Goal: Task Accomplishment & Management: Complete application form

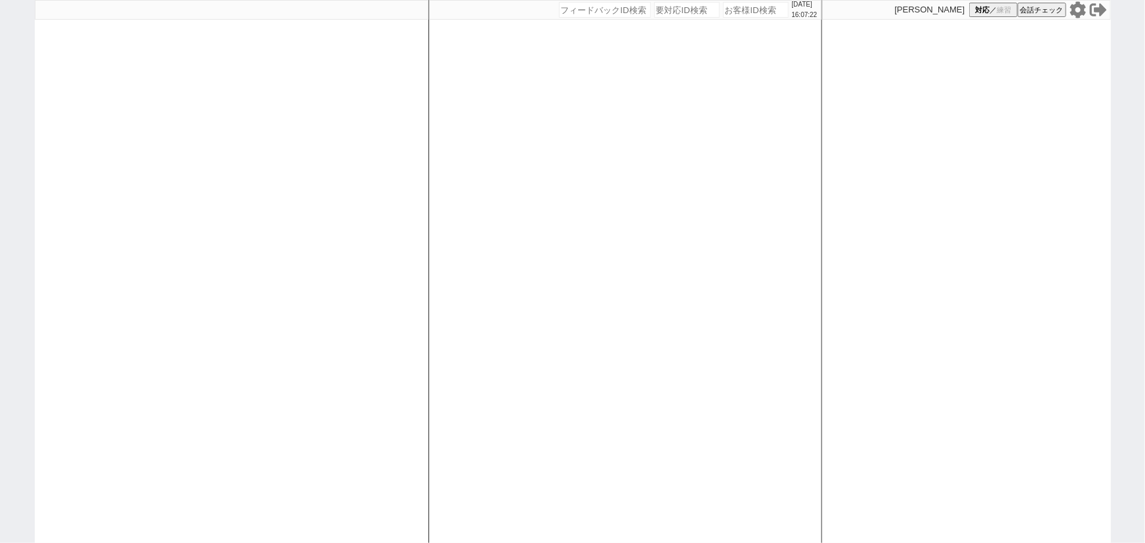
click at [742, 12] on input "number" at bounding box center [756, 10] width 66 height 16
paste input "611644"
type input "611644"
select select
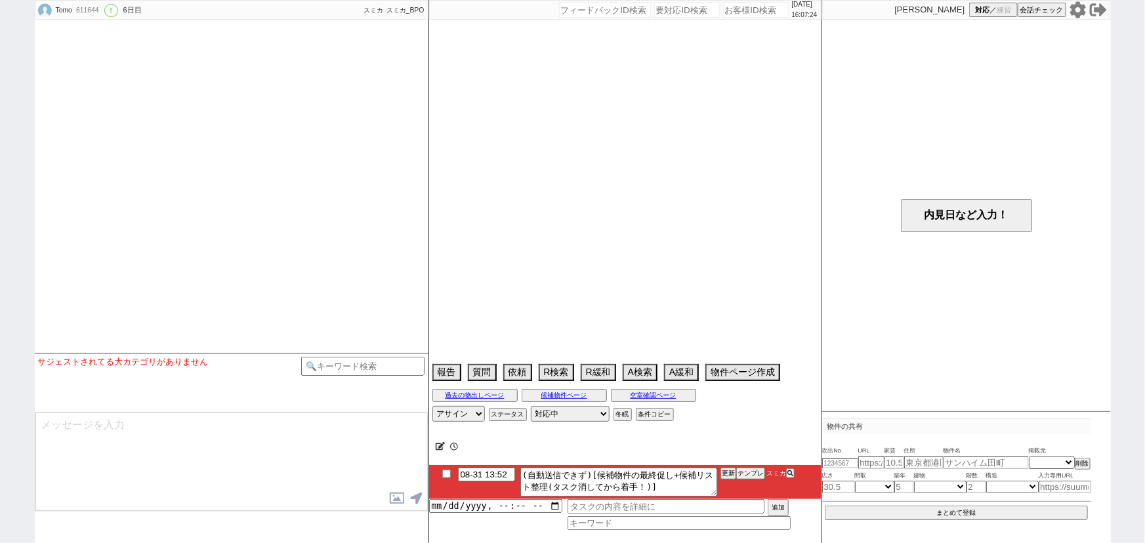
select select "2025"
select select "9"
select select "34"
select select "0"
select select "2"
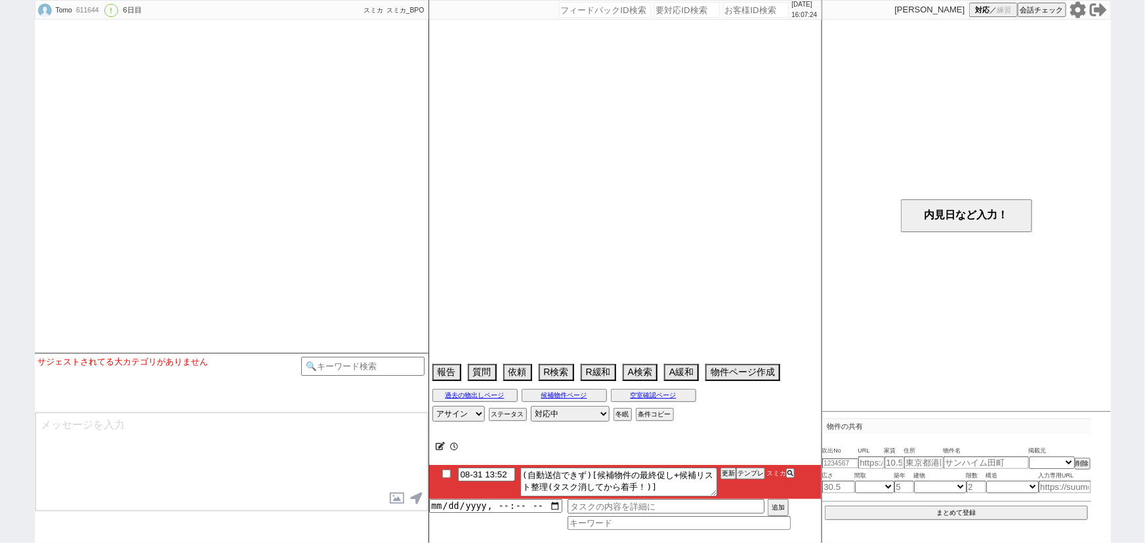
select select "3"
select select "4"
select select "5"
select select "9"
select select "10"
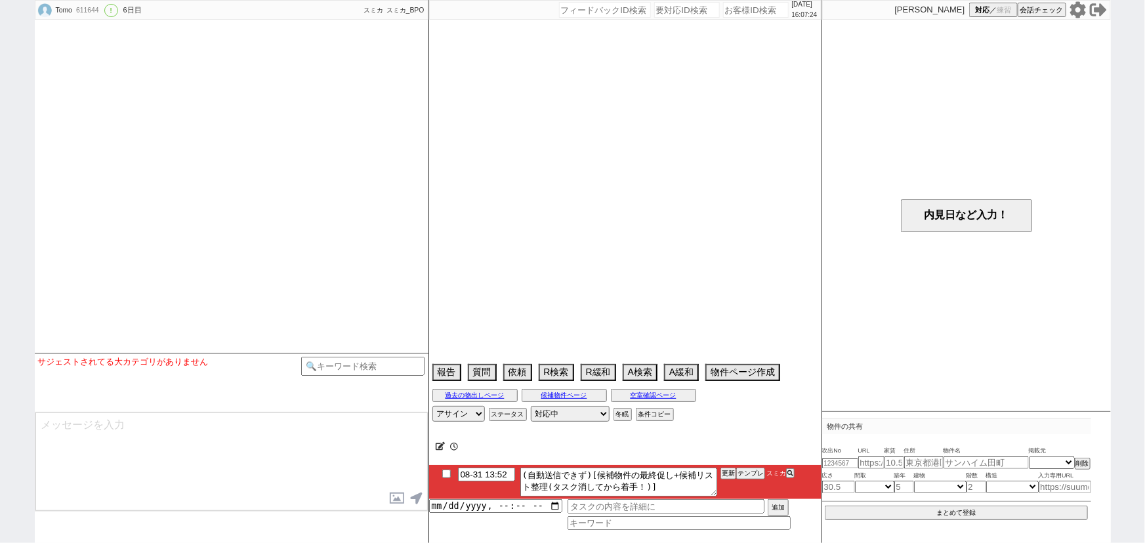
select select "11"
select select "12"
select select "13"
select select "14"
select select "15"
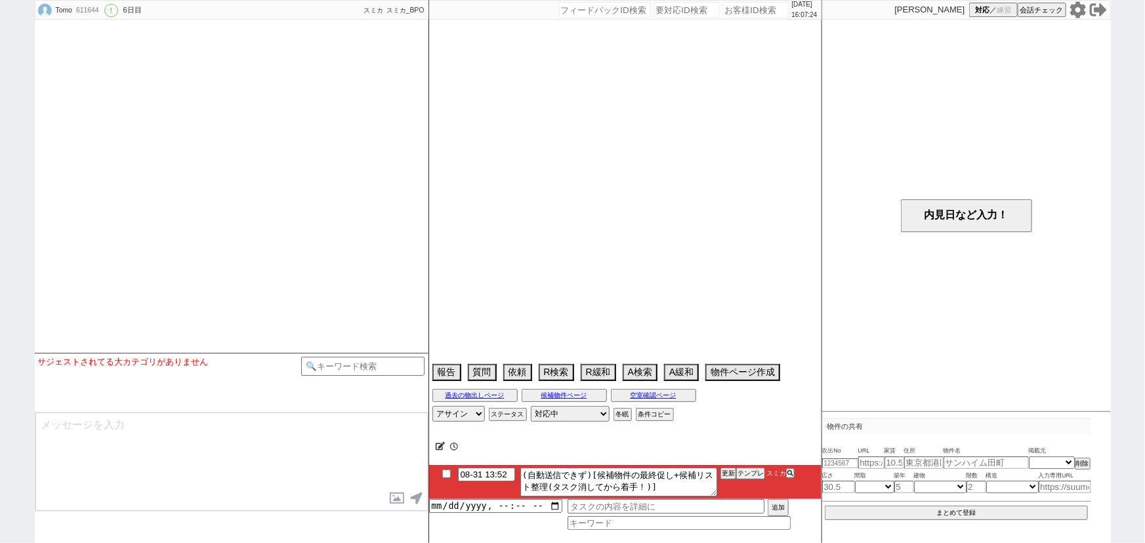
select select "16"
select select "18"
select select "19"
select select "20"
select select "44"
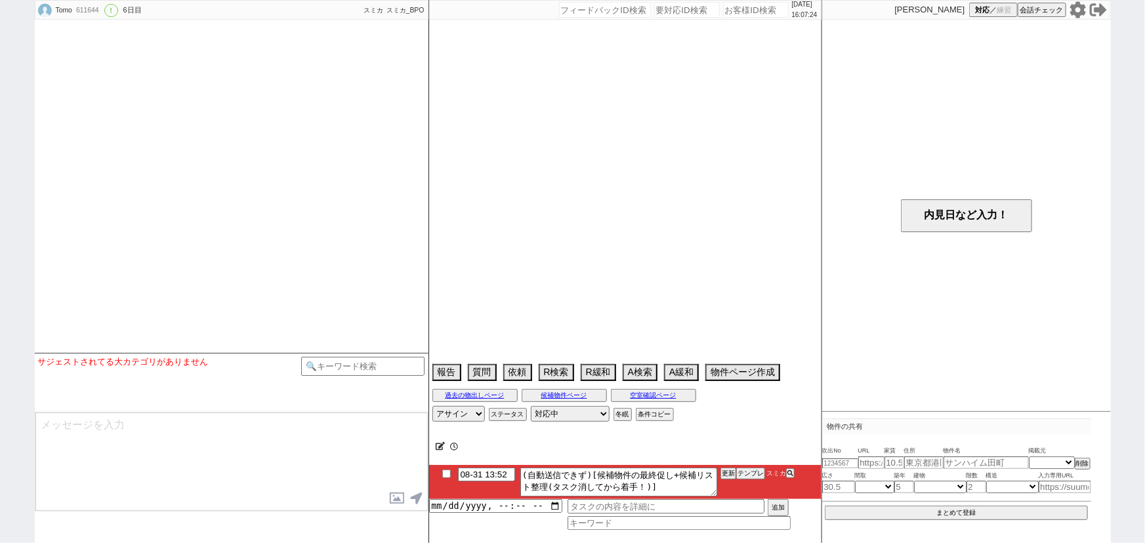
select select "47"
select select "824"
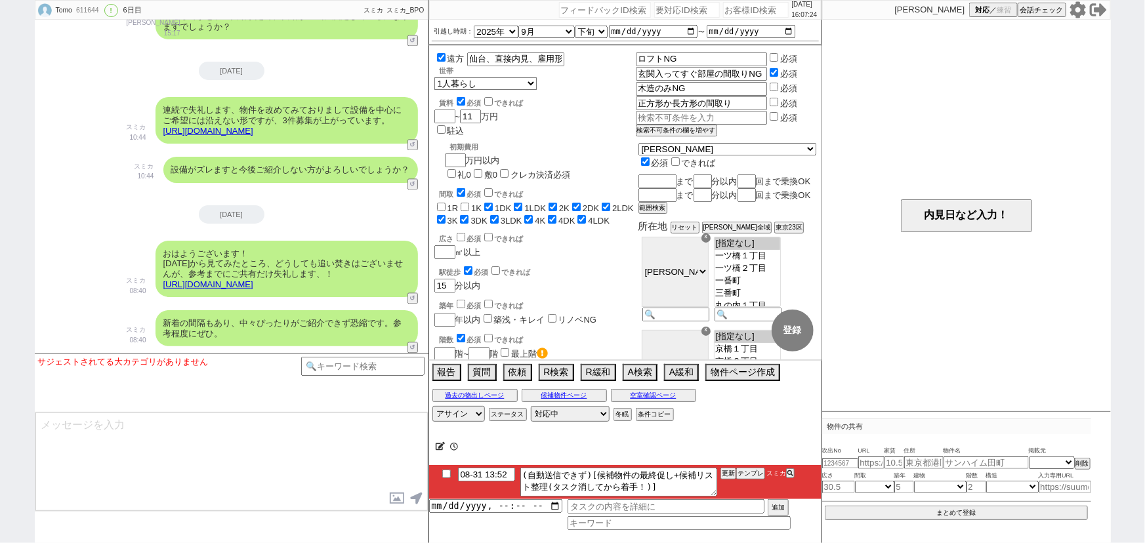
scroll to position [194, 0]
click at [749, 473] on button "テンプレ" at bounding box center [750, 473] width 29 height 9
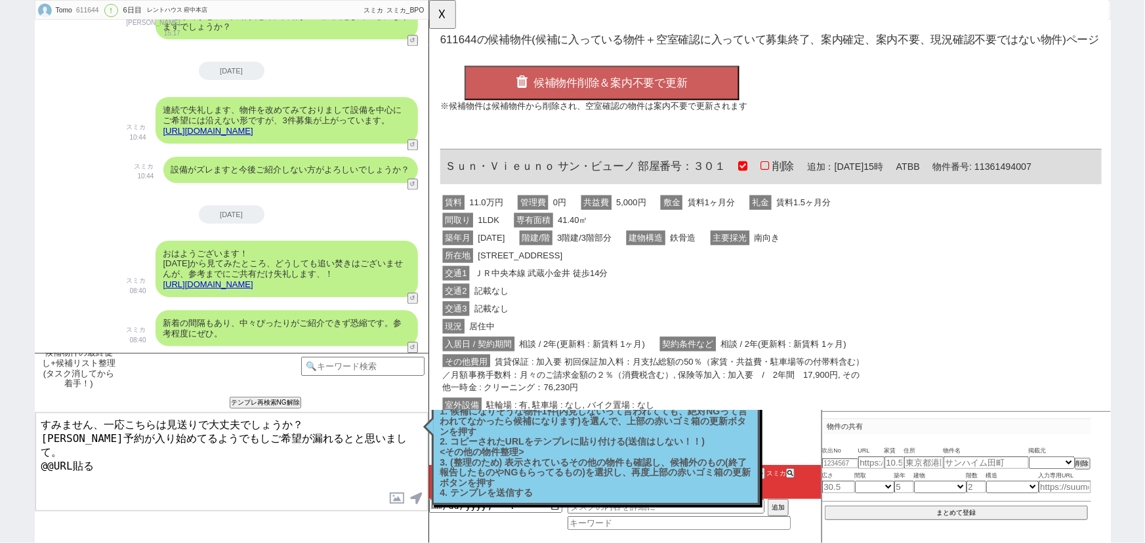
scroll to position [0, 0]
click at [648, 290] on div "交通1 ＪＲ中央本線 武蔵小金井 徒歩14分" at bounding box center [671, 294] width 463 height 19
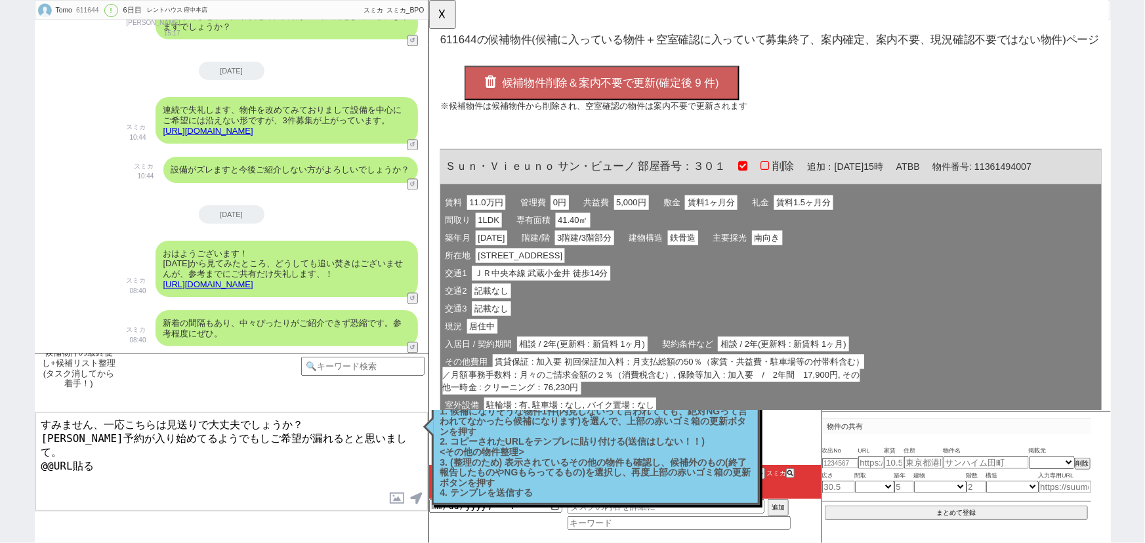
click at [612, 93] on span "候補物件削除＆案内不要で更新(確定後 9 件)" at bounding box center [624, 89] width 234 height 13
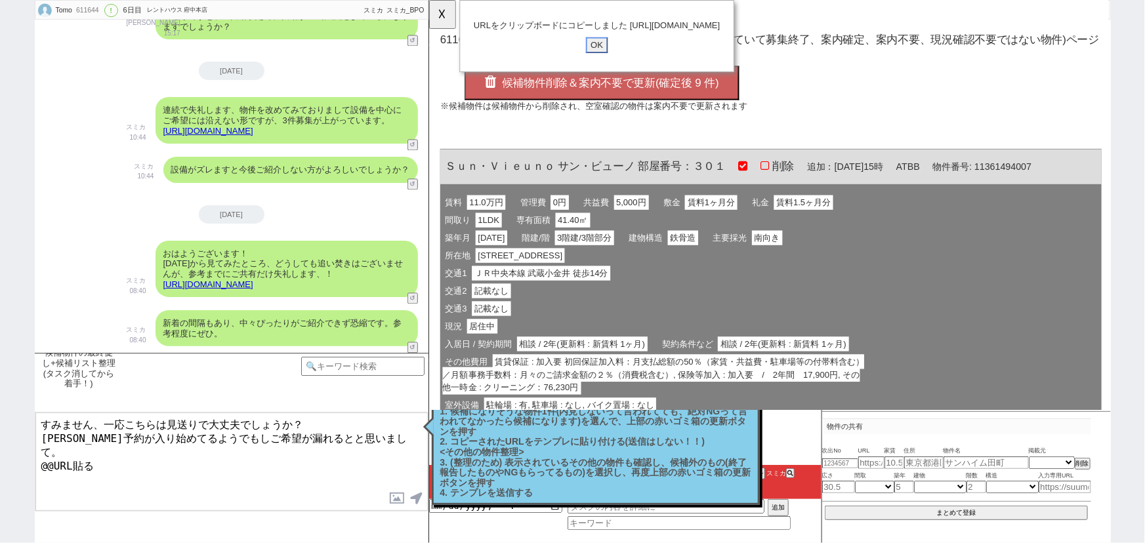
click at [605, 57] on input "OK" at bounding box center [609, 48] width 24 height 17
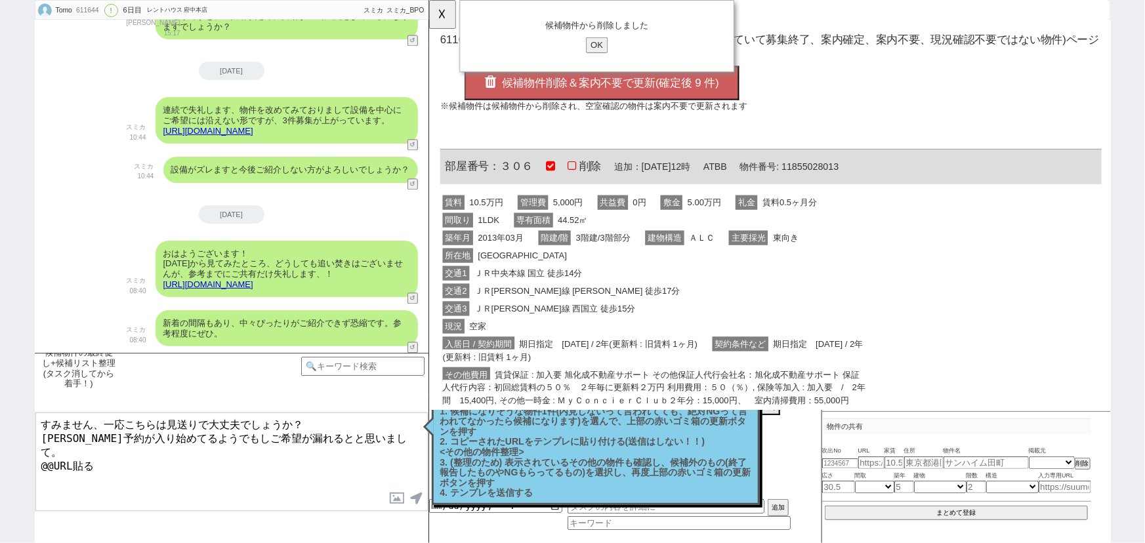
drag, startPoint x: 105, startPoint y: 457, endPoint x: 0, endPoint y: 487, distance: 109.2
click at [0, 487] on div "Tomo 611644 ! 0 6日目 レントハウス 府中本店 冬眠中 自社客 スミカ スミカ_BPO チャット全表示 2025-08-26 ようこそLINE…" at bounding box center [572, 271] width 1145 height 543
type textarea "すみません、一応こちらは見送りで大丈夫でしょうか？ 順次予約が入り始めてるようでもしご希望が漏れるとと思いまして。 https://tools.sumika.…"
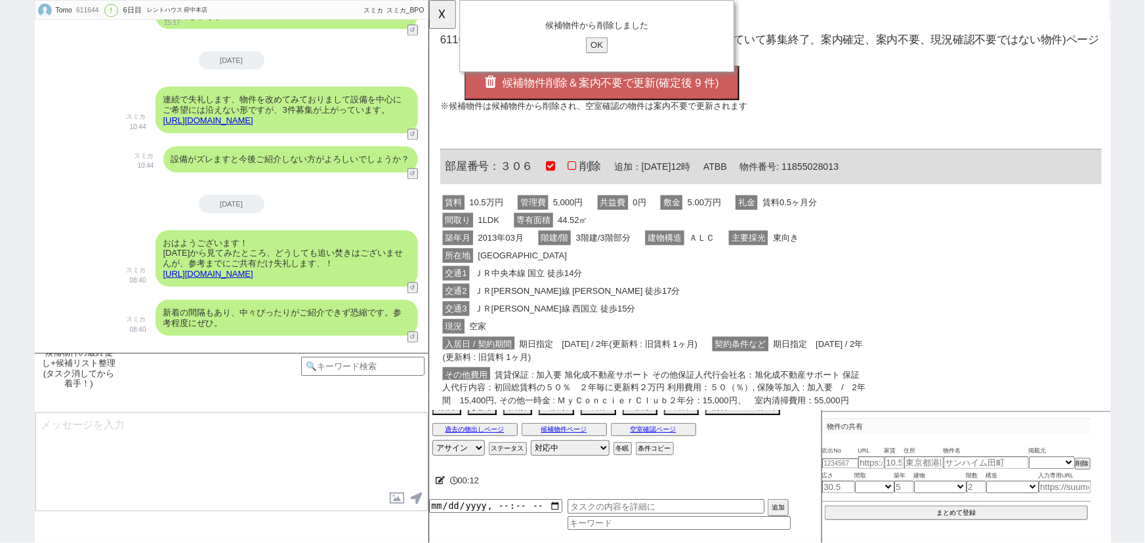
scroll to position [4054, 0]
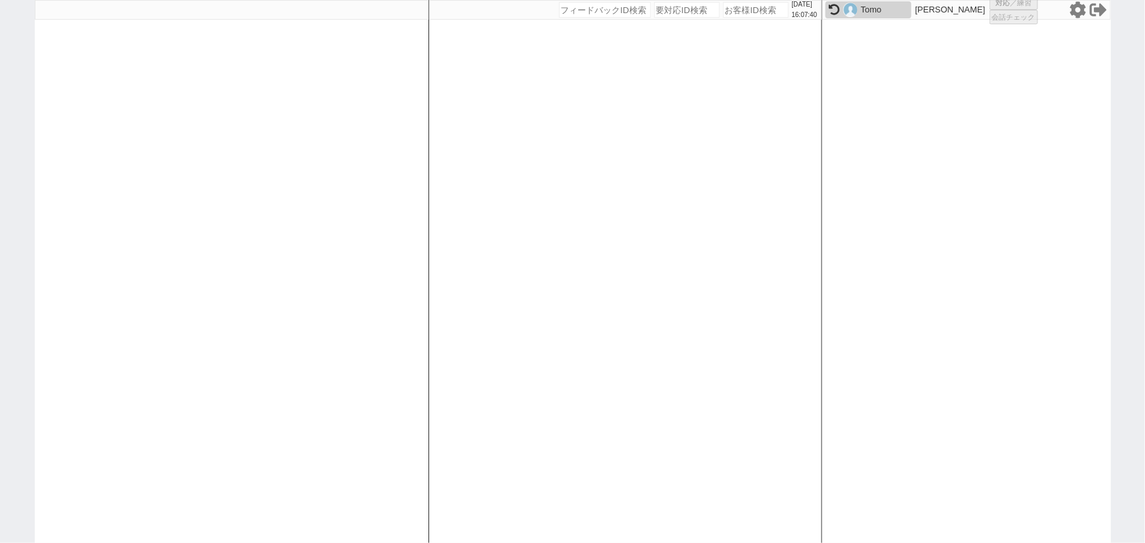
select select
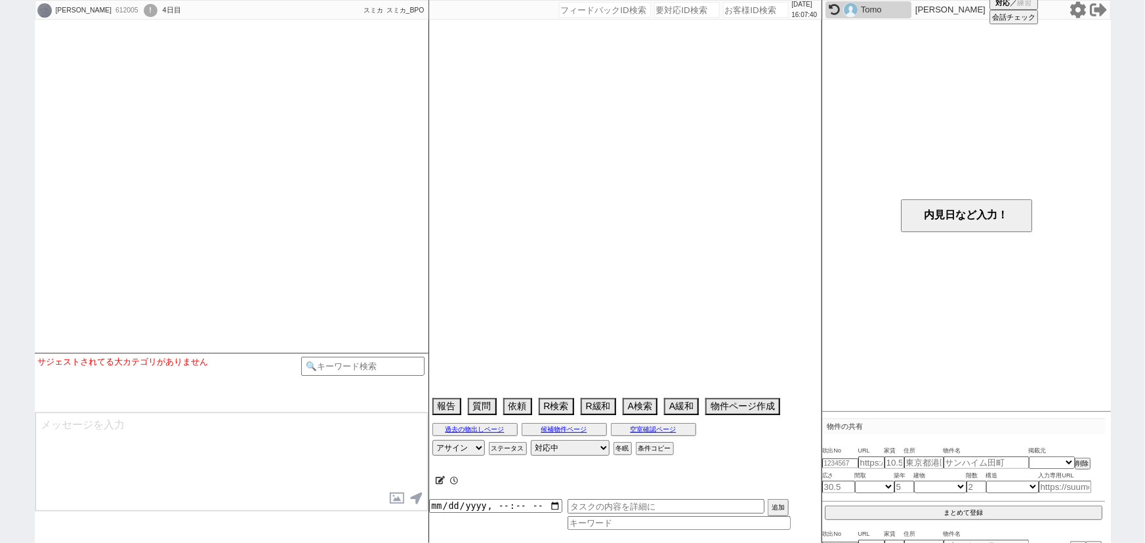
select select
select select "2025"
select select "9"
select select "36"
select select "0"
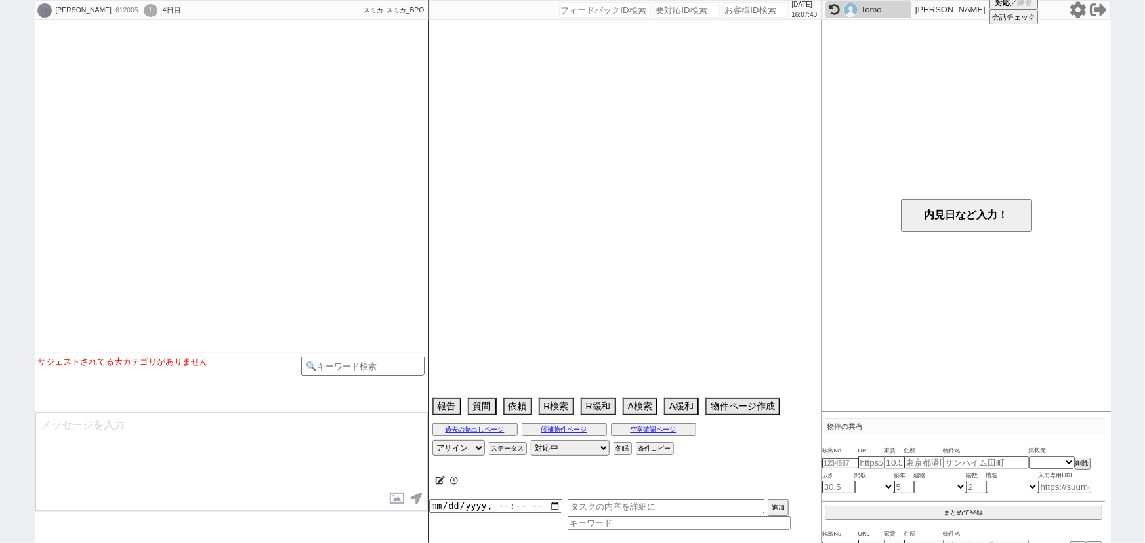
select select "11"
select select "211"
select select "213"
select select "65"
select select "35"
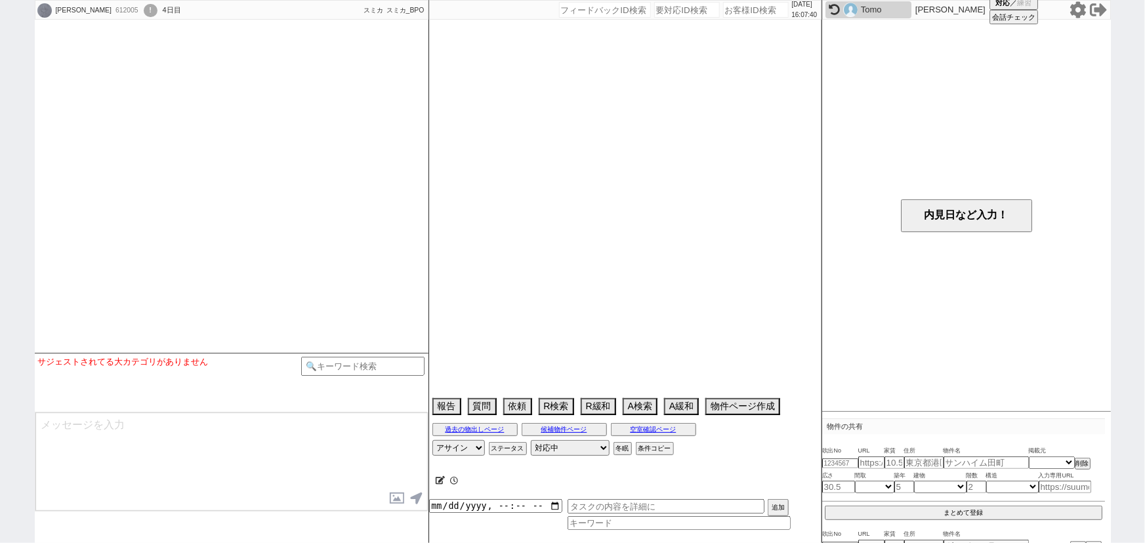
select select "1023"
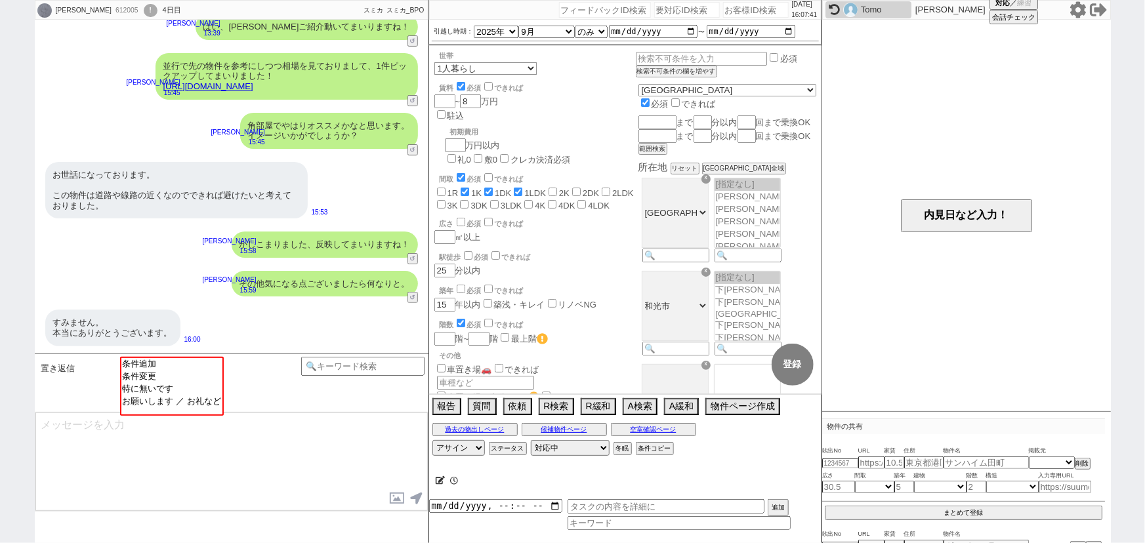
scroll to position [89, 0]
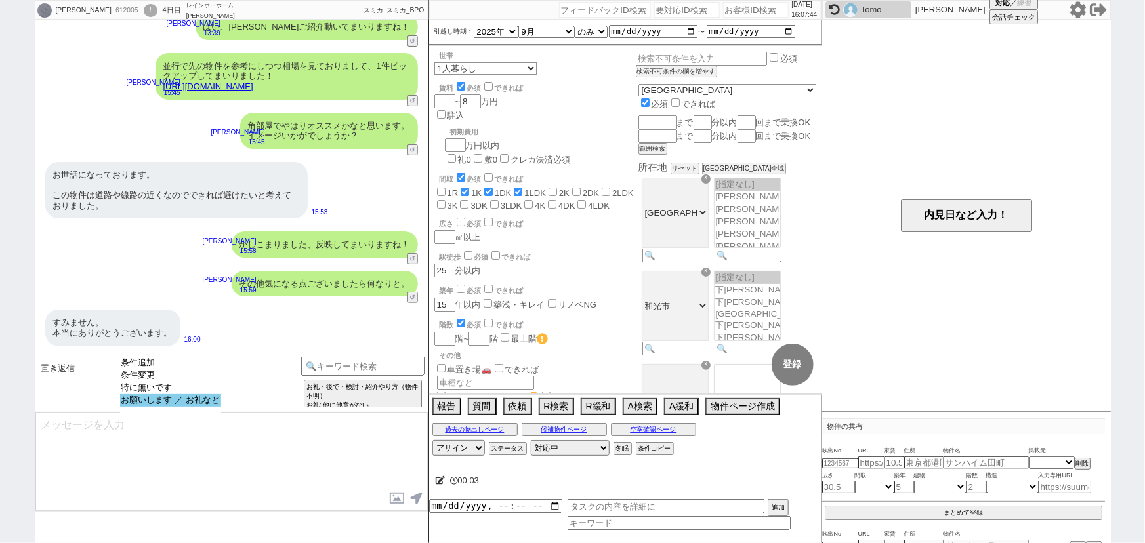
select select "お願いします ／ お礼など"
click at [183, 410] on select "条件追加 条件変更 特に無いです お願いします ／ お礼など" at bounding box center [170, 386] width 101 height 59
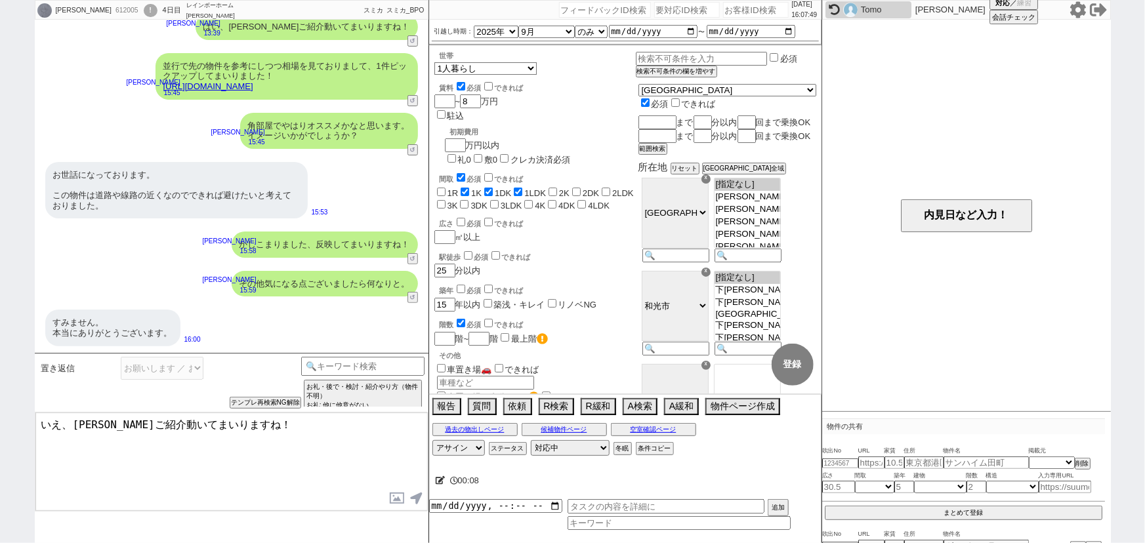
type textarea "いえ、順次ご紹介動いてまいりますね！"
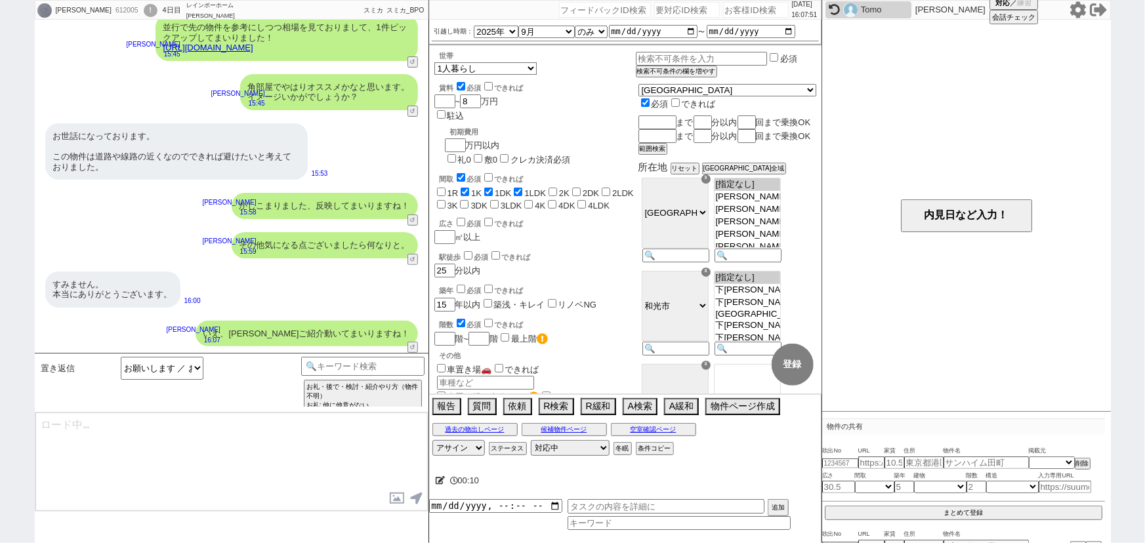
type textarea "気になる物件などもいつでもご共有ください！"
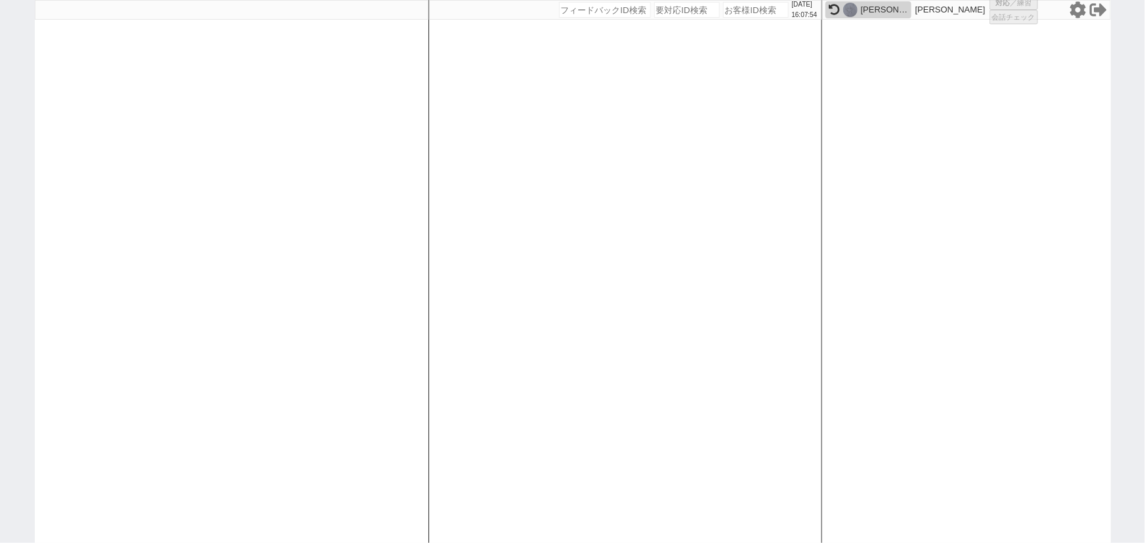
select select
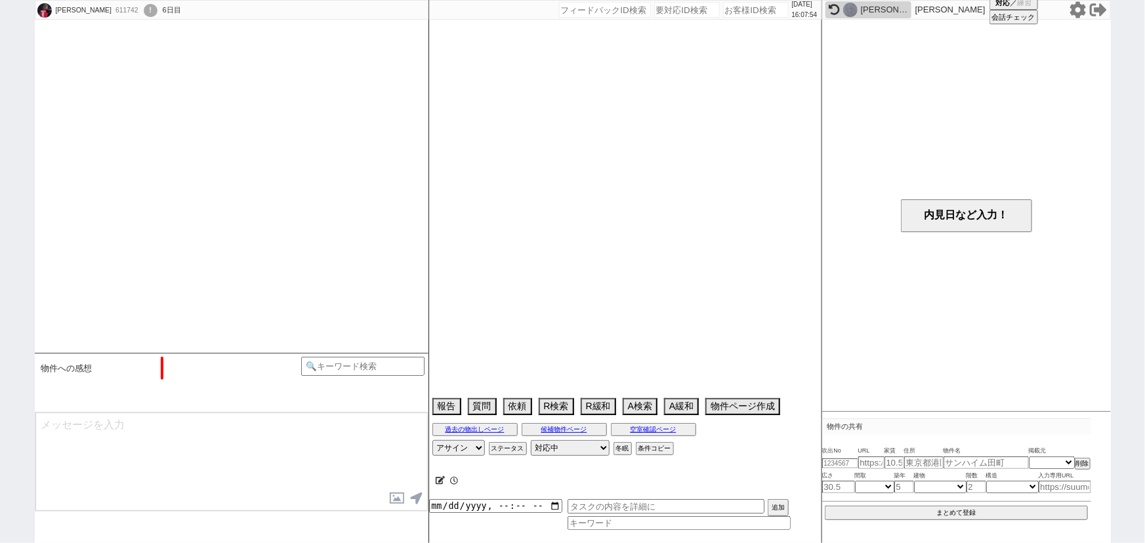
scroll to position [466, 0]
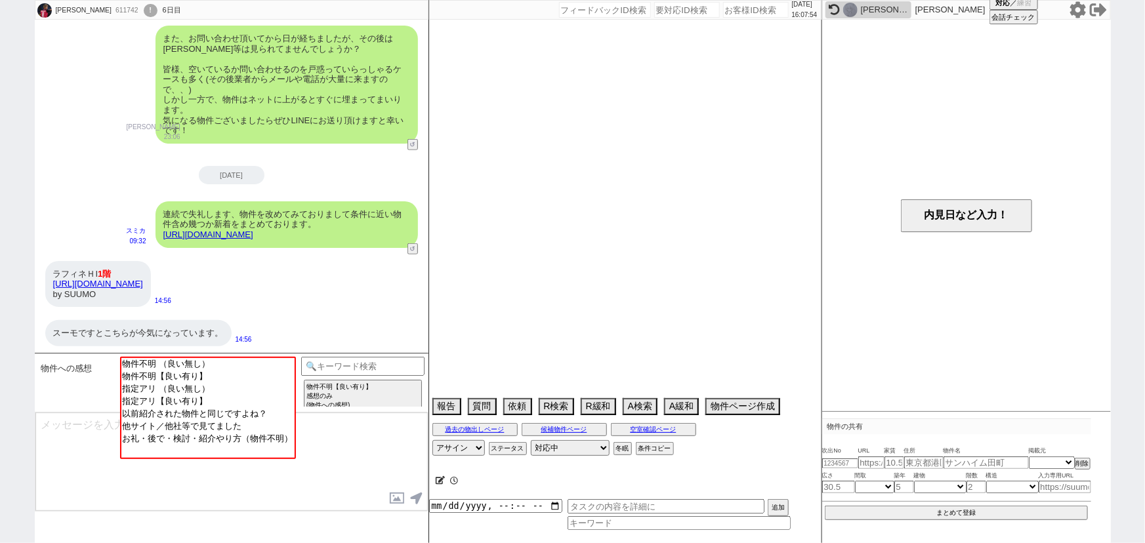
select select "2025"
select select "9"
select select "37"
select select "0"
select select "23"
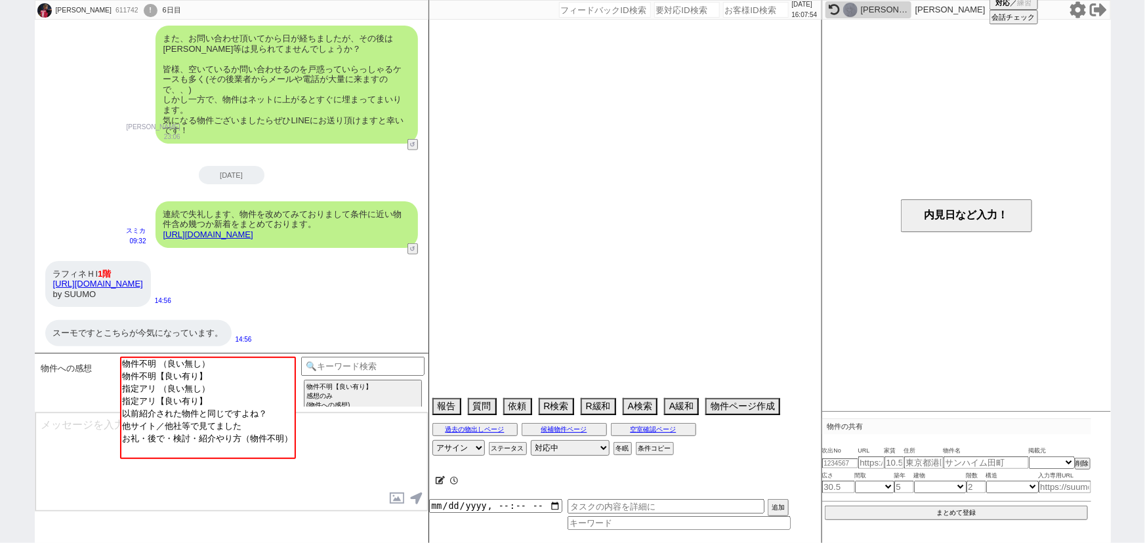
select select "743"
select select "57"
select select "15"
select select "54"
select select "50"
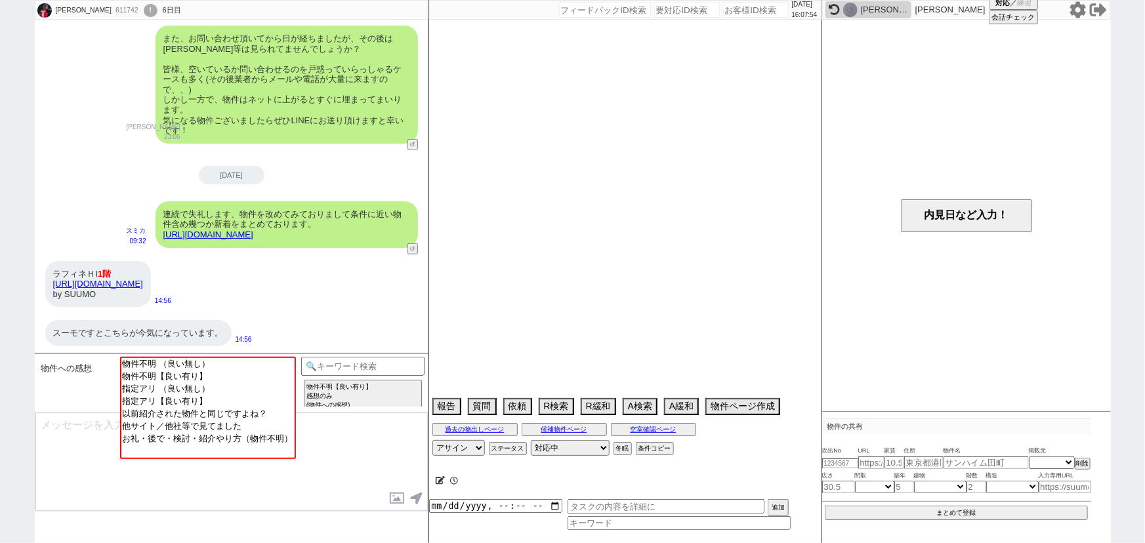
select select "1289"
select select "14"
select select "18"
select select "51"
select select "69"
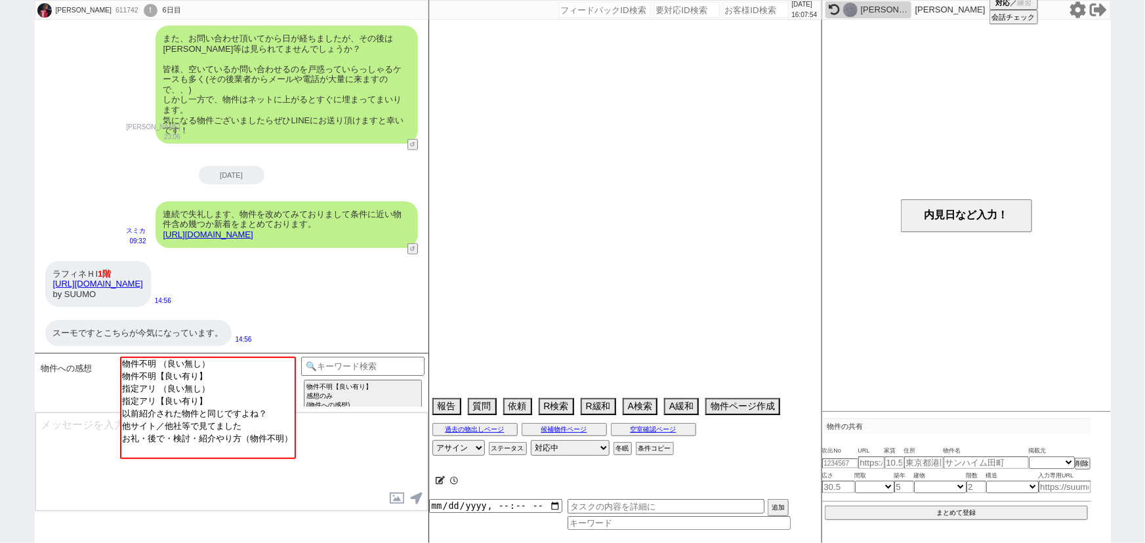
select select "1663"
select select "52"
select select "17"
select select "58"
select select "77"
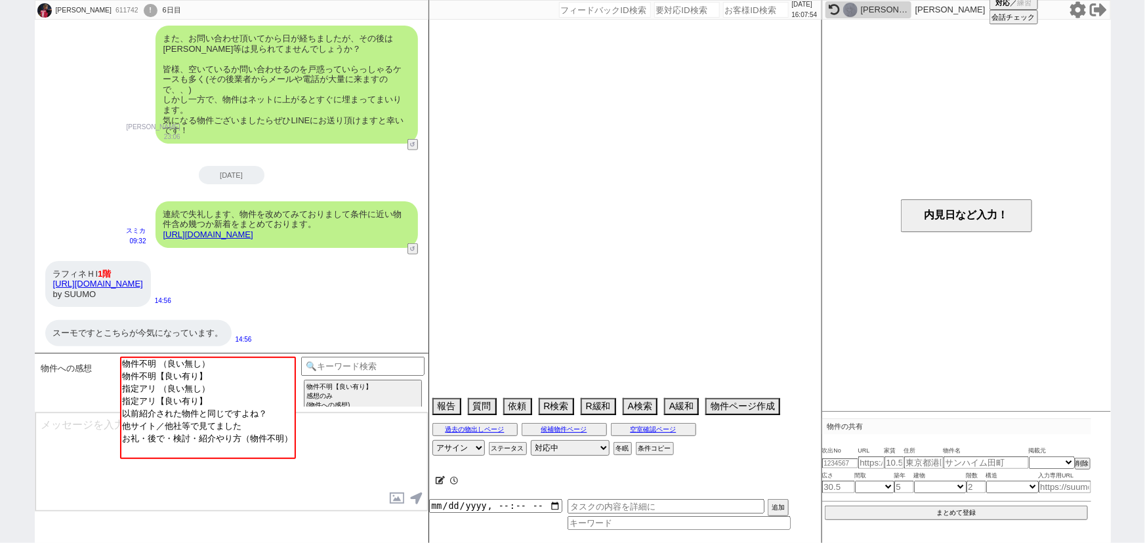
select select "1841"
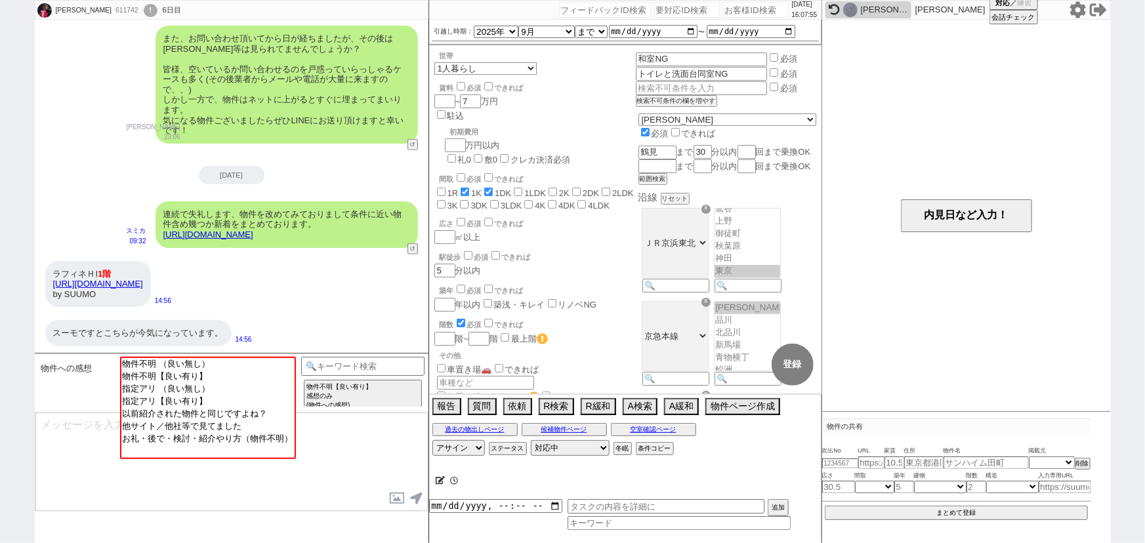
scroll to position [76, 0]
click at [396, 366] on input at bounding box center [363, 365] width 124 height 16
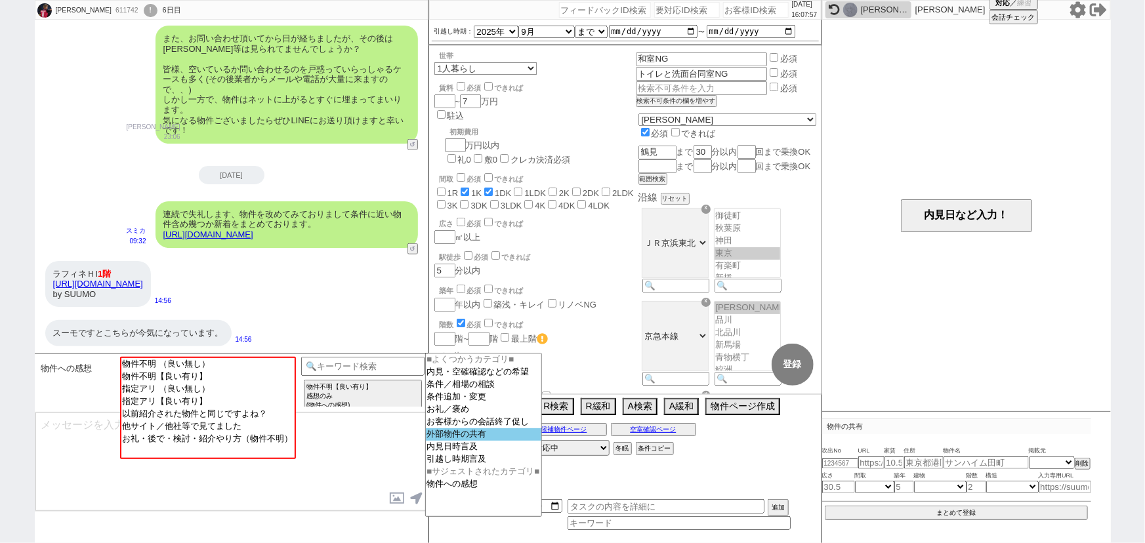
click at [449, 445] on select "■よくつかうカテゴリ■ 内見・空確確認などの希望 条件／相場の相談 条件追加・変更 お礼／褒め お客様からの会話終了促し 外部物件の共有 内見日時言及 引越し…" at bounding box center [483, 435] width 117 height 164
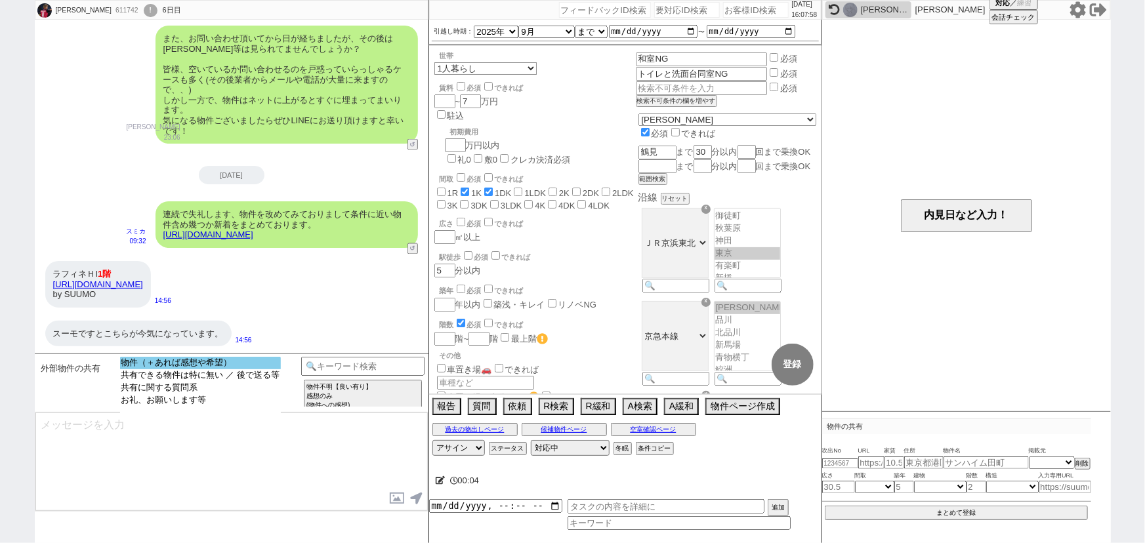
select select "物件（＋あれば感想や希望）"
click at [243, 364] on option "物件（＋あれば感想や希望）" at bounding box center [200, 363] width 161 height 12
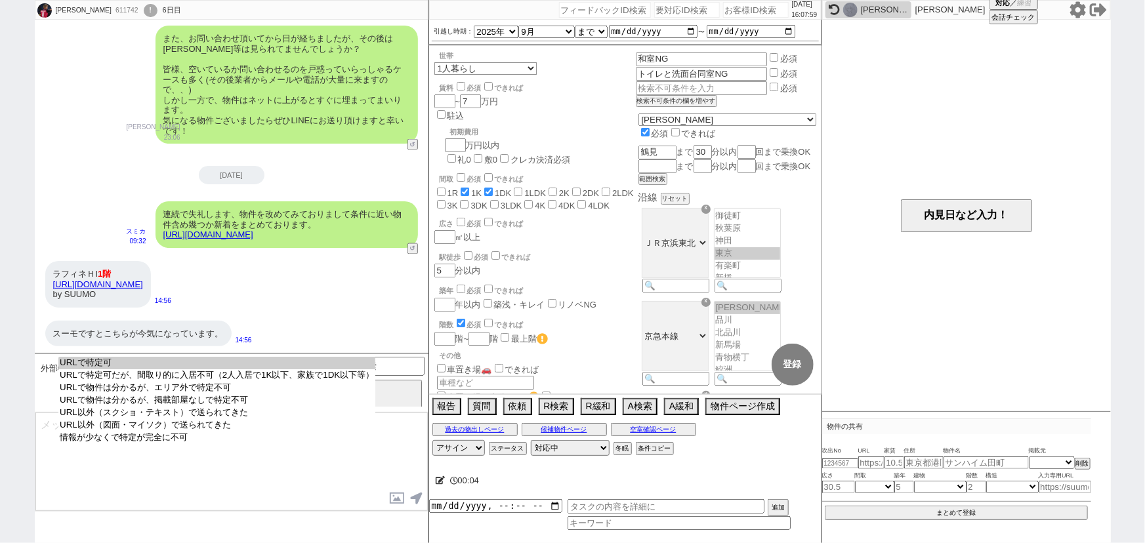
select select "URLで特定可"
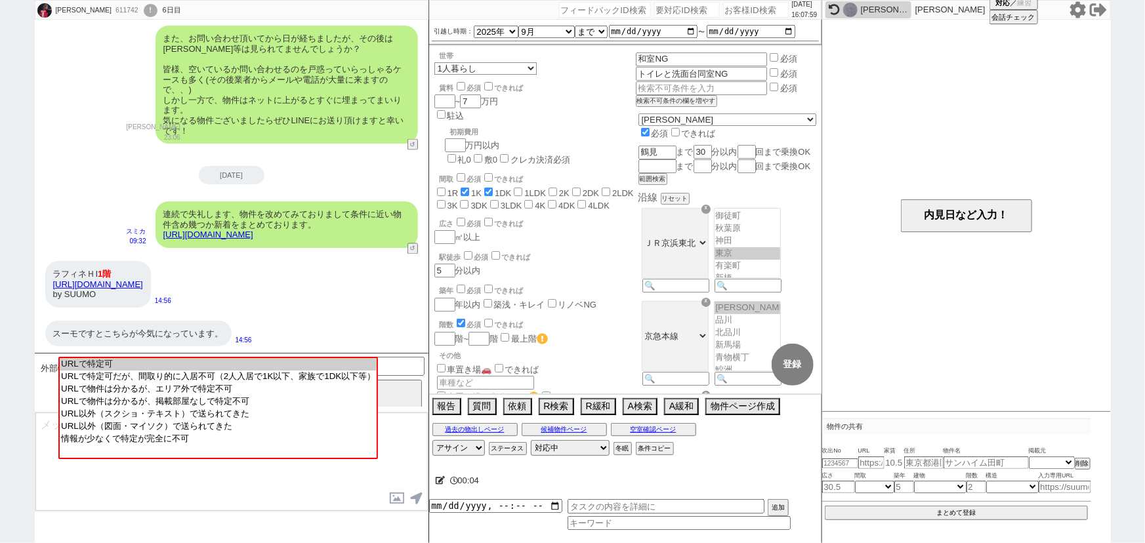
click at [243, 364] on option "URLで特定可" at bounding box center [218, 364] width 317 height 12
type input "36915661"
type input "https://suumo.jp/chintai/bc_100446005606/"
select select "1"
select select
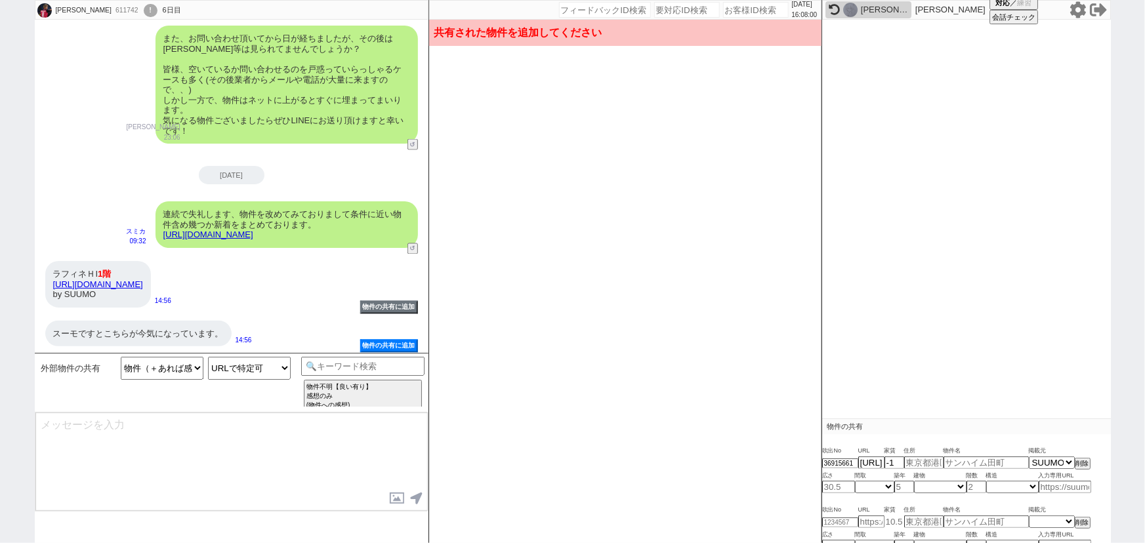
scroll to position [56, 0]
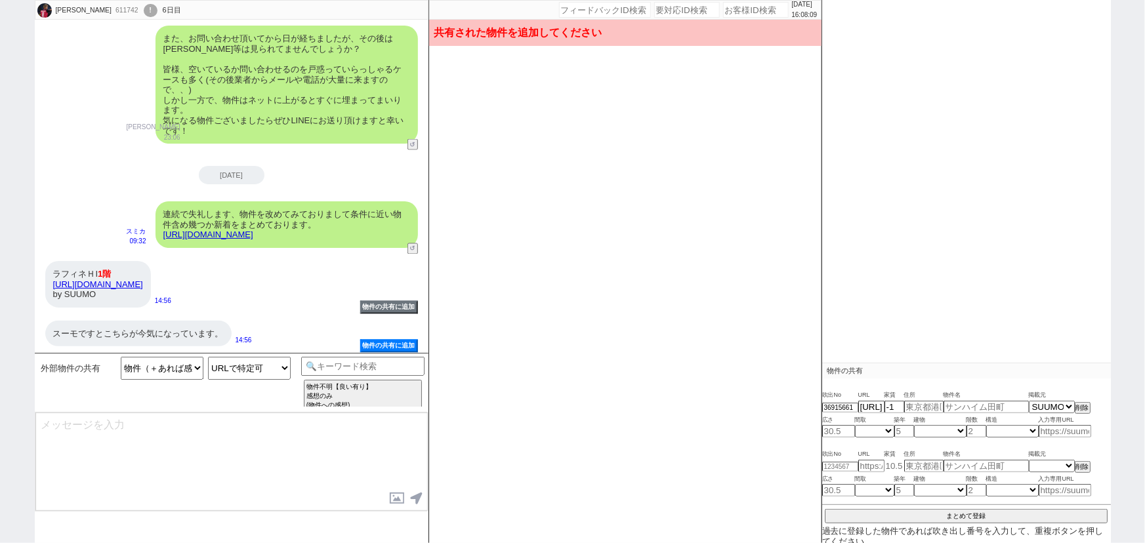
type input "6.3"
type input "神奈川県横浜市南区永田東１"
type input "ラフィネＨI 102号室"
type input "24.5"
select select "1"
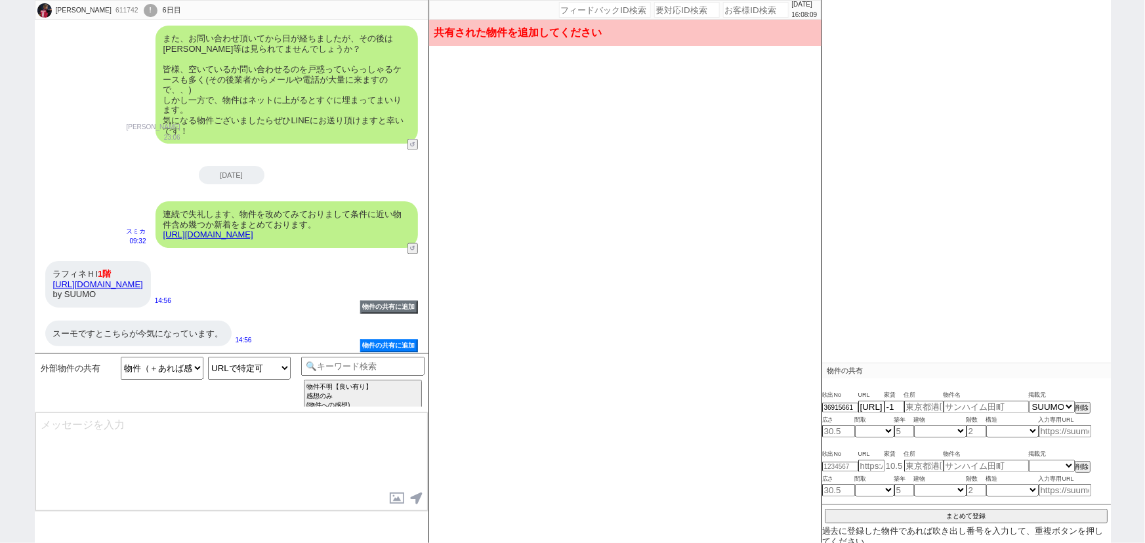
type input "16"
select select "1"
type input "1"
select select "8"
click at [963, 509] on button "まとめて登録" at bounding box center [966, 515] width 283 height 12
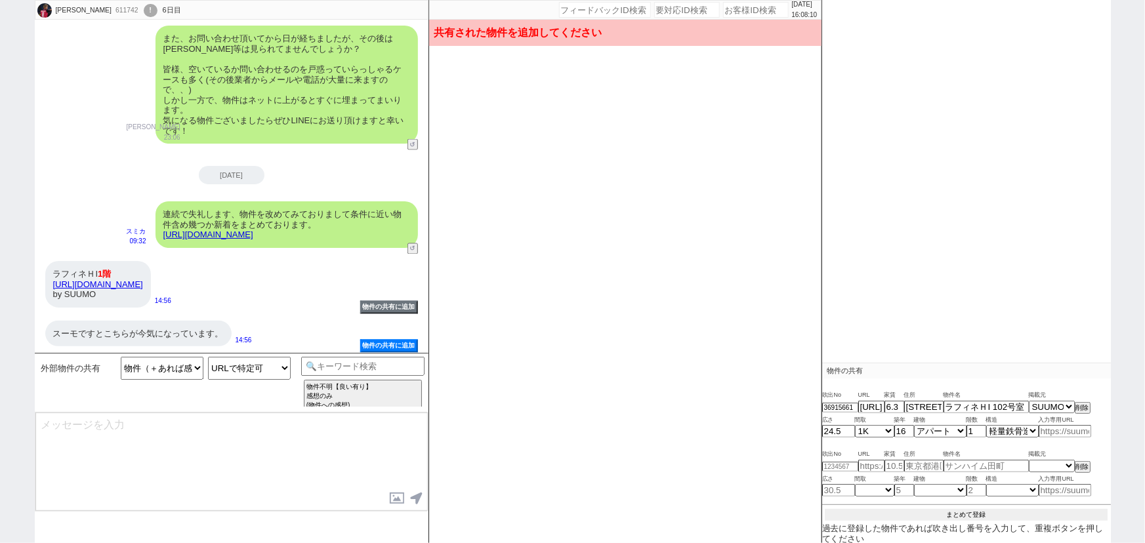
scroll to position [54, 0]
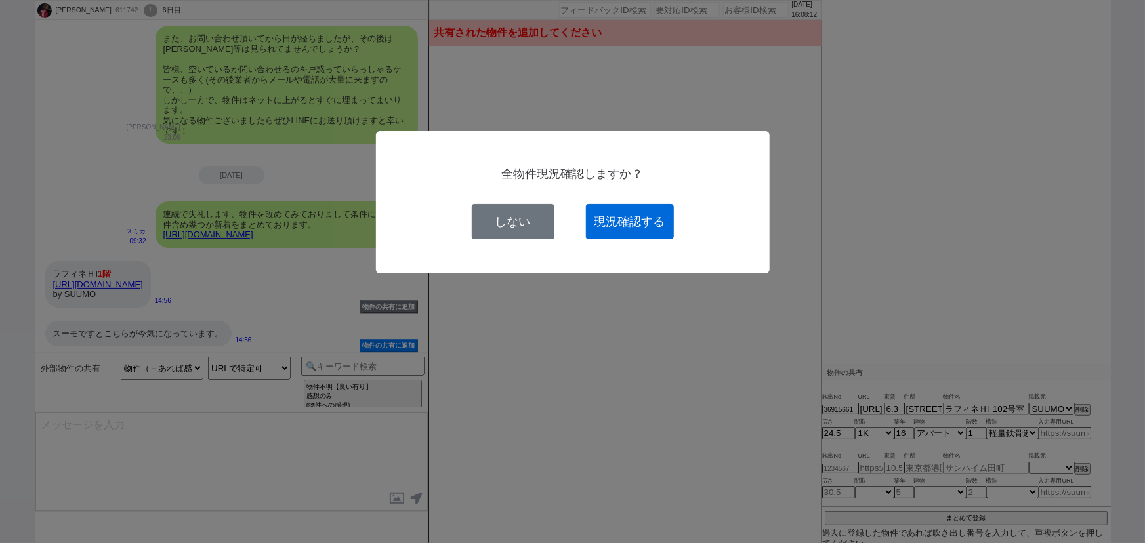
click at [660, 227] on button "現況確認する" at bounding box center [630, 221] width 88 height 35
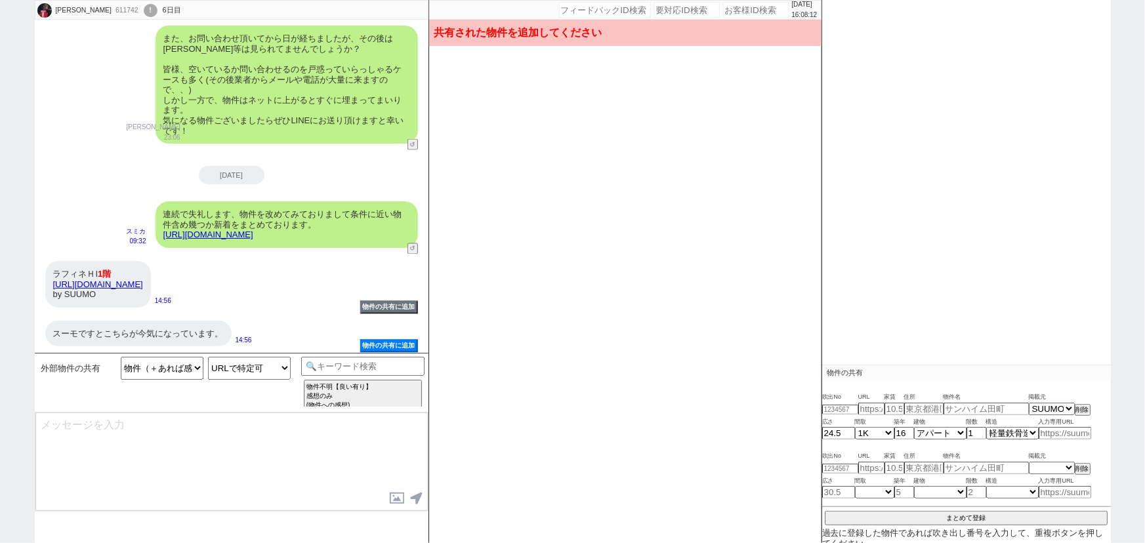
select select
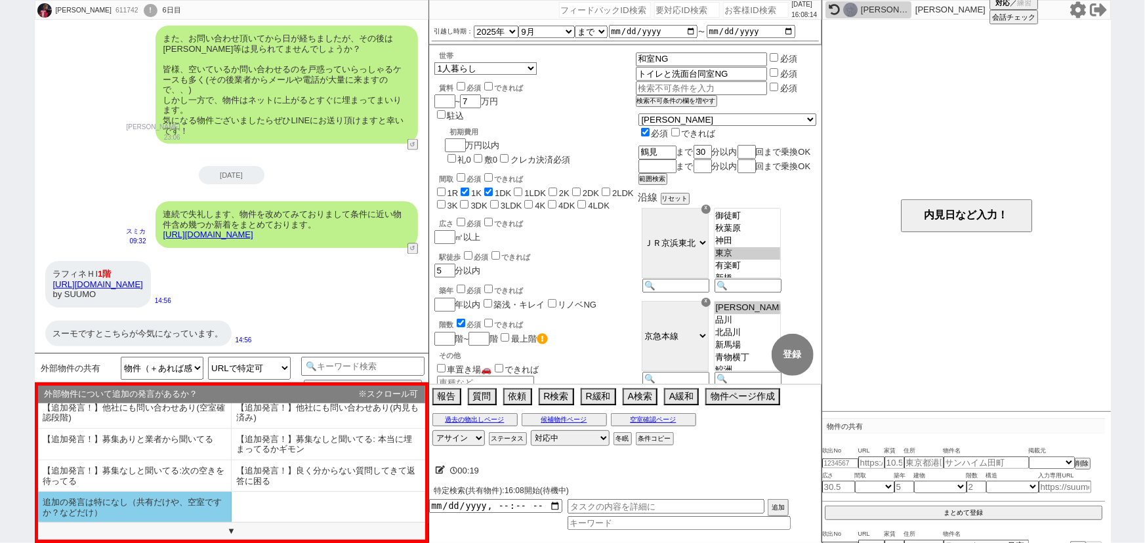
click at [163, 502] on li "追加の発言は特になし（共有だけや、空室ですか？などだけ）" at bounding box center [135, 507] width 194 height 31
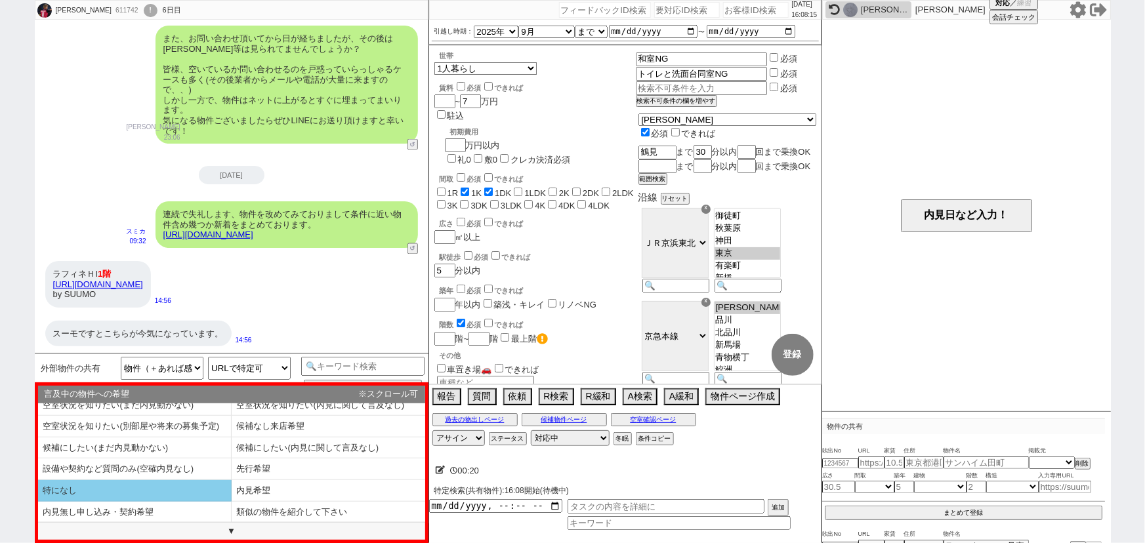
click at [152, 489] on li "特になし" at bounding box center [135, 491] width 194 height 22
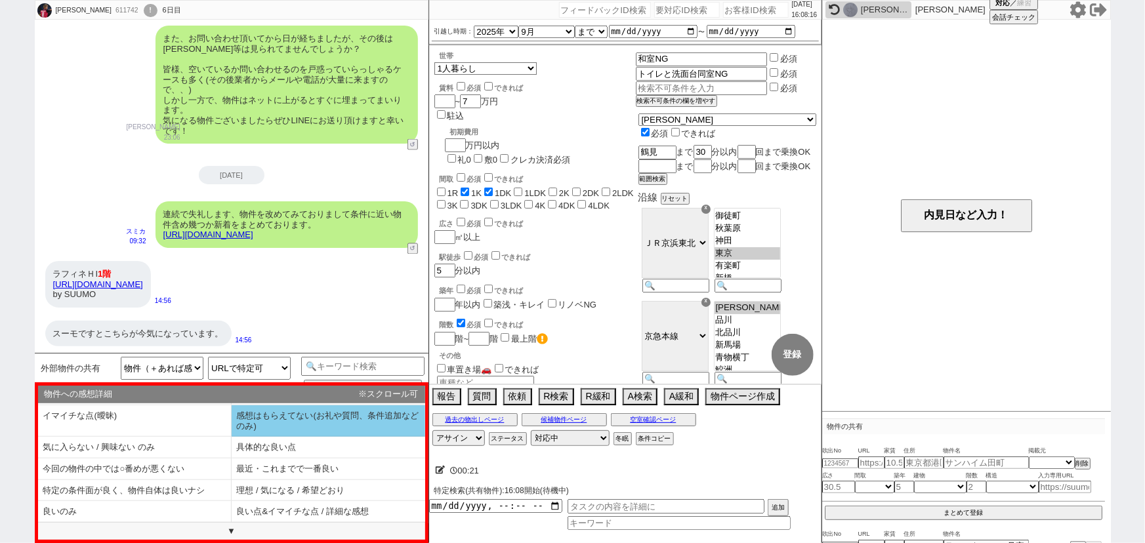
click at [296, 421] on li "感想はもらえてない(お礼や質問、条件追加などのみ)" at bounding box center [329, 421] width 194 height 31
select select "追加の発言は特になし（共有だけや、空室ですか？などだけ）"
select select "特になし"
select select "感想はもらえてない(お礼や質問、条件追加などのみ)"
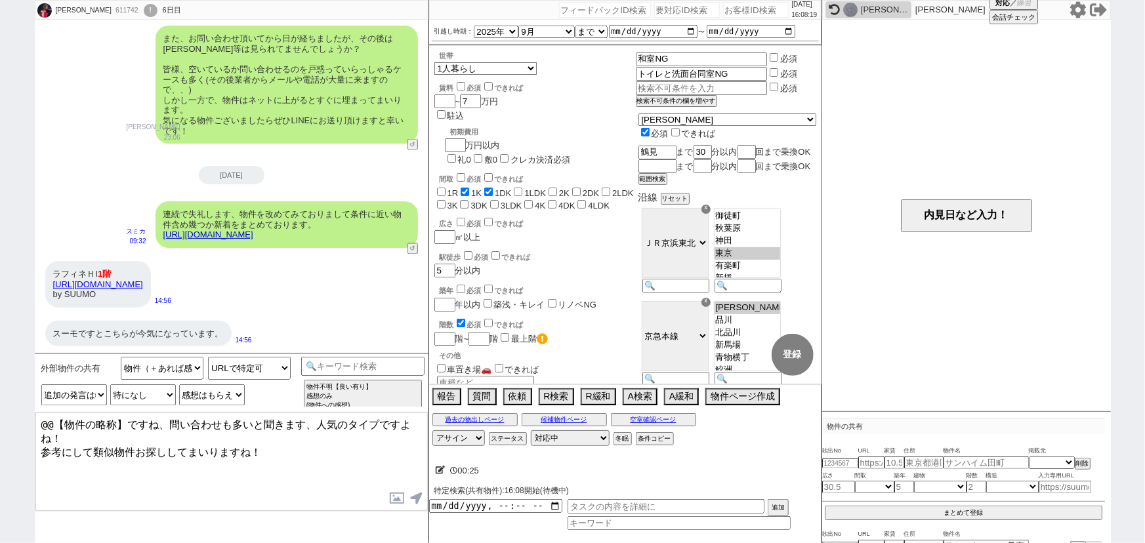
drag, startPoint x: 101, startPoint y: 272, endPoint x: 55, endPoint y: 269, distance: 46.0
click at [55, 269] on div "ラフィネＨI 1階 https://suumo.jp/chintai/bc_100446005606/ by SUUMO" at bounding box center [98, 284] width 106 height 47
copy div "ラフィネＨI"
drag, startPoint x: 124, startPoint y: 418, endPoint x: 0, endPoint y: 400, distance: 125.3
click at [0, 400] on div "吉川航 611742 ! 0 6日目 冬眠中 自社客 スミカ スミカ_BPO チャット全表示 2025-08-27 お世話になります。 拝見しました。 ・和室…" at bounding box center [572, 271] width 1145 height 543
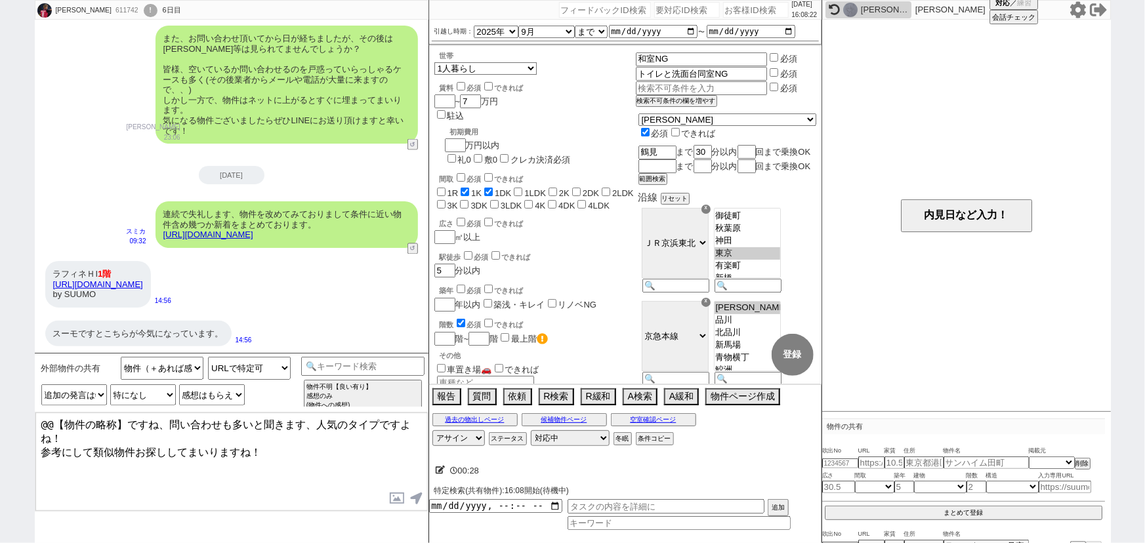
paste textarea "ラフィネＨI"
type textarea "ラフィネＨI ですね、問い合わせも多いと聞きます、人気のタイプですよね！ 参考にして類似物件お探ししてまいりますね！"
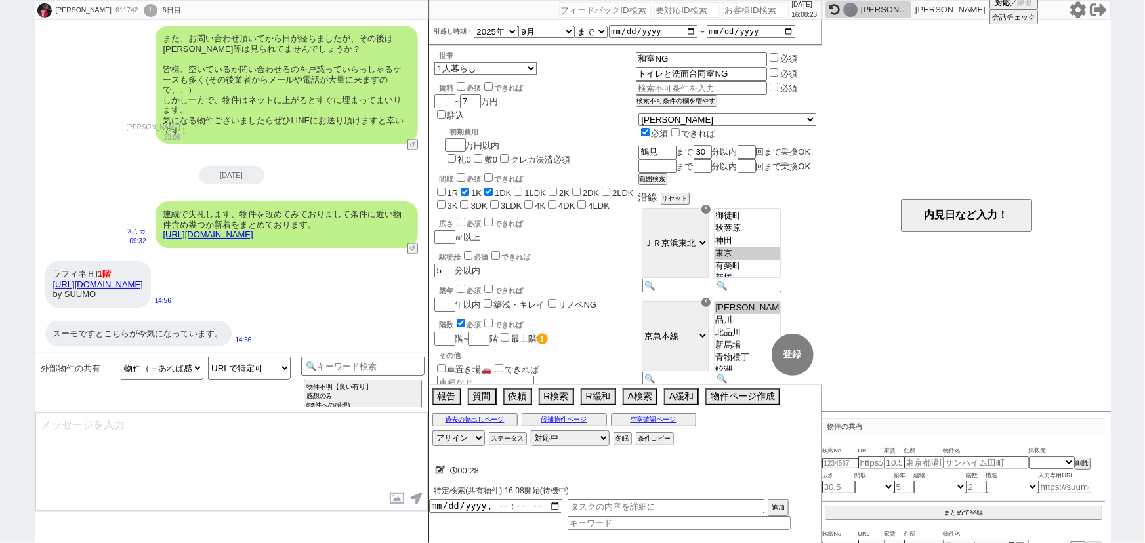
scroll to position [928, 0]
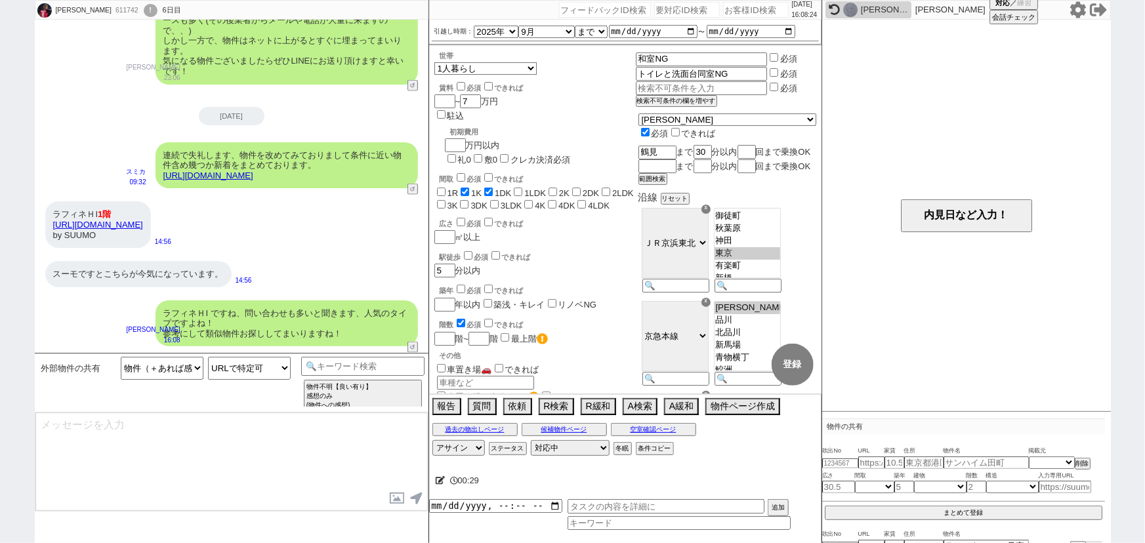
type textarea "並行してこちらの空室状況も確認できますがいかがでしょうか？ネットに出ると早いので。 すでに管理/オーナーに確認済みだったらお声がけください！"
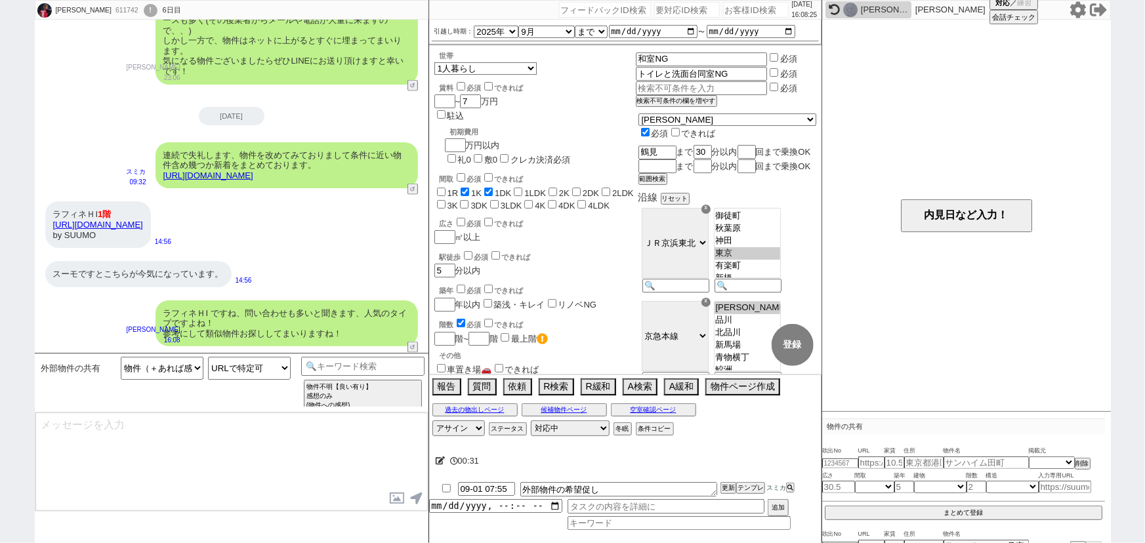
scroll to position [988, 0]
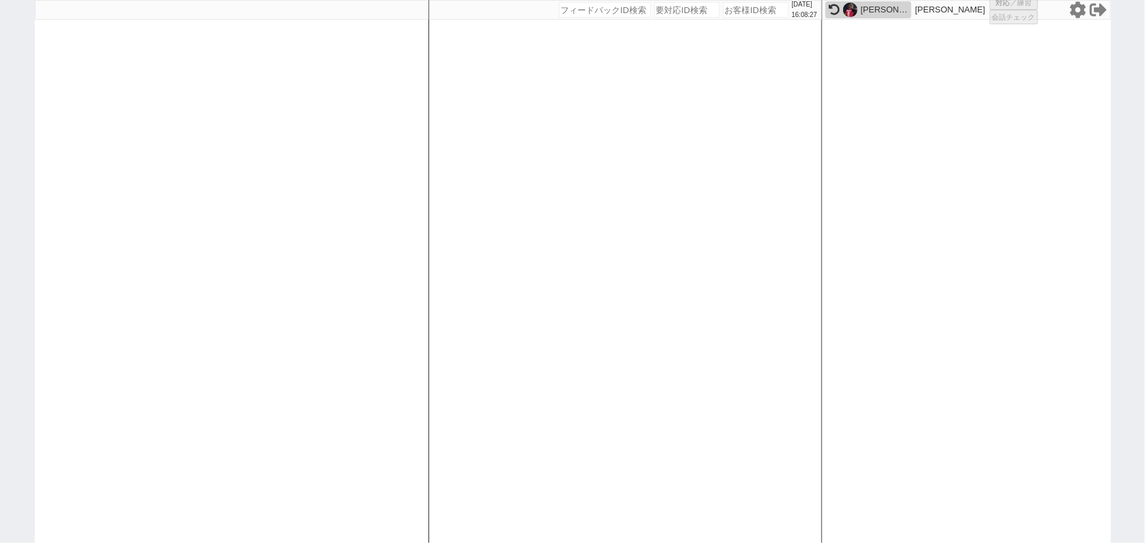
select select
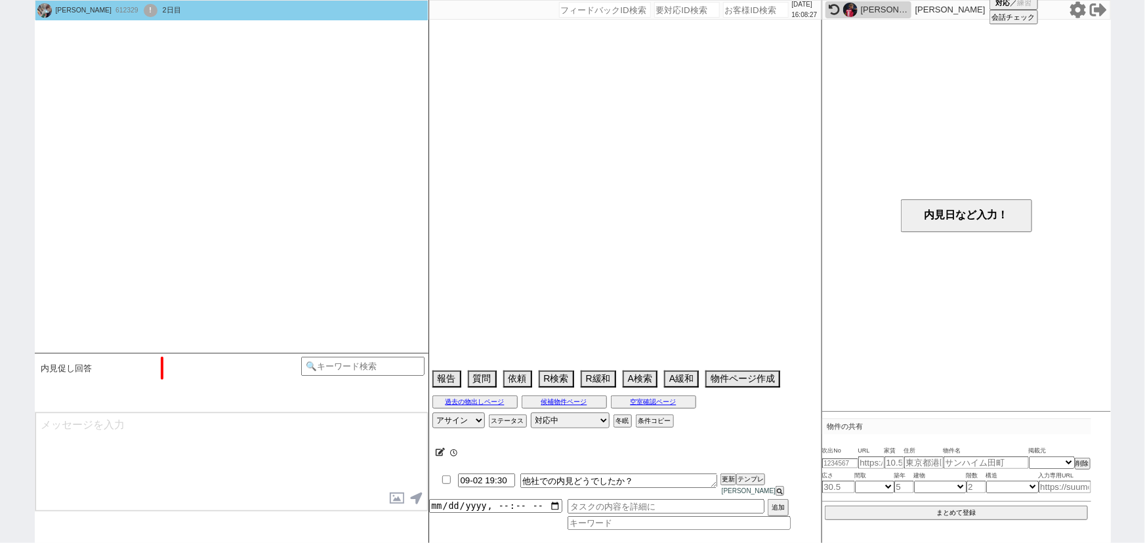
type textarea "9/2 アパマンショップ 他社内見予定 →この他社での内見用に物件紹介してほしい人なので2日まで物出ししないでOKです"
select select "13"
select select "0"
select select "20"
select select "667"
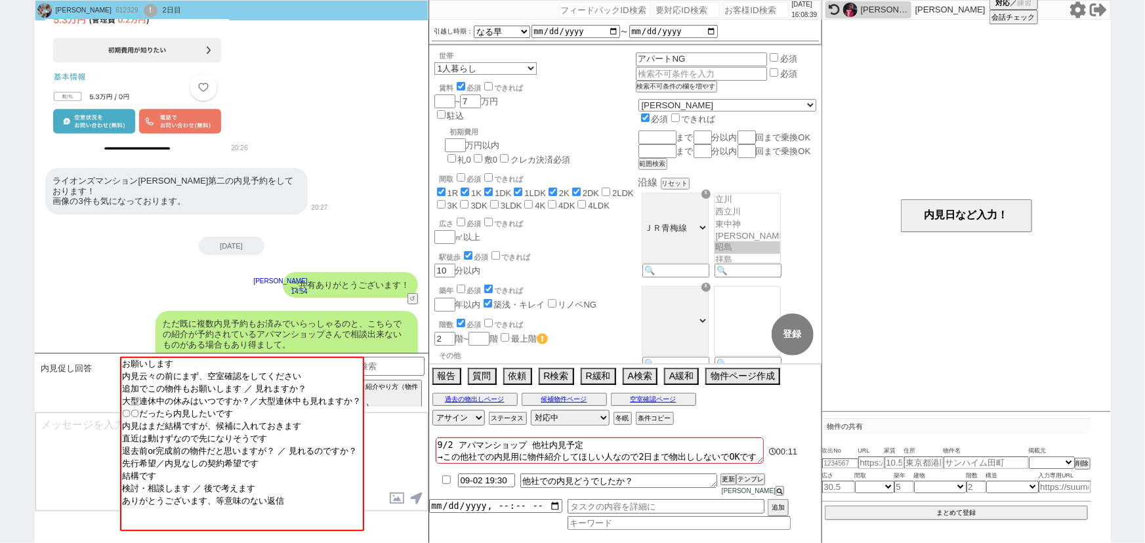
scroll to position [2612, 0]
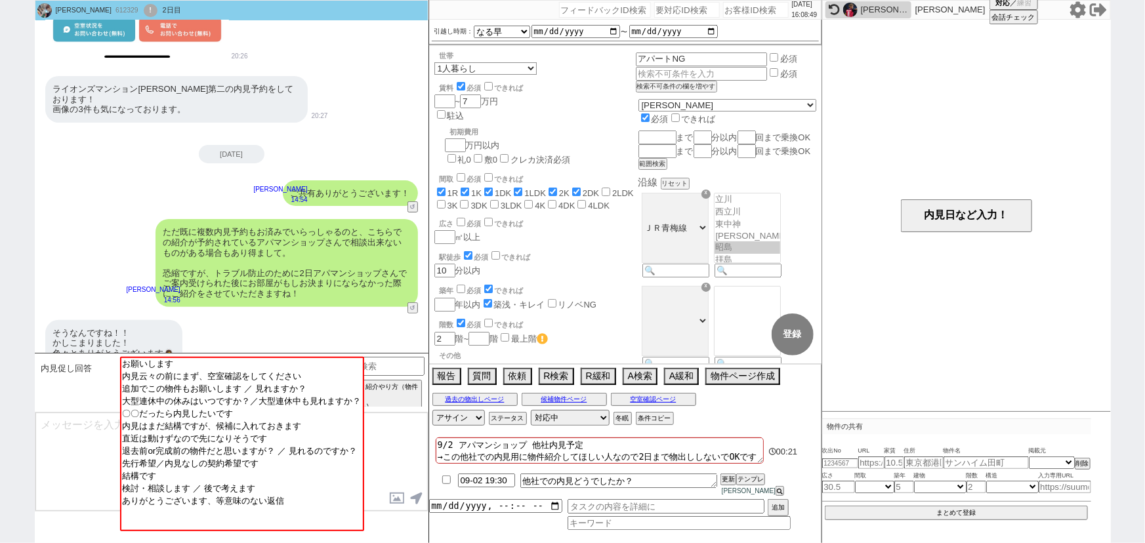
click at [735, 10] on input "number" at bounding box center [756, 10] width 66 height 16
paste input "611978"
type input "611978"
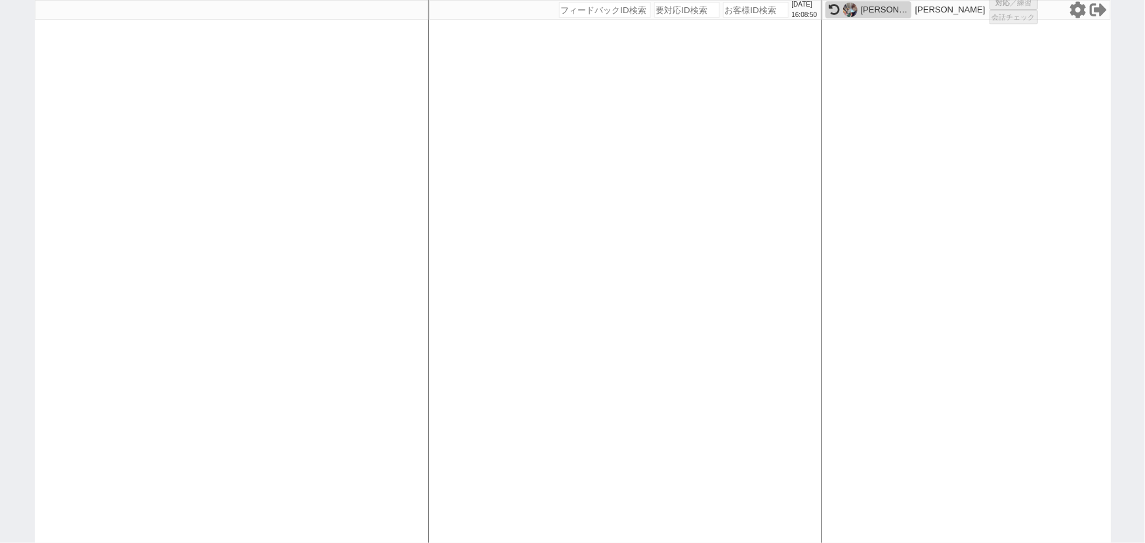
select select
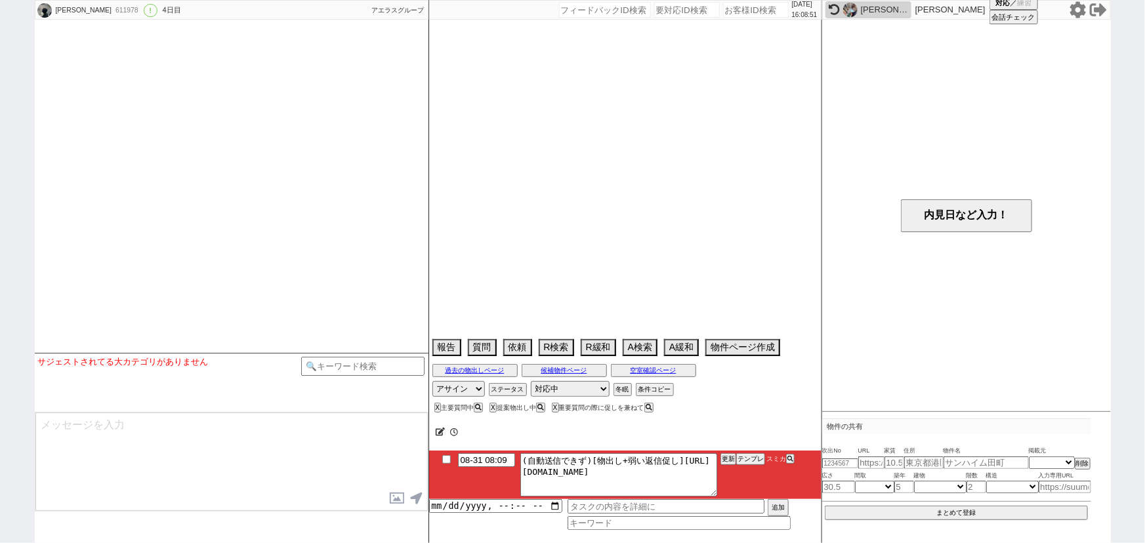
scroll to position [1844, 0]
select select "15"
select select "0"
select select "64"
select select "1560"
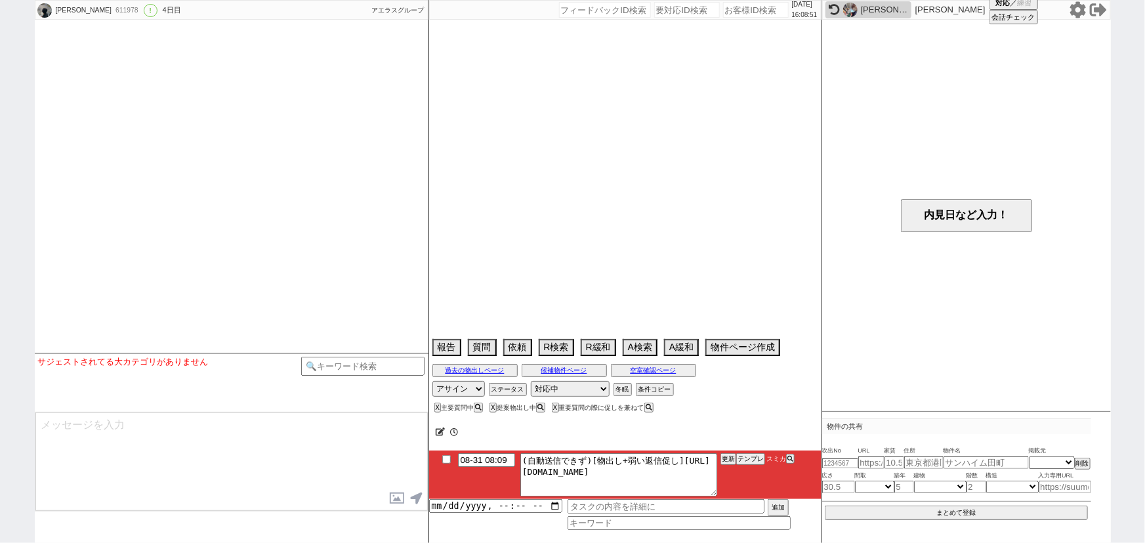
select select "75"
select select "1791"
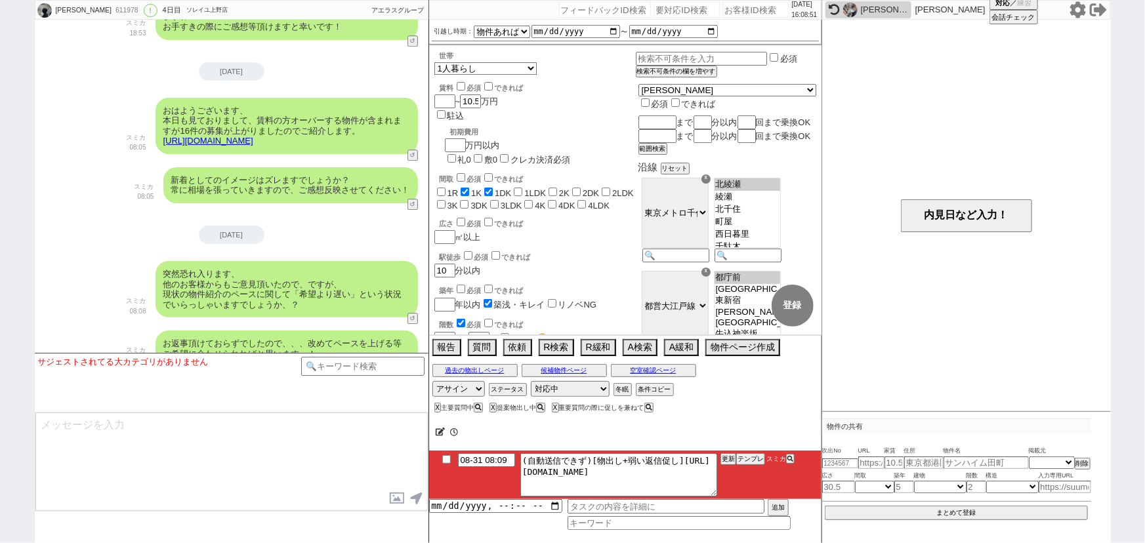
scroll to position [36, 0]
drag, startPoint x: 535, startPoint y: 471, endPoint x: 761, endPoint y: 499, distance: 228.0
click at [761, 499] on li "08-31 08:09 (自動送信できず)[物出し+弱い返信促し]https://jent-crm.com/2ng-84y191pn3984hy/introd…" at bounding box center [625, 475] width 392 height 49
click at [757, 460] on button "テンプレ" at bounding box center [750, 459] width 29 height 9
type textarea "その後も見ておりまして、設備がズレますが追加でピックアップしてまいりました！ https://tools.sumika.live/pages/f8sj9ck …"
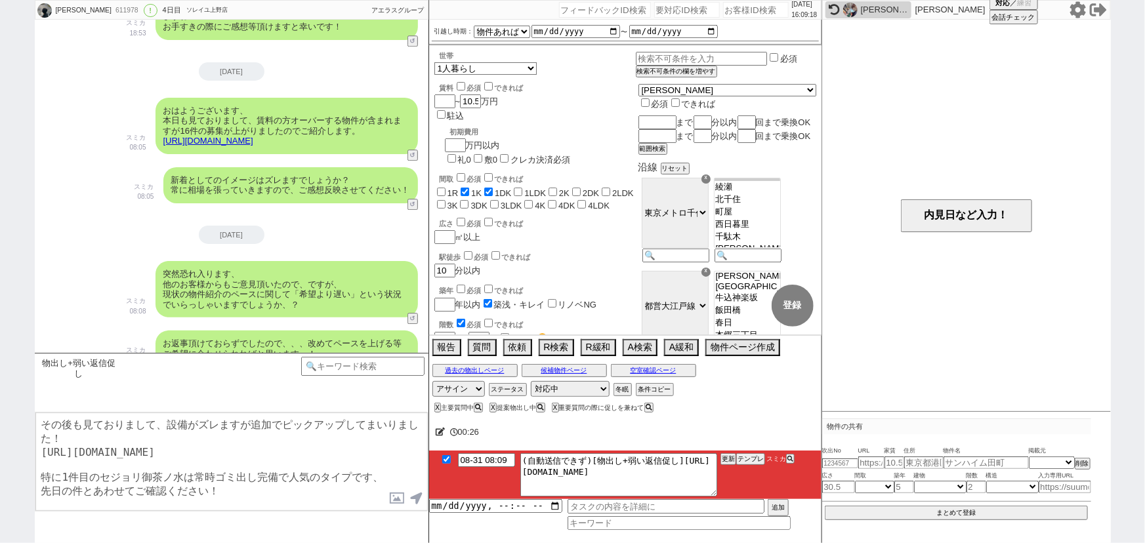
checkbox input "true"
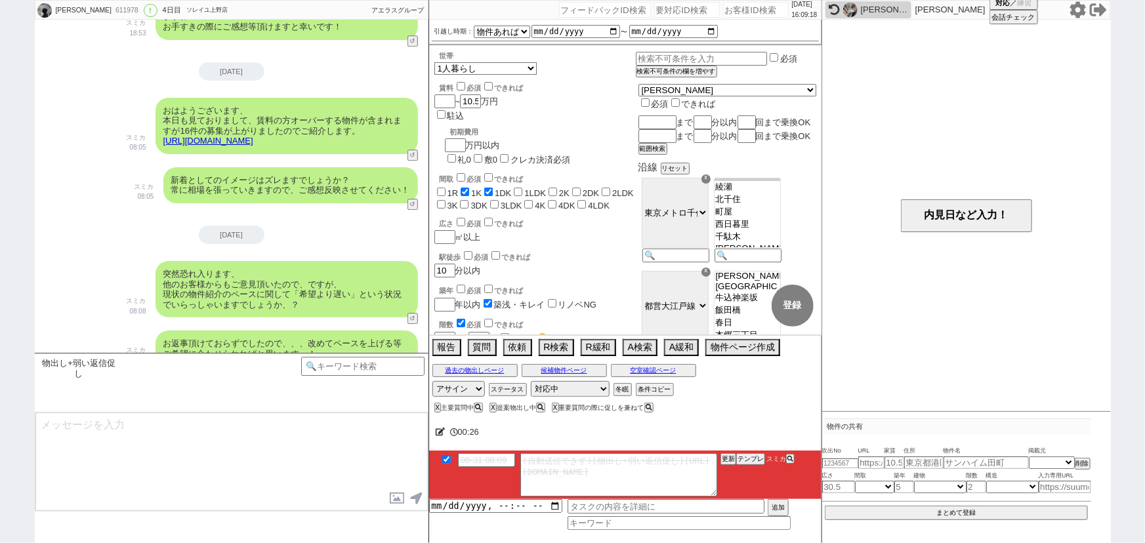
scroll to position [1989, 0]
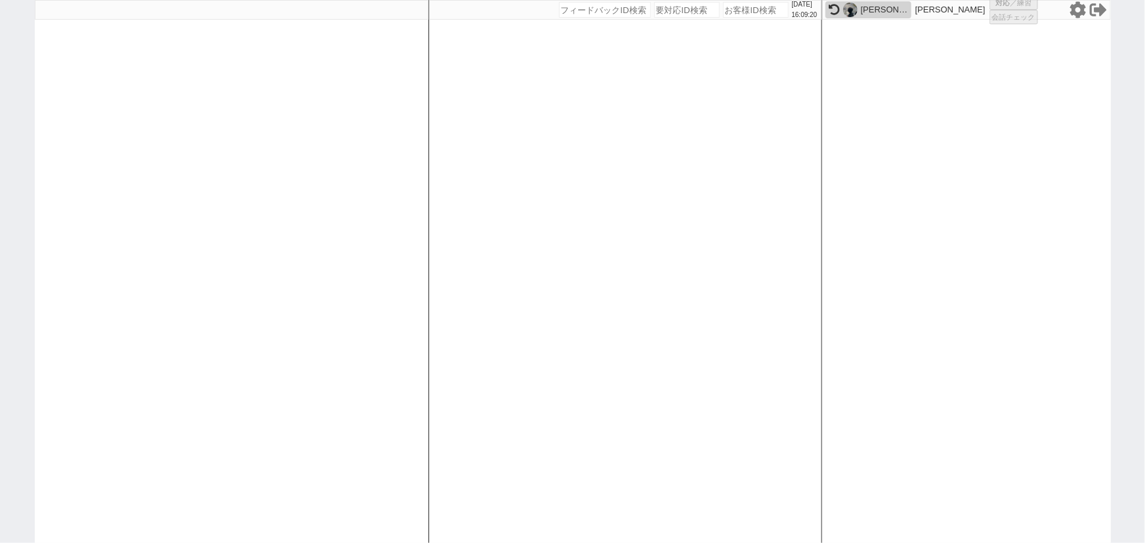
select select
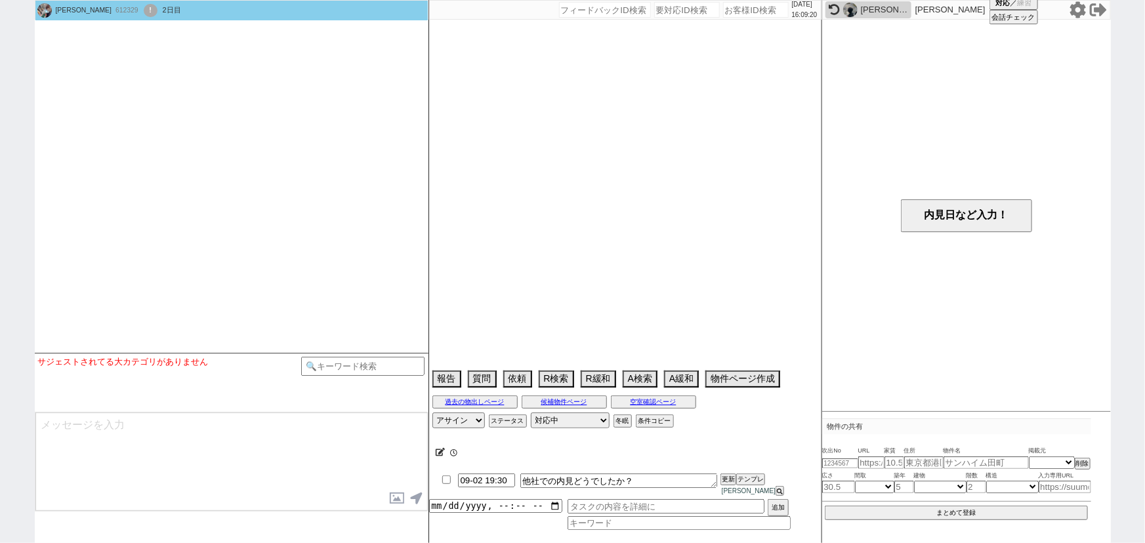
type textarea "9/2 アパマンショップ 他社内見予定 →この他社での内見用に物件紹介してほしい人なので2日まで物出ししないでOKです"
select select
select select "13"
select select "0"
select select "20"
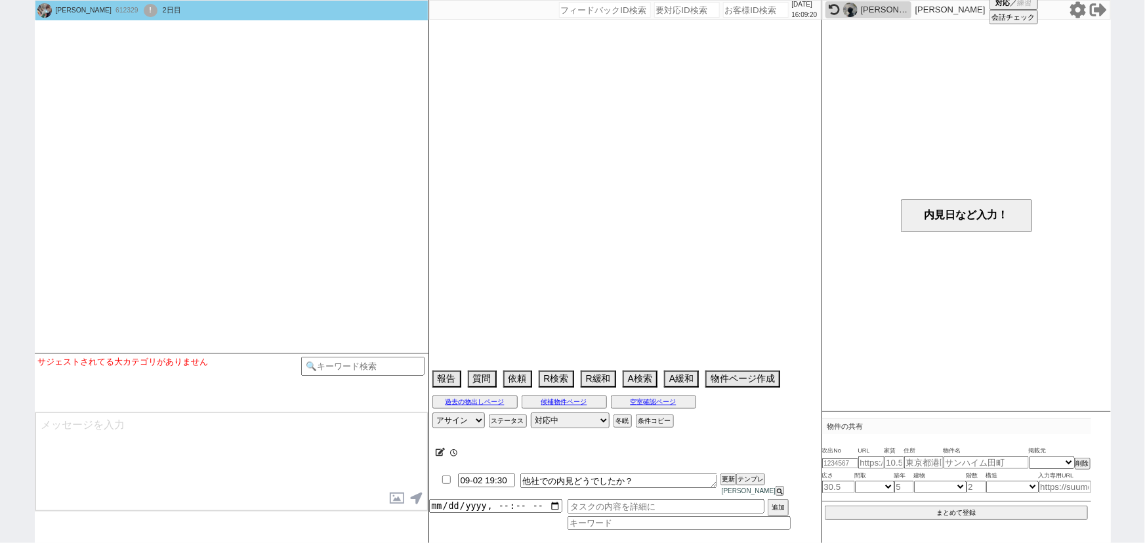
select select "667"
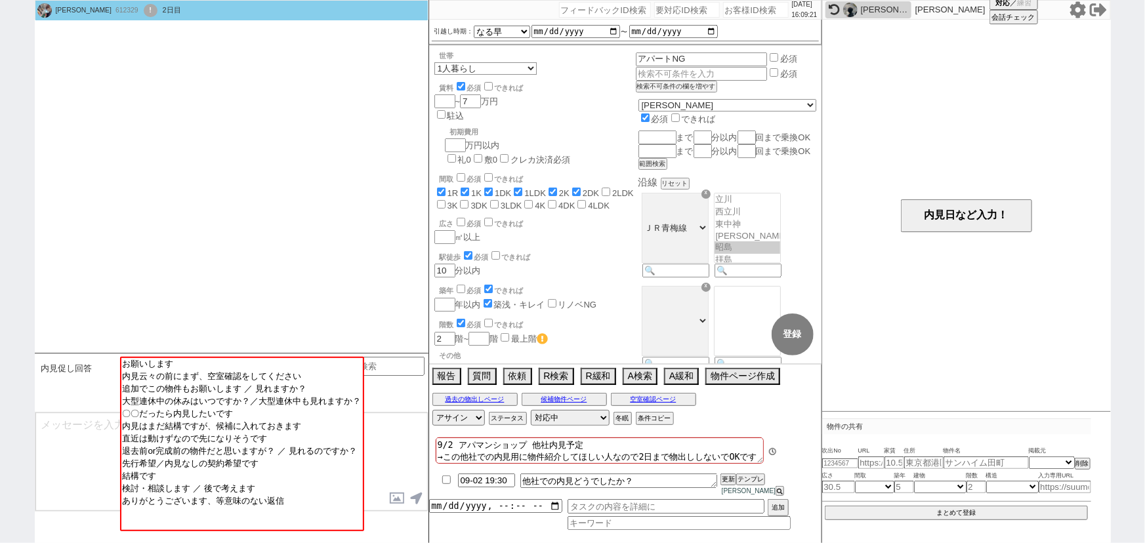
scroll to position [1817, 0]
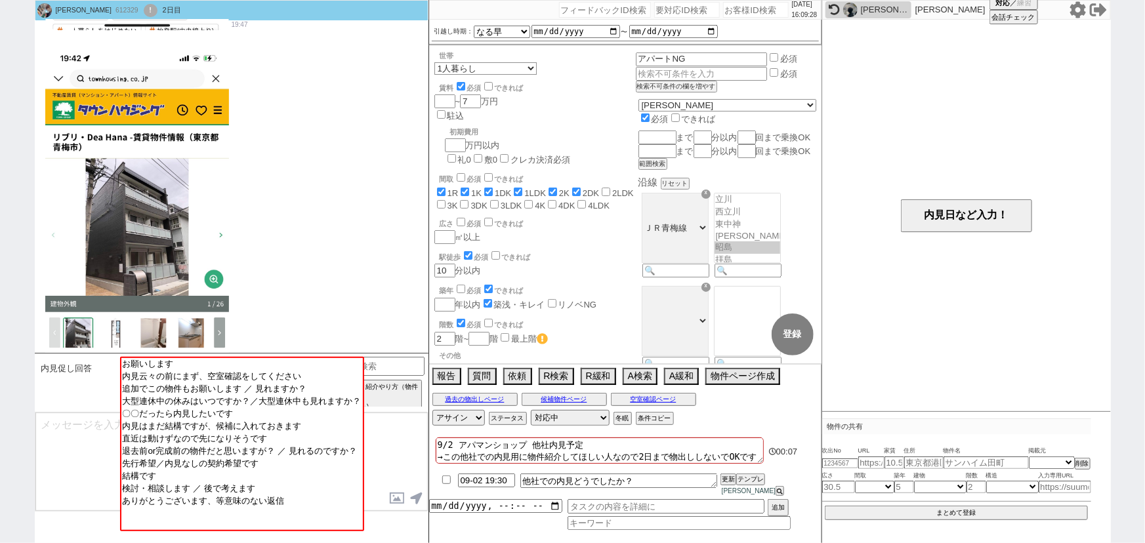
click at [736, 10] on input "number" at bounding box center [756, 10] width 66 height 16
paste input "612001"
type input "612001"
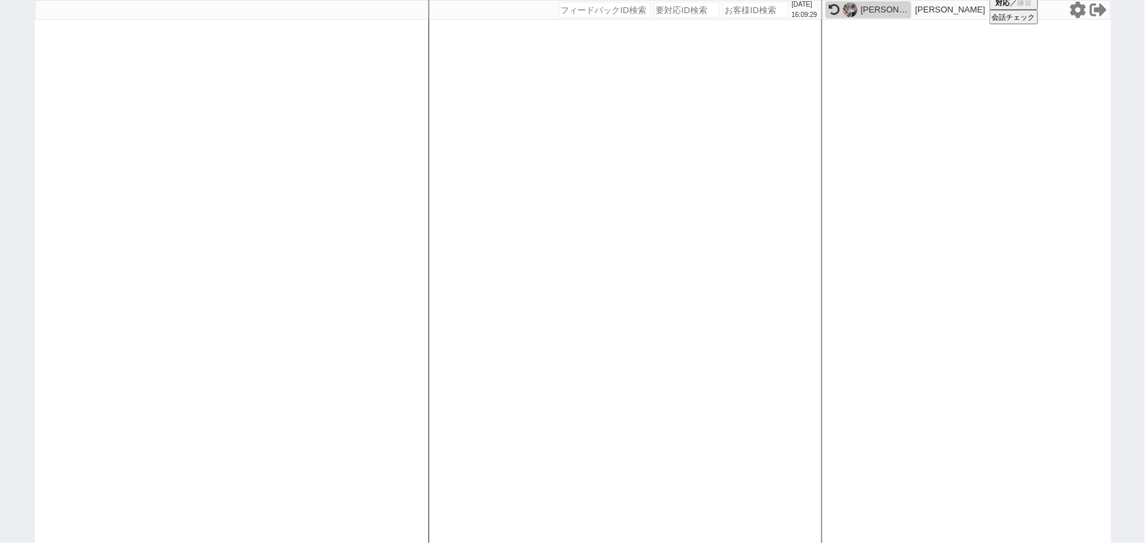
select select
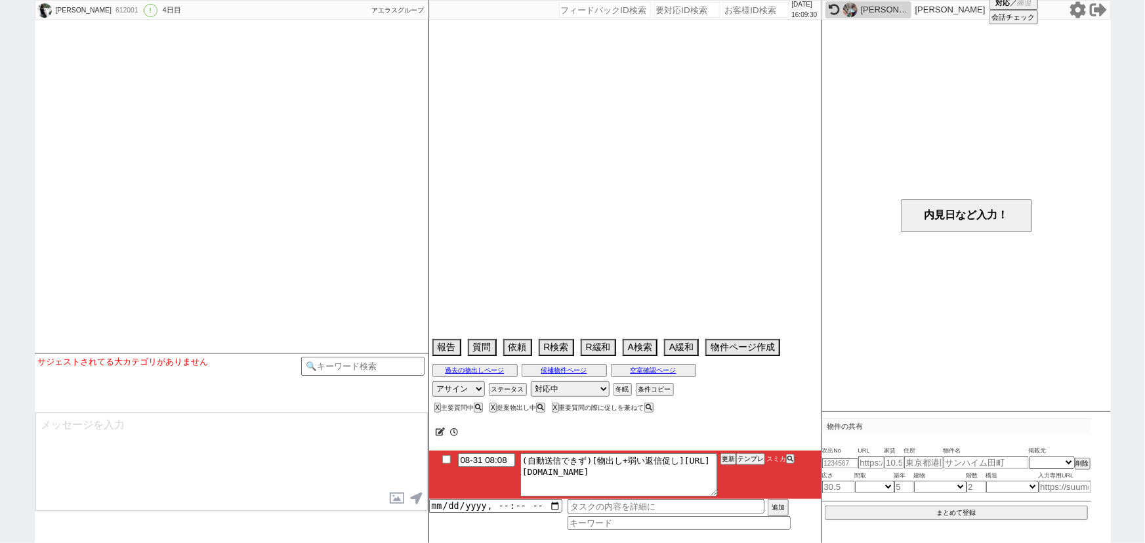
scroll to position [1604, 0]
select select "15"
select select "1"
select select "11"
select select "121"
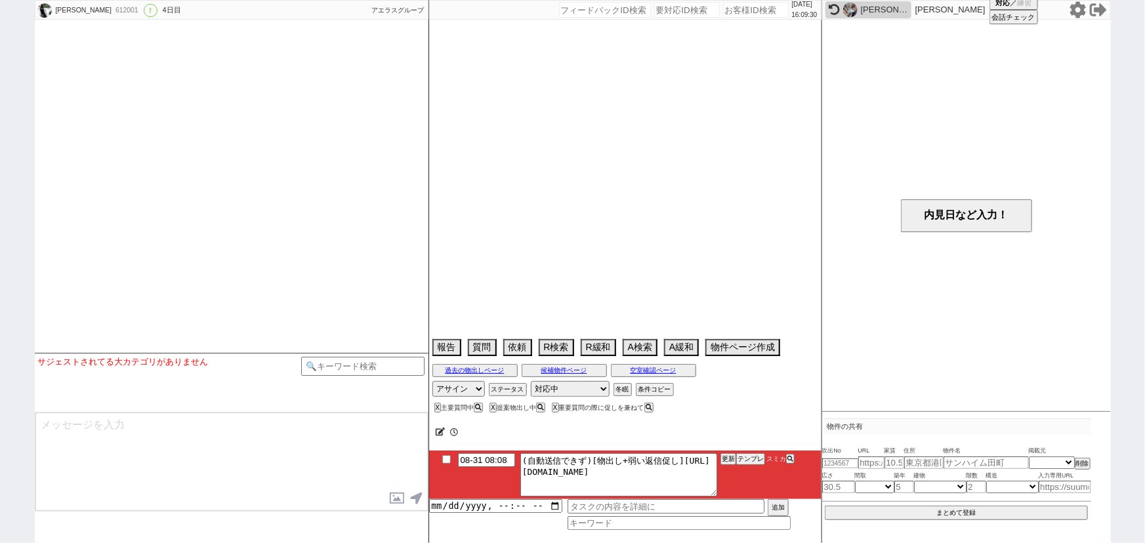
select select "2965"
select select "8"
select select "295"
select select "9"
select select "329"
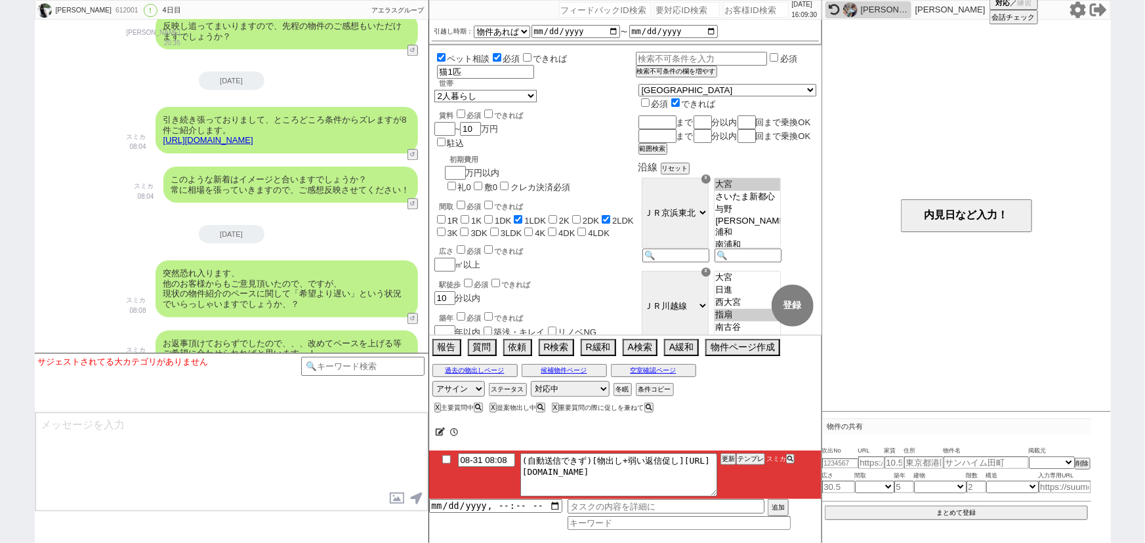
scroll to position [142, 0]
drag, startPoint x: 535, startPoint y: 467, endPoint x: 790, endPoint y: 505, distance: 258.1
click at [790, 505] on div "08-31 08:08 (自動送信できず)[物出し+弱い返信促し]https://jent-crm.com/2ng-84y191pn3984hy/introd…" at bounding box center [625, 490] width 392 height 79
click at [752, 457] on button "テンプレ" at bounding box center [750, 459] width 29 height 9
type textarea "その後も見ておりまして、駅徒歩がズレますが追加でピックアップしてまいりました！ https://tools.sumika.live/pages/81eealy…"
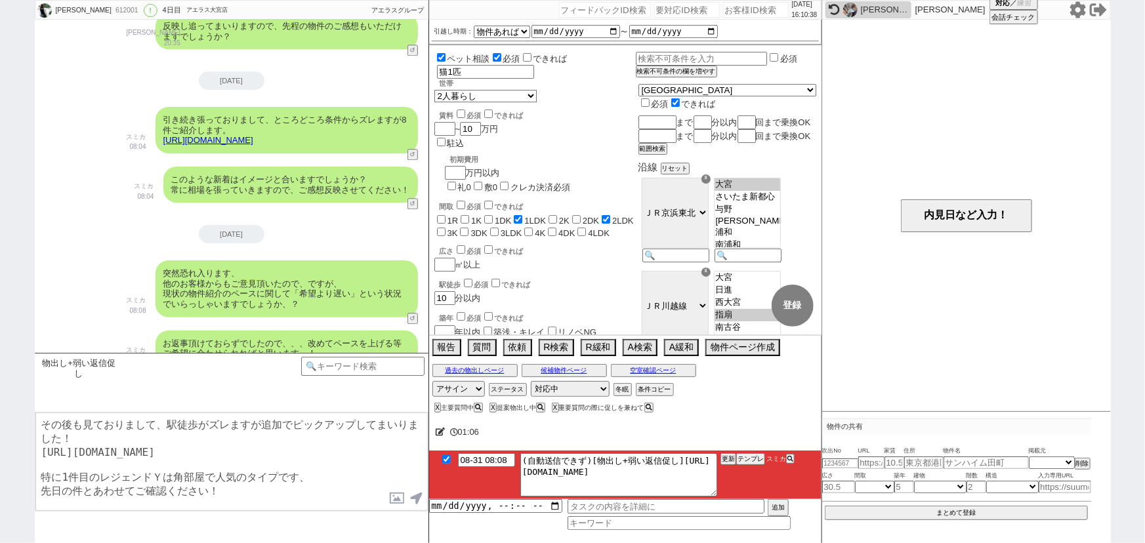
checkbox input "true"
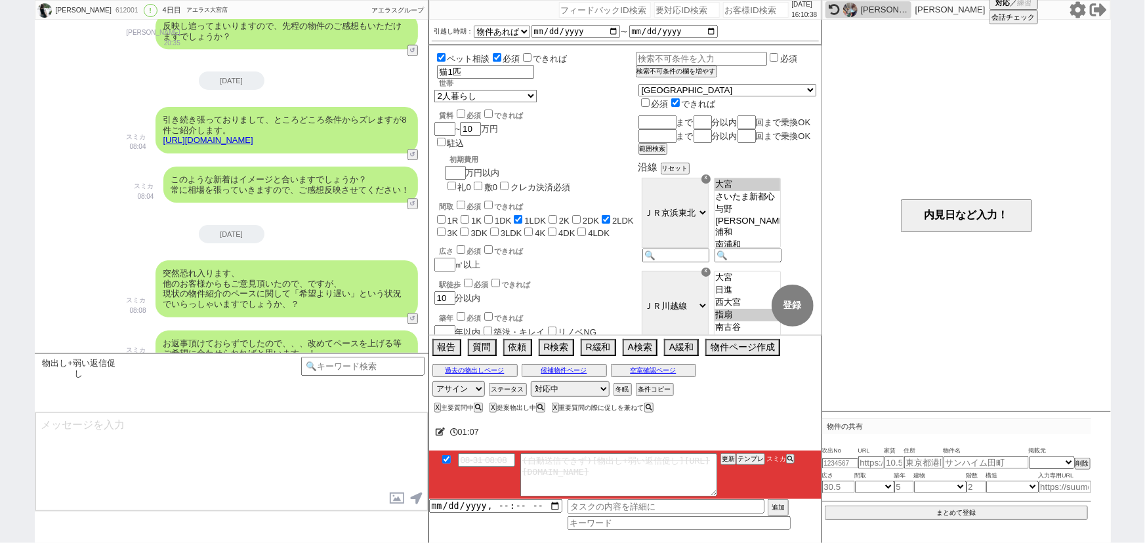
scroll to position [1739, 0]
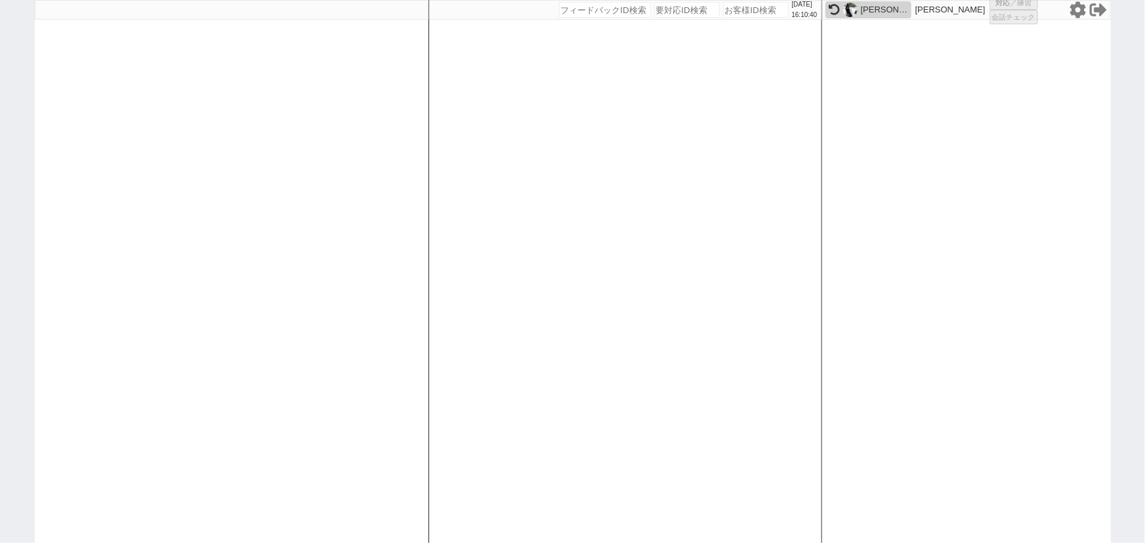
select select
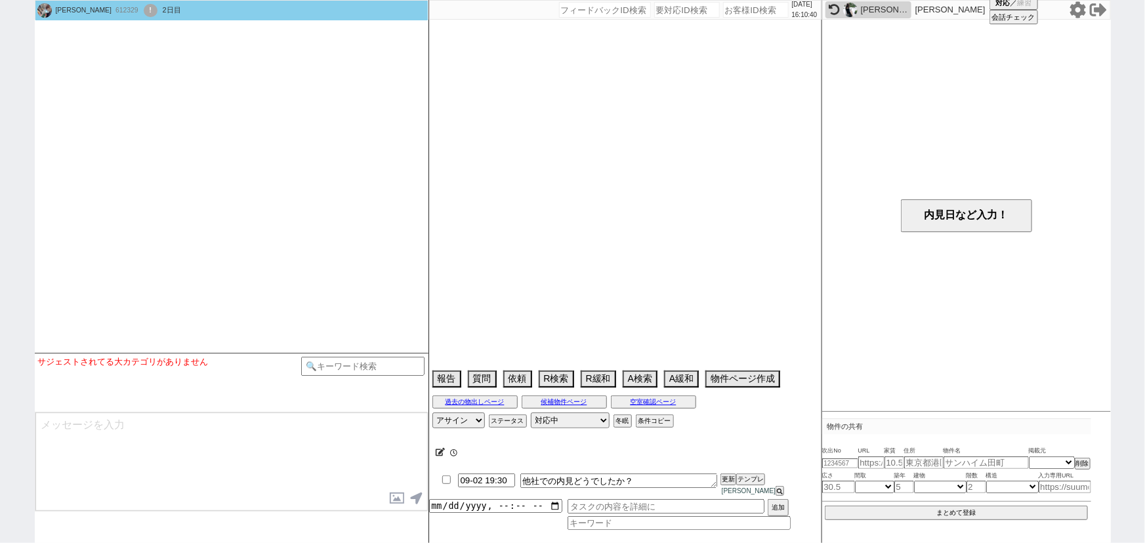
type textarea "9/2 アパマンショップ 他社内見予定 →この他社での内見用に物件紹介してほしい人なので2日まで物出ししないでOKです"
select select
select select "13"
select select "0"
select select "20"
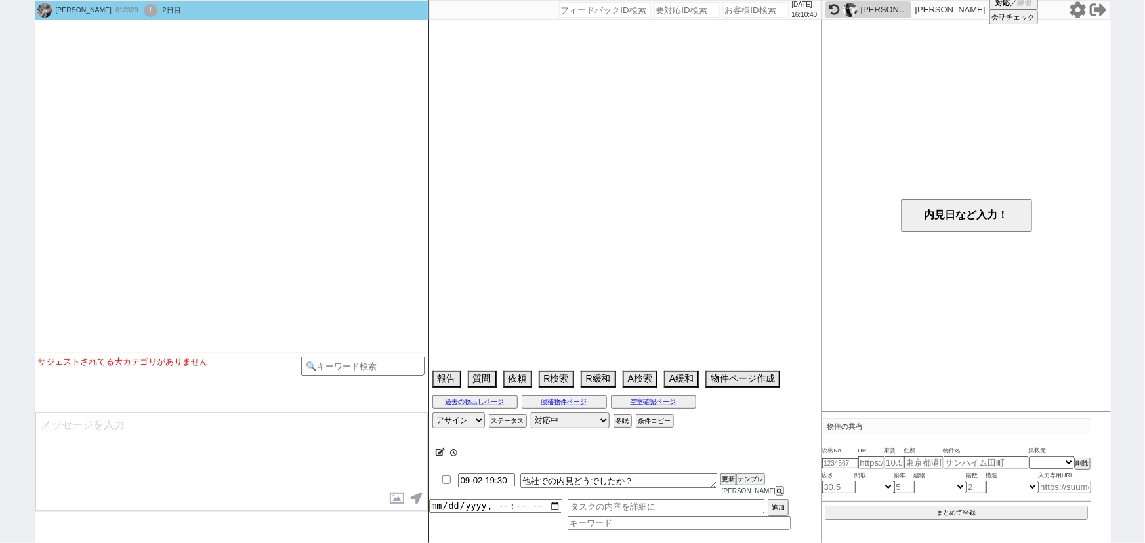
select select "667"
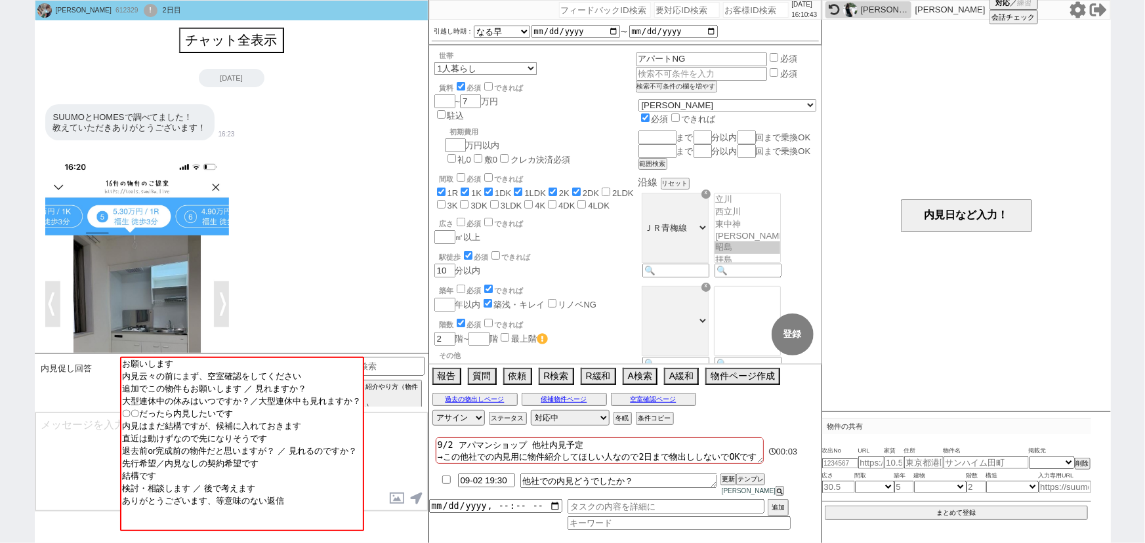
scroll to position [1817, 0]
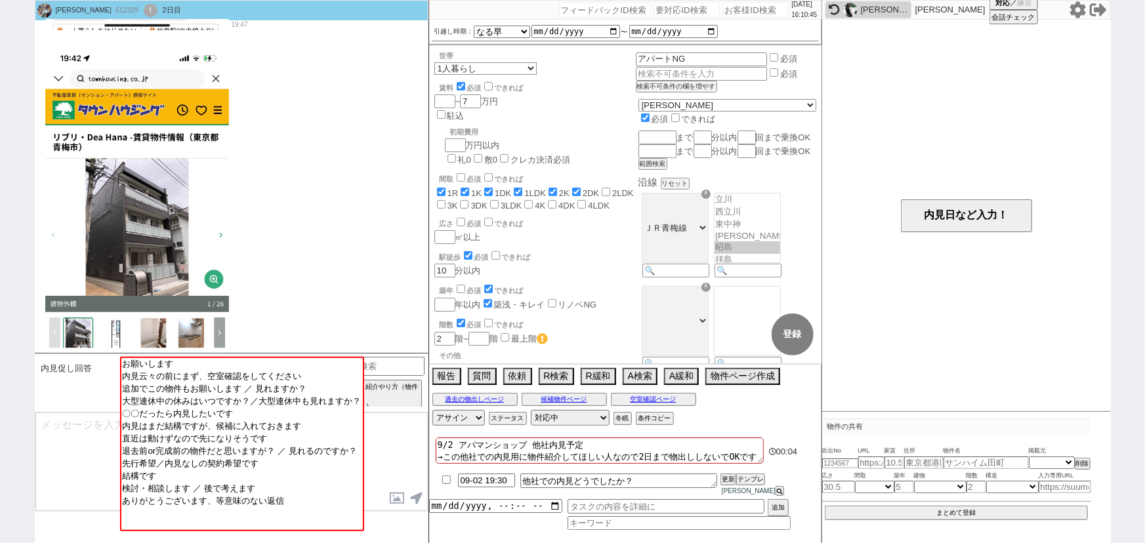
click at [732, 10] on input "number" at bounding box center [756, 10] width 66 height 16
paste input "612031"
type input "612031"
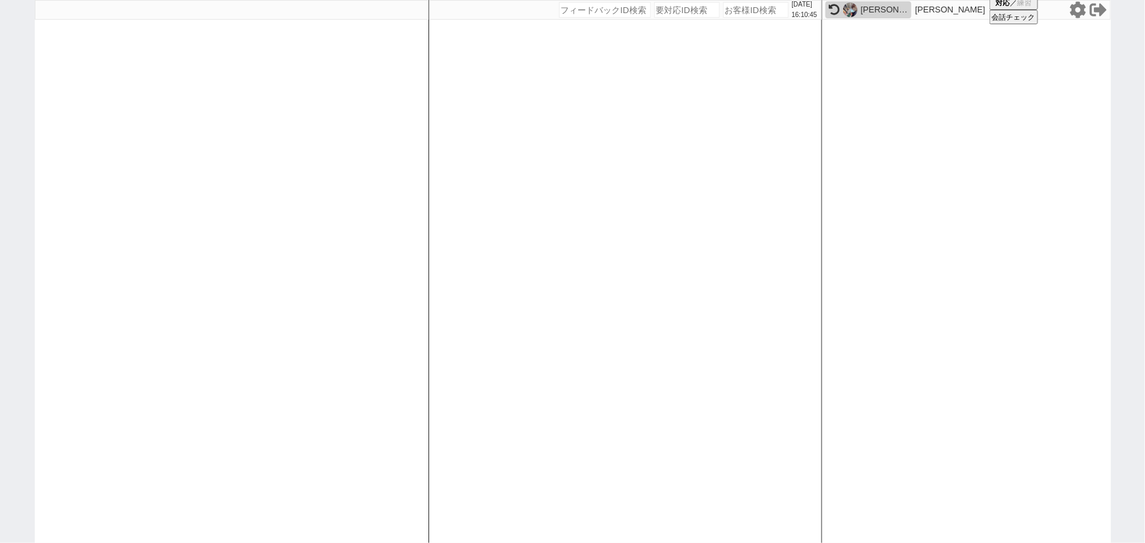
select select
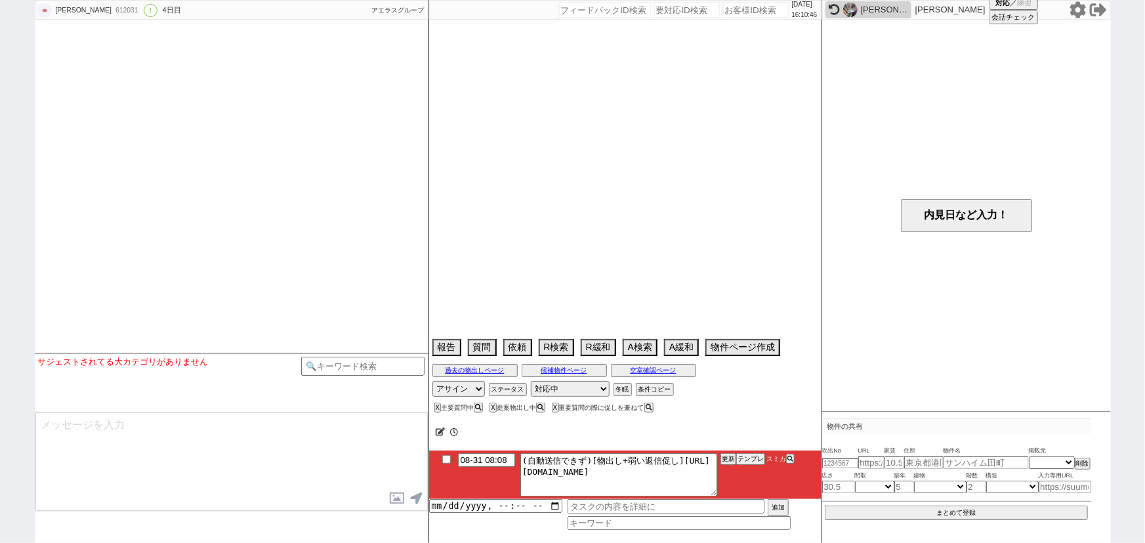
select select "15"
select select "0"
select select "2"
select select "3"
select select "4"
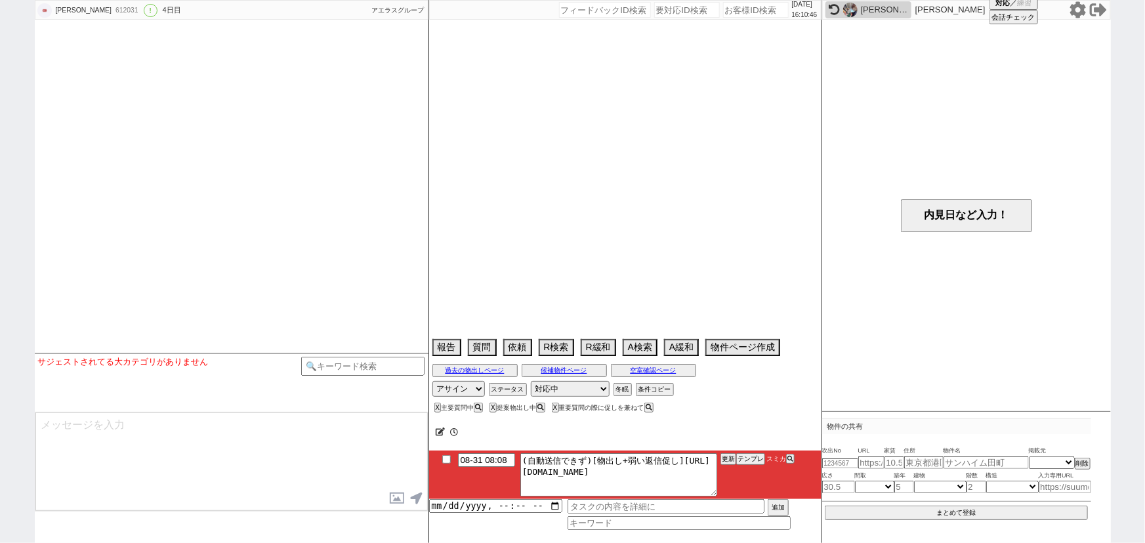
select select "5"
select select "6"
select select "7"
select select "8"
select select "9"
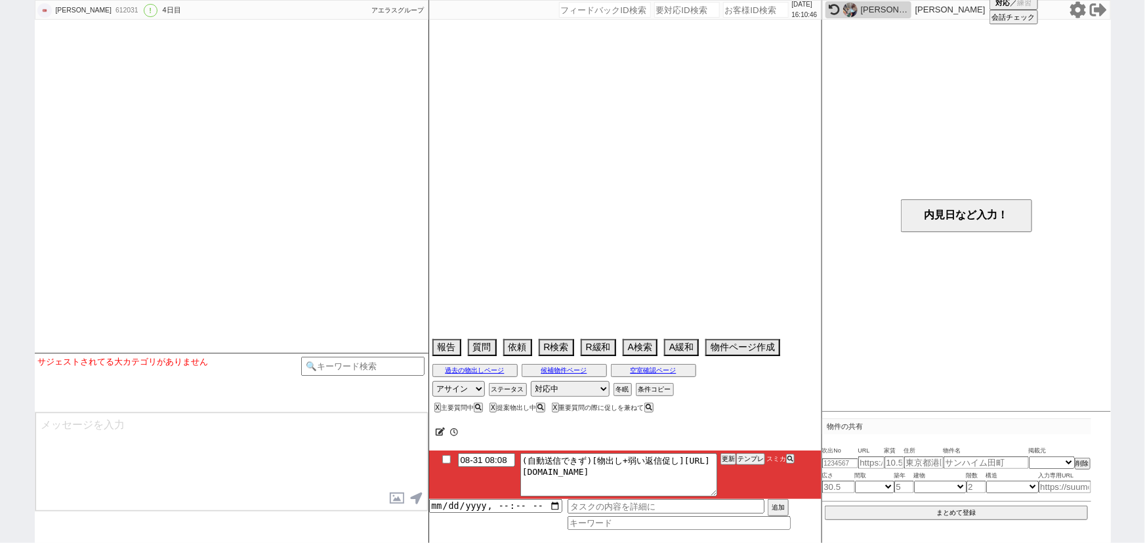
select select "10"
select select "11"
select select "12"
select select "13"
select select "14"
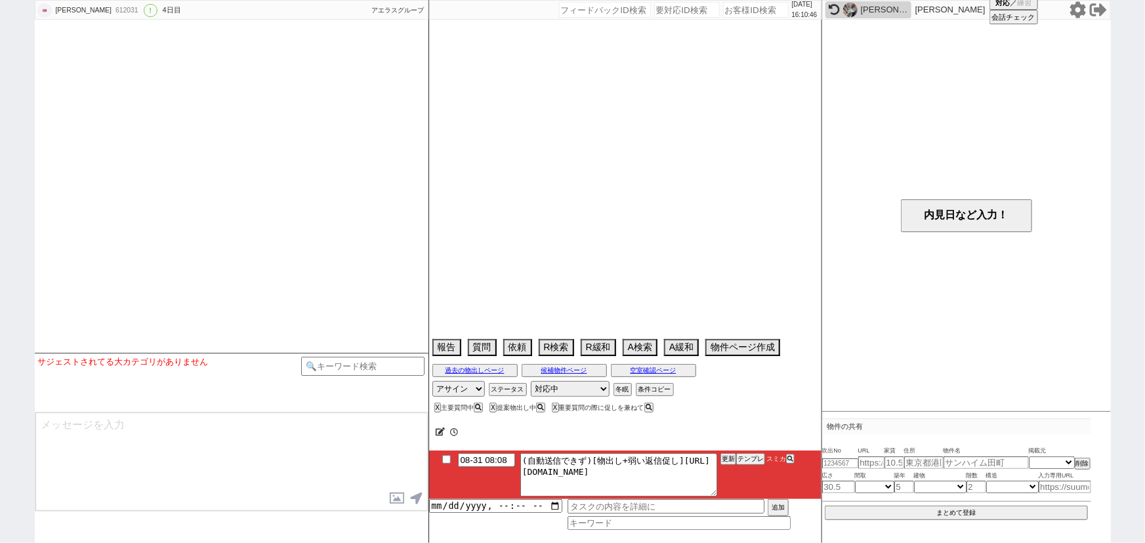
select select "15"
select select "16"
select select "17"
select select "18"
select select "19"
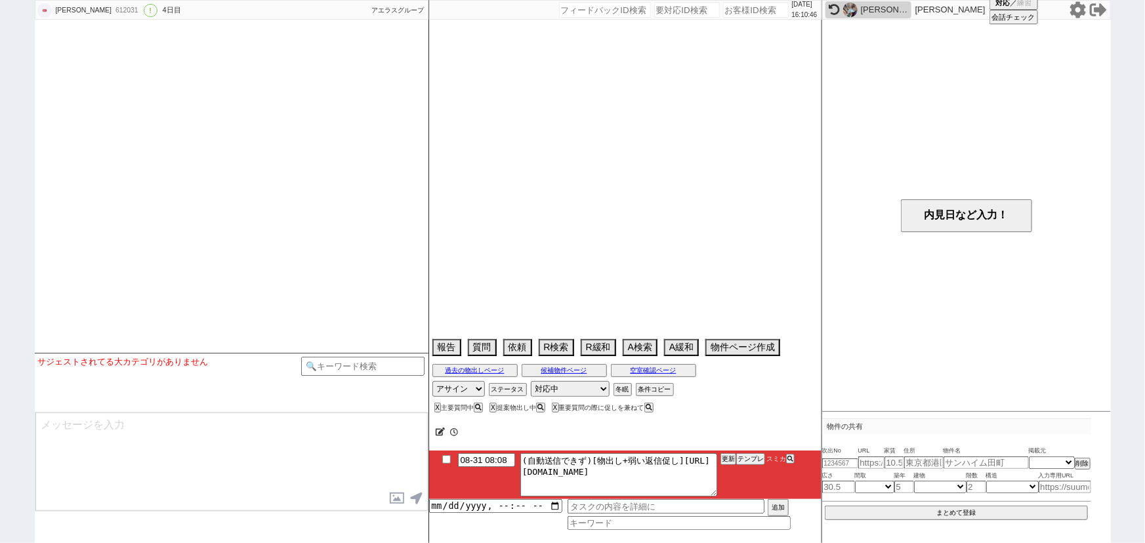
select select "20"
select select "21"
select select "22"
select select "23"
select select "24"
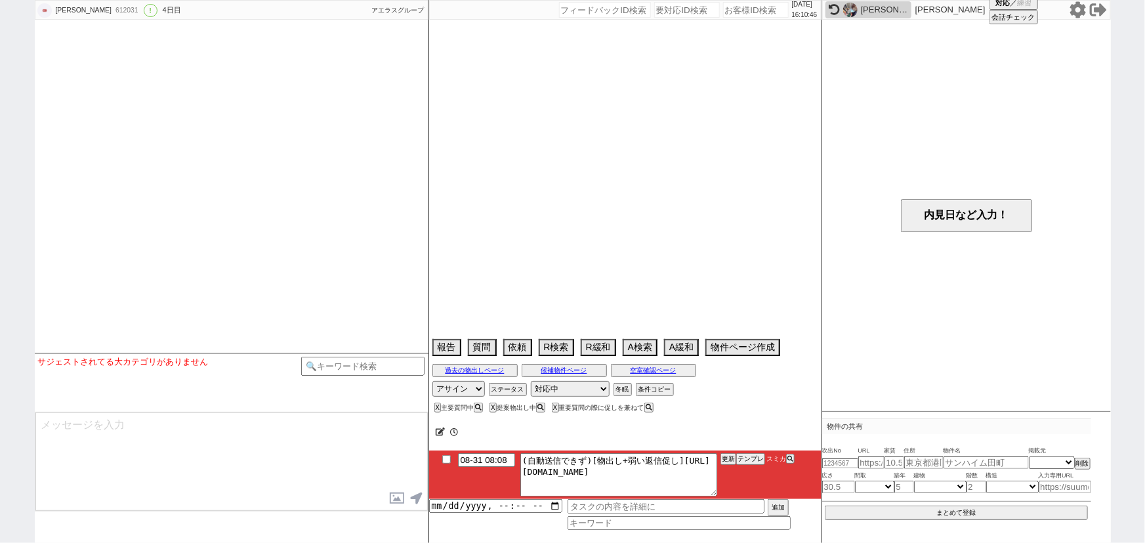
select select "25"
select select "26"
select select "27"
select select "28"
select select "29"
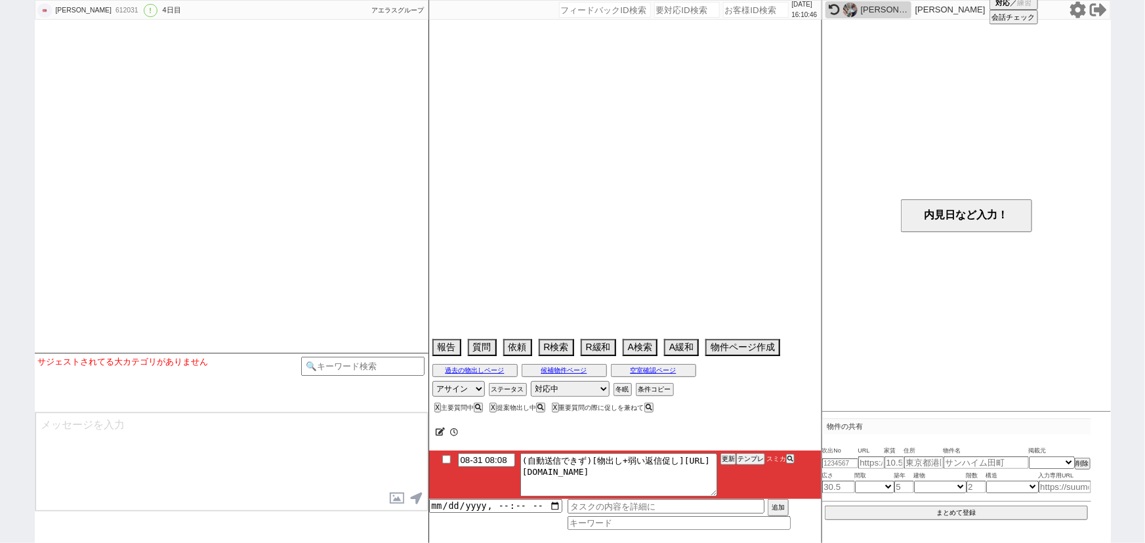
select select "30"
select select "31"
select select "32"
select select "33"
select select "34"
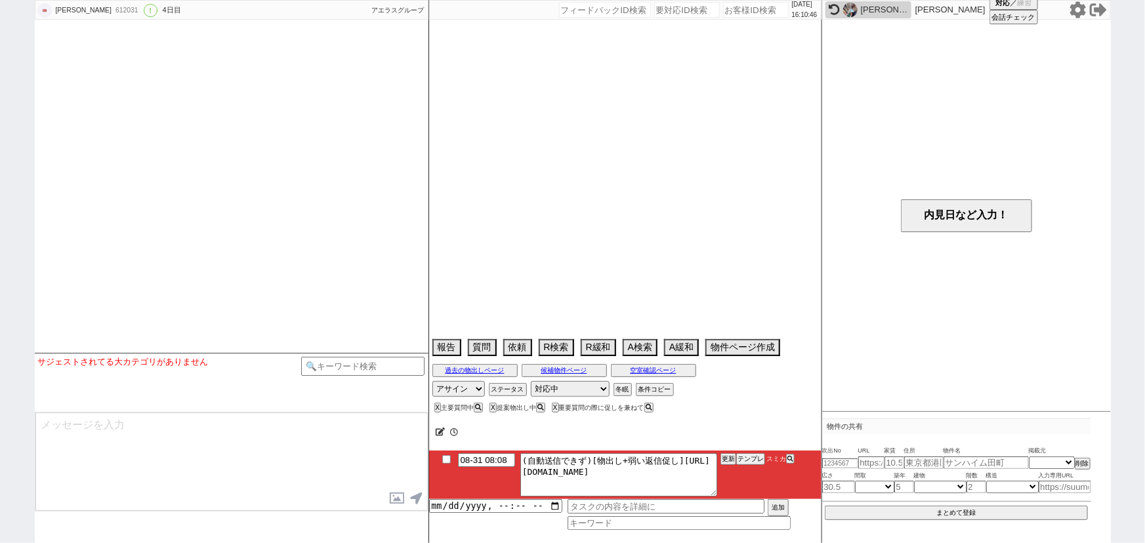
select select "35"
select select "36"
select select "37"
select select "38"
select select "39"
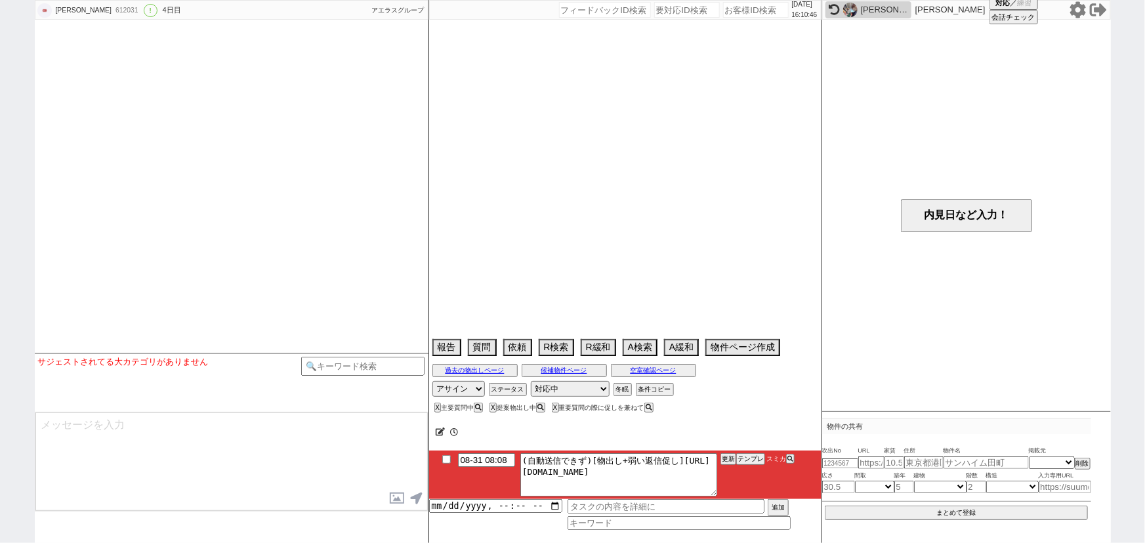
select select "40"
select select "41"
select select "42"
select select "43"
select select "45"
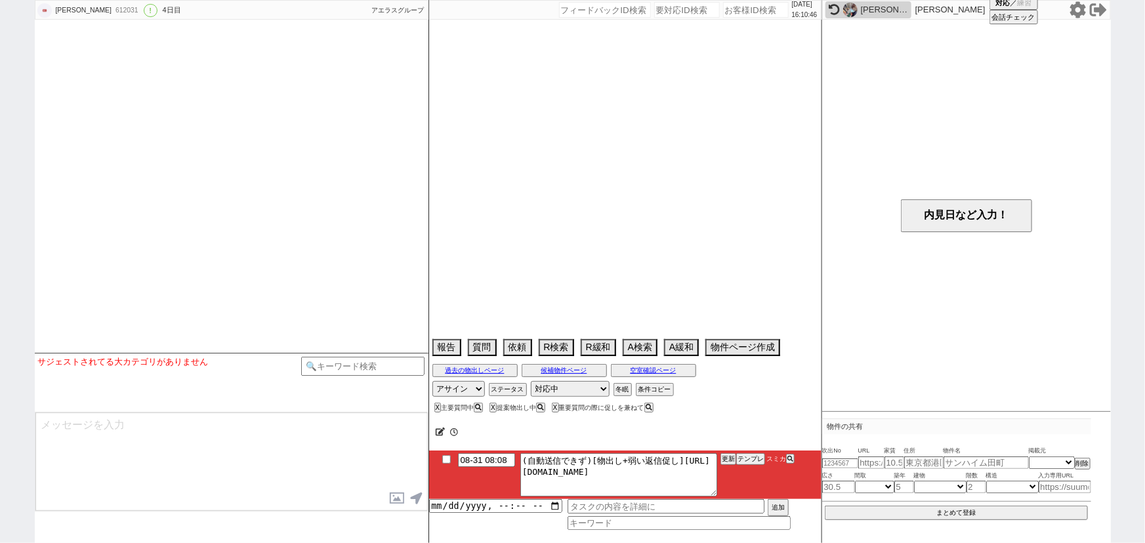
select select "46"
select select "47"
select select "48"
select select "49"
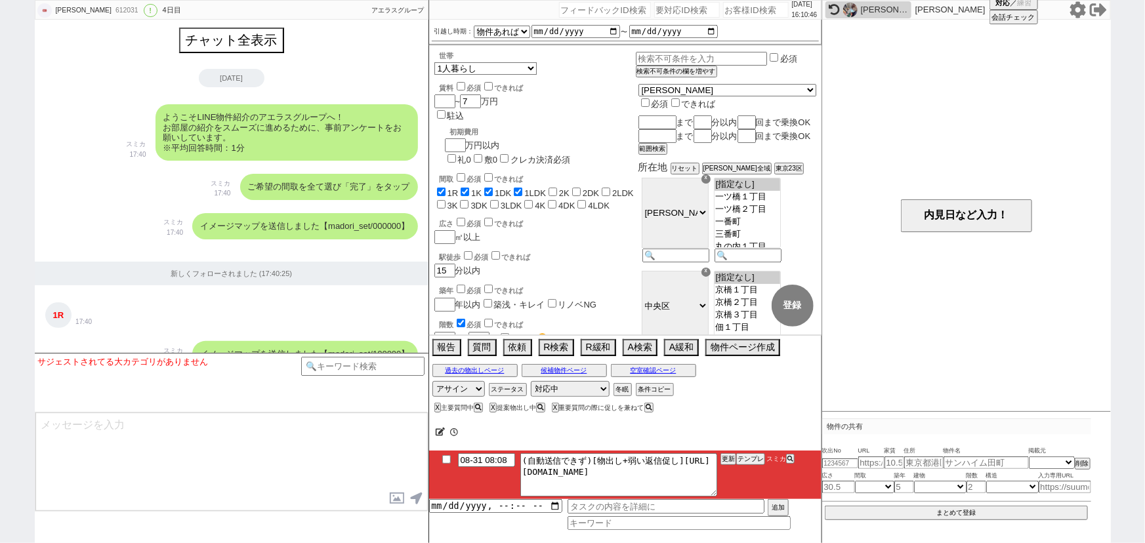
scroll to position [1512, 0]
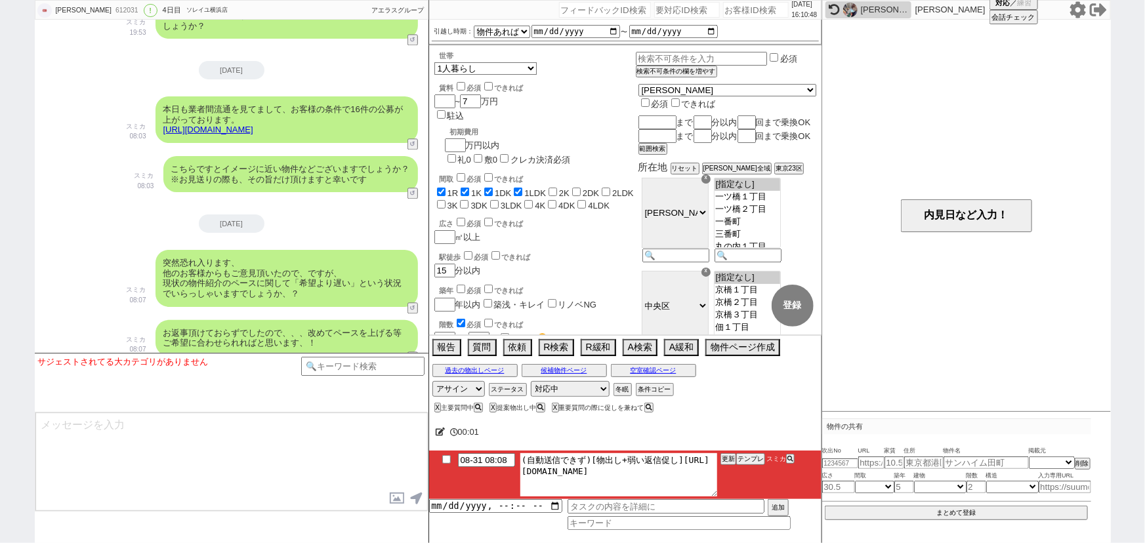
drag, startPoint x: 535, startPoint y: 470, endPoint x: 735, endPoint y: 483, distance: 200.5
click at [735, 483] on li "08-31 08:08 (自動送信できず)[物出し+弱い返信促し]https://jent-crm.com/2ng-84y191pn3984hy/introd…" at bounding box center [625, 475] width 392 height 49
click at [755, 456] on button "テンプレ" at bounding box center [750, 459] width 29 height 9
type textarea "その後も見ておりまして、賃料がズレますが追加でピックアップしてまいりました！ https://tools.sumika.live/pages/bnxaij1 …"
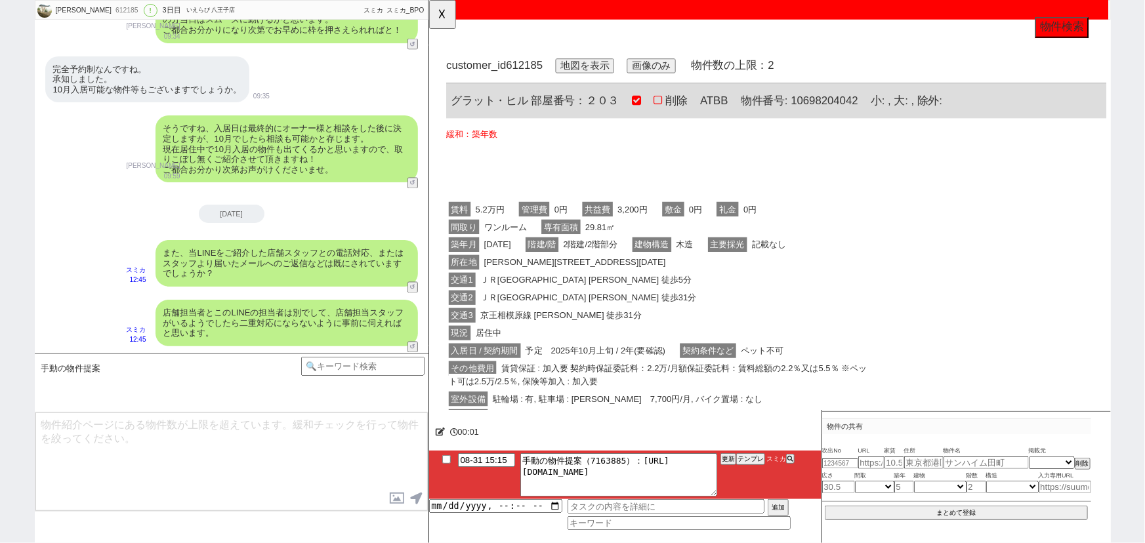
scroll to position [0, 0]
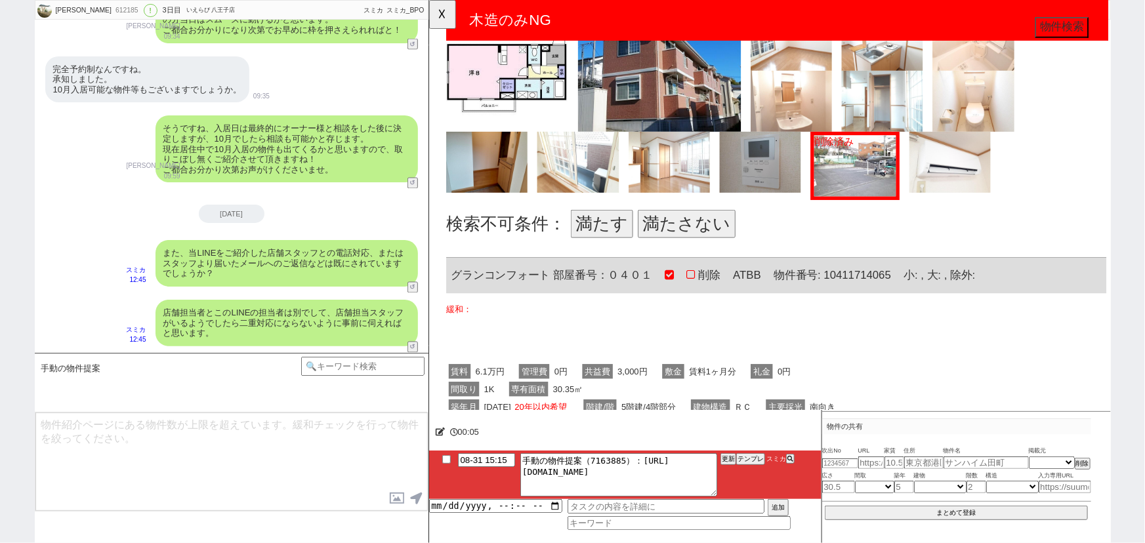
click at [709, 237] on button "満たさない" at bounding box center [705, 241] width 105 height 30
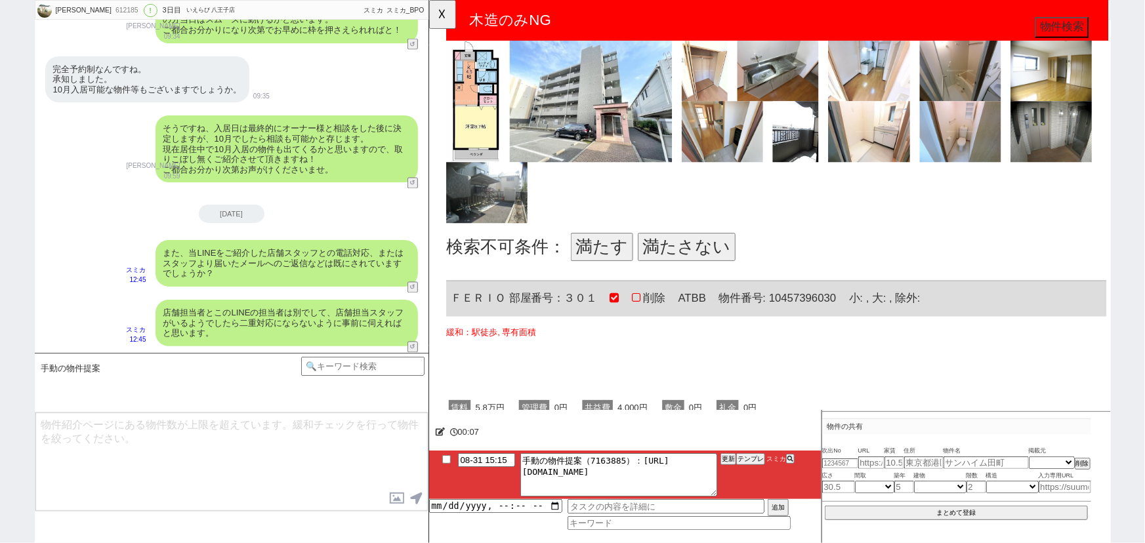
click at [621, 261] on button "満たす" at bounding box center [614, 266] width 67 height 30
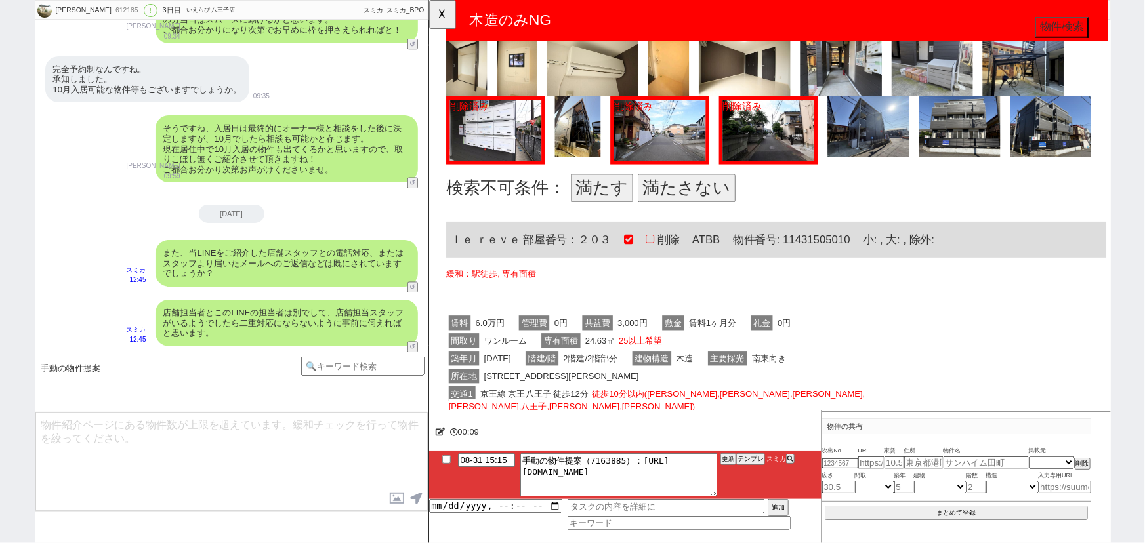
click at [696, 201] on button "満たさない" at bounding box center [705, 203] width 105 height 30
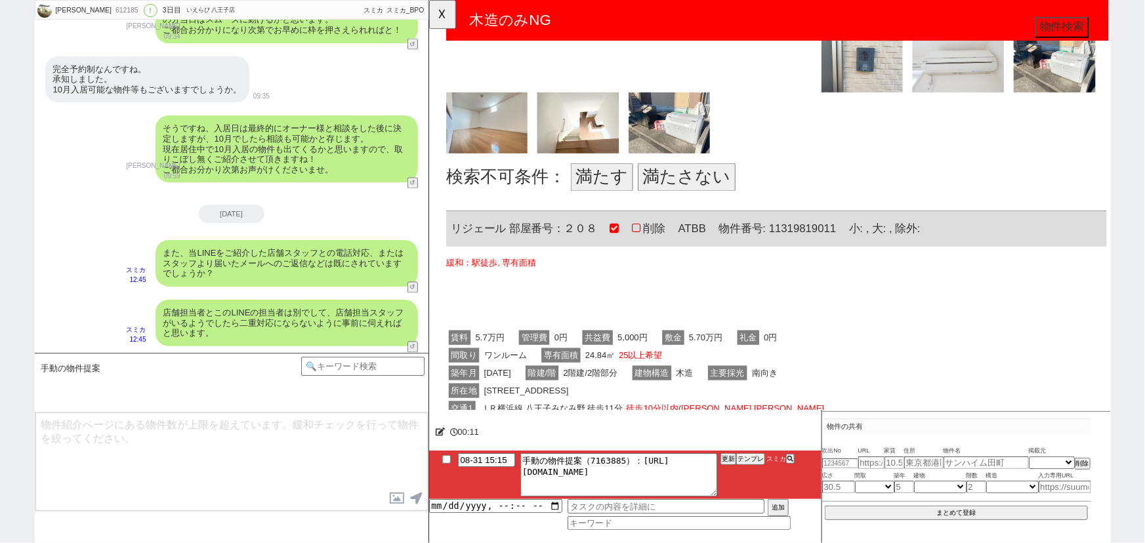
click at [690, 187] on button "満たさない" at bounding box center [705, 190] width 105 height 30
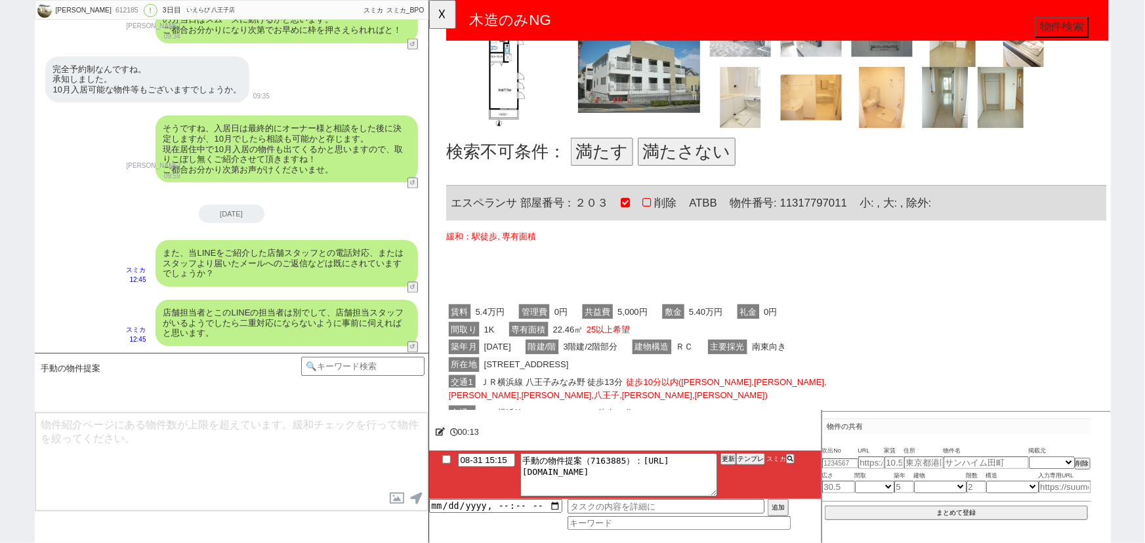
scroll to position [3534, 0]
click at [694, 147] on button "満たさない" at bounding box center [705, 162] width 105 height 30
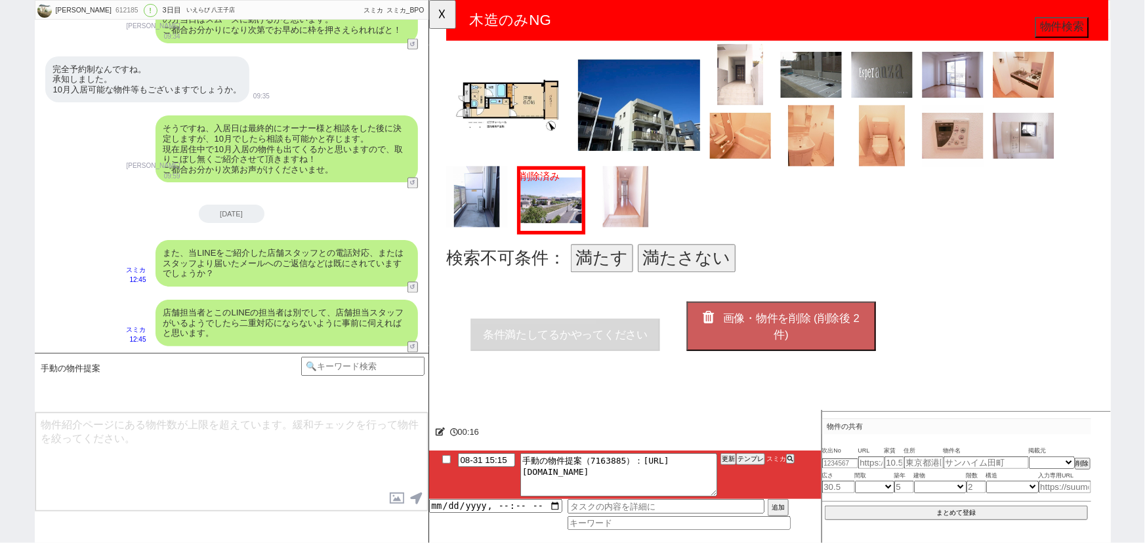
scroll to position [4142, 0]
click at [600, 266] on button "満たす" at bounding box center [614, 278] width 67 height 30
click at [828, 335] on button "画像・物件を削除 (削除後 2 件)" at bounding box center [806, 351] width 203 height 53
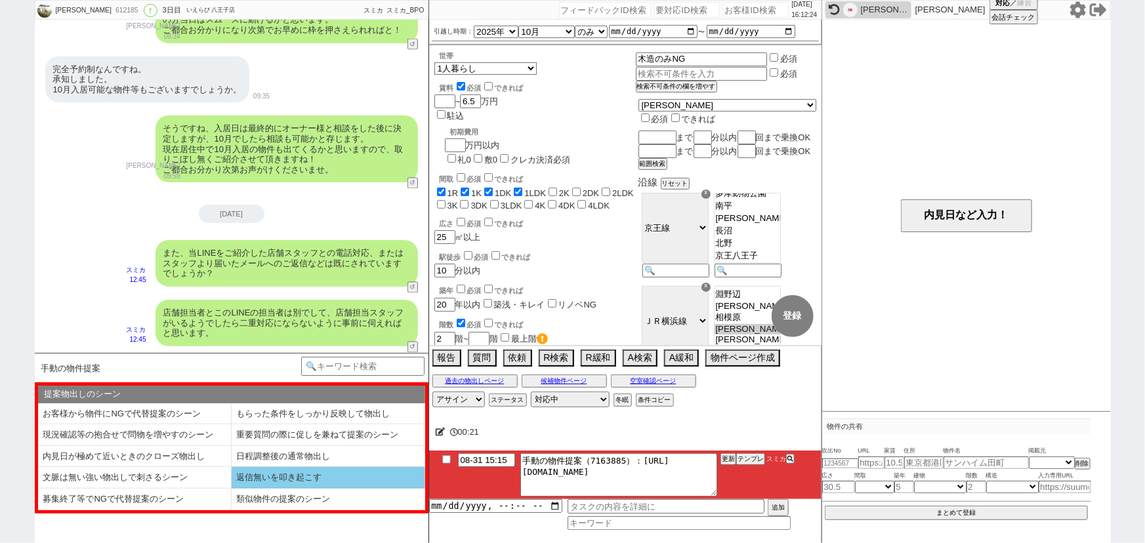
click at [270, 472] on li "返信無いを叩き起こす" at bounding box center [329, 478] width 194 height 22
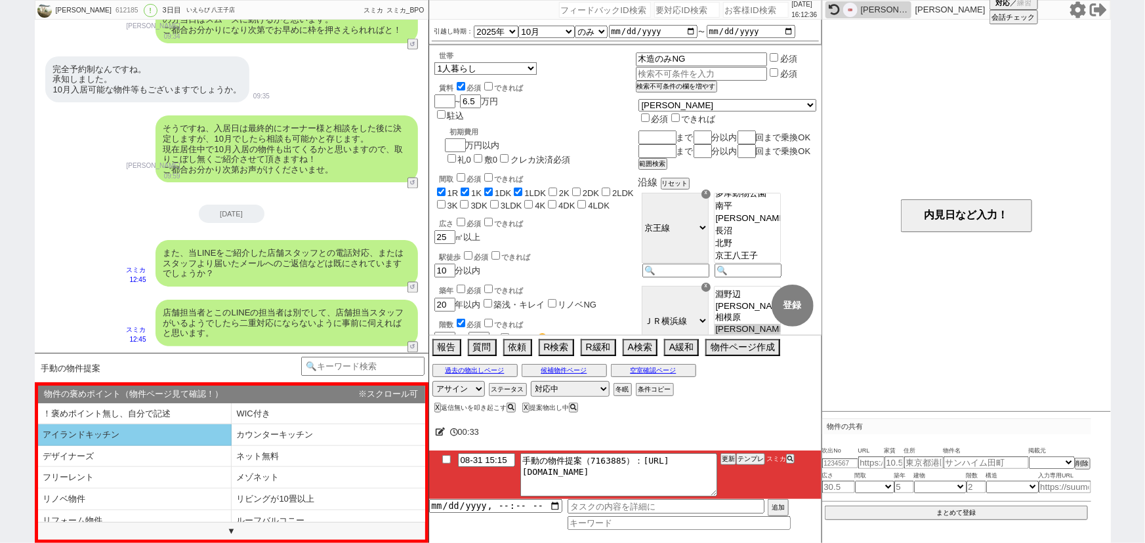
scroll to position [179, 0]
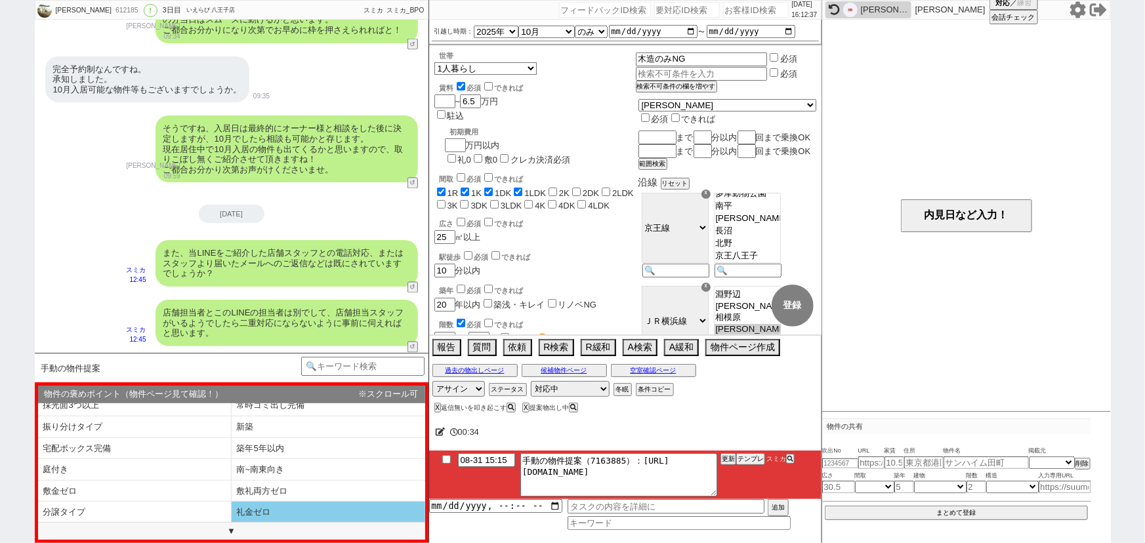
click at [315, 505] on li "礼金ゼロ" at bounding box center [329, 513] width 194 height 22
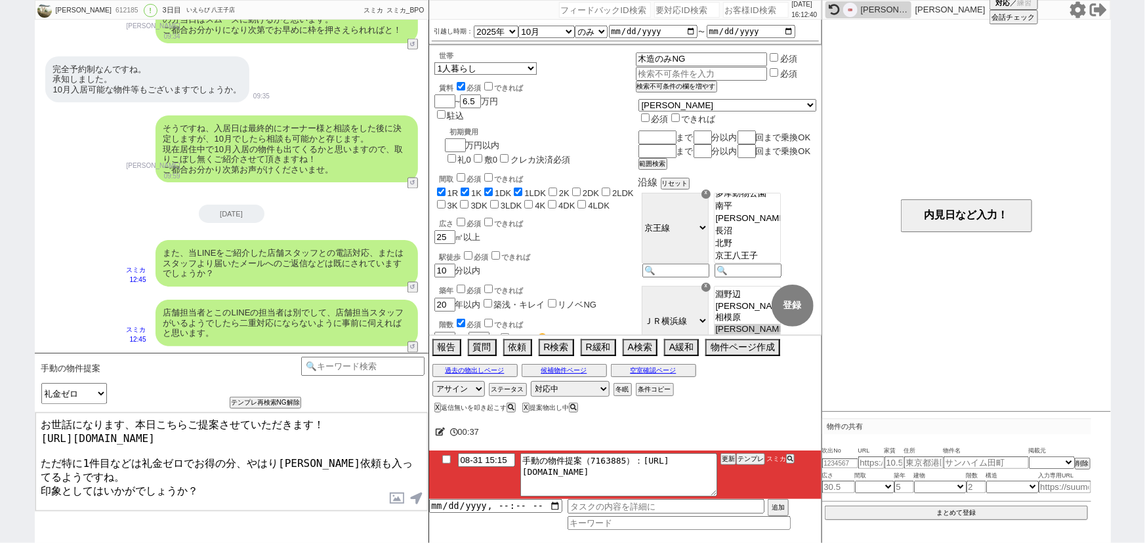
drag, startPoint x: 62, startPoint y: 451, endPoint x: 140, endPoint y: 451, distance: 78.1
click at [140, 451] on textarea "お世話になります、本日こちらご提案させていただきます！ https://tools.sumika.live/pages/j68bie0 ただ特に1件目などは礼…" at bounding box center [231, 462] width 392 height 98
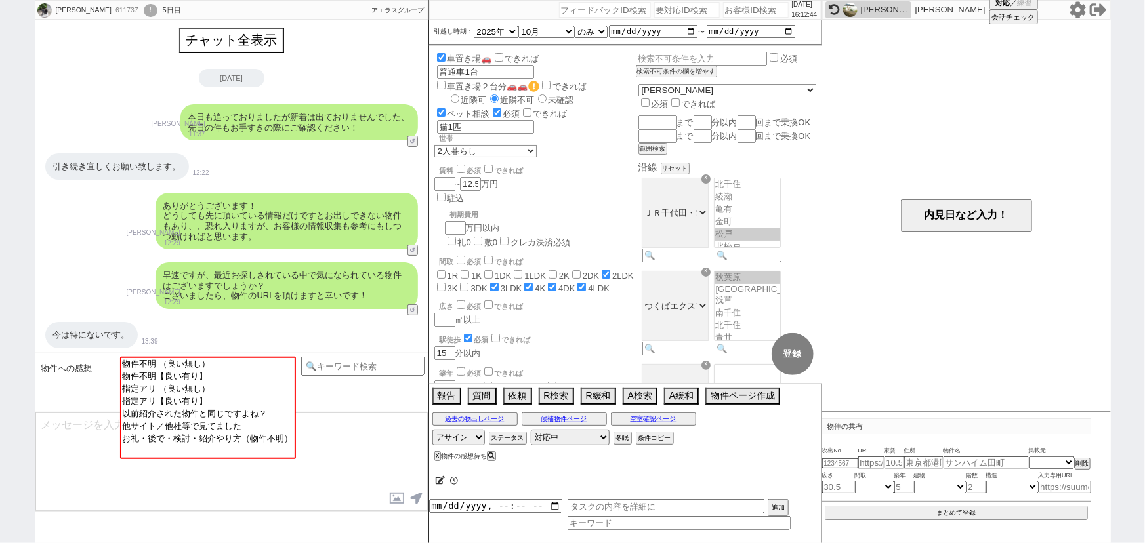
scroll to position [264, 0]
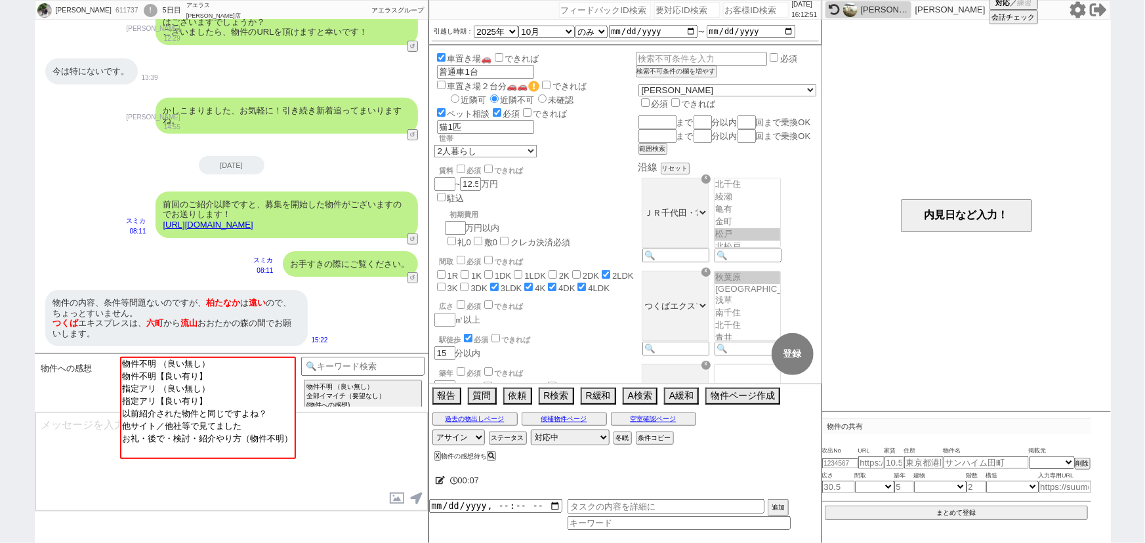
click at [741, 10] on input "number" at bounding box center [756, 10] width 66 height 16
paste input "612034"
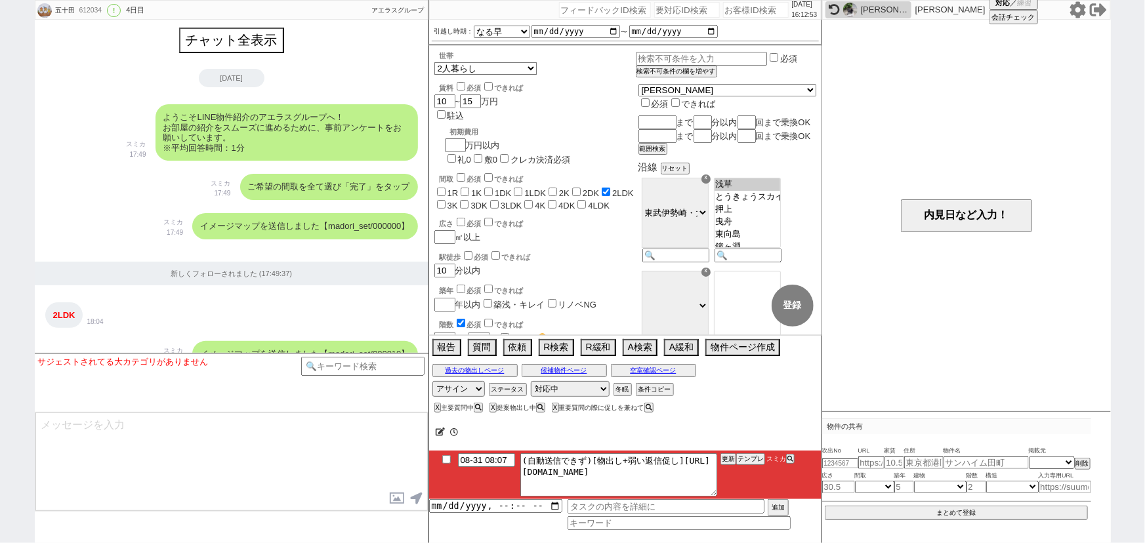
scroll to position [1436, 0]
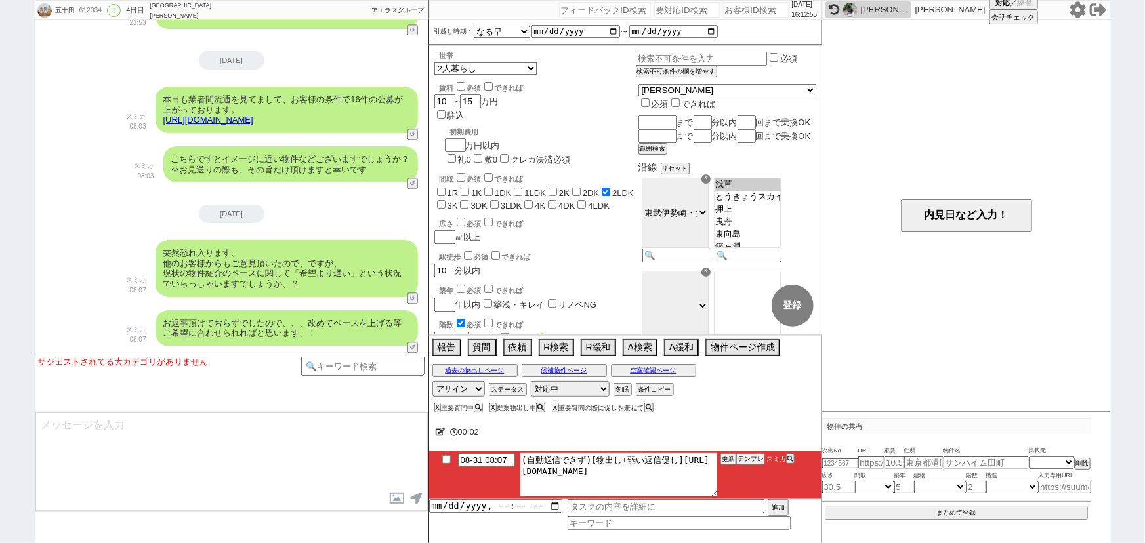
drag, startPoint x: 533, startPoint y: 467, endPoint x: 709, endPoint y: 506, distance: 180.1
click at [709, 506] on div "08-31 08:07 (自動送信できず)[物出し+弱い返信促し]https://jent-crm.com/2ng-84y191pn3984hy/introd…" at bounding box center [625, 490] width 392 height 79
click at [749, 455] on button "テンプレ" at bounding box center [750, 459] width 29 height 9
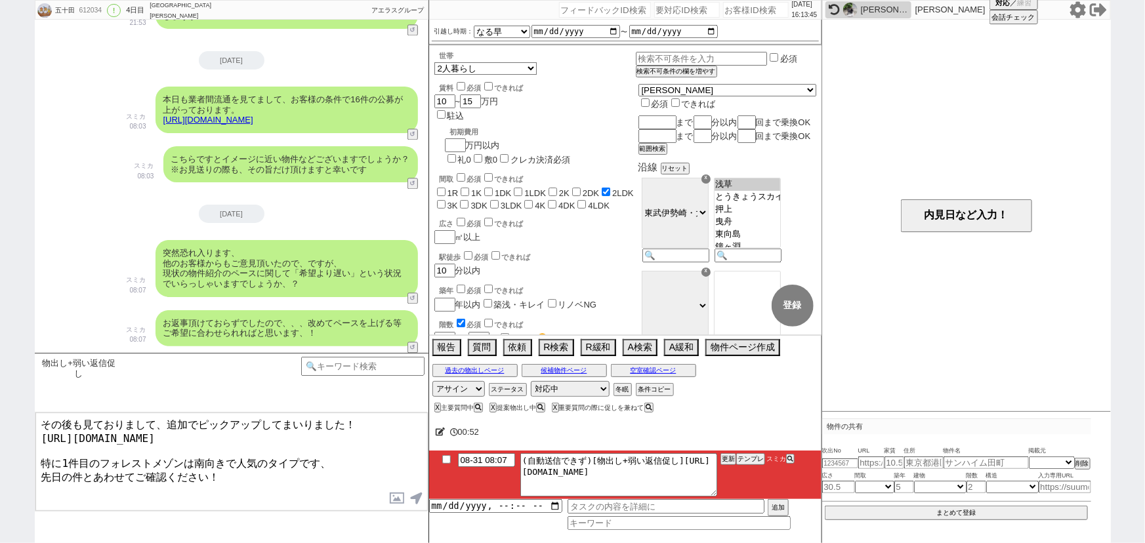
drag, startPoint x: 194, startPoint y: 451, endPoint x: 228, endPoint y: 453, distance: 34.2
click at [228, 453] on textarea "その後も見ておりまして、追加でピックアップしてまいりました！ https://tools.sumika.live/pages/g3kgvb8 特に1件目のフォ…" at bounding box center [231, 462] width 392 height 98
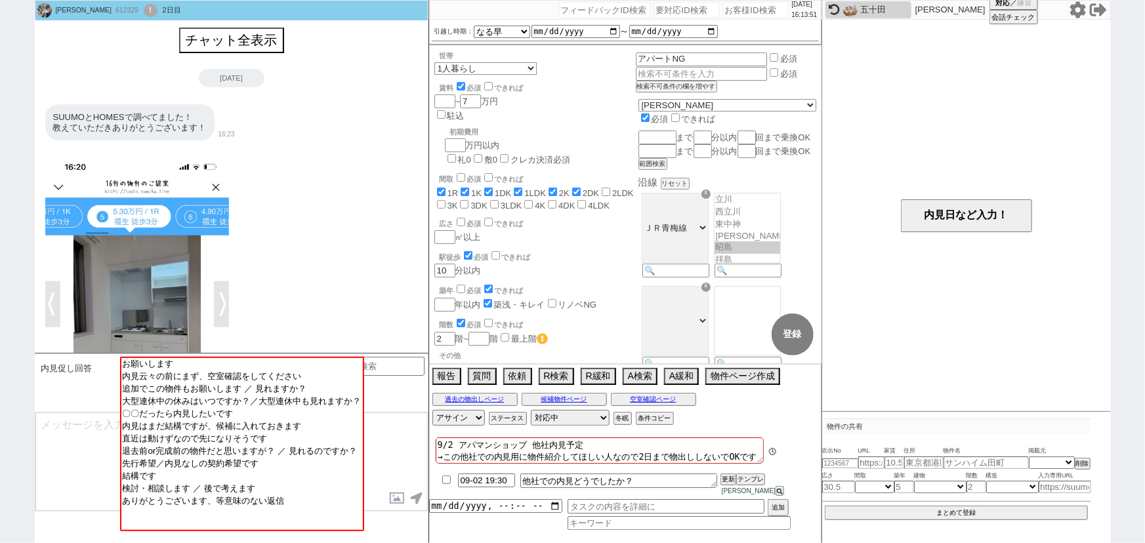
scroll to position [1817, 0]
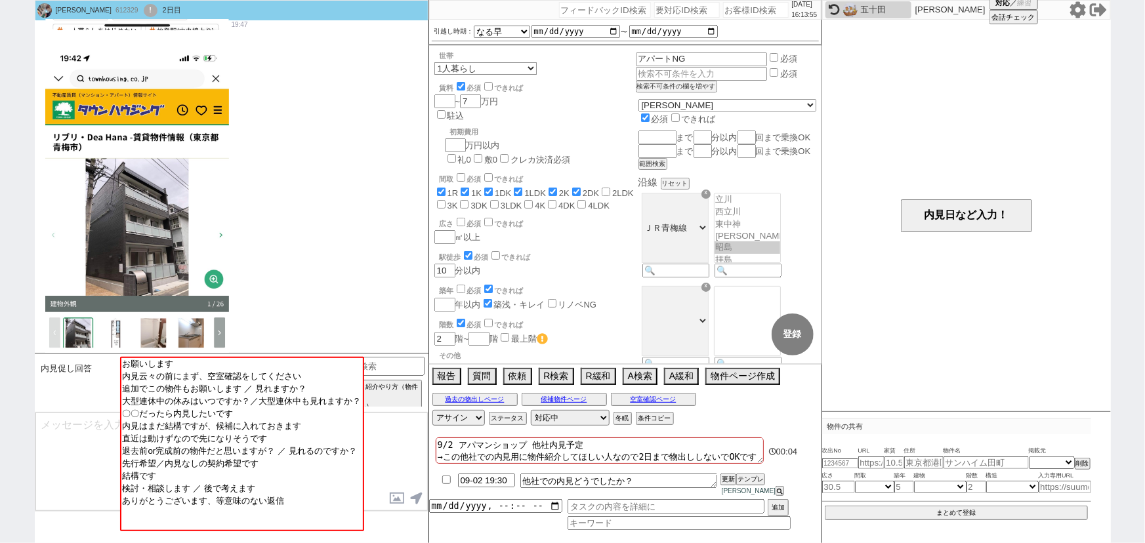
click at [731, 12] on input "number" at bounding box center [756, 10] width 66 height 16
paste input "612048"
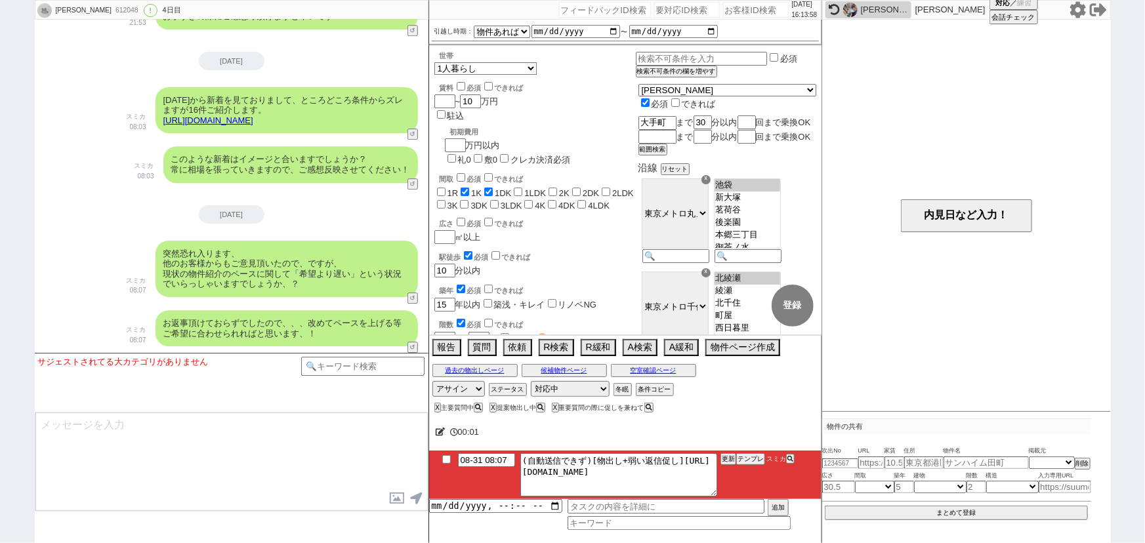
scroll to position [194, 0]
drag, startPoint x: 533, startPoint y: 468, endPoint x: 767, endPoint y: 519, distance: 239.8
click at [767, 519] on div "08-31 08:07 (自動送信できず)[物出し+弱い返信促し]https://jent-crm.com/2ng-84y191pn3984hy/introd…" at bounding box center [625, 490] width 392 height 79
click at [753, 461] on button "テンプレ" at bounding box center [750, 459] width 29 height 9
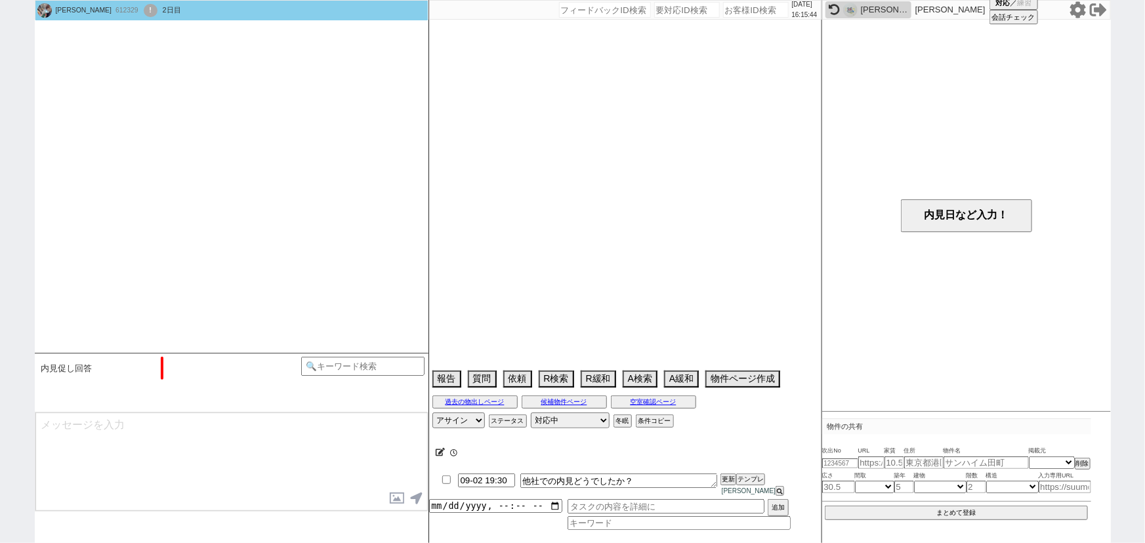
scroll to position [1817, 0]
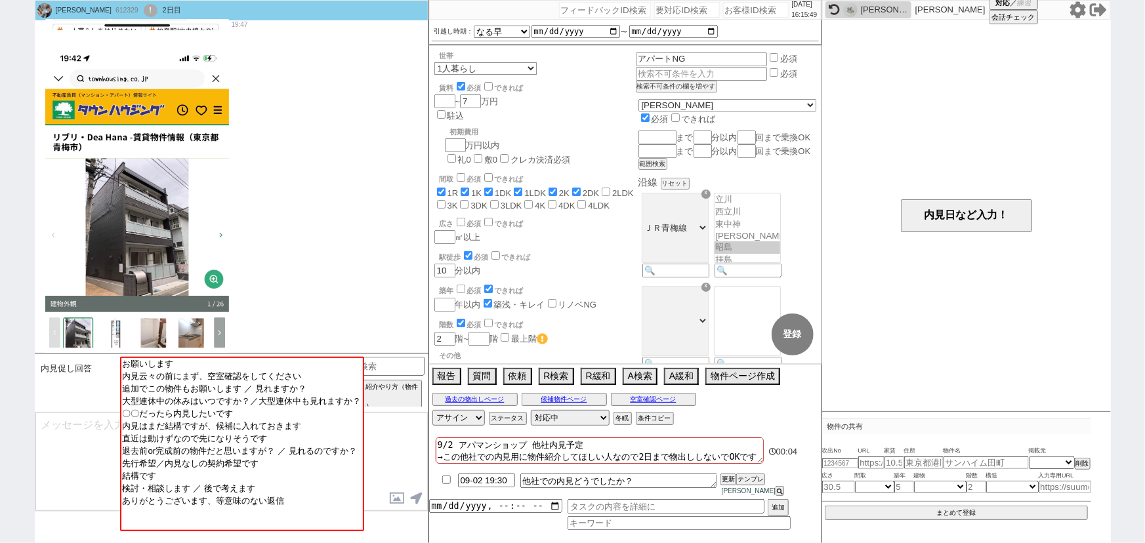
click at [723, 12] on input "number" at bounding box center [756, 10] width 66 height 16
paste input "612029"
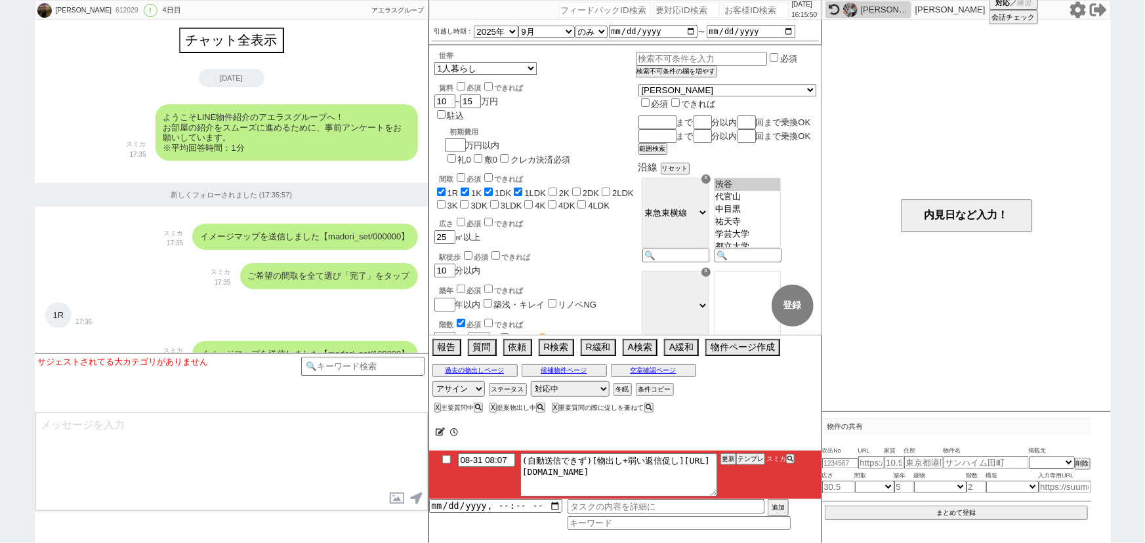
scroll to position [1898, 0]
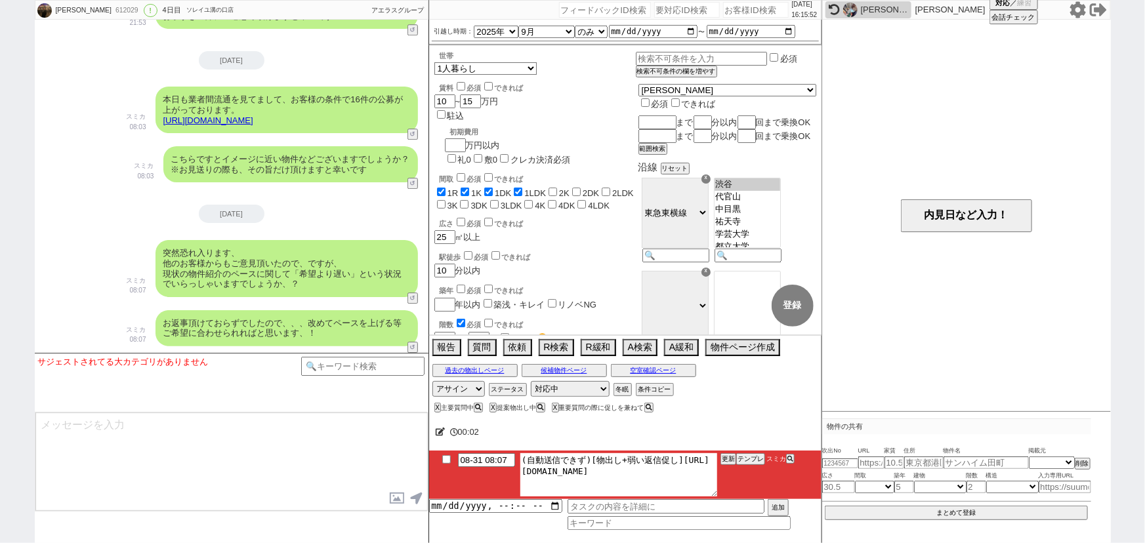
drag, startPoint x: 533, startPoint y: 469, endPoint x: 809, endPoint y: 509, distance: 279.2
click at [809, 509] on div "08-31 08:07 (自動送信できず)[物出し+弱い返信促し]https://jent-crm.com/2ng-84y191pn3984hy/introd…" at bounding box center [625, 490] width 392 height 79
click at [757, 459] on button "テンプレ" at bounding box center [750, 459] width 29 height 9
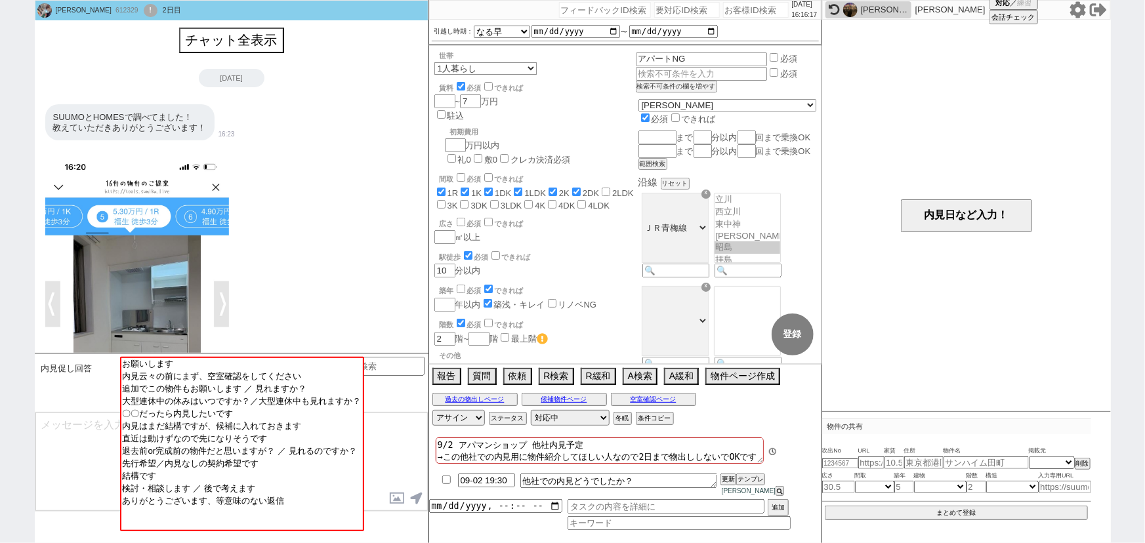
scroll to position [1817, 0]
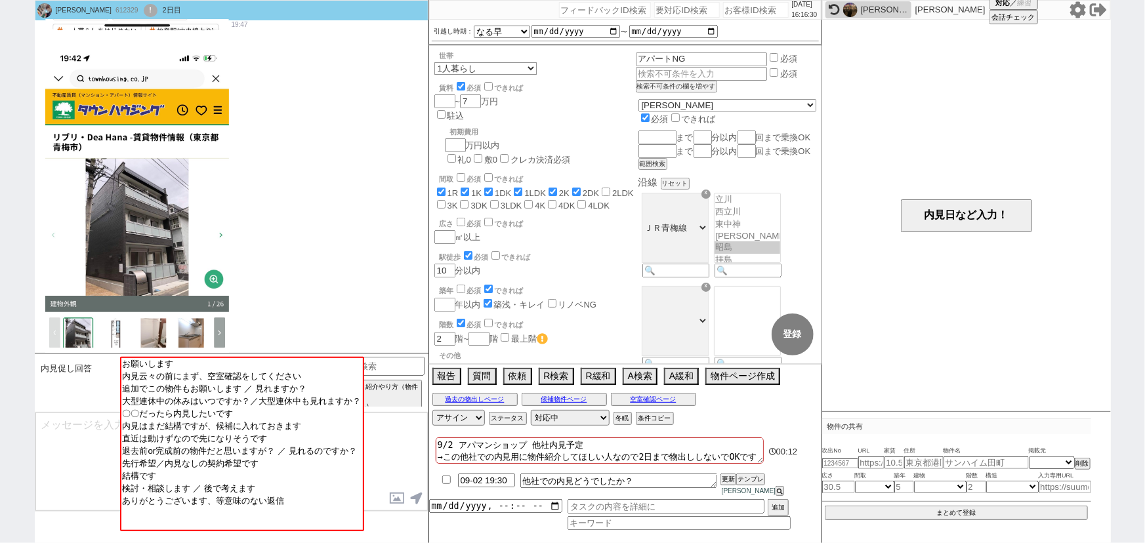
click at [732, 7] on input "number" at bounding box center [756, 10] width 66 height 16
paste input "612046"
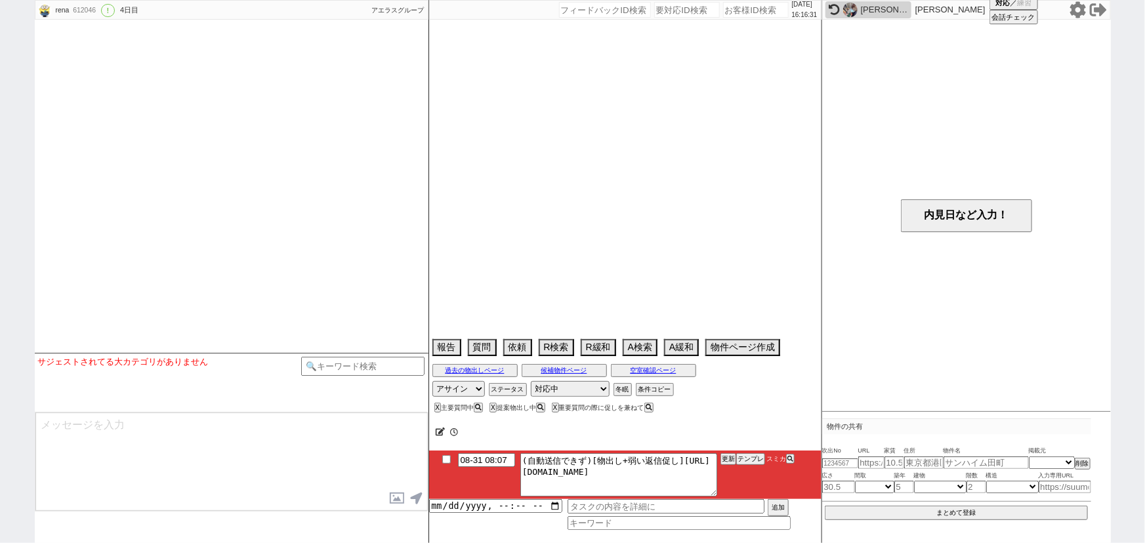
scroll to position [1278, 0]
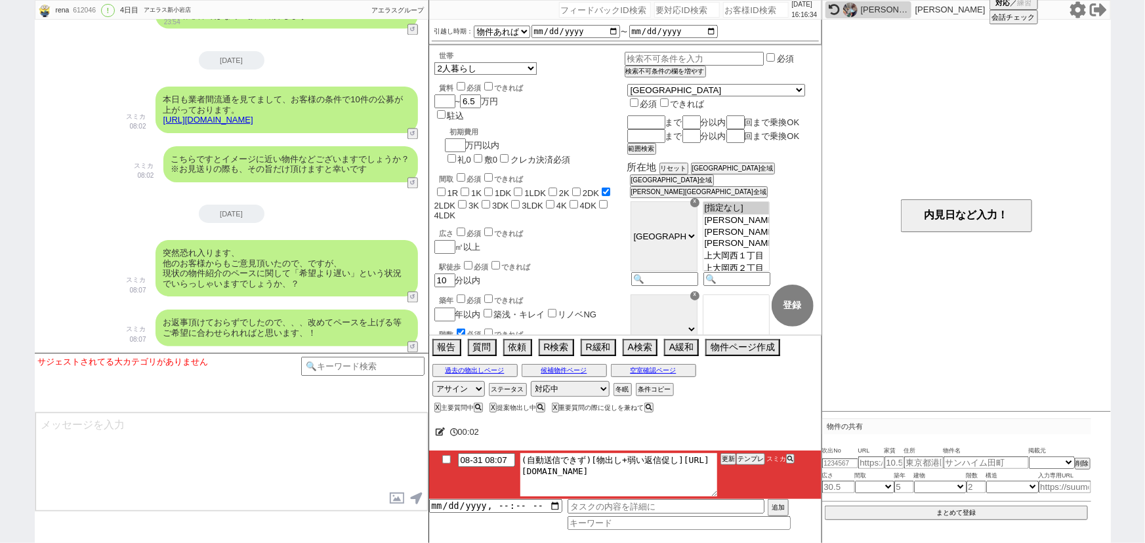
drag, startPoint x: 537, startPoint y: 467, endPoint x: 833, endPoint y: 505, distance: 298.4
click at [833, 505] on div "rena 612046 ! 0 4日目 アエラス新小岩店 冬眠中 自社客 アエラスグループ スミカ_BPO チャット全表示 2025-08-28 ようこそLI…" at bounding box center [573, 271] width 1076 height 543
click at [588, 480] on textarea "(自動送信できず)[物出し+弱い返信促し]https://jent-crm.com/2ng-84y191pn3984hy/introduction_pages…" at bounding box center [618, 474] width 197 height 43
drag, startPoint x: 532, startPoint y: 467, endPoint x: 823, endPoint y: 519, distance: 295.3
click at [823, 519] on div "rena 612046 ! 0 4日目 アエラス新小岩店 冬眠中 自社客 アエラスグループ スミカ_BPO チャット全表示 2025-08-28 ようこそLI…" at bounding box center [573, 271] width 1076 height 543
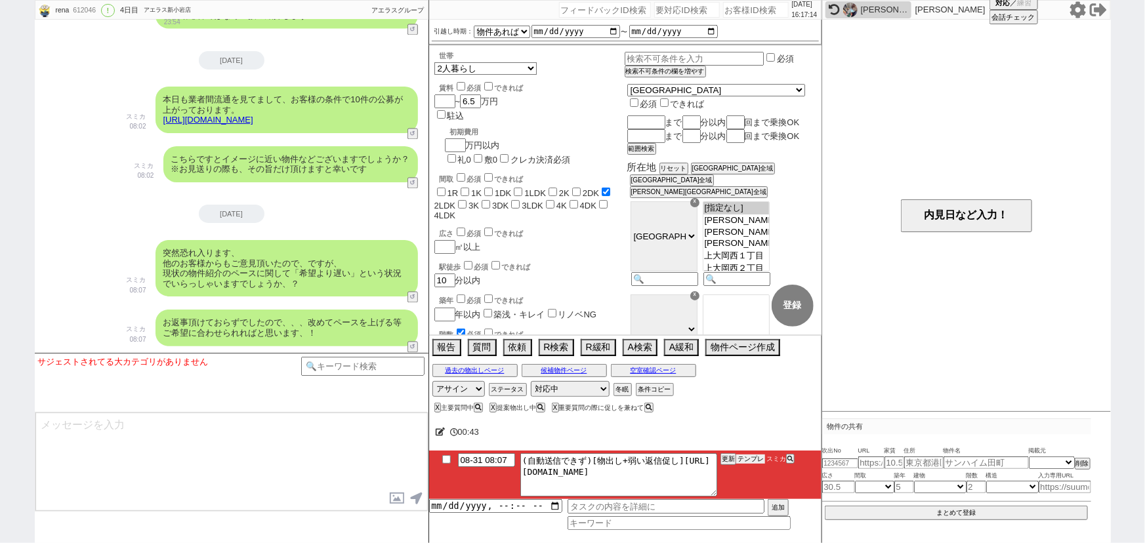
click at [747, 460] on button "テンプレ" at bounding box center [750, 459] width 29 height 9
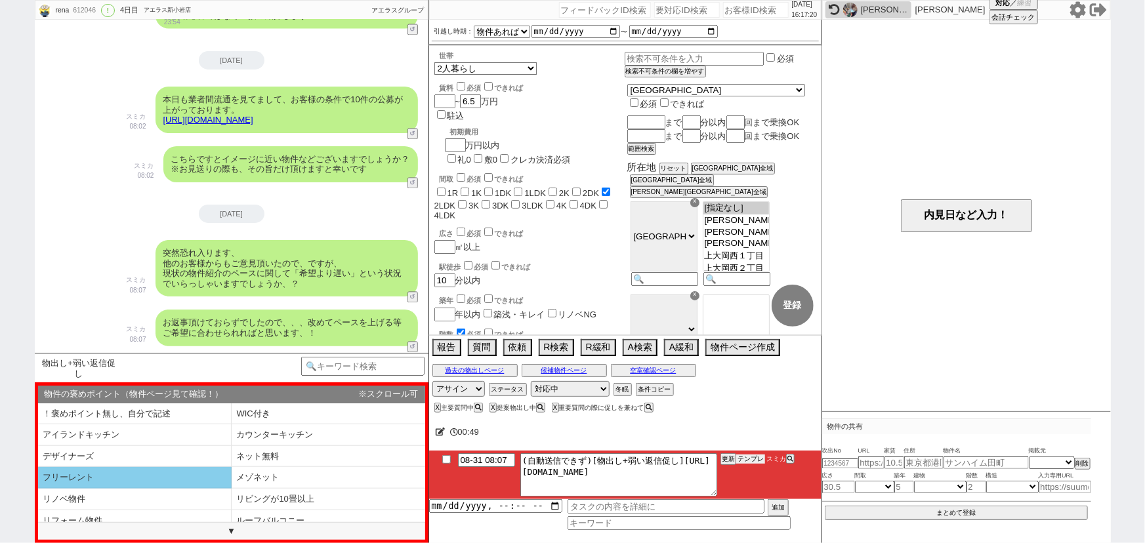
scroll to position [179, 0]
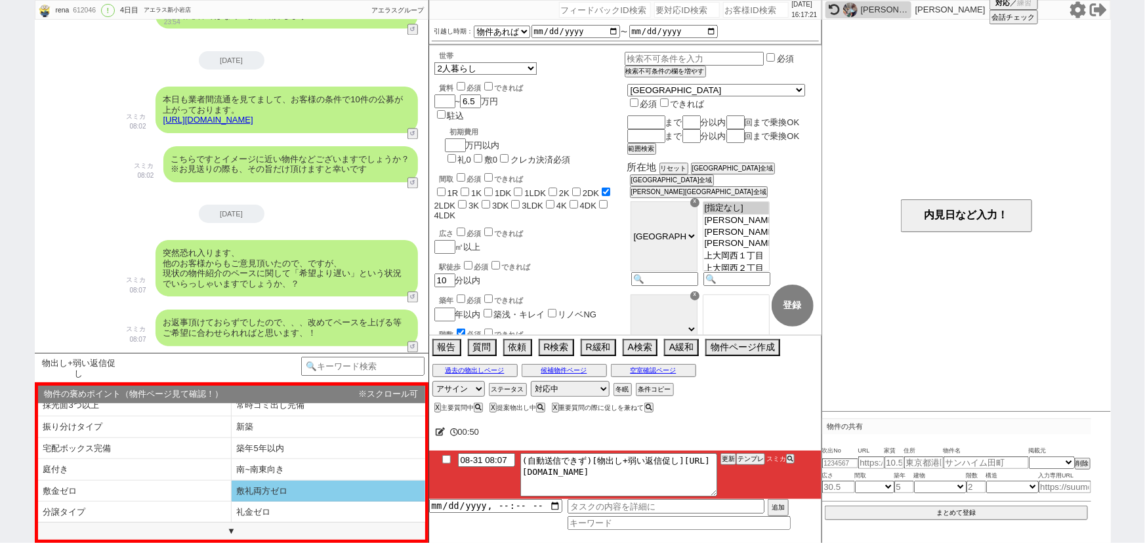
click at [272, 495] on li "敷礼両方ゼロ" at bounding box center [329, 492] width 194 height 22
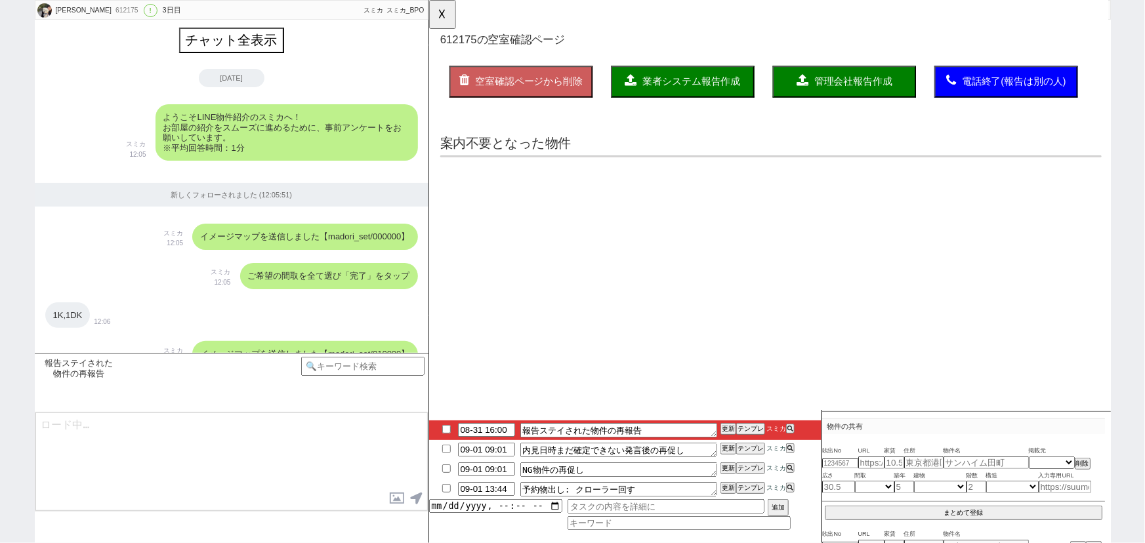
scroll to position [0, 0]
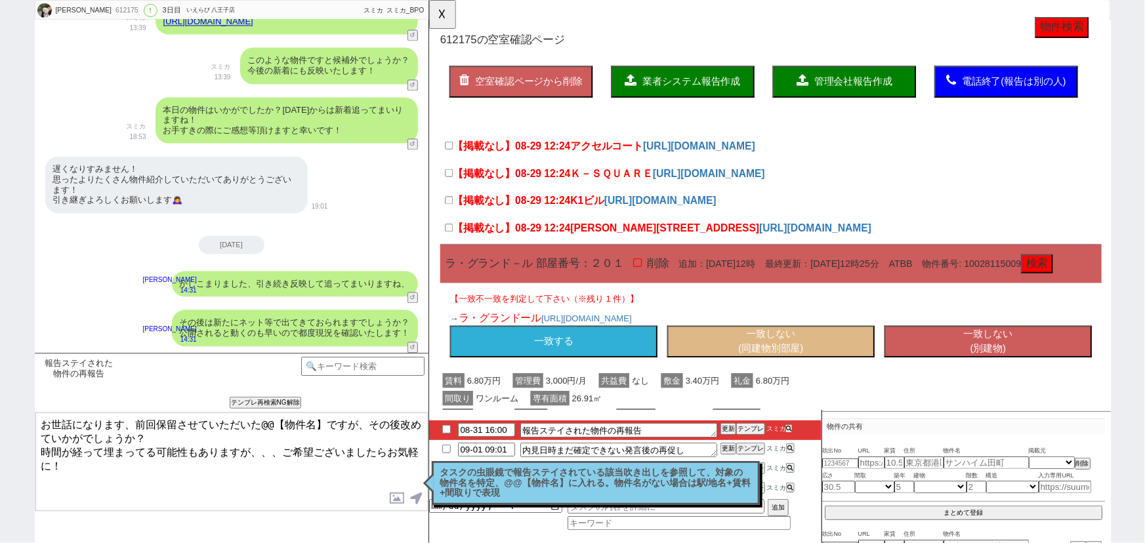
click at [789, 428] on icon at bounding box center [789, 429] width 6 height 6
click at [528, 504] on div "タスクの虫眼鏡で報告ステイされている該当吹き出しを参照して、対象の物件名を特定、@@【物件名】に入れる。物件名がない場合は駅/地名+賃料+間取りで表現 読んだ" at bounding box center [596, 483] width 328 height 44
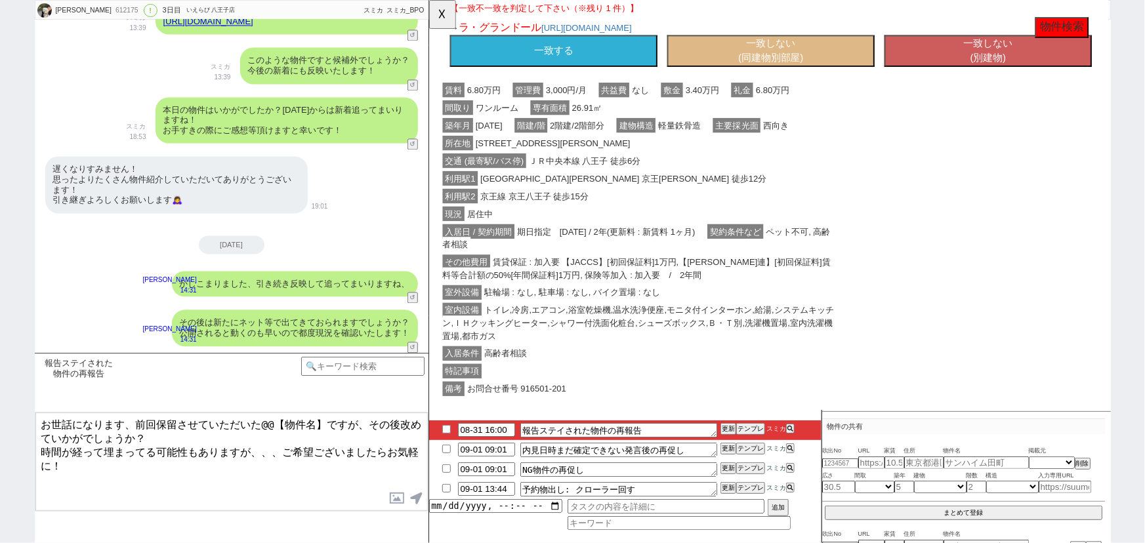
scroll to position [313, 0]
click at [569, 72] on button "一致する" at bounding box center [562, 54] width 223 height 34
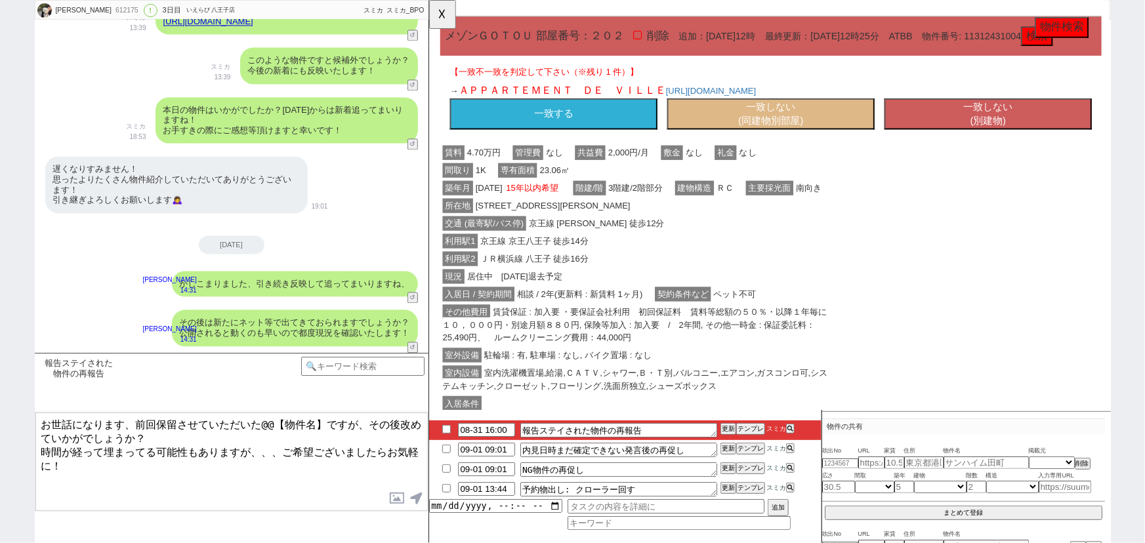
scroll to position [1083, 0]
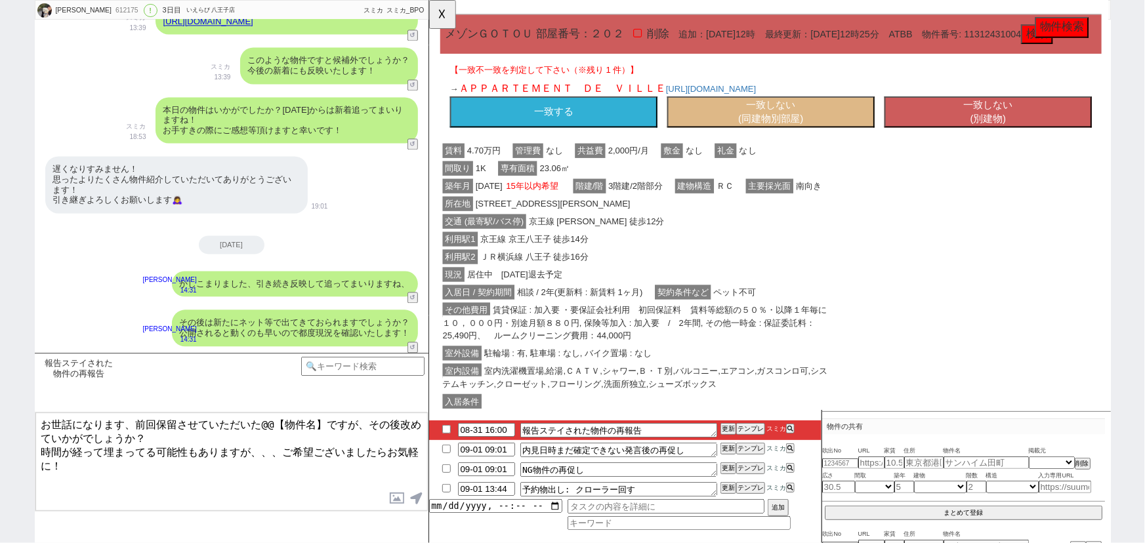
click at [1003, 138] on button "一致しない (別建物)" at bounding box center [1029, 121] width 223 height 34
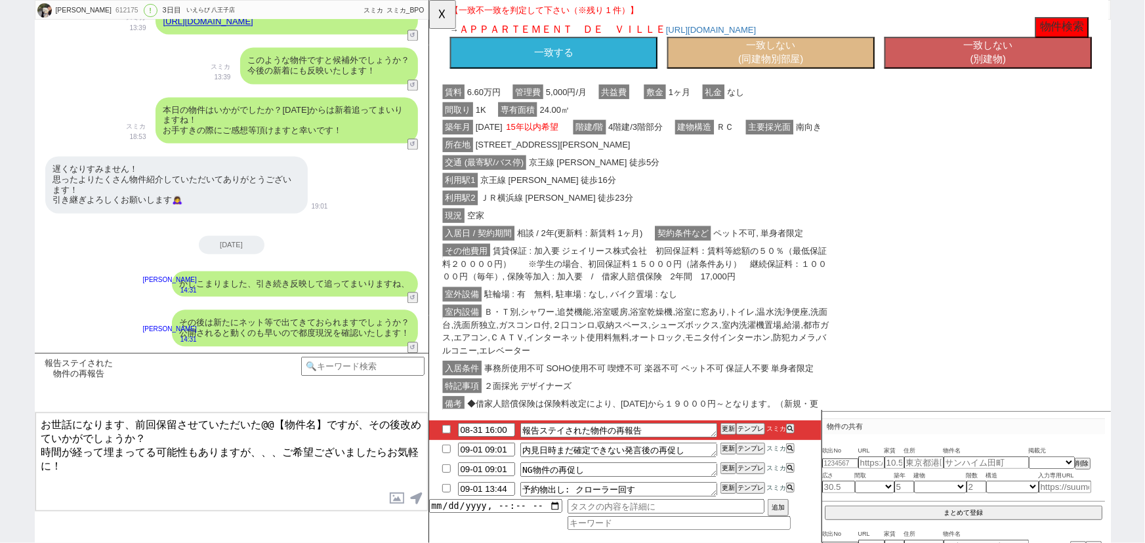
scroll to position [1163, 0]
click at [597, 73] on button "一致する" at bounding box center [562, 56] width 223 height 34
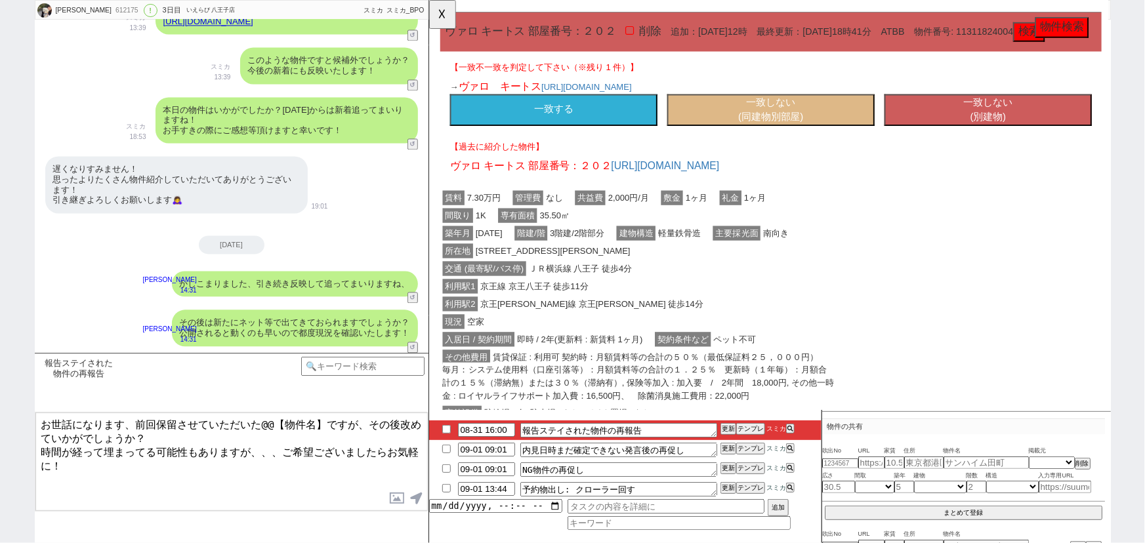
scroll to position [1925, 0]
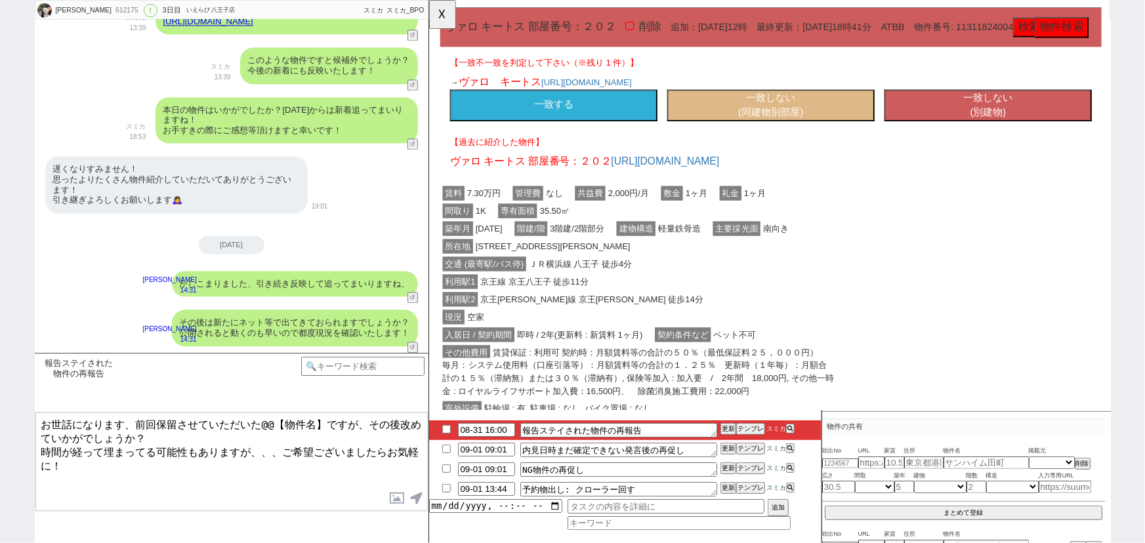
click at [610, 131] on button "一致する" at bounding box center [562, 113] width 223 height 34
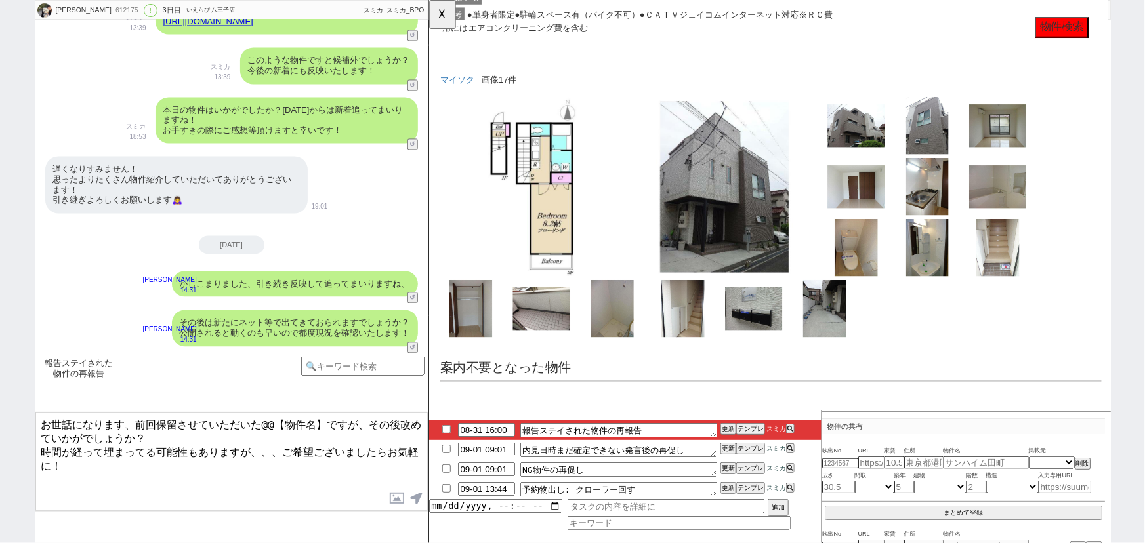
scroll to position [2520, 0]
click at [446, 14] on button "☓" at bounding box center [441, 13] width 24 height 26
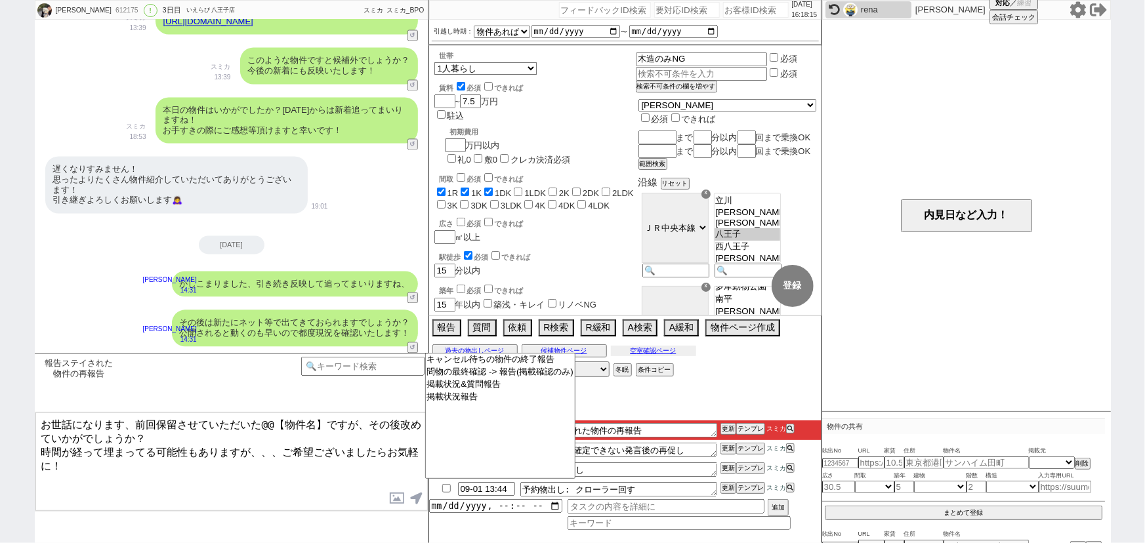
click at [667, 354] on button "空室確認ページ" at bounding box center [653, 351] width 85 height 10
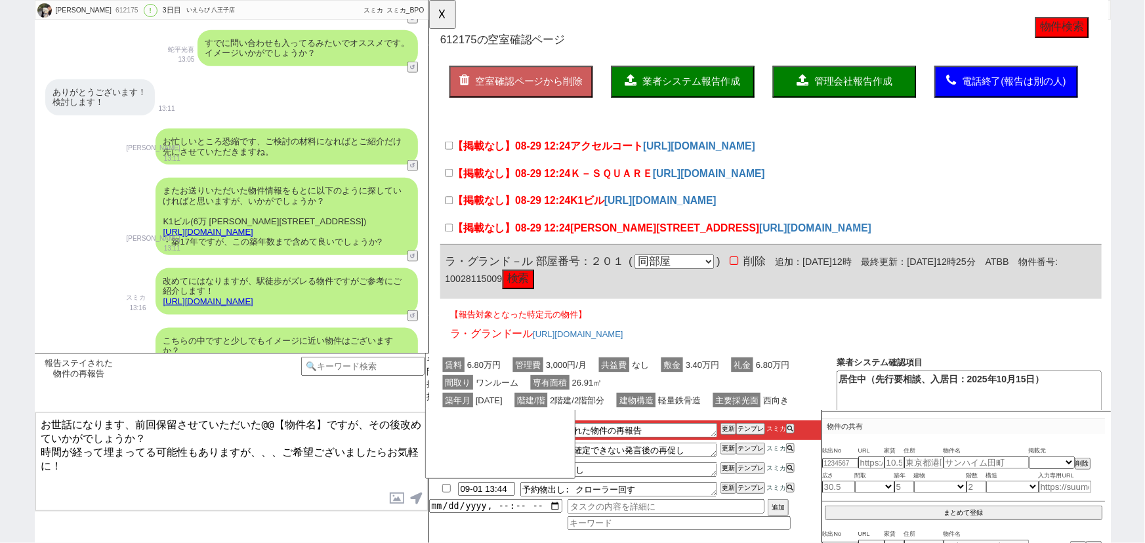
scroll to position [3228, 0]
click at [253, 9] on link "https://tools.sumika.live/pages/w1amg9h" at bounding box center [208, 4] width 90 height 10
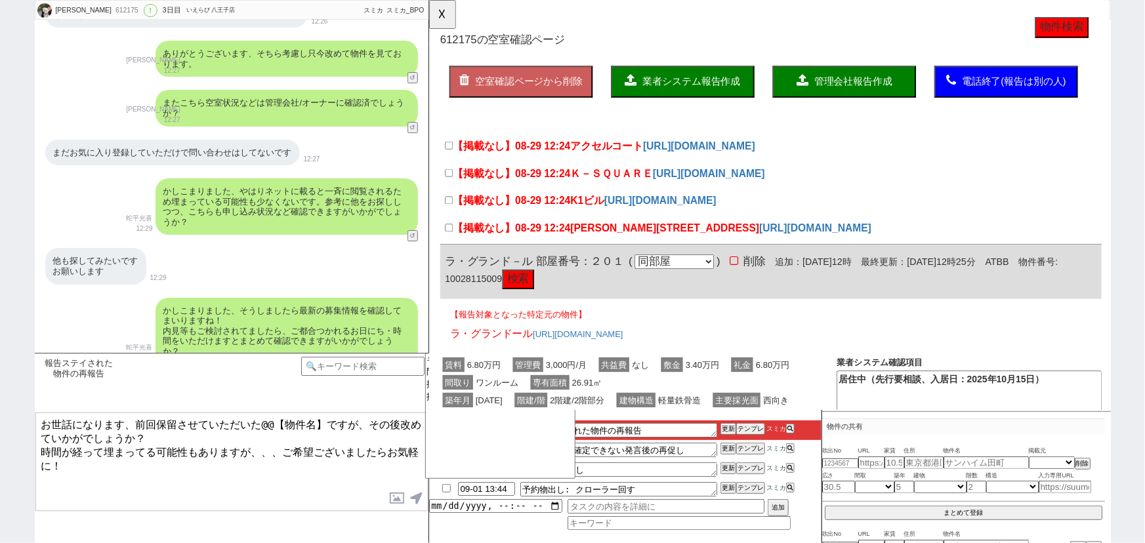
scroll to position [2312, 0]
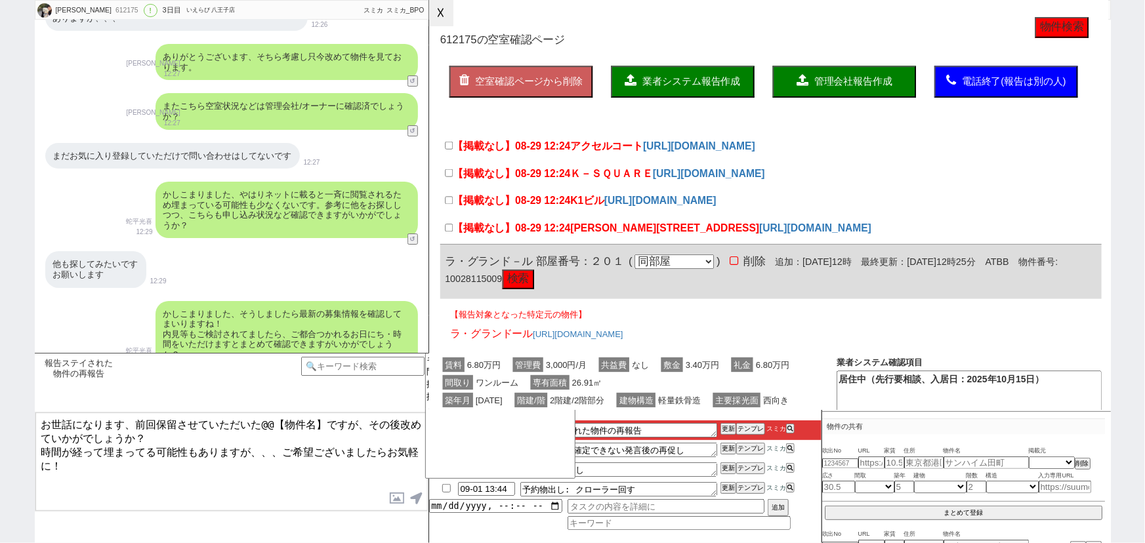
click at [446, 21] on button "☓" at bounding box center [441, 13] width 24 height 26
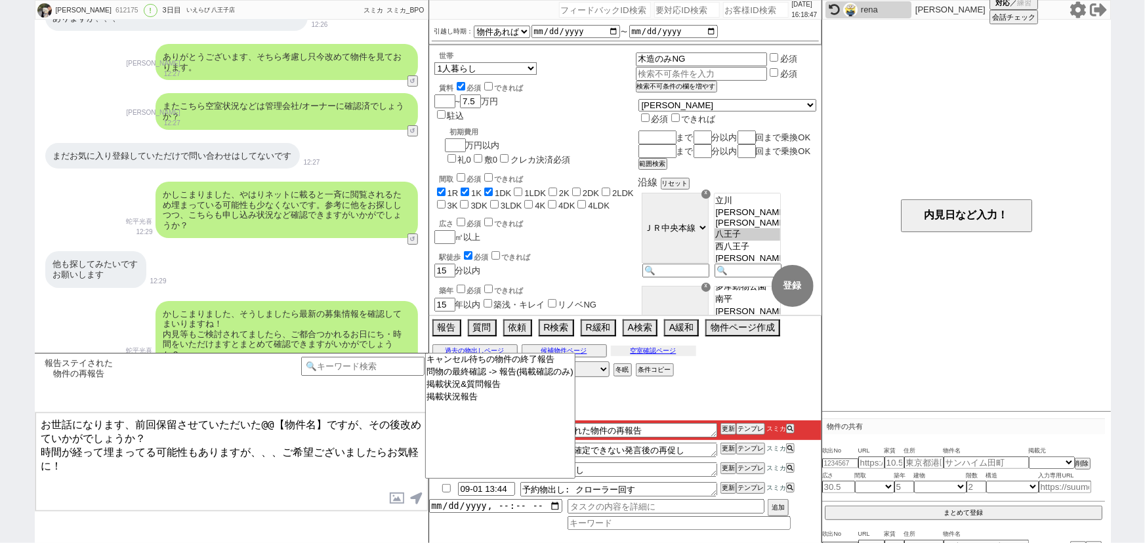
click at [649, 352] on button "空室確認ページ" at bounding box center [653, 351] width 85 height 10
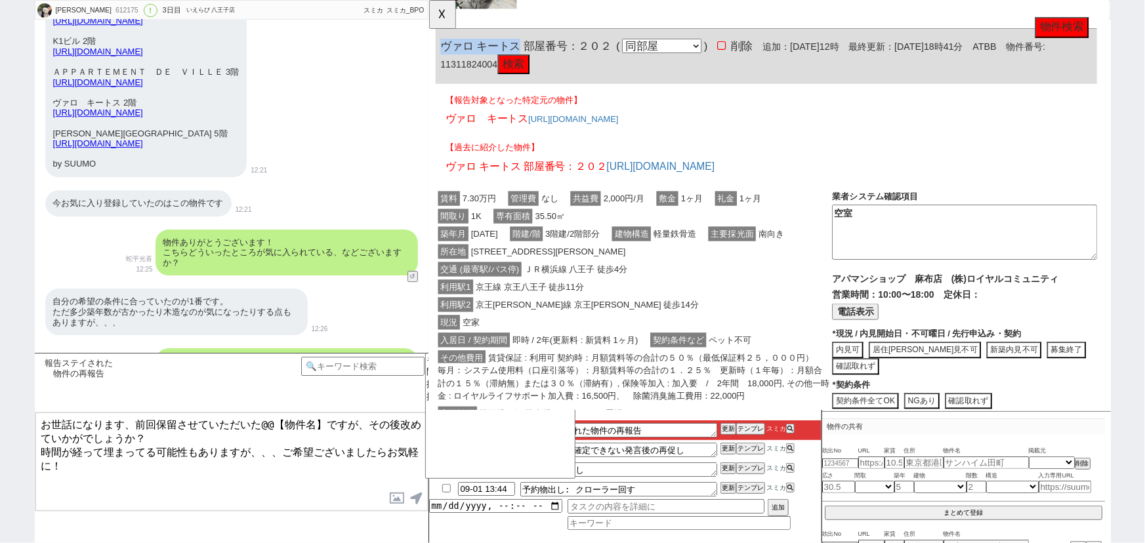
scroll to position [1818, 0]
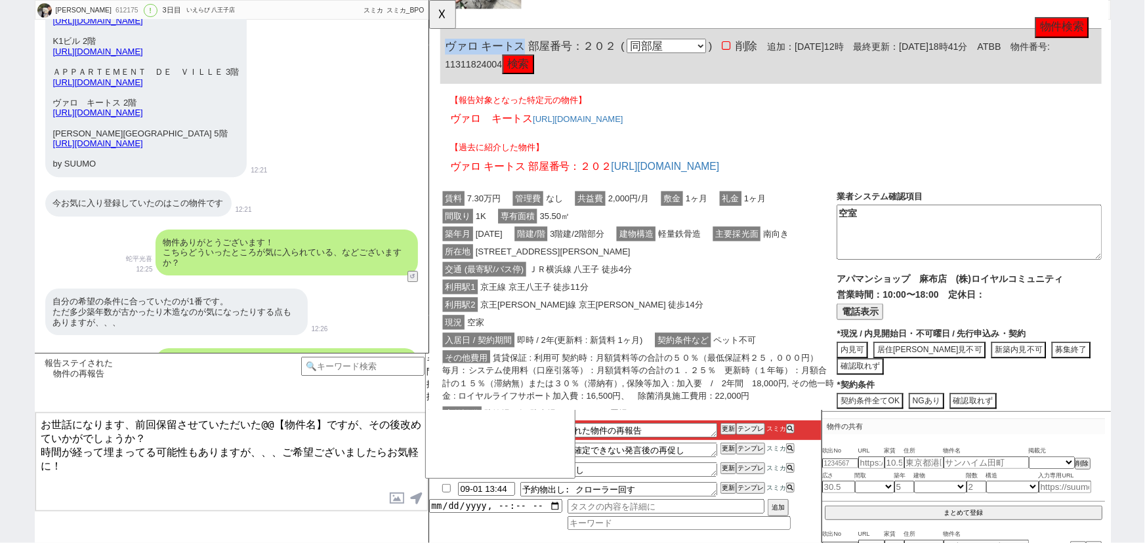
drag, startPoint x: 517, startPoint y: 150, endPoint x: 430, endPoint y: 142, distance: 87.6
copy span "ヴァロ キートス"
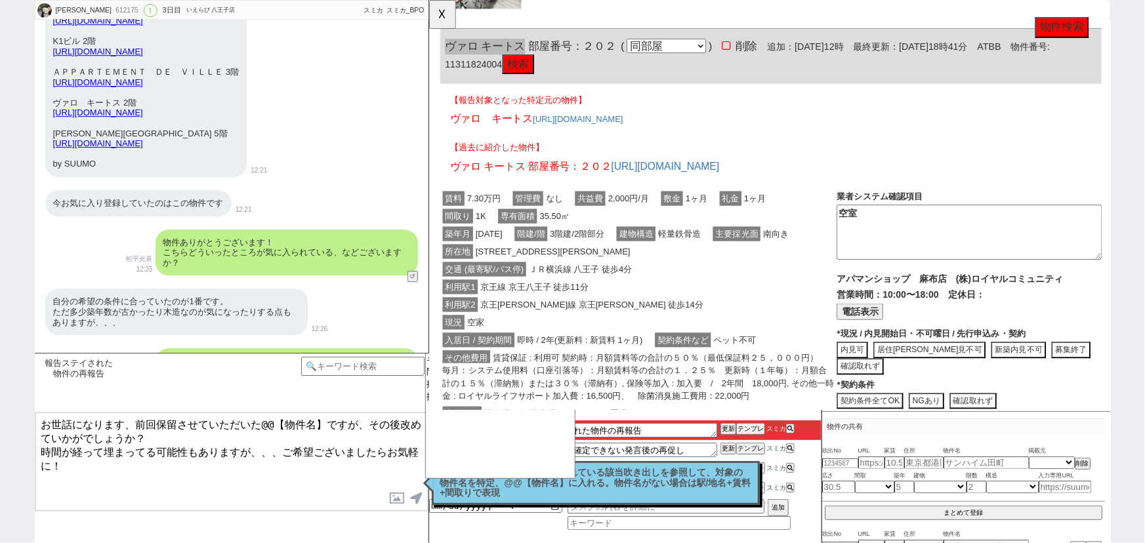
drag, startPoint x: 321, startPoint y: 420, endPoint x: 266, endPoint y: 410, distance: 55.3
click at [266, 410] on div "報告ステイされた物件の再報告 チャンネルサービス名 !=アエラスグループ&&!=グランデ&&!=アットホーム チャットサポート !=アットホーム チャットサポ…" at bounding box center [232, 448] width 394 height 190
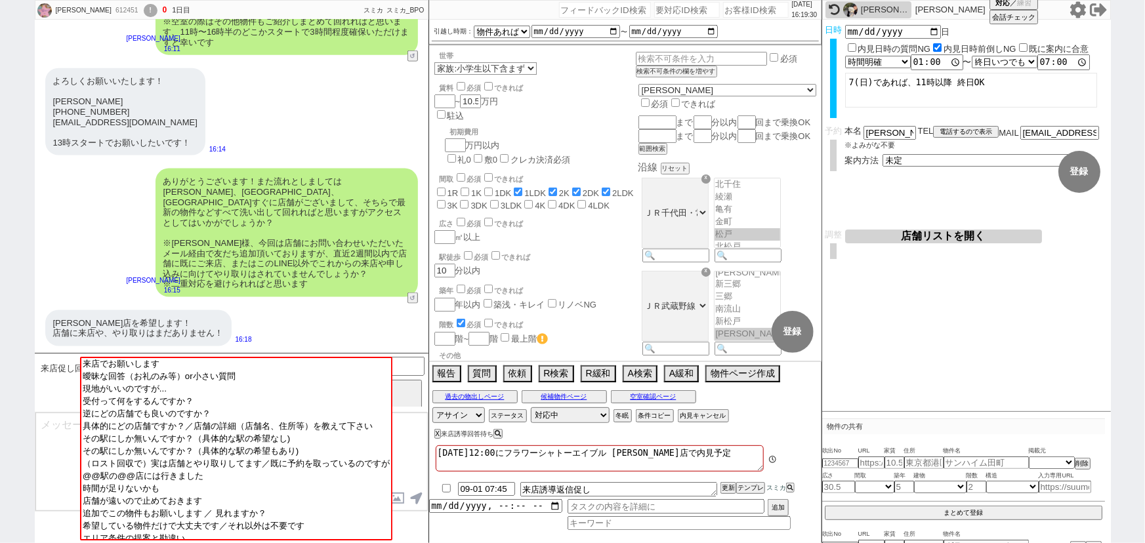
scroll to position [221, 0]
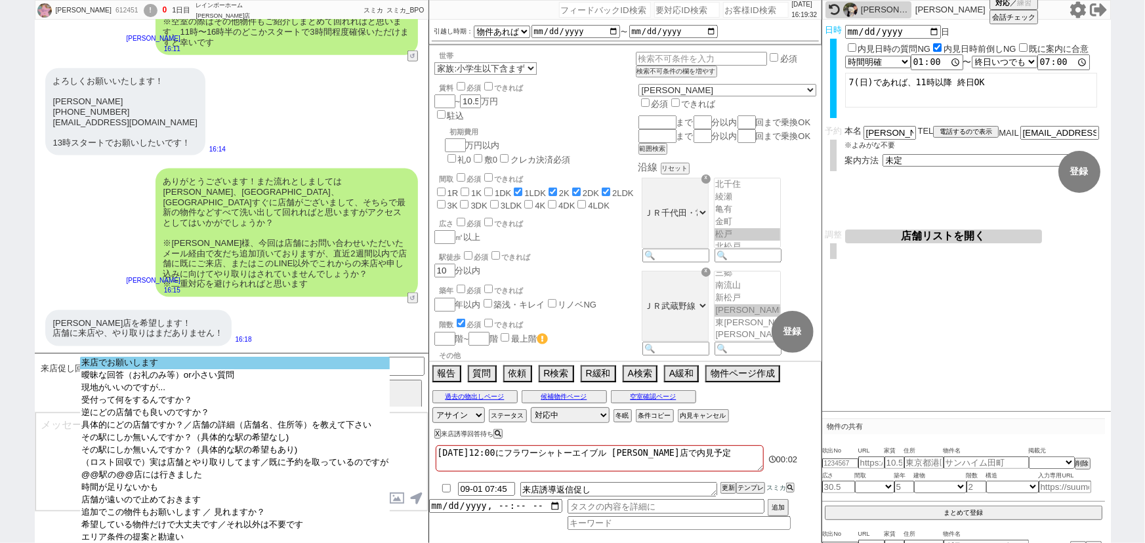
click at [140, 364] on option "来店でお願いします" at bounding box center [235, 363] width 310 height 12
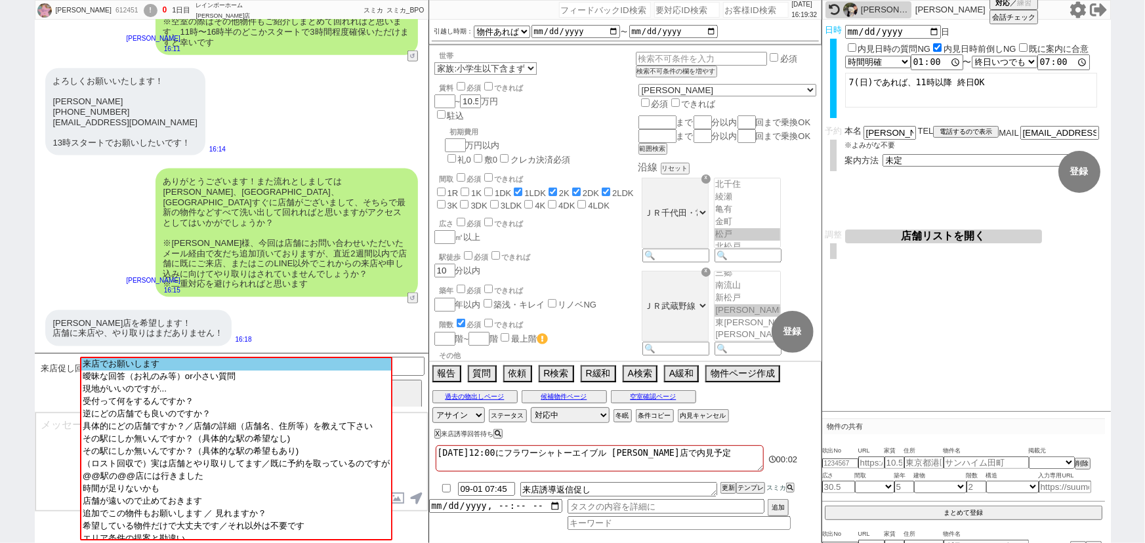
scroll to position [3189, 0]
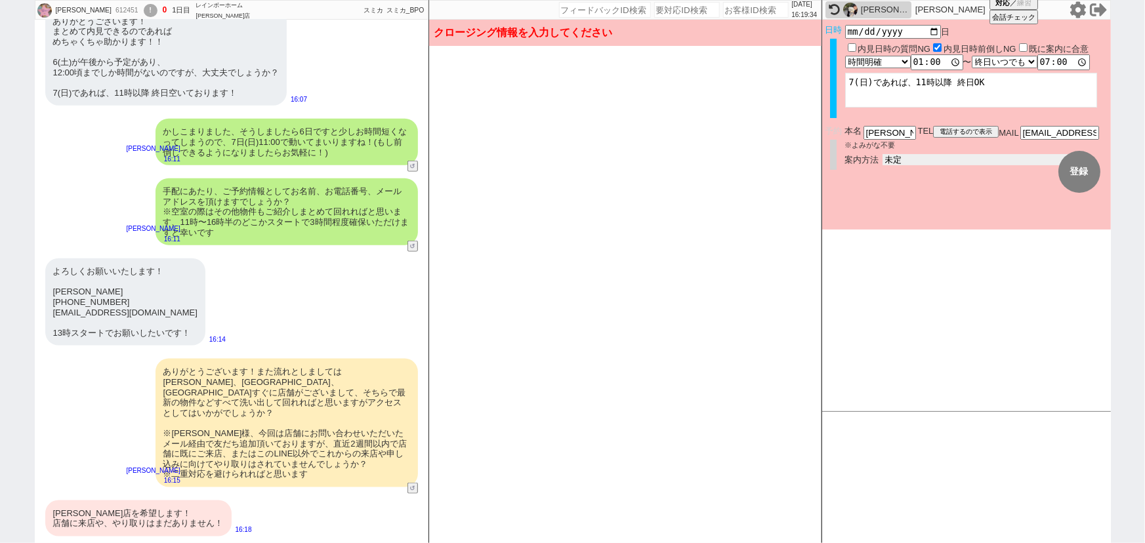
click at [922, 157] on select "未定 現地お待ち合わせ ご来店 先行申し込みのご案内or内見無しでの申し込みのご案内 オンラインでのご接客 オンラインで1件の内見のご案内" at bounding box center [981, 159] width 197 height 11
click at [883, 154] on select "未定 現地お待ち合わせ ご来店 先行申し込みのご案内or内見無しでの申し込みのご案内 オンラインでのご接客 オンラインで1件の内見のご案内" at bounding box center [981, 159] width 197 height 11
click at [912, 210] on form "変更 なし 登録 日時 2025-09-07 日 内見日時の質問NG 内見日時前倒しNG 既に案内に合意 言及なし 時間明確 午前 午後 お昼 夕方・夜 終日…" at bounding box center [966, 125] width 289 height 210
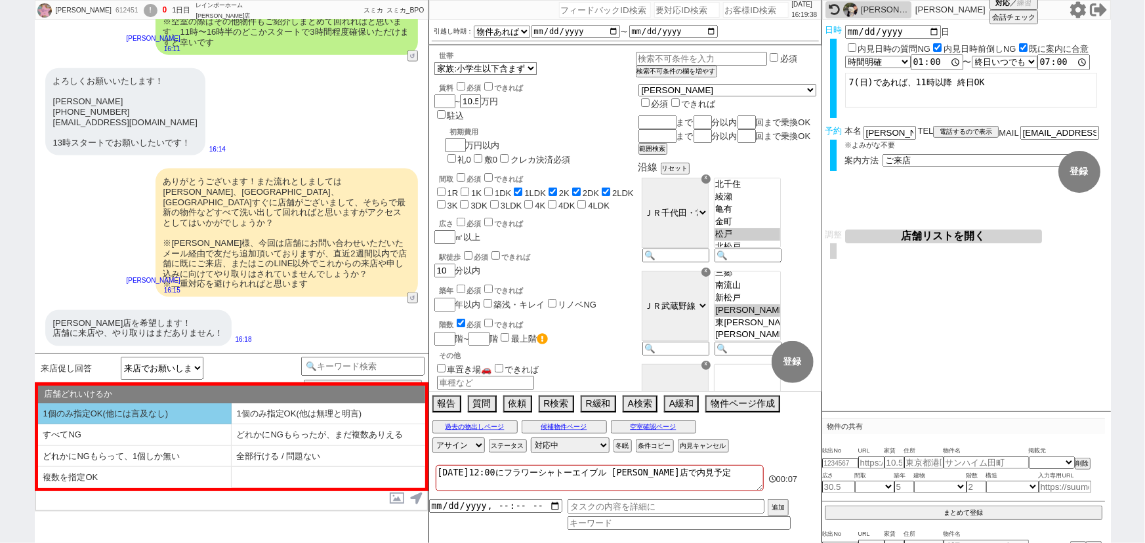
click at [197, 415] on li "1個のみ指定OK(他には言及なし)" at bounding box center [135, 415] width 194 height 22
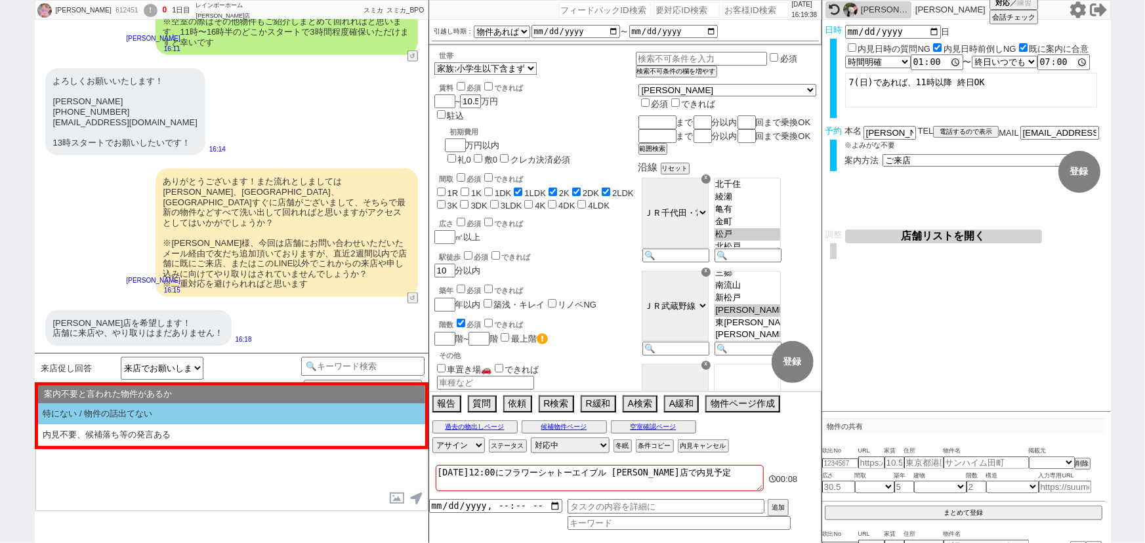
click at [184, 411] on li "特にない / 物件の話出てない" at bounding box center [231, 415] width 387 height 22
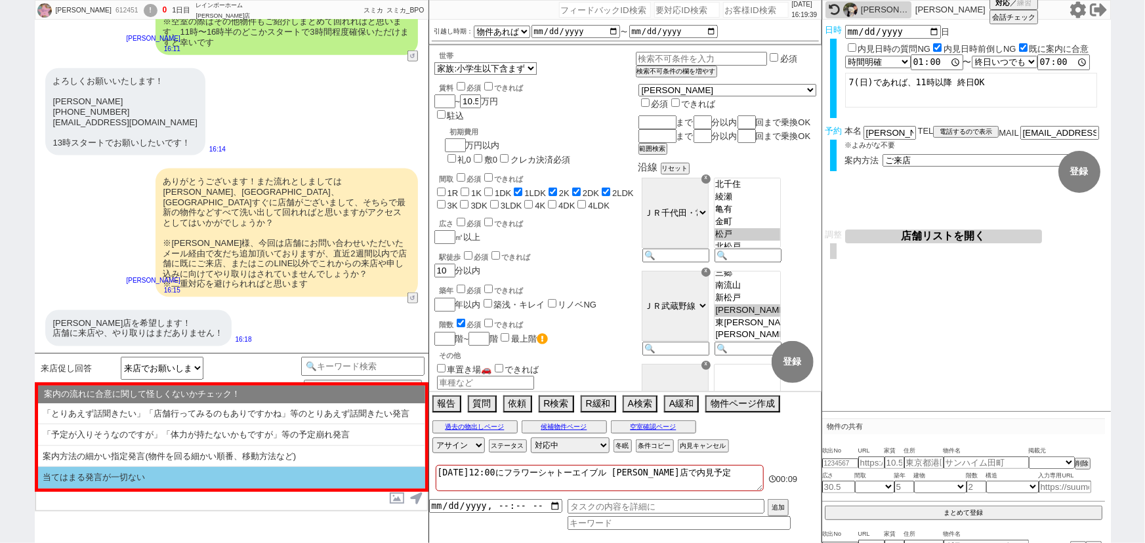
click at [124, 480] on li "当てはまる発言が一切ない" at bounding box center [231, 478] width 387 height 22
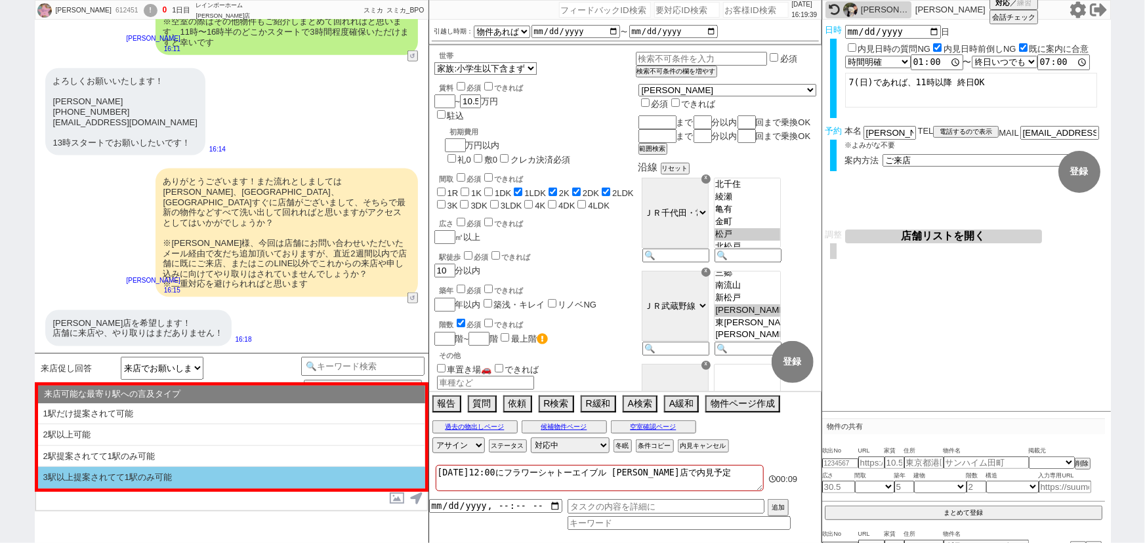
click at [131, 478] on li "3駅以上提案されてて1駅のみ可能" at bounding box center [231, 478] width 387 height 22
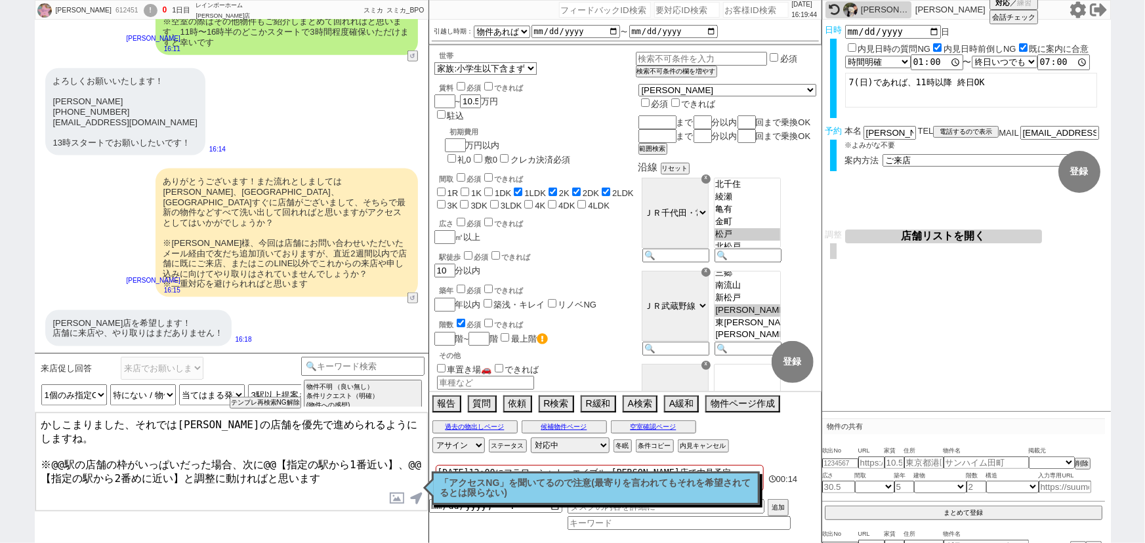
click at [67, 444] on textarea "かしこまりました、それでは松戸の店舗を優先で進められるようにしますね。 ※@@駅の店舗の枠がいっぱいだった場合、次に@@【指定の駅から1番近い】、@@【指定の…" at bounding box center [231, 462] width 392 height 98
drag, startPoint x: 268, startPoint y: 445, endPoint x: 402, endPoint y: 442, distance: 133.2
click at [402, 442] on textarea "かしこまりました、それでは松戸の店舗を優先で進められるようにしますね。 ※松戸駅の店舗の枠がいっぱいだった場合、次に@@【指定の駅から1番近い】、@@【指定の…" at bounding box center [231, 462] width 392 height 98
drag, startPoint x: 291, startPoint y: 446, endPoint x: 76, endPoint y: 466, distance: 216.2
click at [76, 466] on textarea "かしこまりました、それでは松戸の店舗を優先で進められるようにしますね。 ※松戸駅の店舗の枠がいっぱいだった場合、次に柏、@@【指定の駅から2番めに近い】と調整…" at bounding box center [231, 462] width 392 height 98
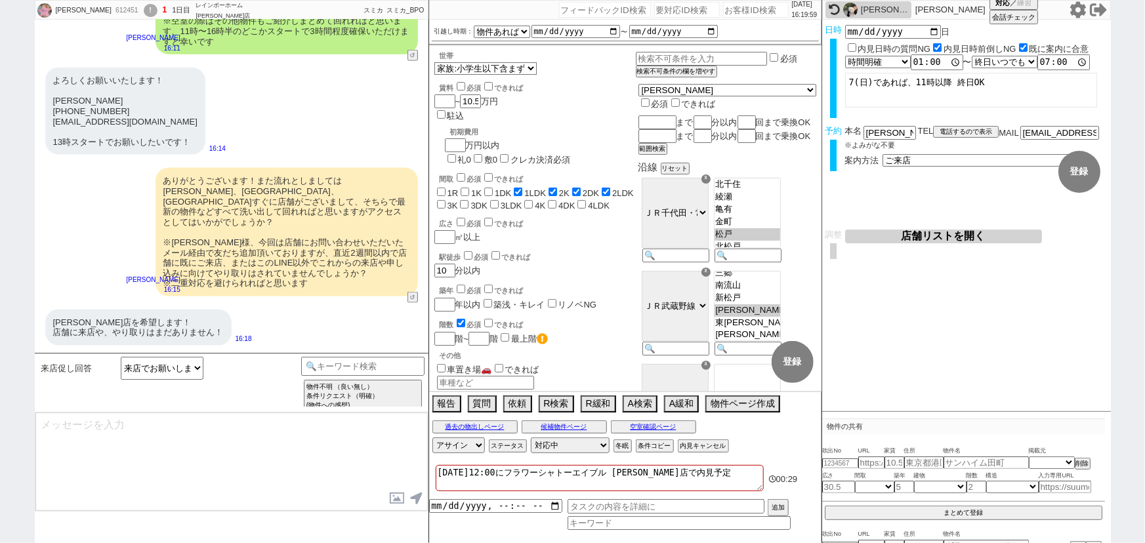
scroll to position [3459, 0]
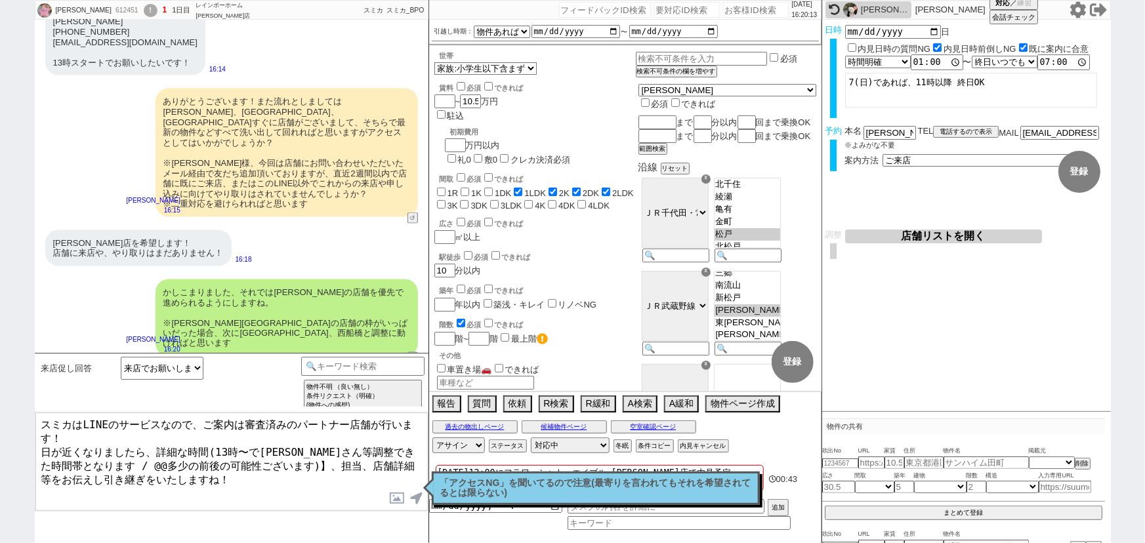
drag, startPoint x: 68, startPoint y: 456, endPoint x: 245, endPoint y: 458, distance: 177.2
click at [245, 458] on textarea "スミカはLINEのサービスなので、ご案内は審査済みのパートナー店舗が行います！ 日が近くなりましたら、詳細な時間(13時〜で大家さん等調整できた時間帯となりま…" at bounding box center [231, 462] width 392 height 98
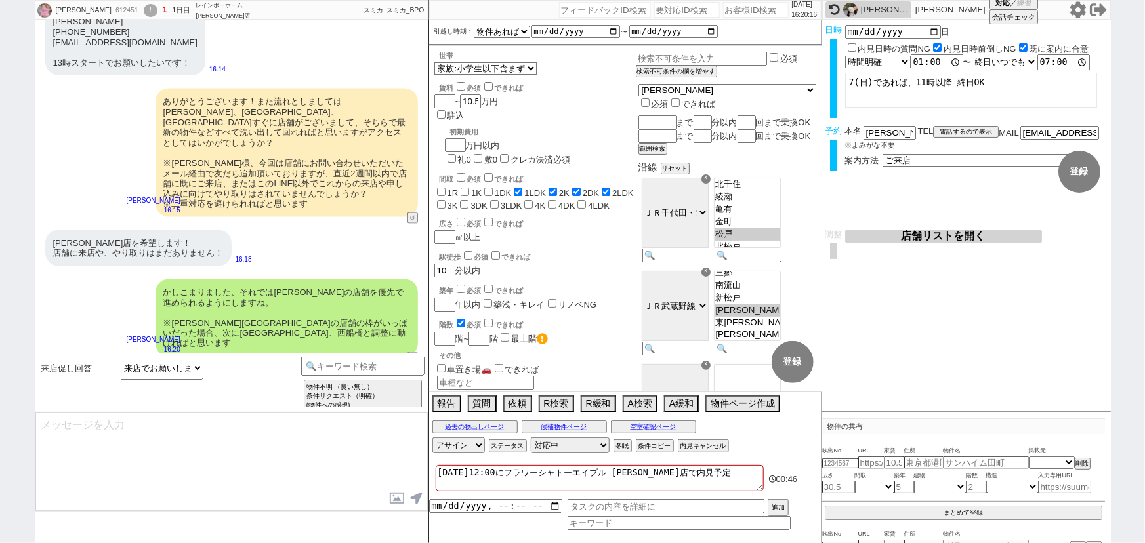
scroll to position [3539, 0]
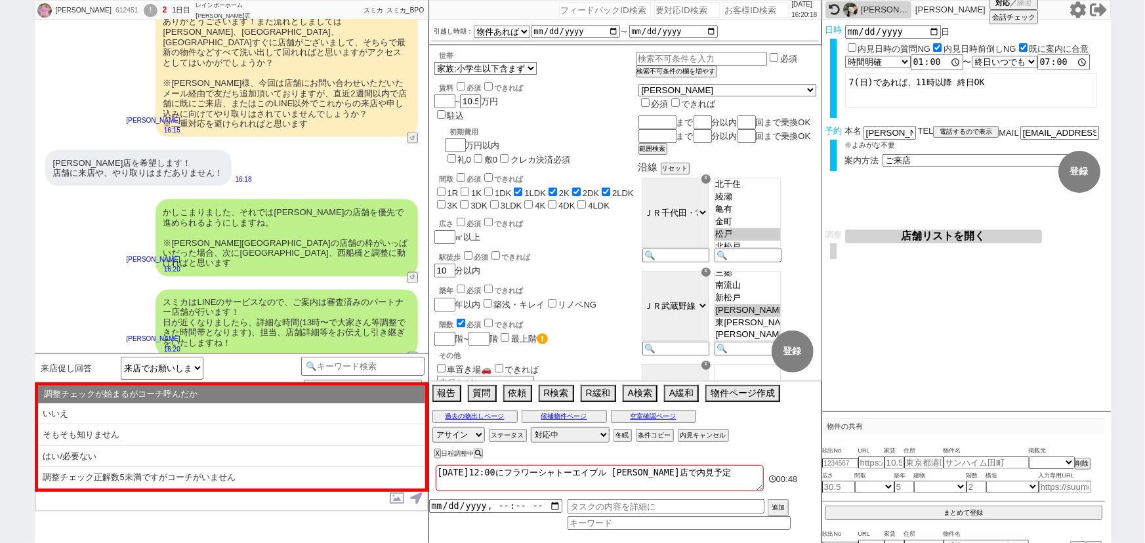
click at [245, 458] on li "はい/必要ない" at bounding box center [231, 457] width 387 height 22
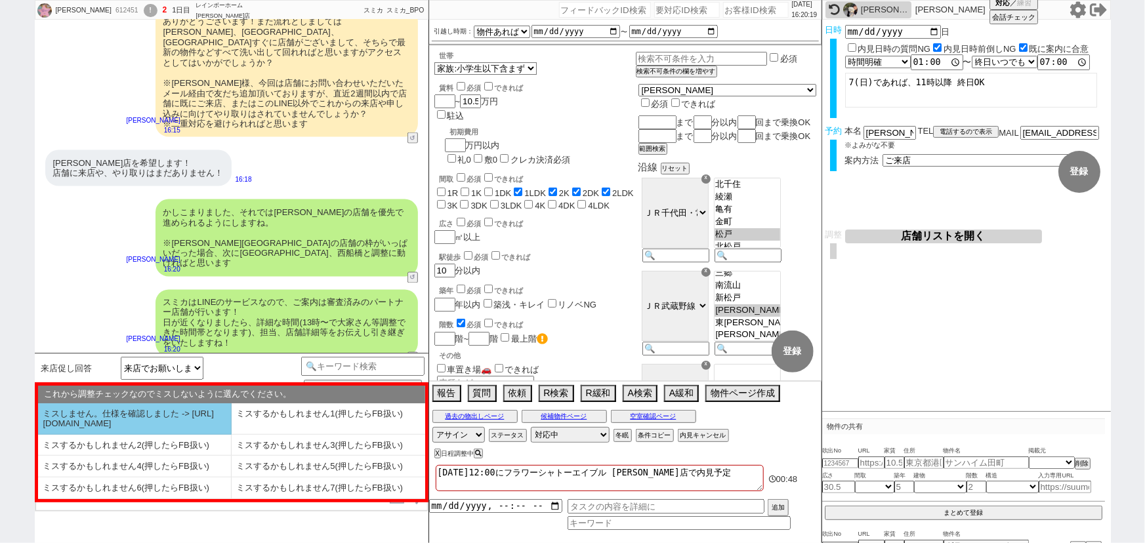
click at [159, 420] on li "ミスしません。仕様を確認しました -> https://jent.notion.site/841a6651aa67425da7d40ddfad41a184" at bounding box center [135, 419] width 194 height 31
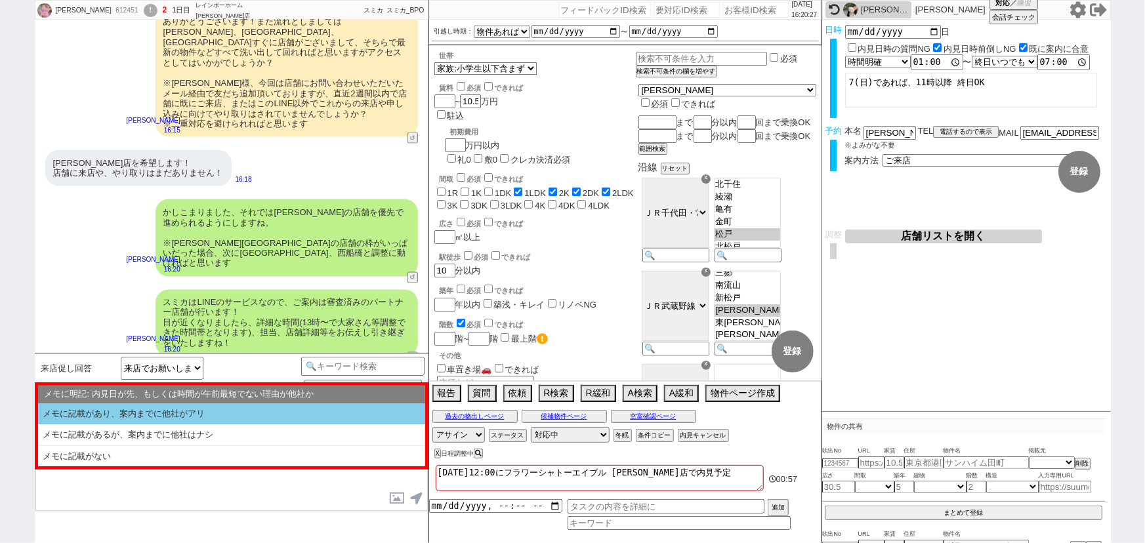
click at [310, 421] on li "メモに記載があり、案内までに他社がアリ" at bounding box center [231, 415] width 387 height 22
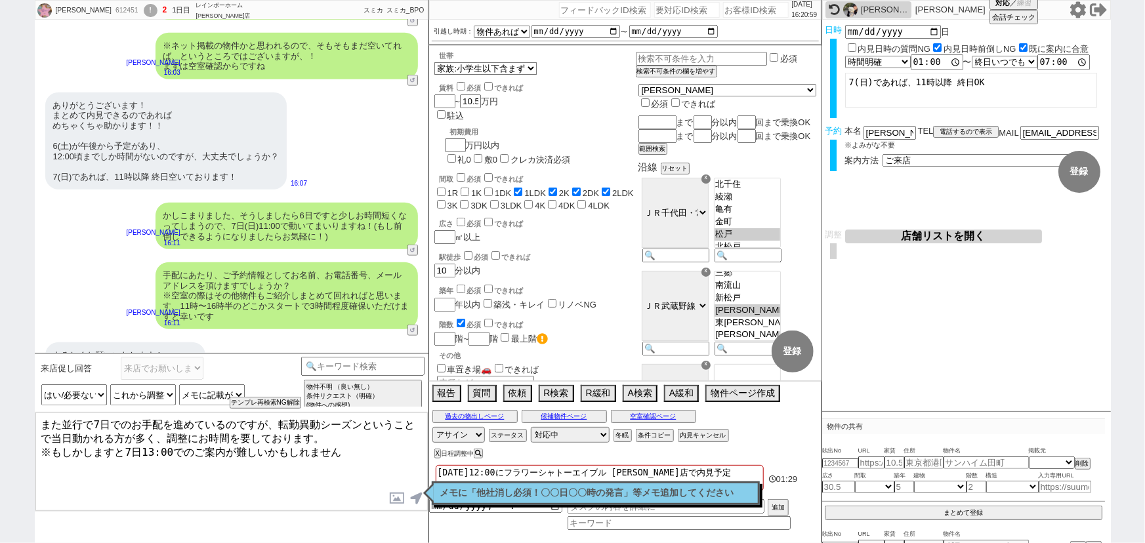
scroll to position [3105, 0]
click at [190, 462] on textarea "また並行で7日でのお手配を進めているのですが、転勤異動シーズンということで当日動かれる方が多く、調整にお時間を要しております。 ※もしかしますと7日13:00…" at bounding box center [231, 462] width 392 height 98
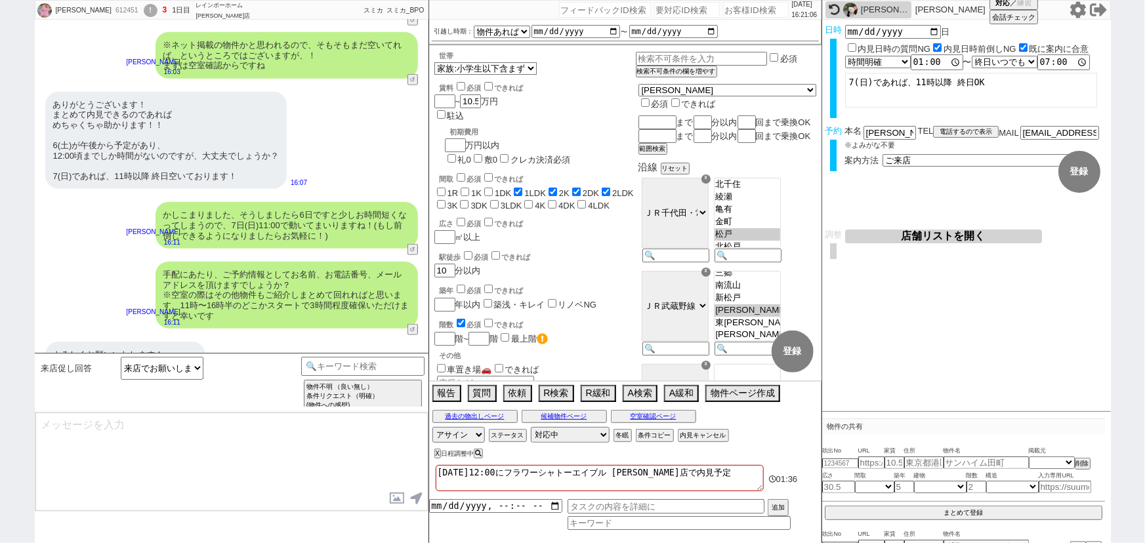
scroll to position [3609, 0]
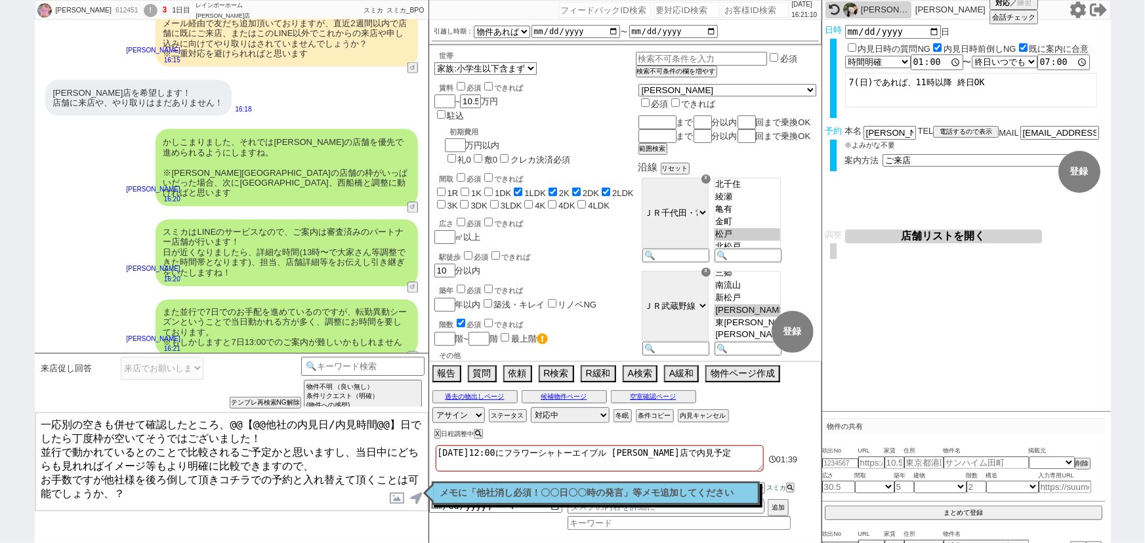
drag, startPoint x: 231, startPoint y: 421, endPoint x: 394, endPoint y: 421, distance: 162.7
click at [394, 421] on textarea "一応別の空きも併せて確認したところ、@@【@@他社の内見日/内見時間@@】日でしたら丁度枠が空いてそうではございました！ 並行で動かれているとのことで比較され…" at bounding box center [231, 462] width 392 height 98
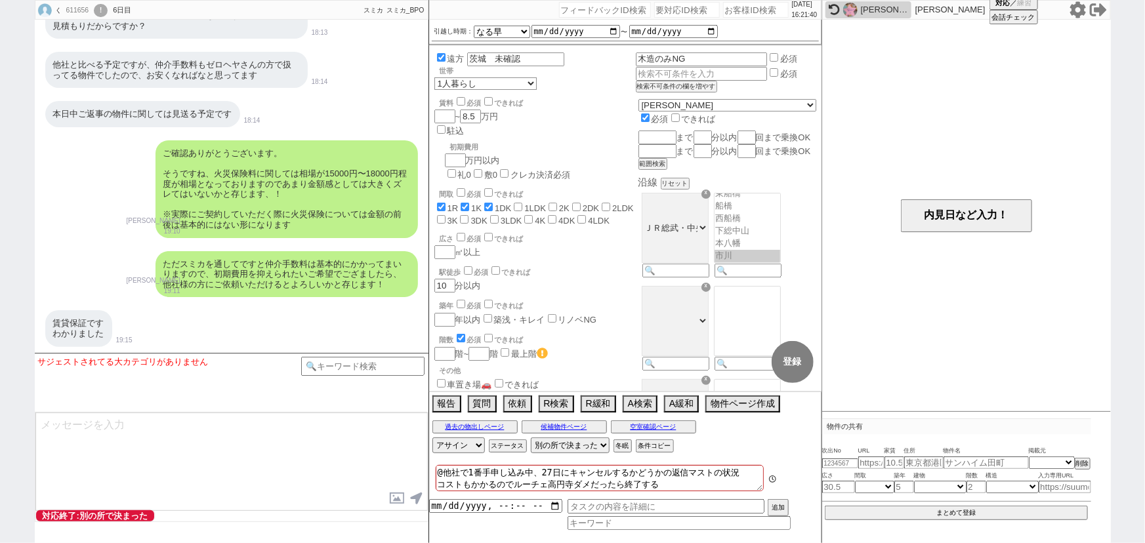
scroll to position [102, 0]
click at [741, 20] on div "引越し時期： 2025年 2026年 なる早 未定 いつでも 物件あれば 年内 来年 1月 2月 3月 4月 5月 6月 7月 8月 9月 10月 11月 1…" at bounding box center [625, 32] width 392 height 25
click at [736, 14] on input "number" at bounding box center [756, 10] width 66 height 16
paste input "612061"
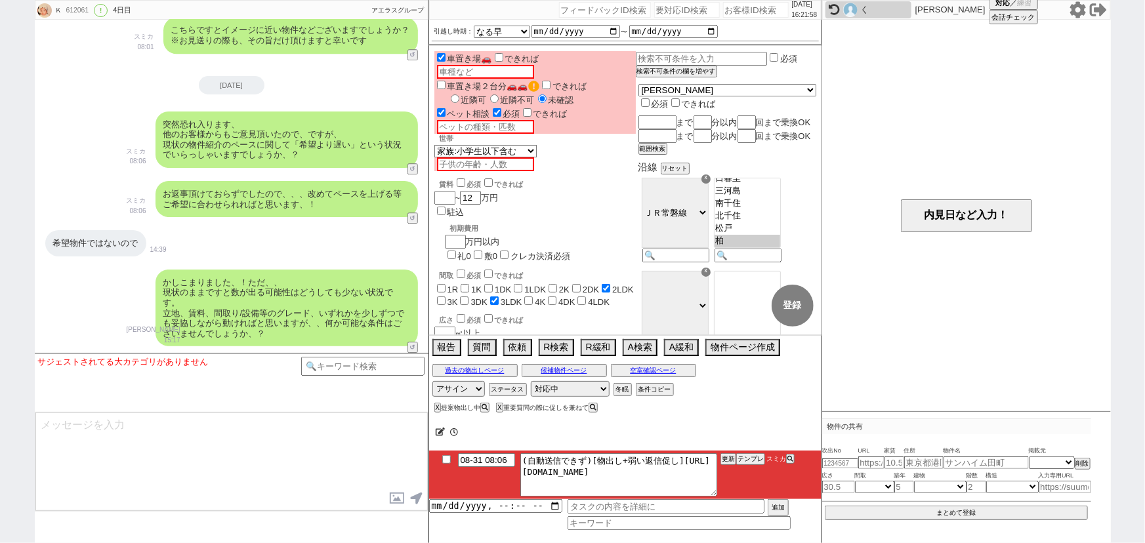
scroll to position [62, 0]
drag, startPoint x: 534, startPoint y: 469, endPoint x: 823, endPoint y: 518, distance: 293.5
click at [823, 518] on div "Ｋ 612061 ! 0 4日目 アエラス柏店 冬眠中 自社客 アエラスグループ スミカ_BPO チャット全表示 2025-08-28 ようこそLINE物件紹…" at bounding box center [573, 271] width 1076 height 543
click at [446, 457] on input "checkbox" at bounding box center [446, 459] width 19 height 9
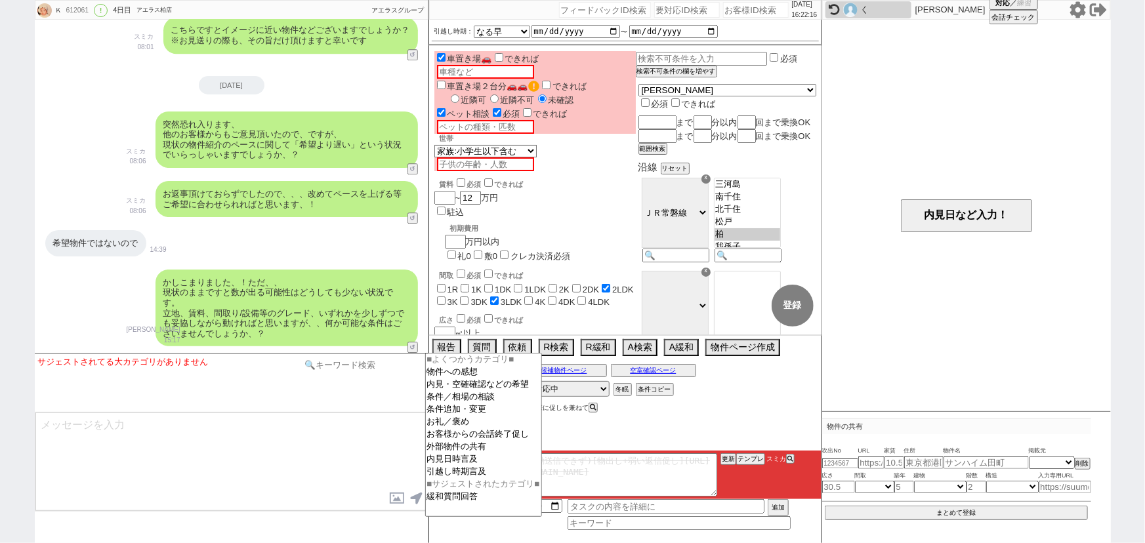
click at [337, 364] on input at bounding box center [363, 365] width 124 height 16
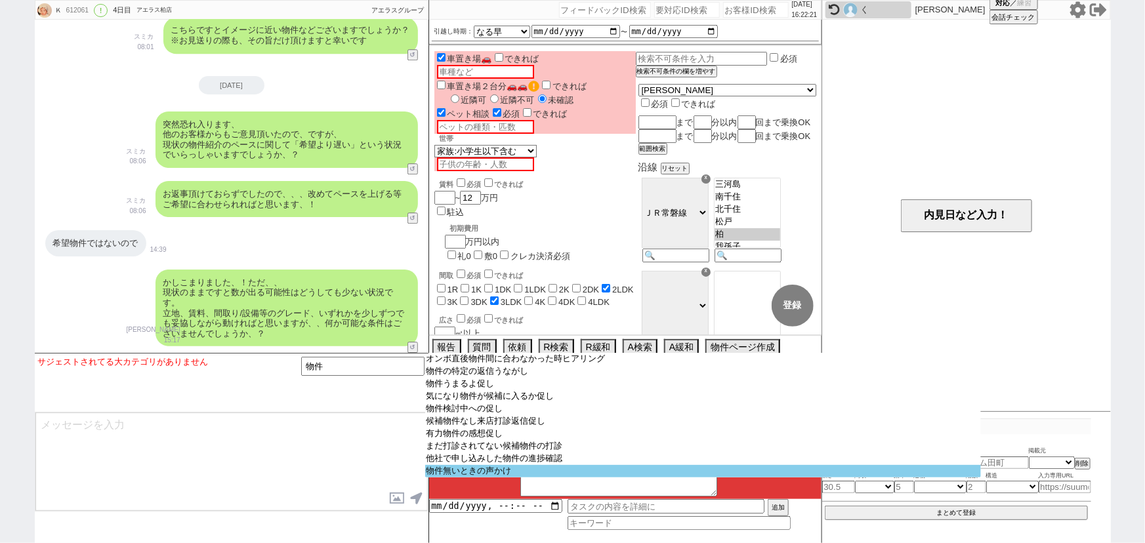
click at [472, 477] on option "物件無いときの声かけ" at bounding box center [703, 471] width 556 height 12
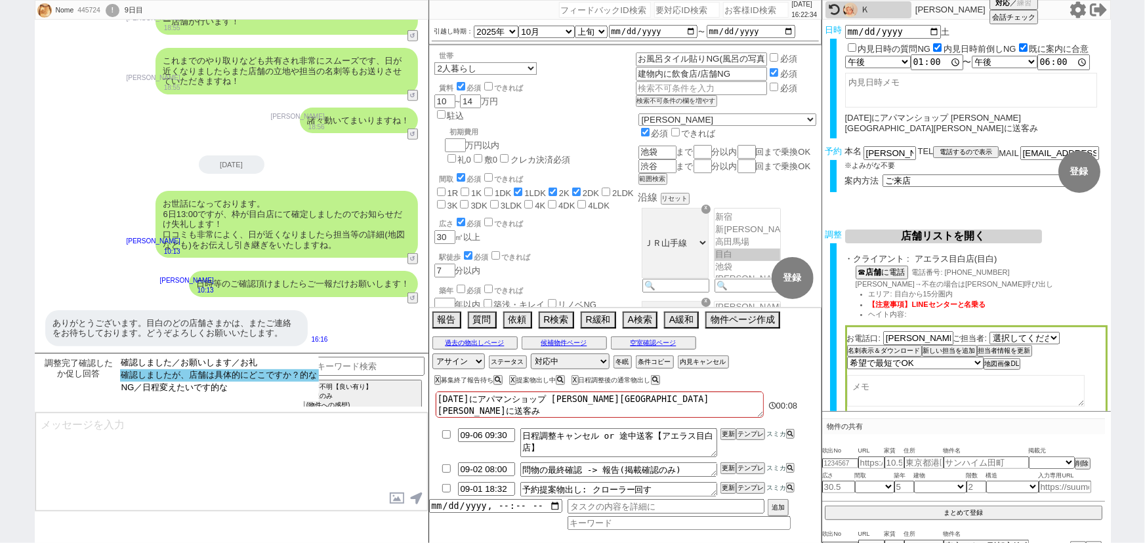
click at [282, 374] on option "確認しましたが、店舗は具体的にどこですか？的な" at bounding box center [219, 375] width 199 height 12
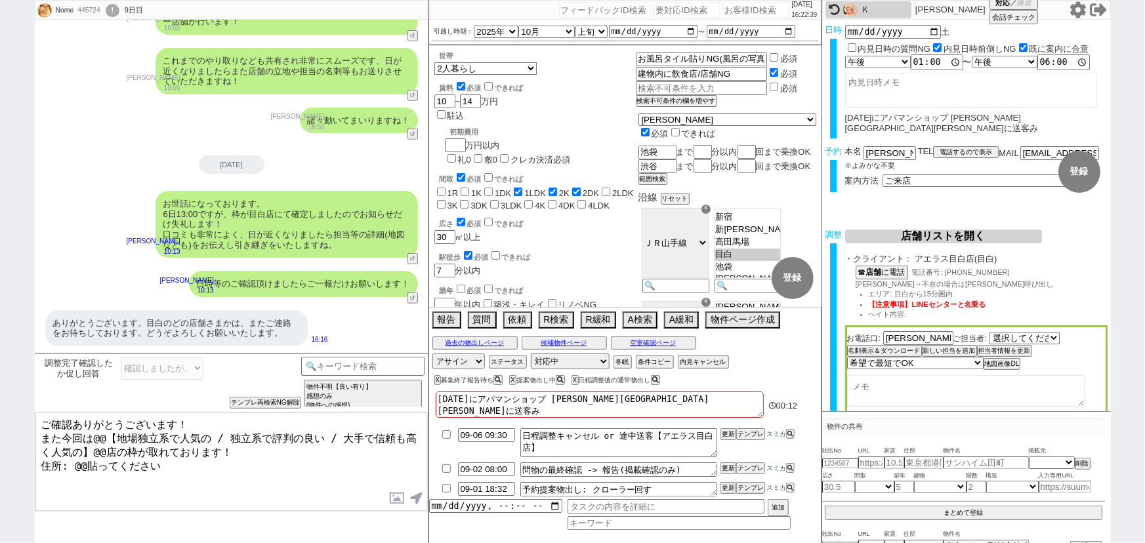
scroll to position [98, 0]
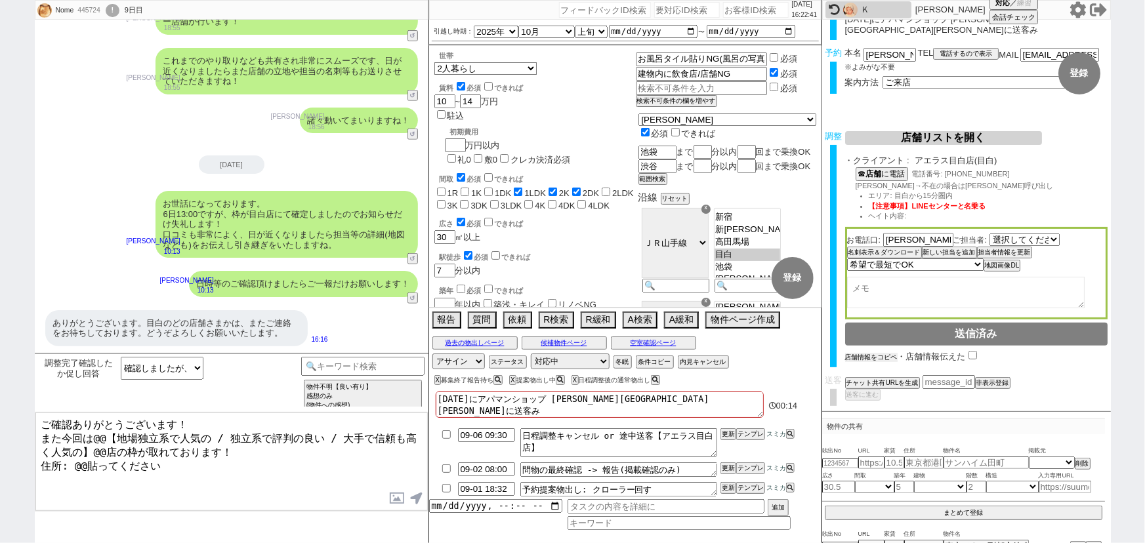
click at [877, 355] on button "店舗情報をコピペ" at bounding box center [871, 357] width 52 height 9
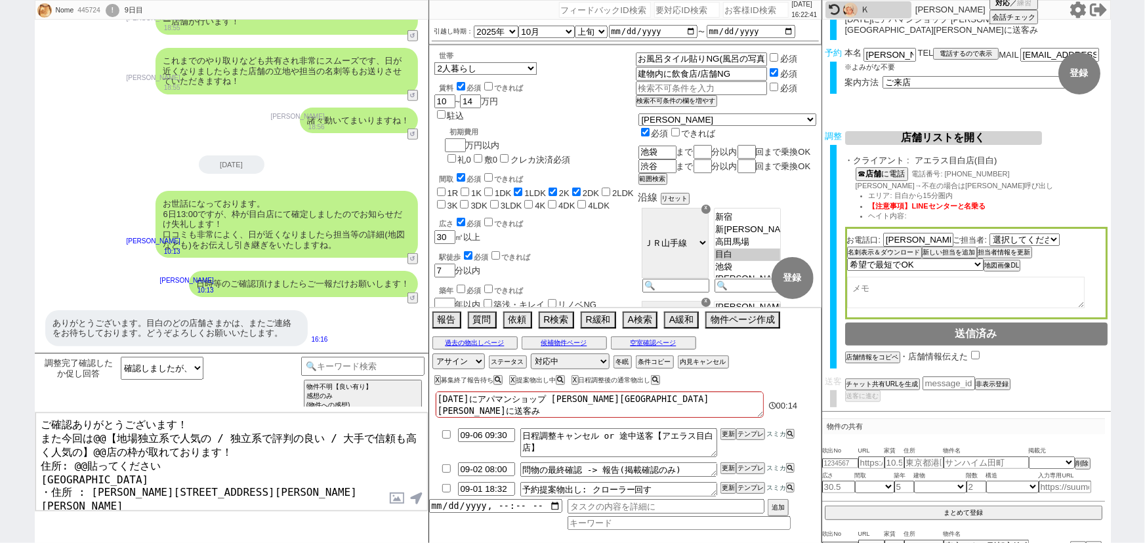
scroll to position [98, 0]
drag, startPoint x: 52, startPoint y: 474, endPoint x: 22, endPoint y: 459, distance: 33.7
click at [22, 459] on div "Nome 445724 ! 0 9日目 冬眠中 自社客 スミカ スミカ_BPO チャット全表示 2025-08-29 ありがとうございます。 09:35 物件…" at bounding box center [572, 271] width 1145 height 543
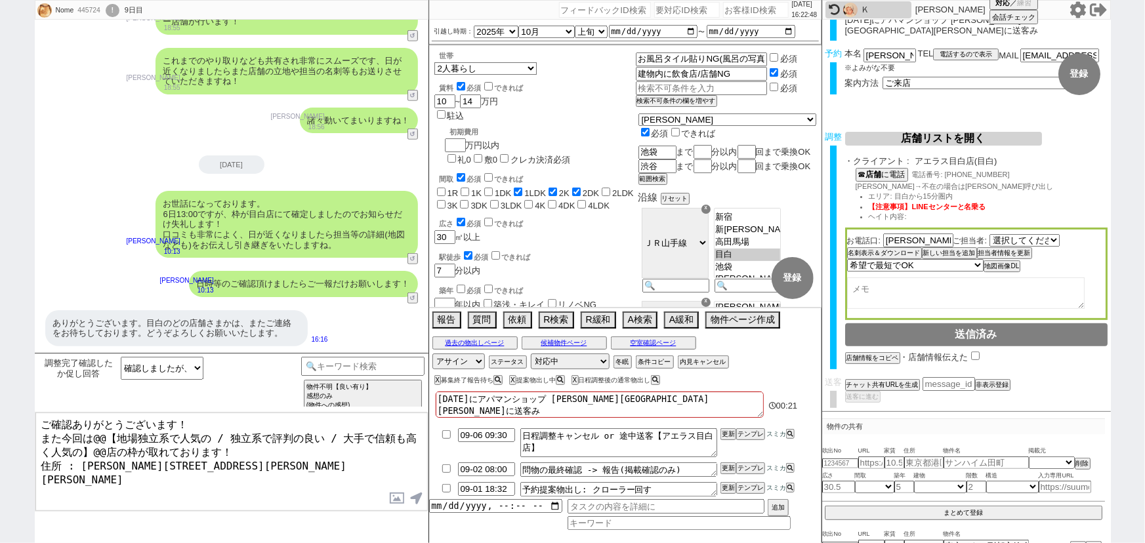
drag, startPoint x: 94, startPoint y: 430, endPoint x: 335, endPoint y: 432, distance: 241.5
click at [335, 432] on textarea "ご確認ありがとうございます！ また今回は@@【地場独立系で人気の / 独立系で評判の良い / 大手で信頼も高く人気の】@@店の枠が取れております！ 住所 : …" at bounding box center [231, 462] width 392 height 98
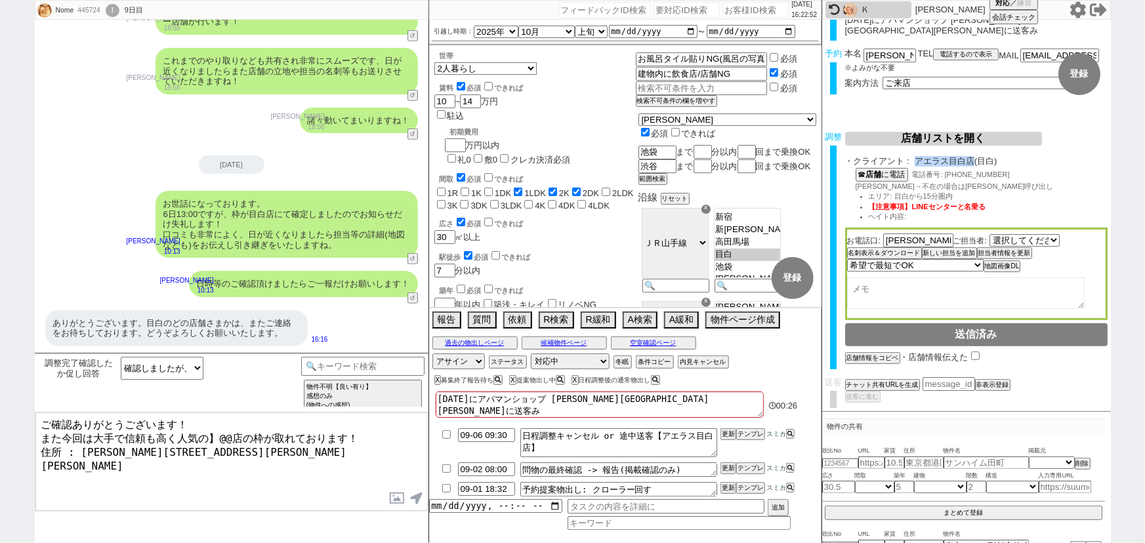
drag, startPoint x: 919, startPoint y: 161, endPoint x: 974, endPoint y: 163, distance: 55.8
click at [974, 163] on span "アエラス目白店(目白)" at bounding box center [1011, 161] width 193 height 10
copy span "アエラス目白店"
drag, startPoint x: 238, startPoint y: 435, endPoint x: 206, endPoint y: 433, distance: 31.6
click at [206, 433] on textarea "ご確認ありがとうございます！ また今回は大手で信頼も高く人気の】@@店の枠が取れております！ 住所 : 東京都豊島区目白3丁目5−16 青山ビル 4階" at bounding box center [231, 462] width 392 height 98
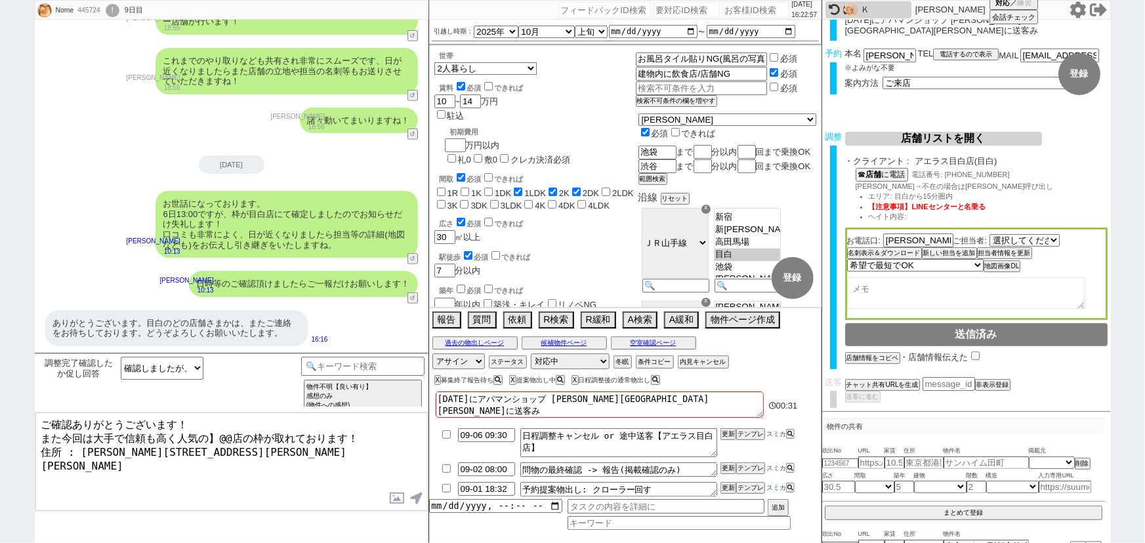
paste textarea "エラス目白"
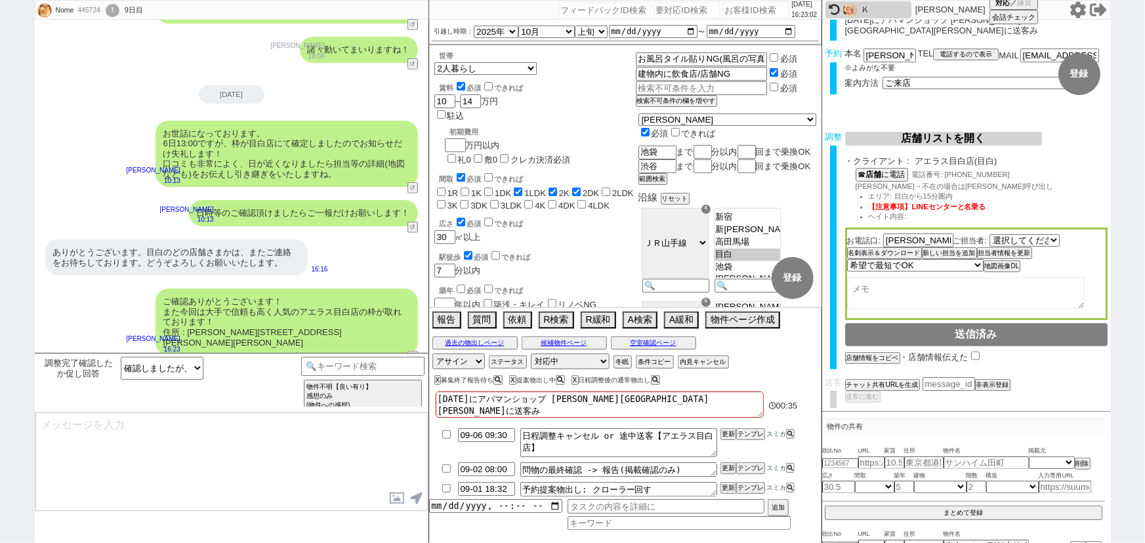
scroll to position [509, 0]
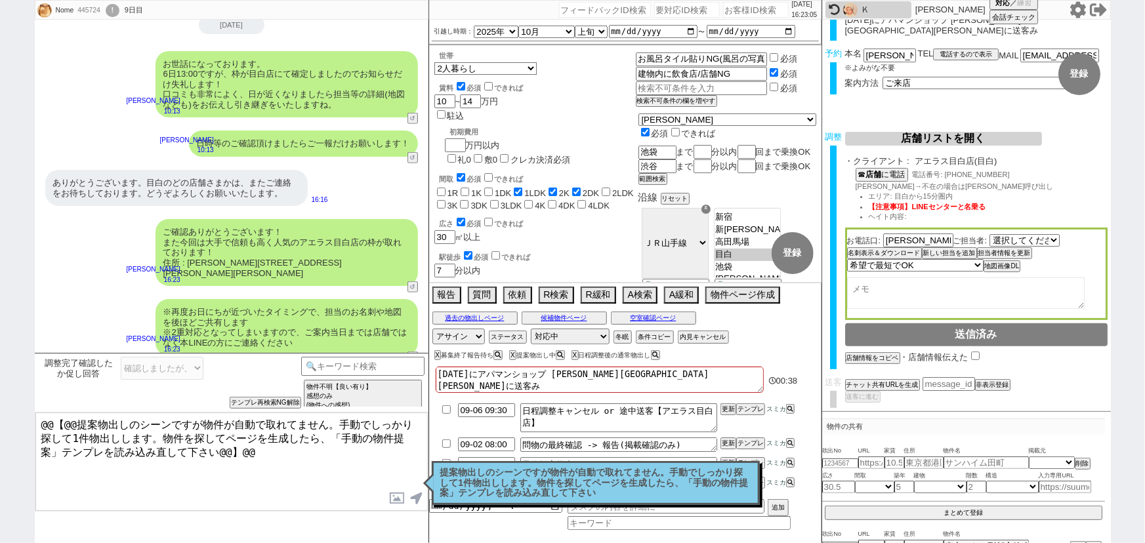
click at [552, 489] on p "提案物出しのシーンですが物件が自動で取れてません。手動でしっかり探して1件物出しします。物件を探してページを生成したら、「手動の物件提案」テンプレを読み込み直…" at bounding box center [595, 483] width 311 height 31
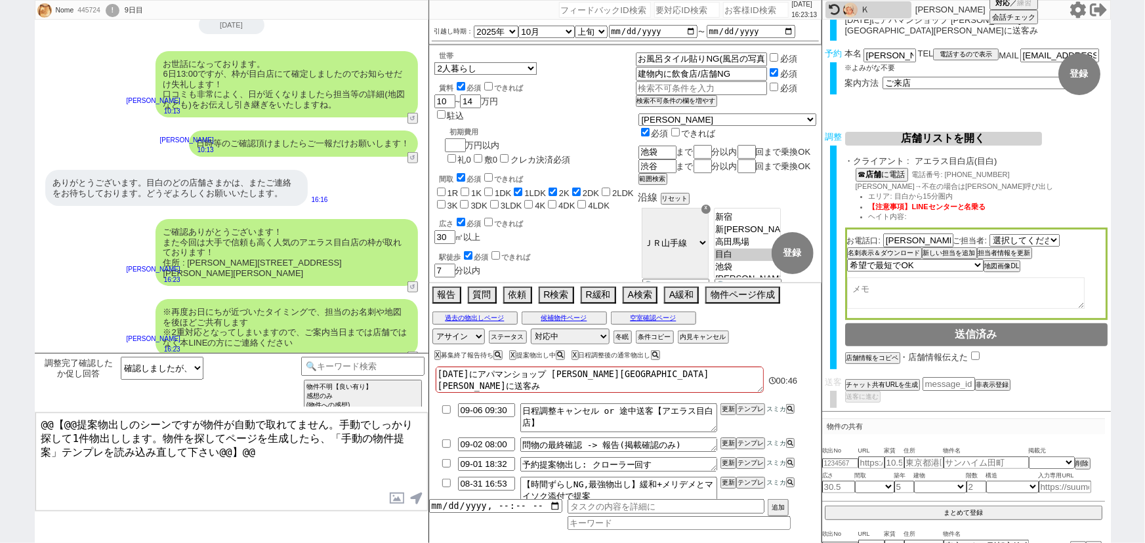
scroll to position [9, 0]
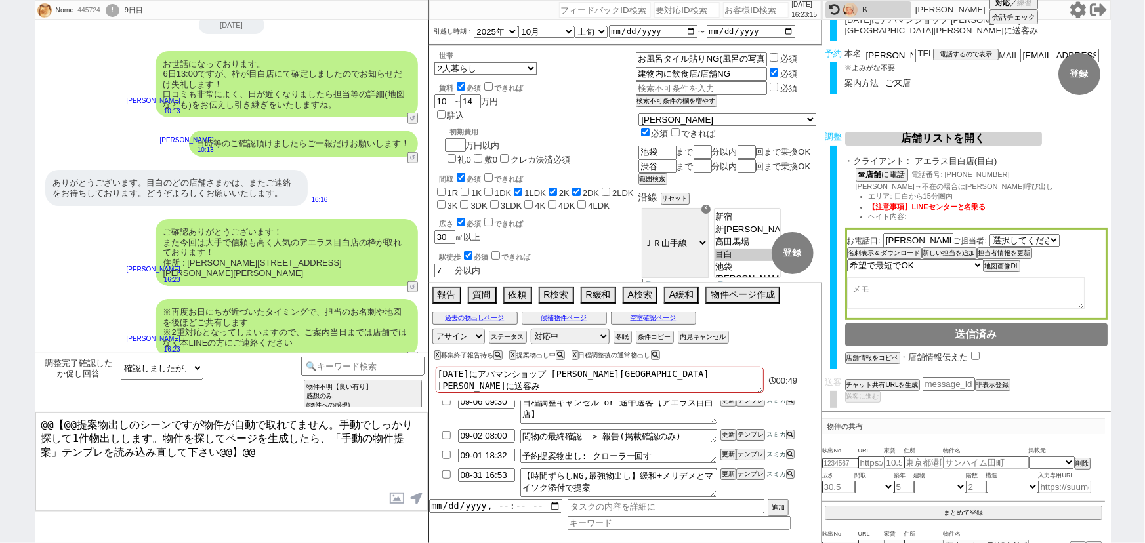
click at [723, 5] on input "number" at bounding box center [756, 10] width 66 height 16
paste input "612101"
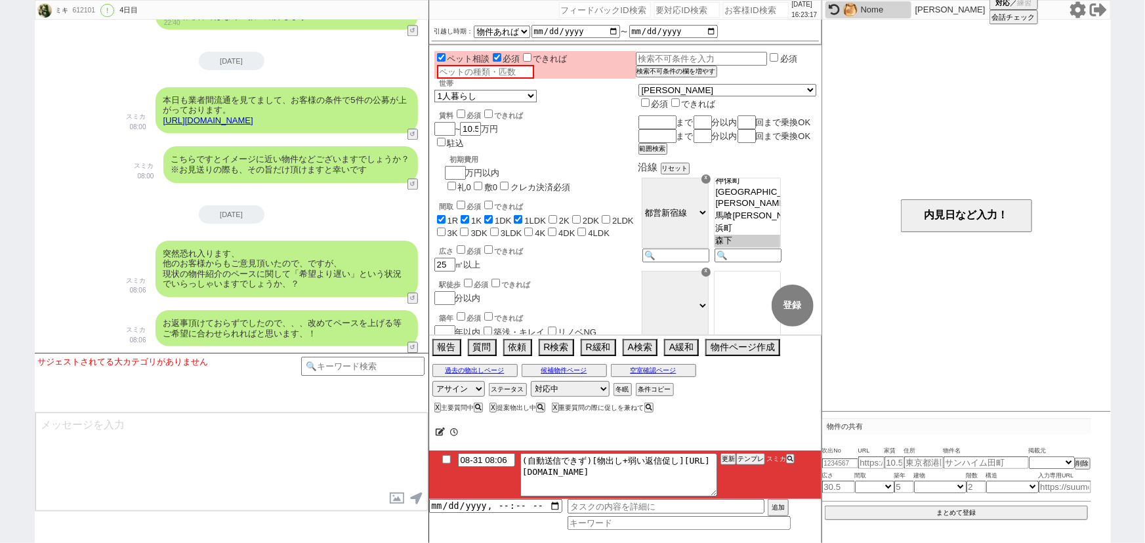
scroll to position [76, 0]
drag, startPoint x: 535, startPoint y: 470, endPoint x: 819, endPoint y: 520, distance: 287.7
click at [819, 520] on div "08-31 08:06 (自動送信できず)[物出し+弱い返信促し]https://jent-crm.com/2ng-84y191pn3984hy/introd…" at bounding box center [625, 490] width 392 height 79
click at [749, 461] on button "テンプレ" at bounding box center [750, 459] width 29 height 9
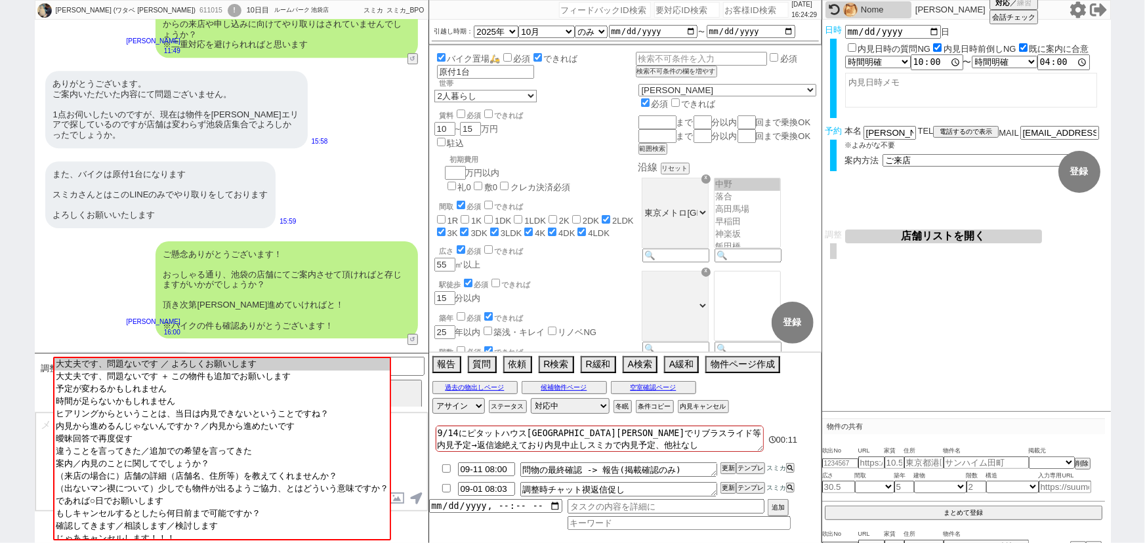
scroll to position [2114, 0]
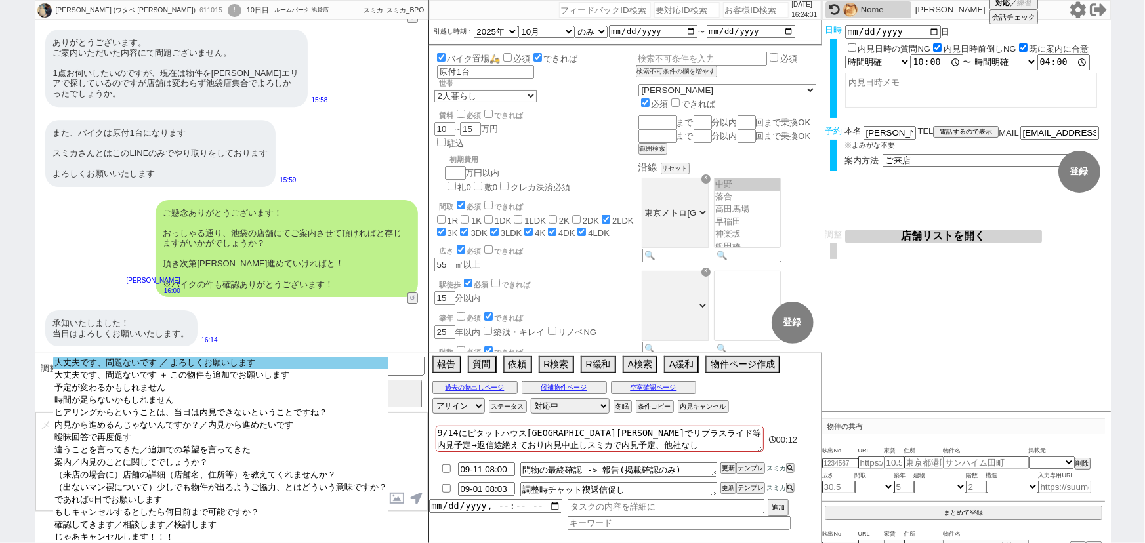
click at [201, 365] on option "大丈夫です、問題ないです ／ よろしくお願いします" at bounding box center [220, 363] width 335 height 12
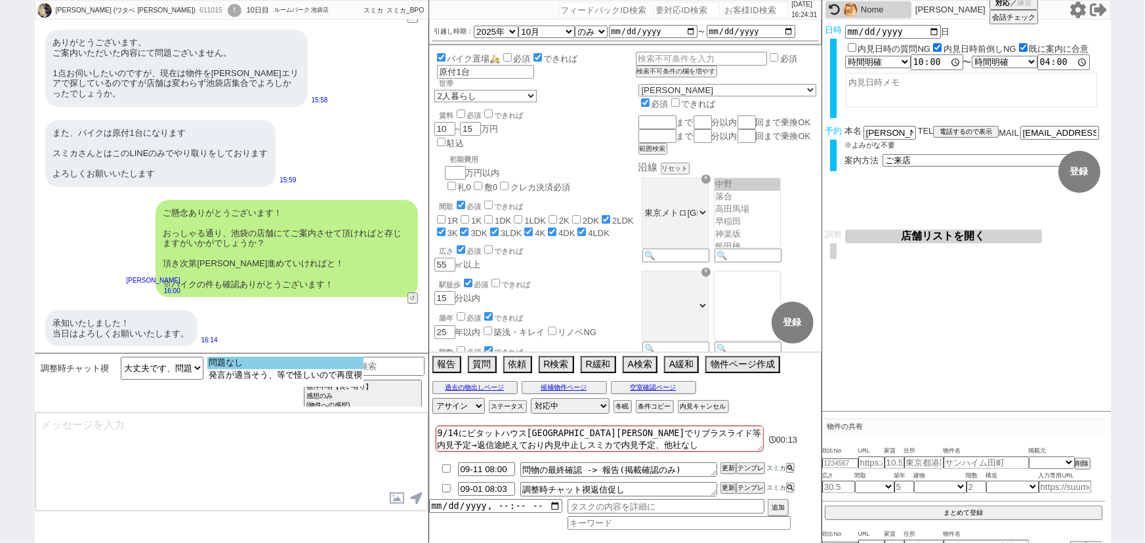
click at [226, 365] on option "問題なし" at bounding box center [285, 363] width 156 height 12
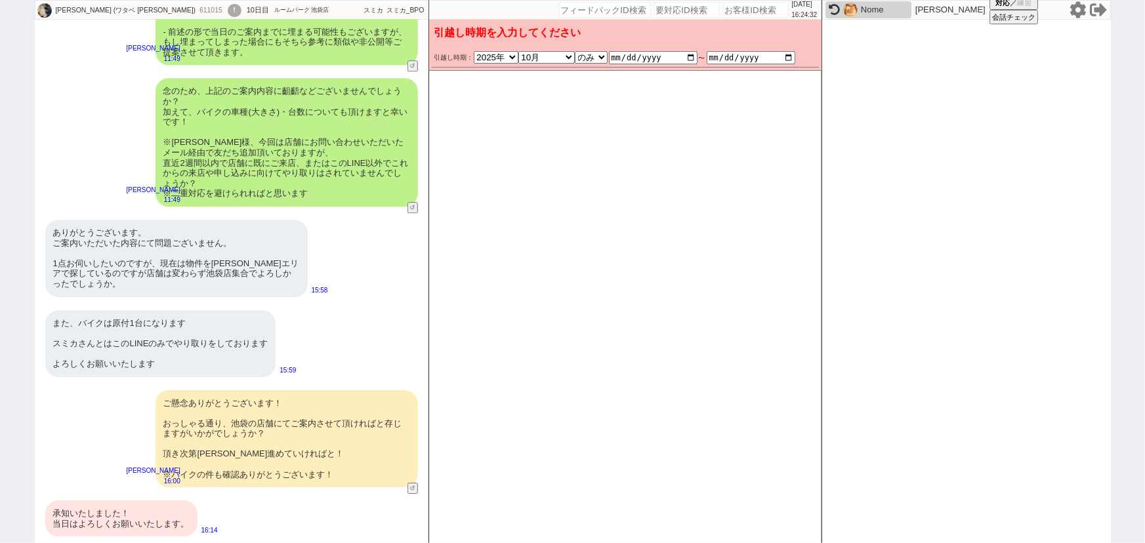
click at [268, 407] on div "ご懸念ありがとうございます！ おっしゃる通り、池袋の店舗にてご案内させて頂ければと存じますがいかがでしょうか？ 頂き次第順次進めていければと！ ※バイクの件も…" at bounding box center [287, 439] width 262 height 98
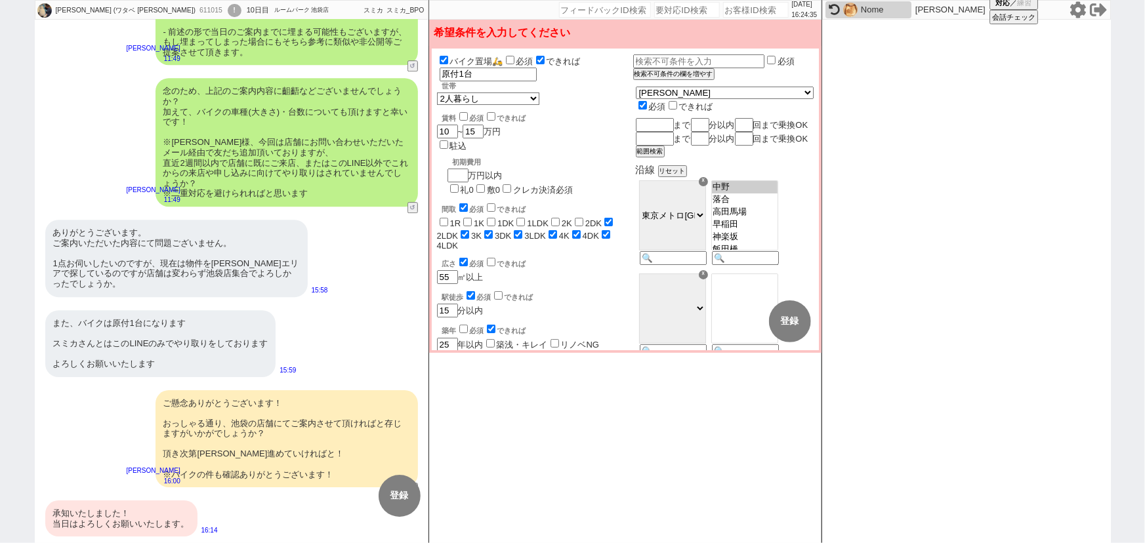
click at [268, 407] on div "ご懸念ありがとうございます！ おっしゃる通り、池袋の店舗にてご案内させて頂ければと存じますがいかがでしょうか？ 頂き次第順次進めていければと！ ※バイクの件も…" at bounding box center [287, 439] width 262 height 98
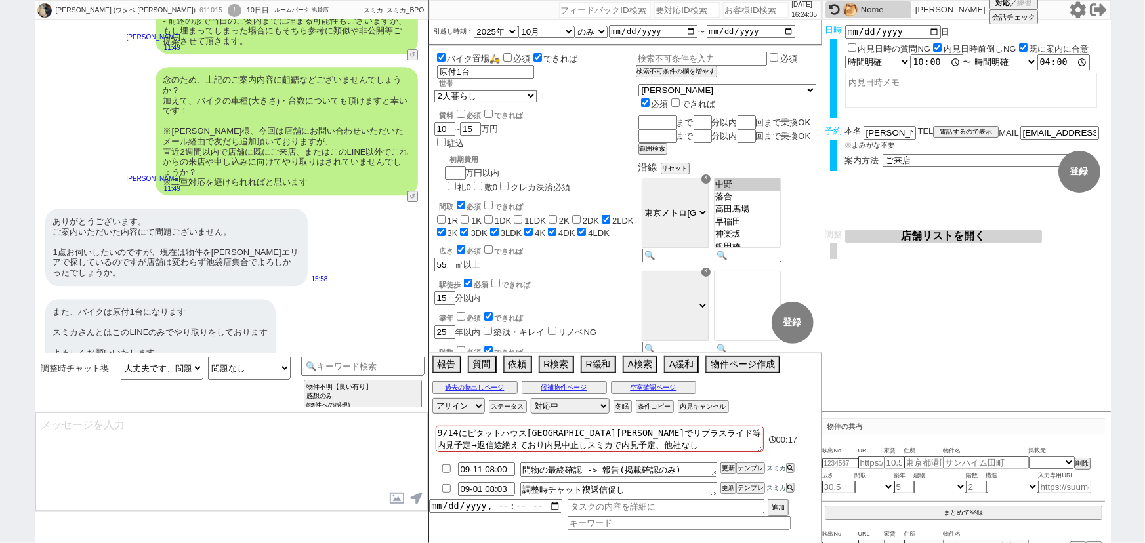
scroll to position [2114, 0]
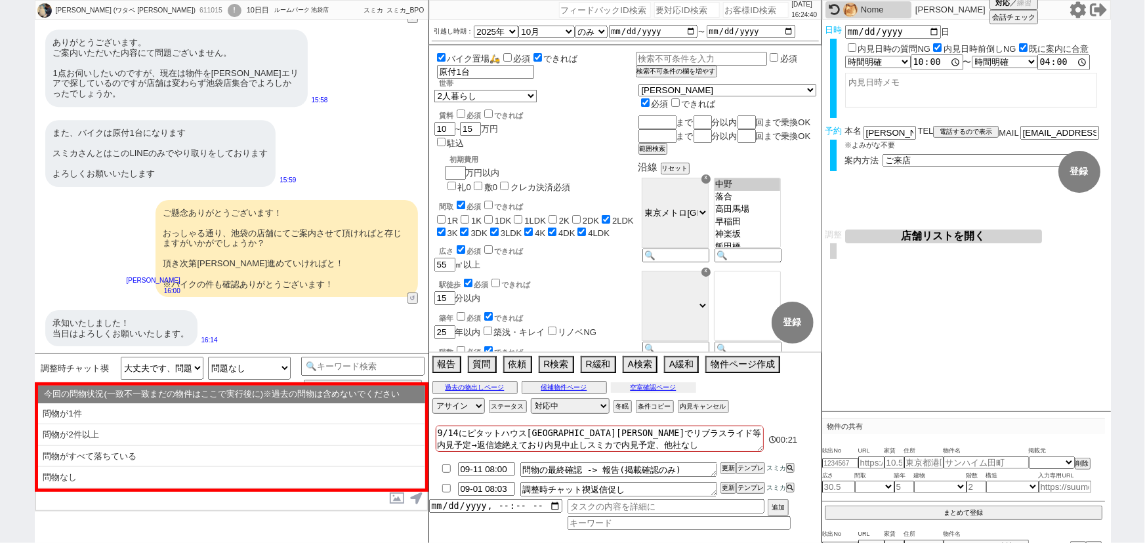
click at [682, 393] on button "空室確認ページ" at bounding box center [653, 388] width 85 height 10
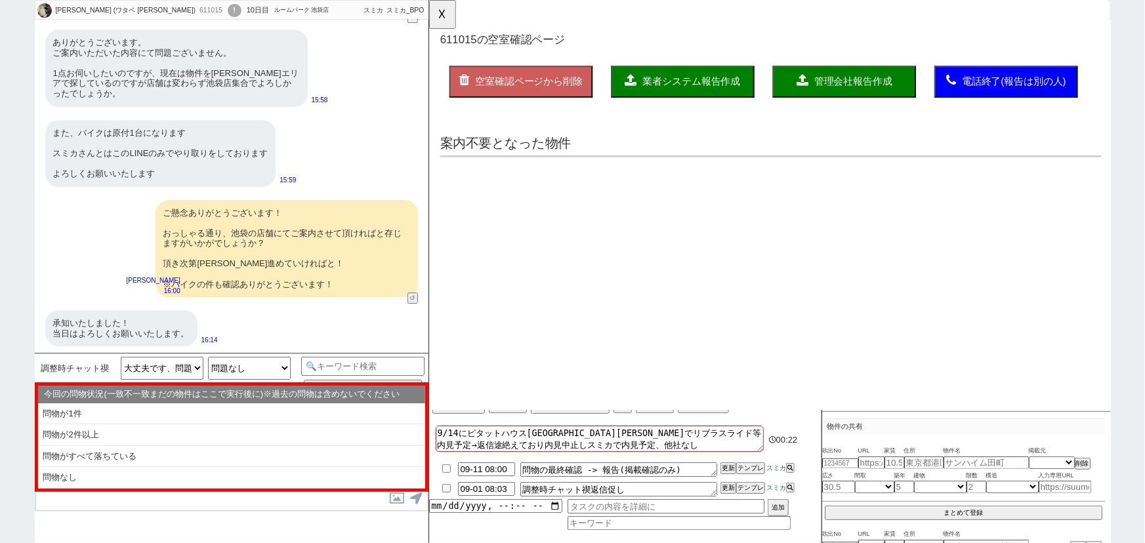
scroll to position [0, 0]
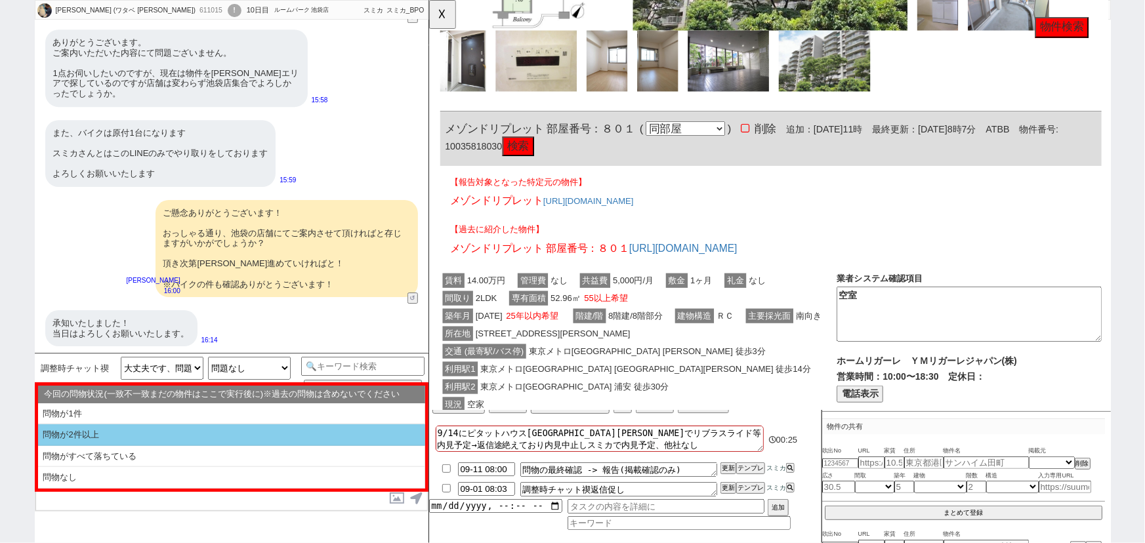
click at [173, 427] on li "問物が2件以上" at bounding box center [231, 436] width 387 height 22
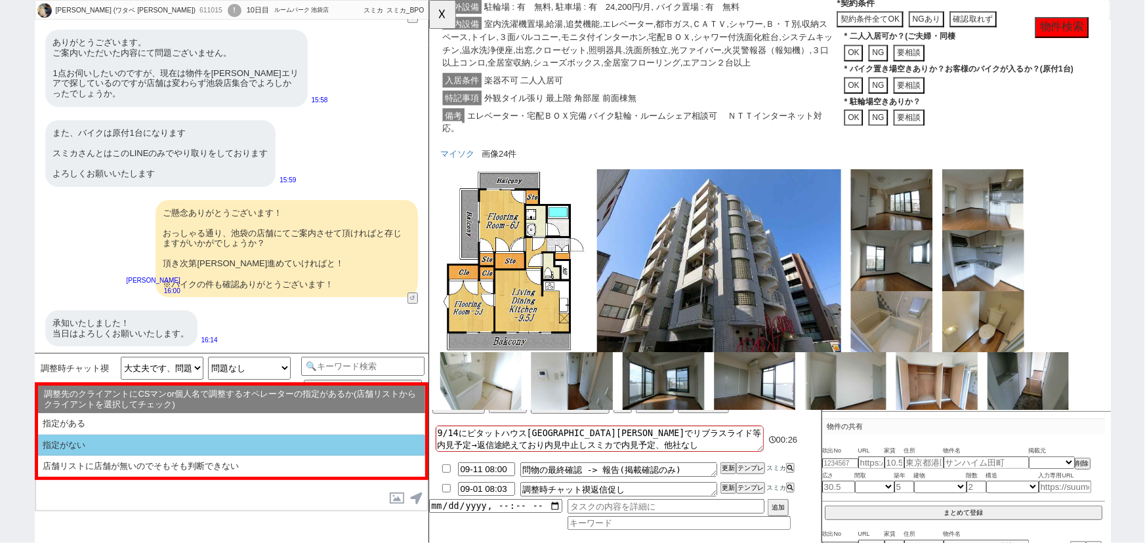
scroll to position [2386, 0]
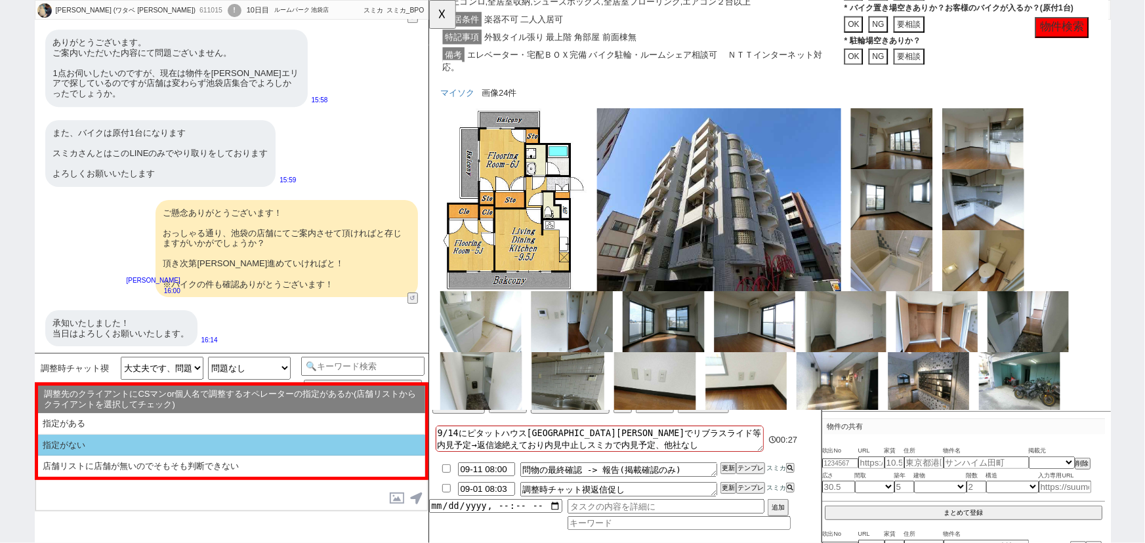
click at [169, 443] on li "指定がない" at bounding box center [231, 446] width 387 height 22
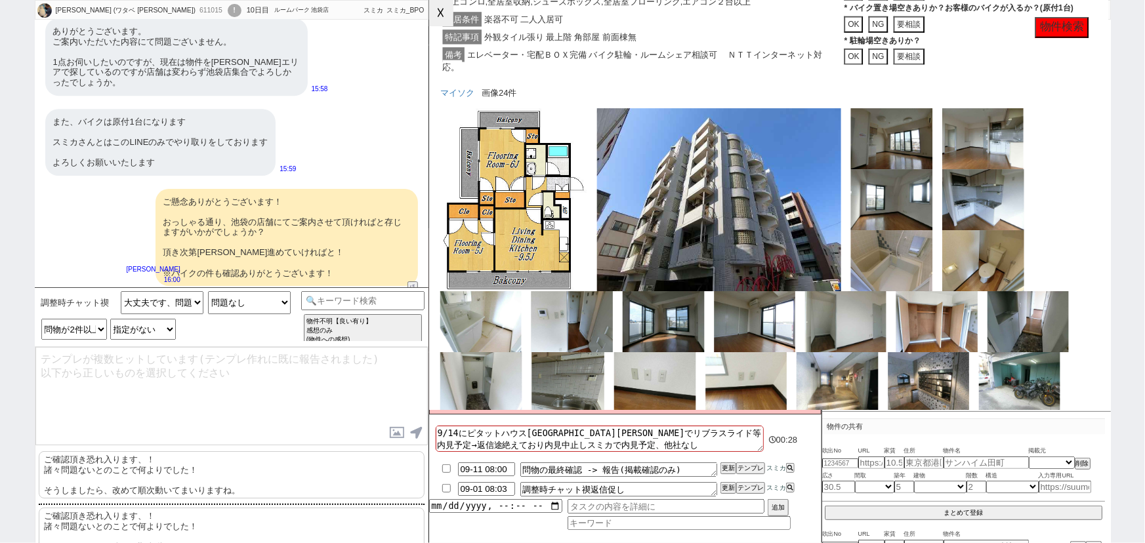
click at [434, 24] on button "☓" at bounding box center [441, 13] width 24 height 26
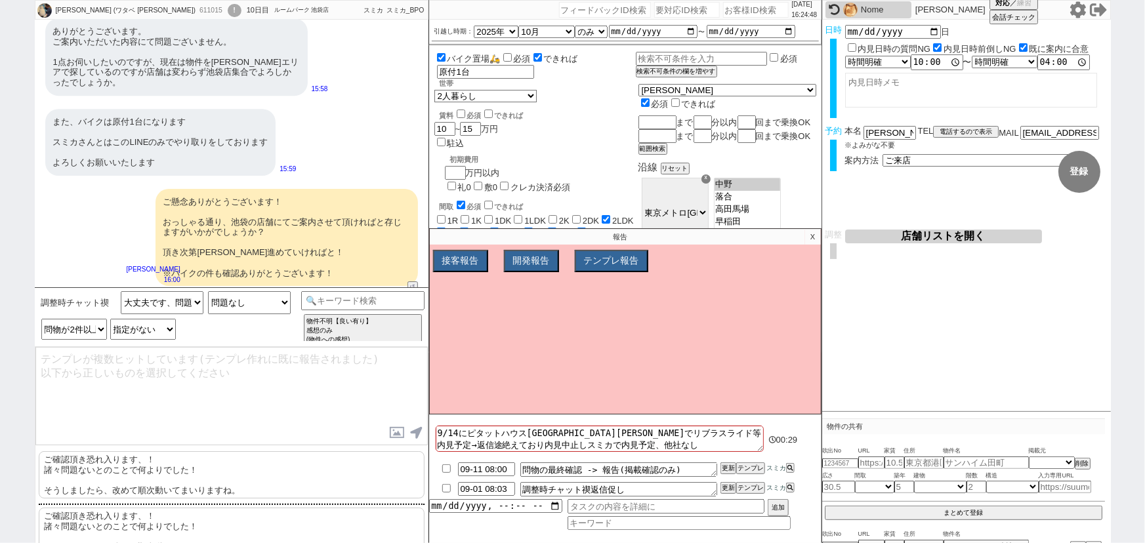
click at [903, 234] on button "店舗リストを開く" at bounding box center [943, 237] width 197 height 14
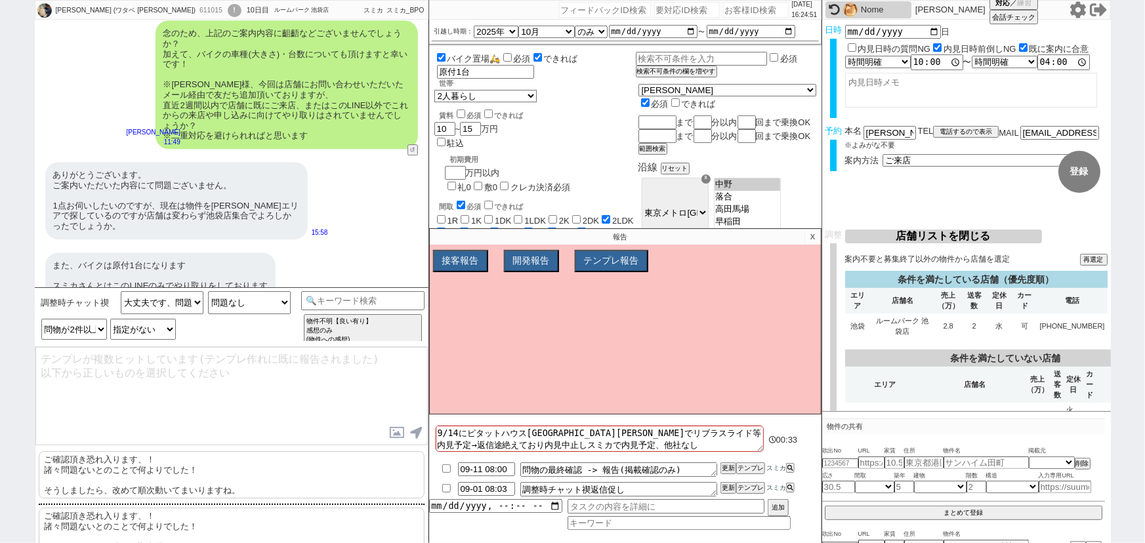
scroll to position [1970, 0]
click at [883, 325] on td "ルームパーク 池袋店" at bounding box center [902, 327] width 65 height 26
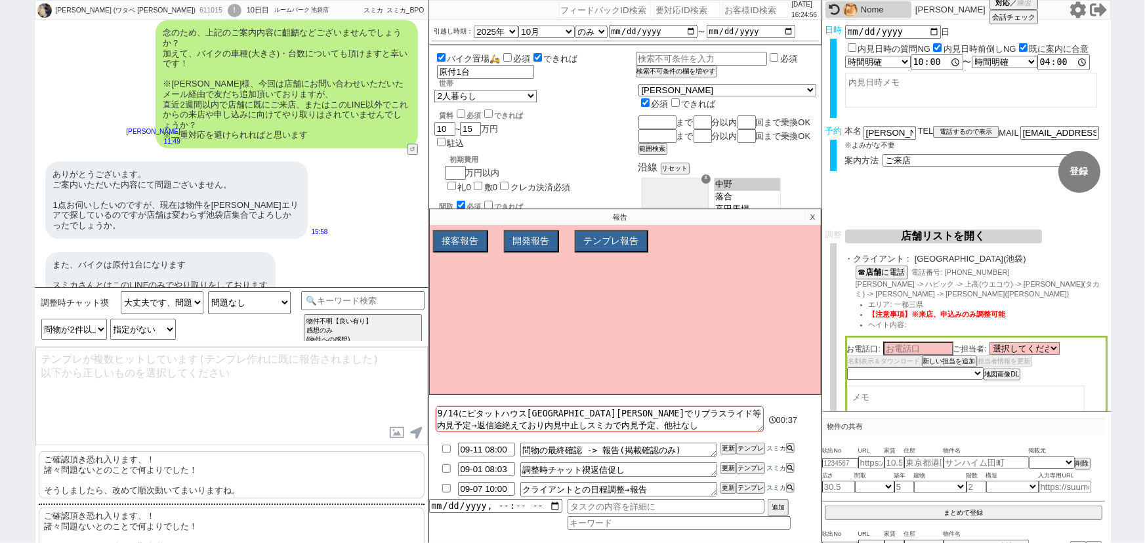
click at [119, 465] on p "ご確認頂き恐れ入ります、！ 諸々問題ないとのことで何よりでした！ そうしましたら、改めて順次動いてまいりますね。" at bounding box center [232, 474] width 386 height 47
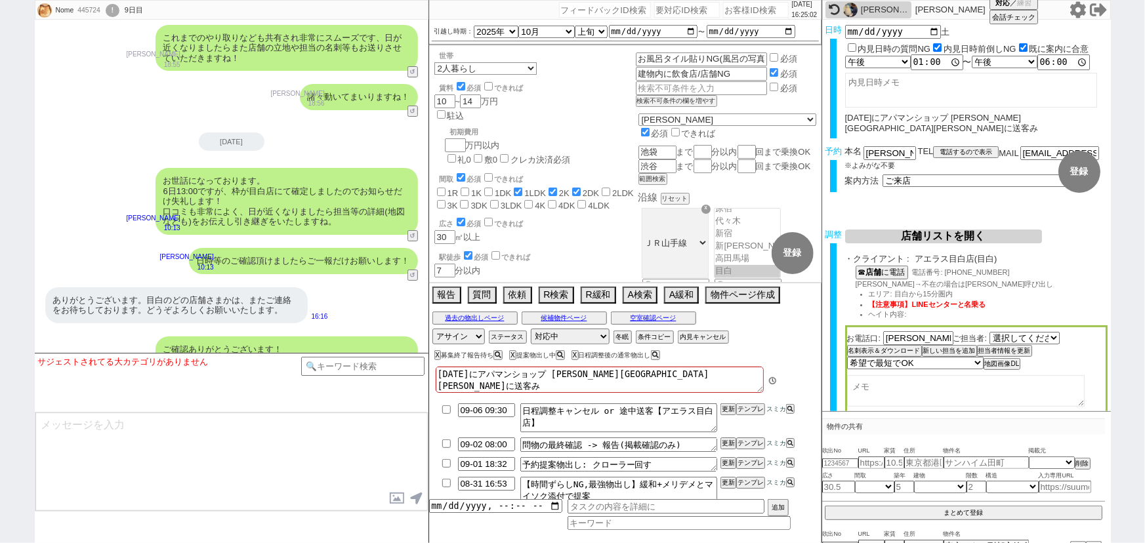
scroll to position [62, 0]
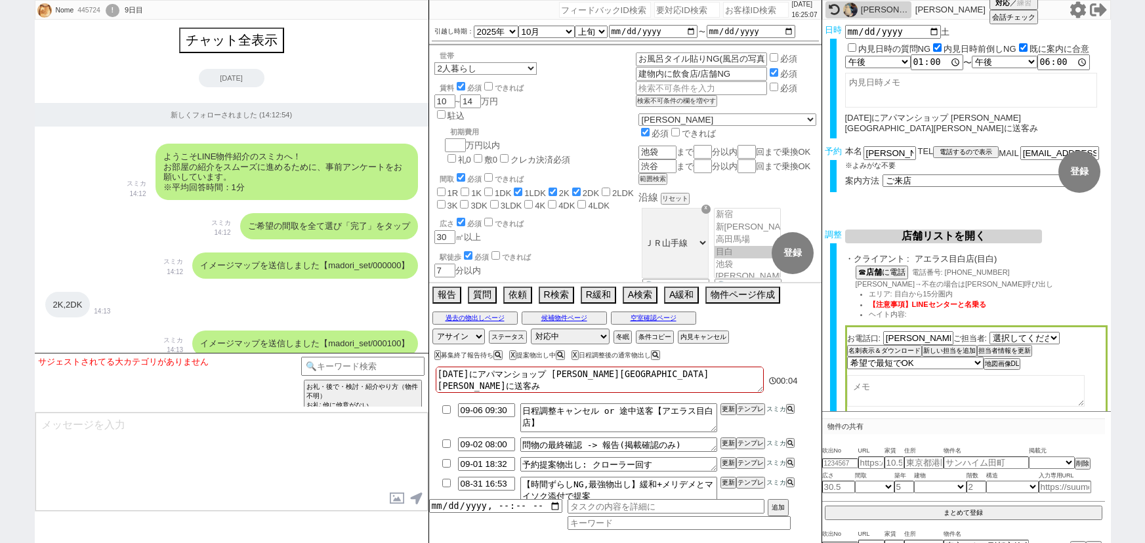
select select "2025"
select select "10"
select select "32"
select select "1"
select select "14"
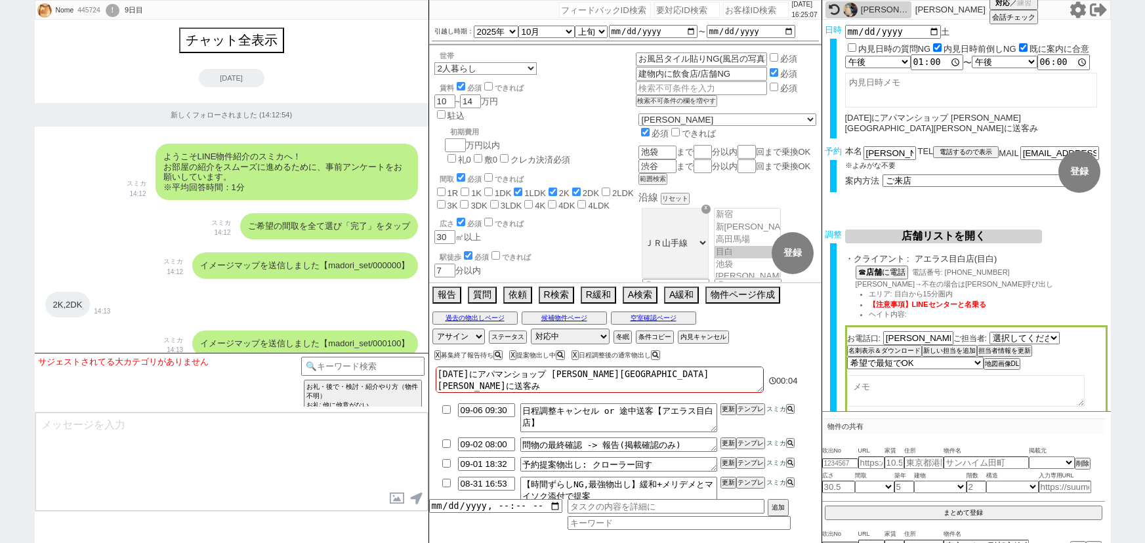
select select "484"
select select "68"
select select "[DATE]"
select select "3"
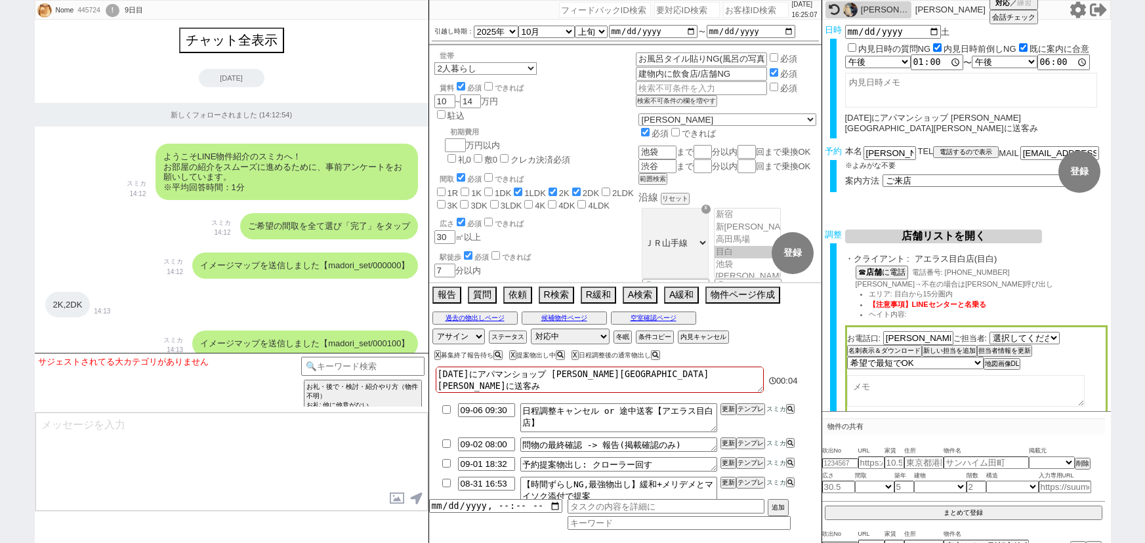
select select "2"
select select "[DATE]"
select select "5"
select select
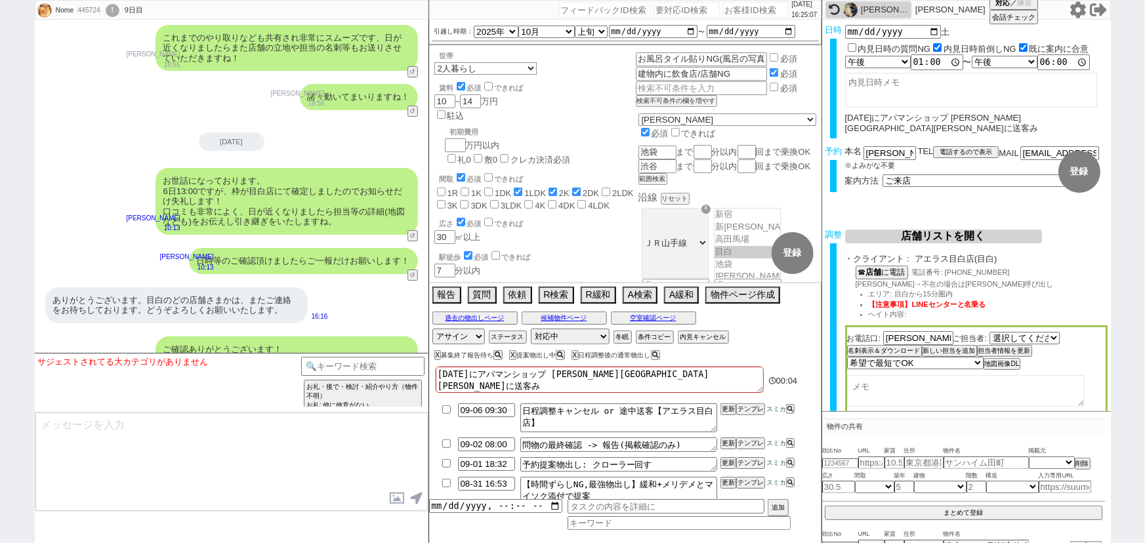
scroll to position [62, 0]
click at [413, 272] on button "↺" at bounding box center [414, 276] width 8 height 9
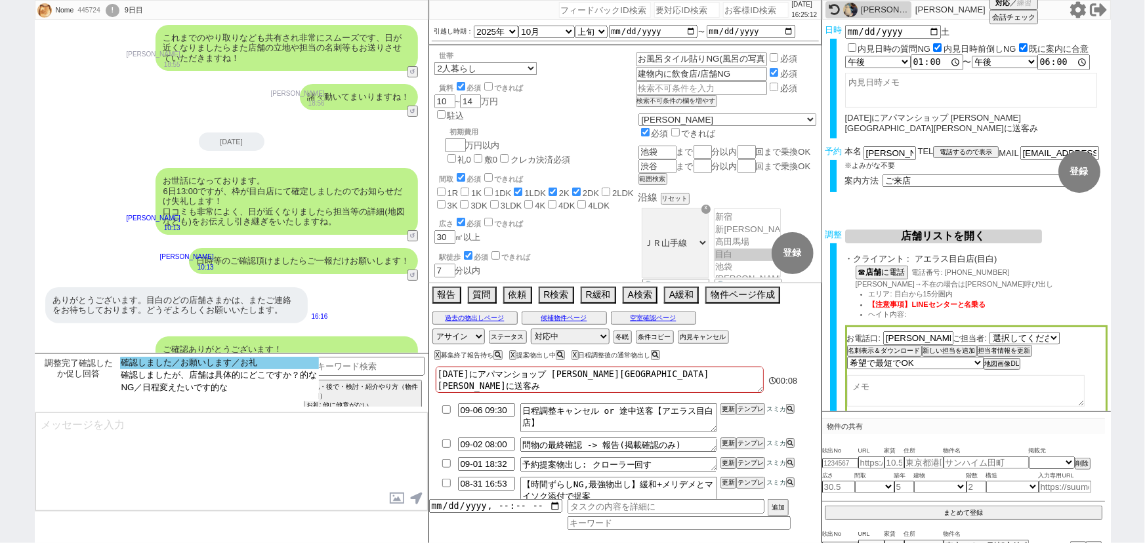
select select "確認しました／お願いします／お礼"
click at [144, 364] on option "確認しました／お願いします／お礼" at bounding box center [219, 363] width 199 height 12
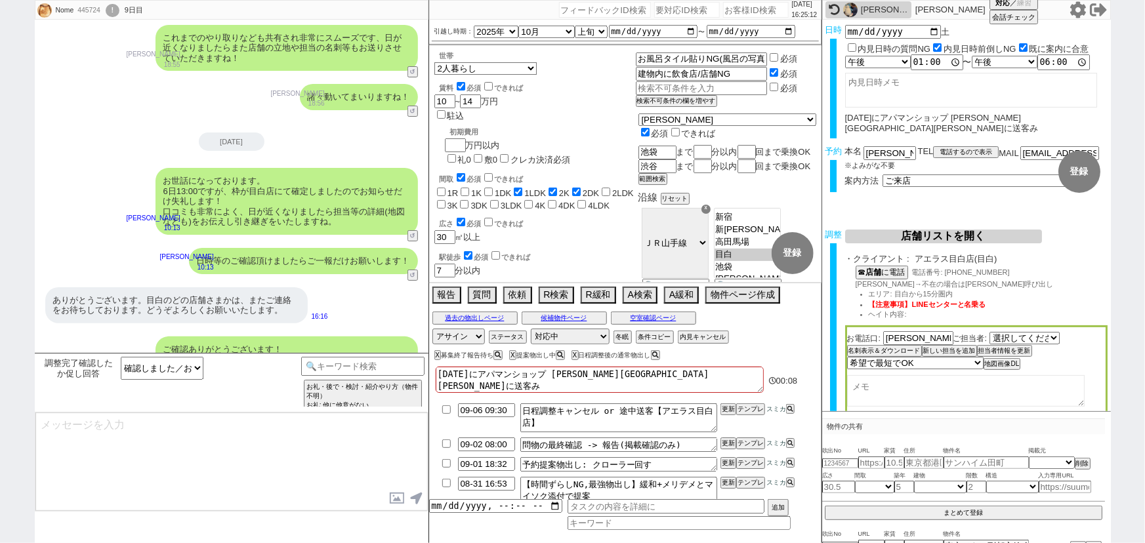
type textarea "ご確認ありがとうございます！当日までも動いてまいりますね。"
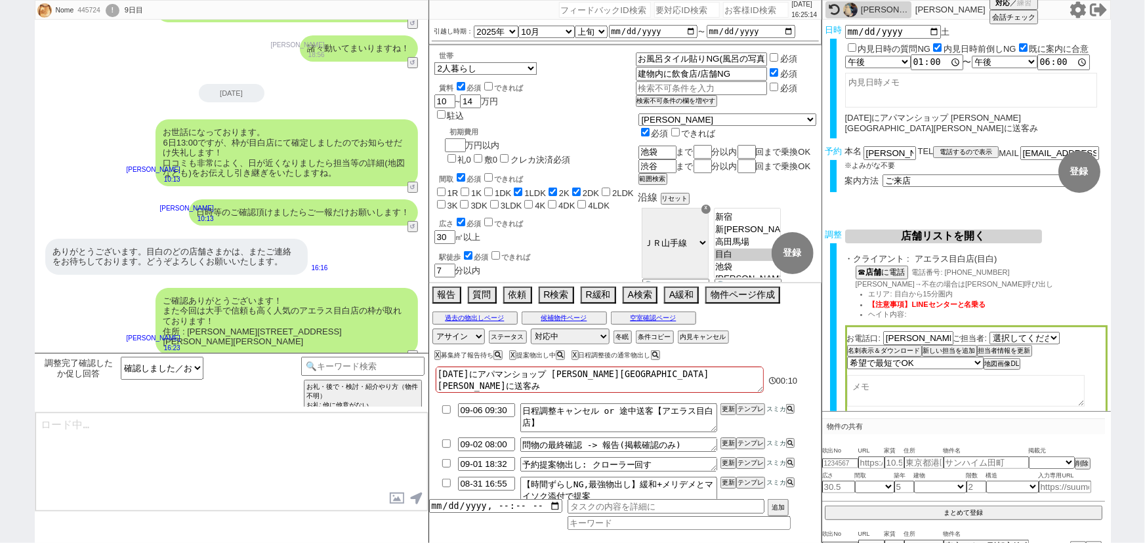
type textarea "@@【@@提案物出しのシーンですが物件が自動で取れてません。手動でしっかり探して1件物出しします。物件を探してページを生成したら、「手動の物件提案」テンプレを…"
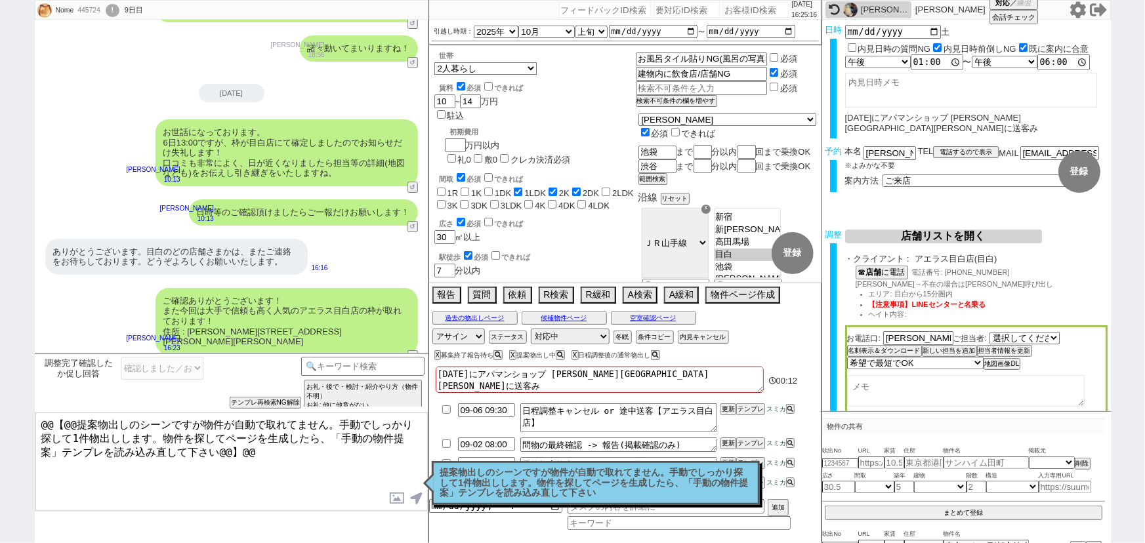
click at [526, 472] on p "提案物出しのシーンですが物件が自動で取れてません。手動でしっかり探して1件物出しします。物件を探してページを生成したら、「手動の物件提案」テンプレを読み込み直…" at bounding box center [595, 483] width 311 height 31
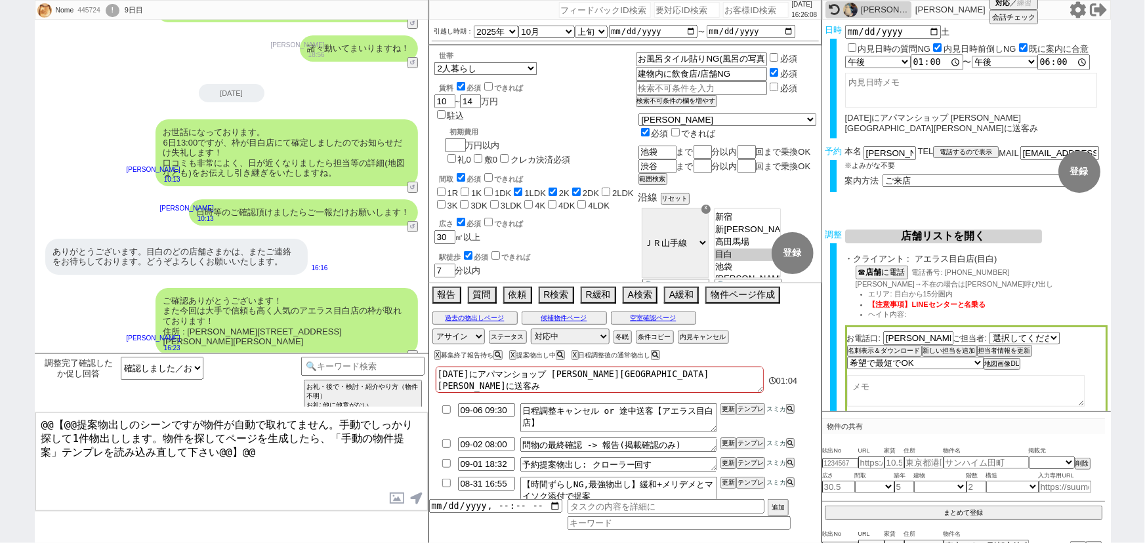
scroll to position [9, 0]
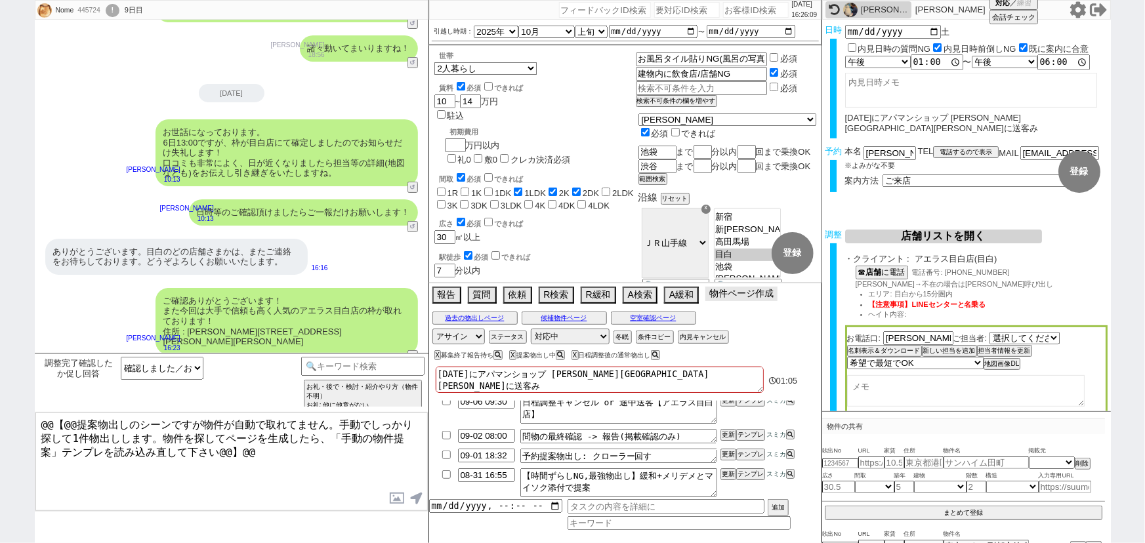
click at [733, 298] on button "物件ページ作成 今は物件がないので押せません" at bounding box center [741, 294] width 72 height 14
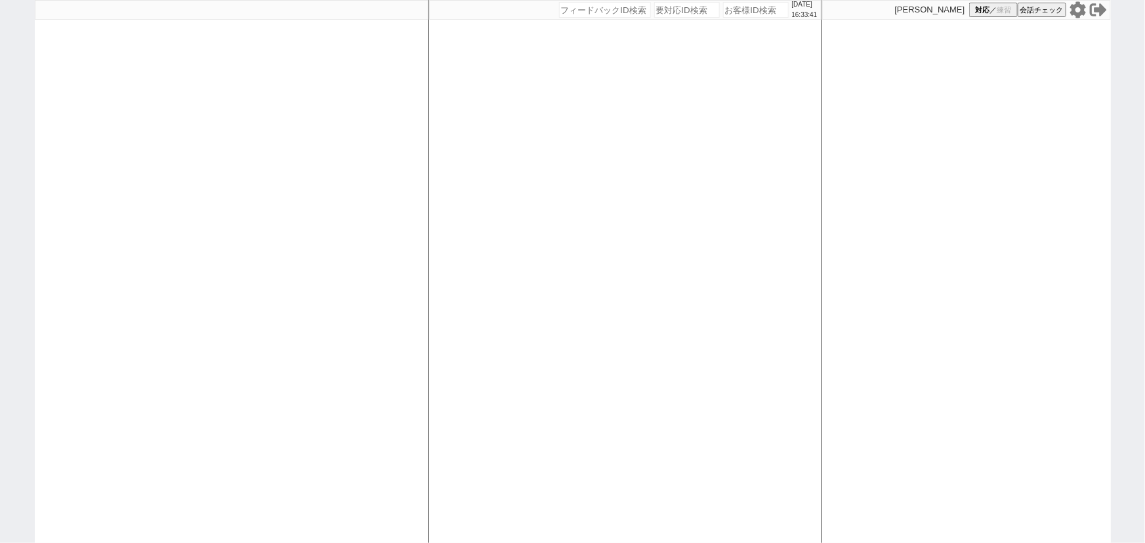
click at [743, 12] on input "number" at bounding box center [756, 10] width 66 height 16
paste input "610773"
type input "610773"
select select "600"
select select
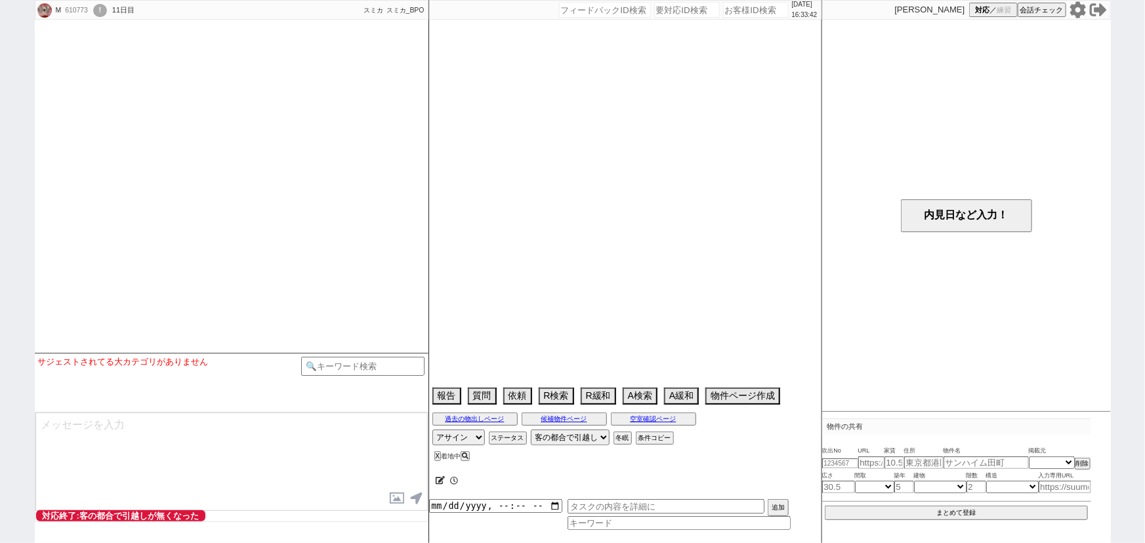
scroll to position [2592, 0]
select select "2025"
select select "9"
select select "3"
select select "0"
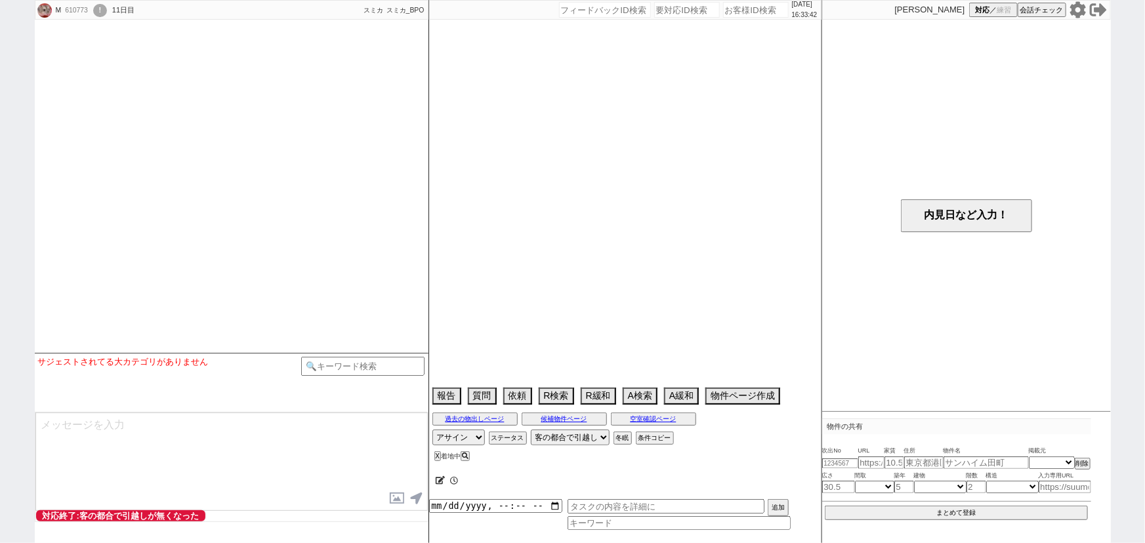
select select "36"
select select "1056"
select select "71"
select select "1718"
select select "29"
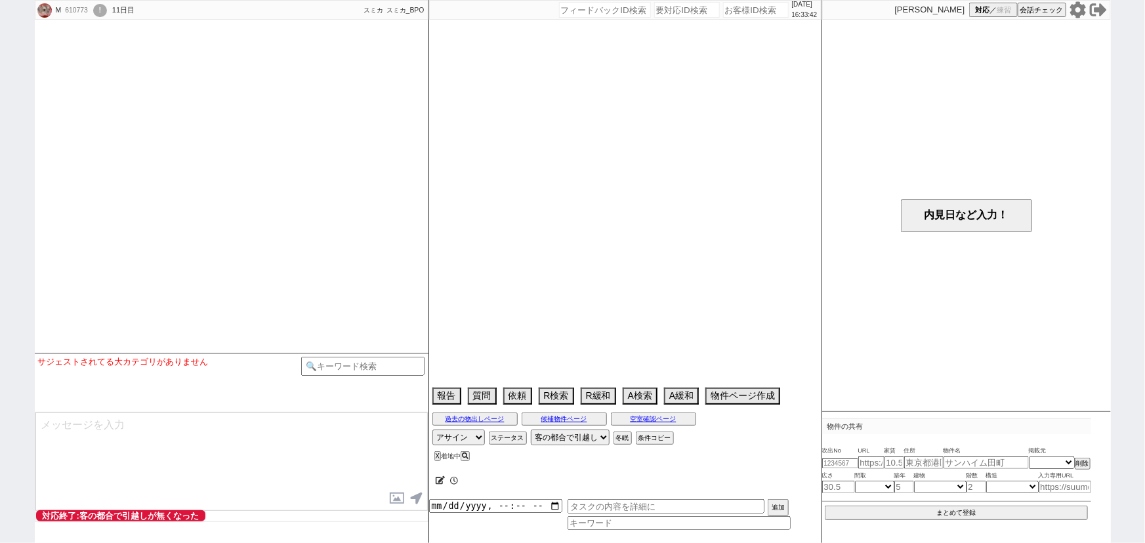
select select "888"
select select "63"
select select "1546"
select select "12"
select select "432"
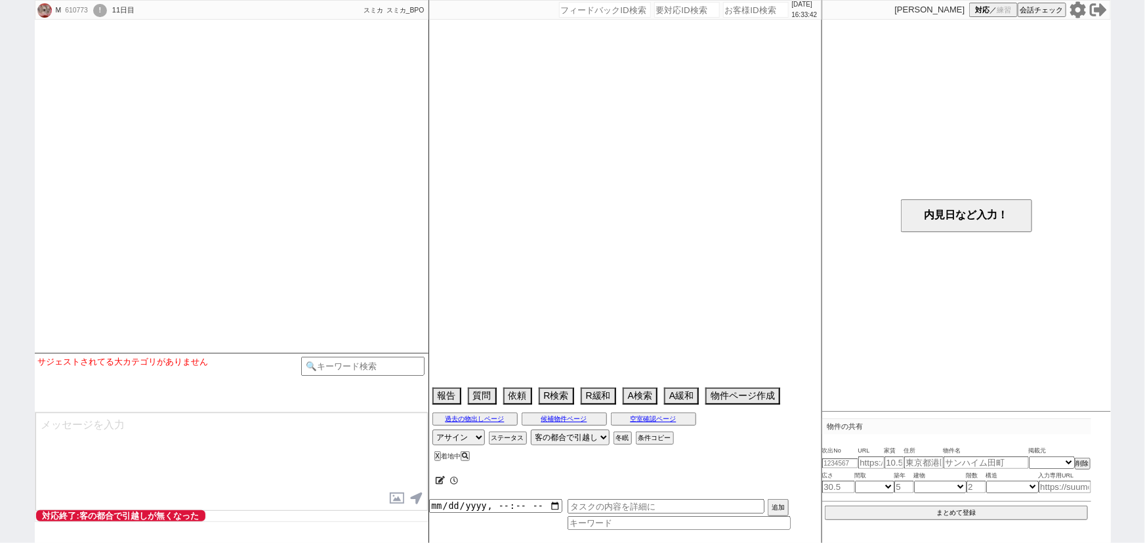
select select "818"
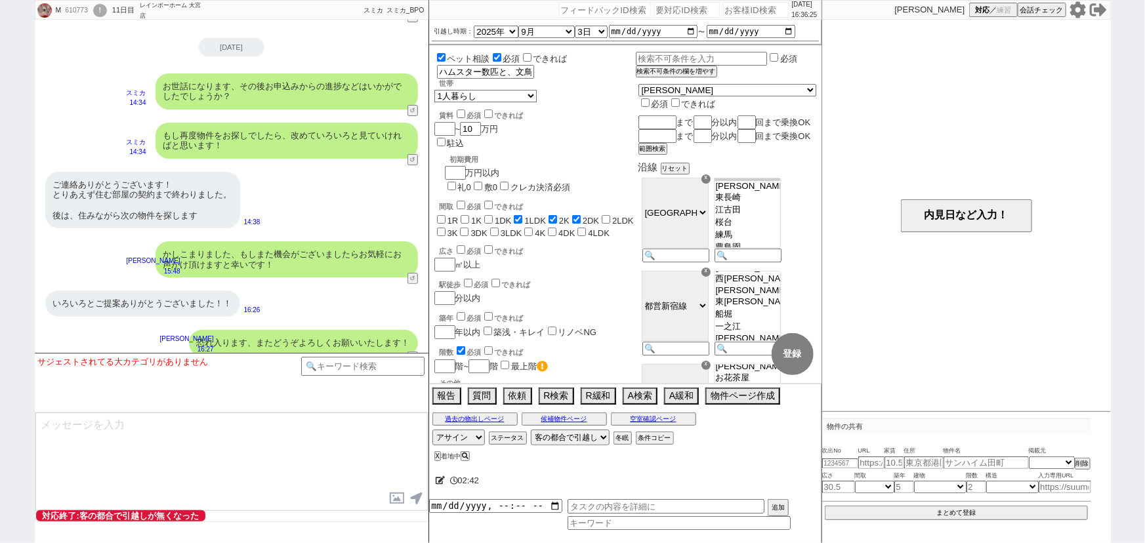
click at [150, 184] on div "ご連絡ありがとうございます！ とりあえず住む部屋の契約まで終わりました。 後は、住みながら次の物件を探します" at bounding box center [142, 200] width 195 height 56
click at [743, 13] on input "number" at bounding box center [756, 10] width 66 height 16
paste input "612329"
type input "612329"
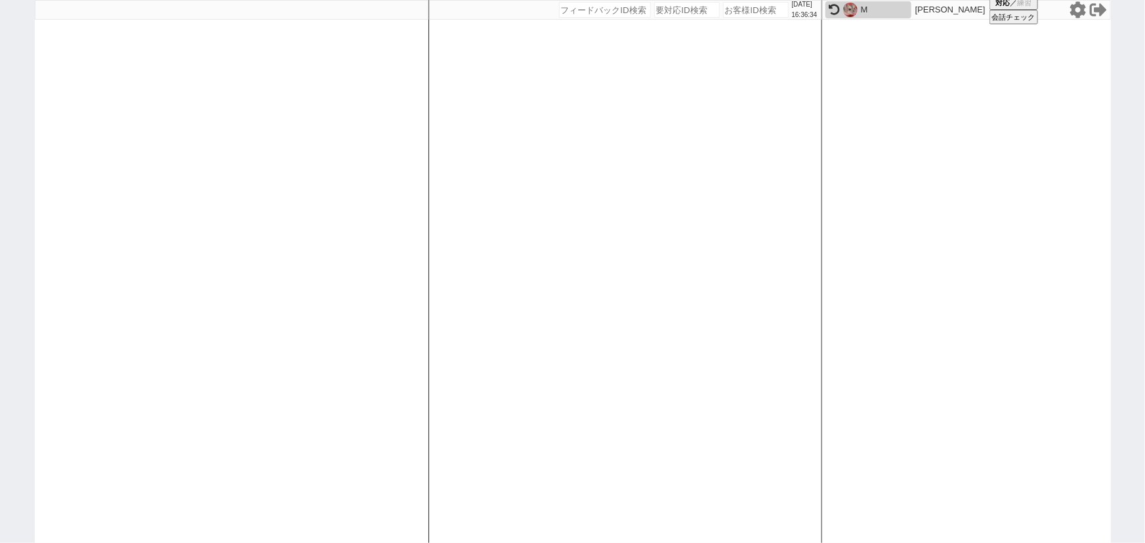
select select
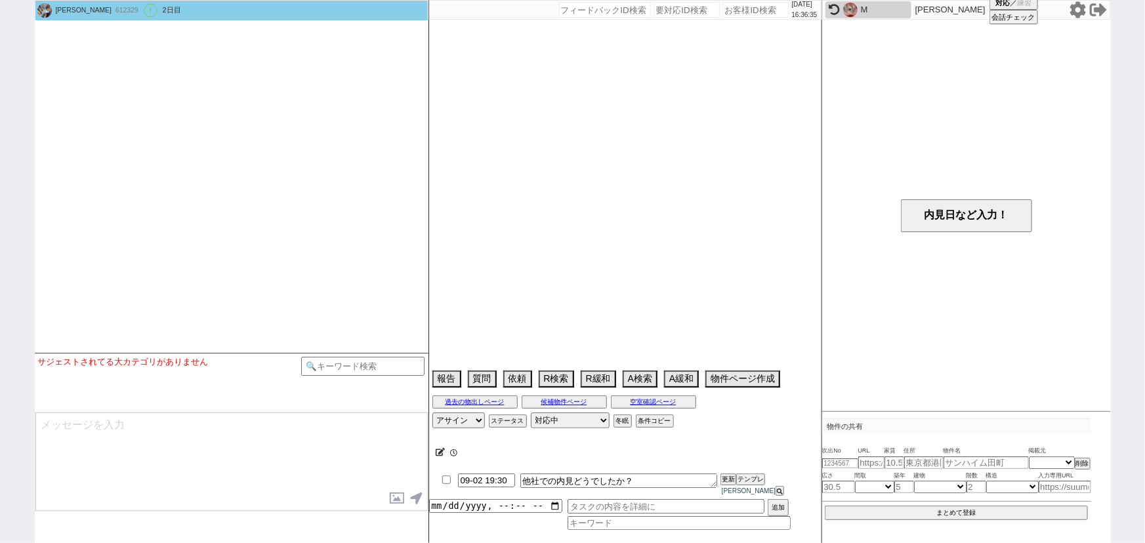
type textarea "9/2 アパマンショップ 他社内見予定 →この他社での内見用に物件紹介してほしい人なので2日まで物出ししないでOKです"
select select "13"
select select "0"
select select "20"
select select "667"
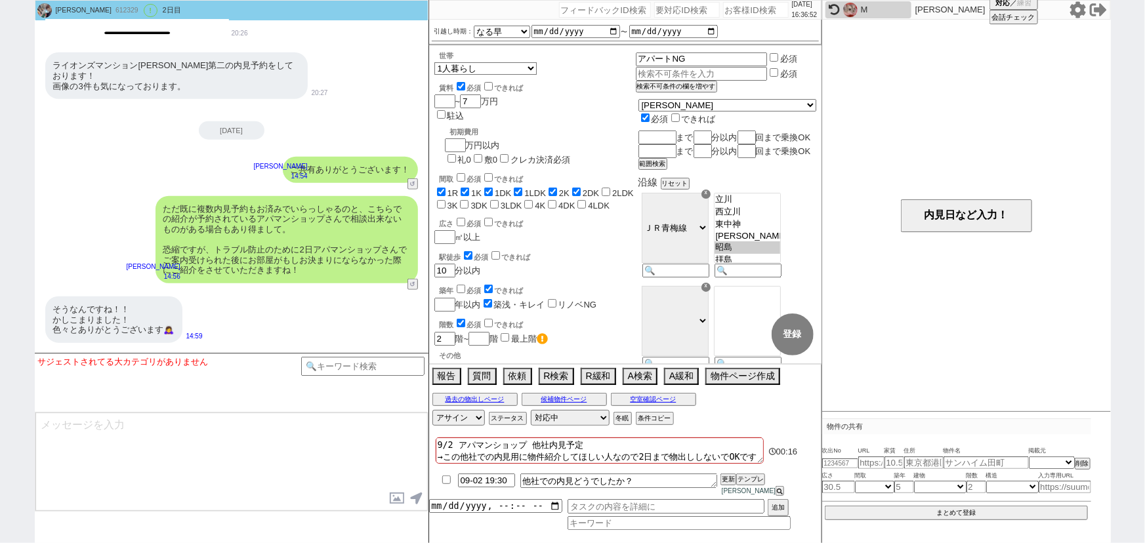
scroll to position [5631, 0]
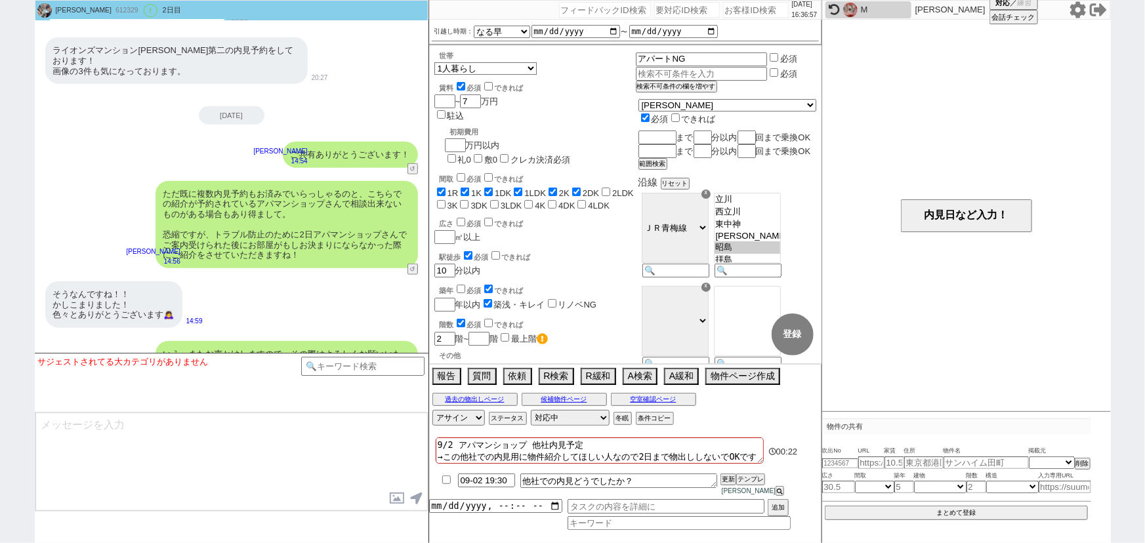
drag, startPoint x: 250, startPoint y: 184, endPoint x: 166, endPoint y: 216, distance: 89.7
click at [166, 216] on div "ただ既に複数内見予約もお済みでいらっしゃるのと、こちらでの紹介が予約されているアパマンショップさんで相談出来ないものがある場合もあり得まして。 恐縮ですが、ト…" at bounding box center [287, 224] width 262 height 87
click at [203, 217] on div "ただ既に複数内見予約もお済みでいらっしゃるのと、こちらでの紹介が予約されているアパマンショップさんで相談出来ないものがある場合もあり得まして。 恐縮ですが、ト…" at bounding box center [287, 224] width 262 height 87
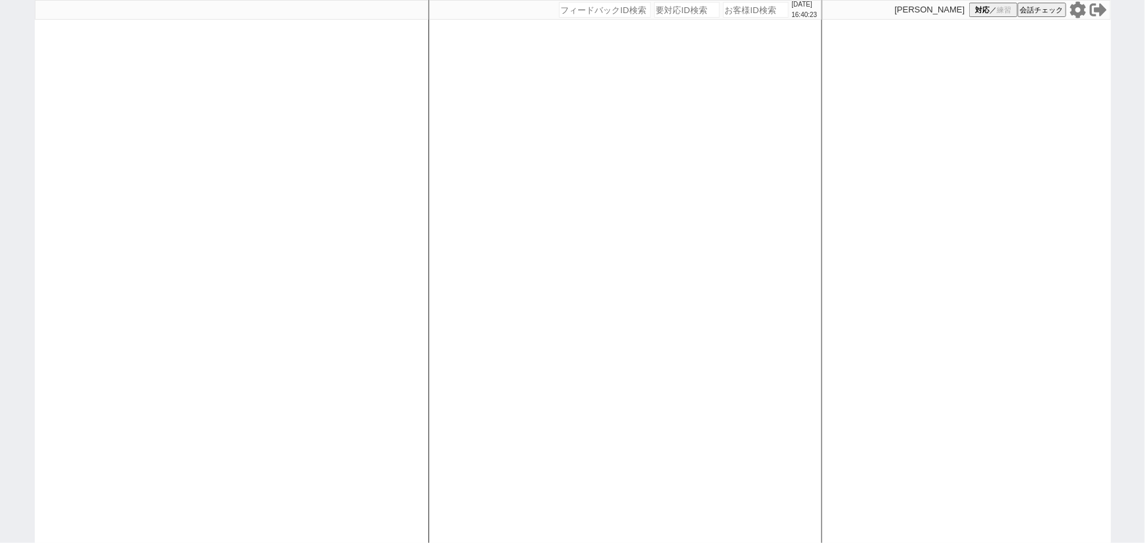
click at [180, 209] on div at bounding box center [232, 271] width 394 height 543
select select "3"
select select "2"
select select "5"
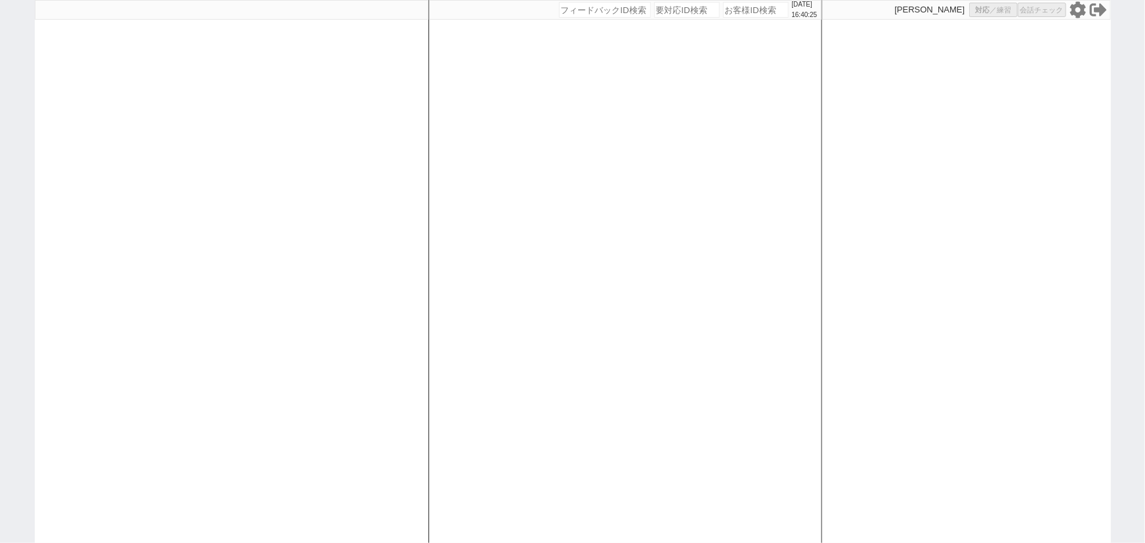
select select
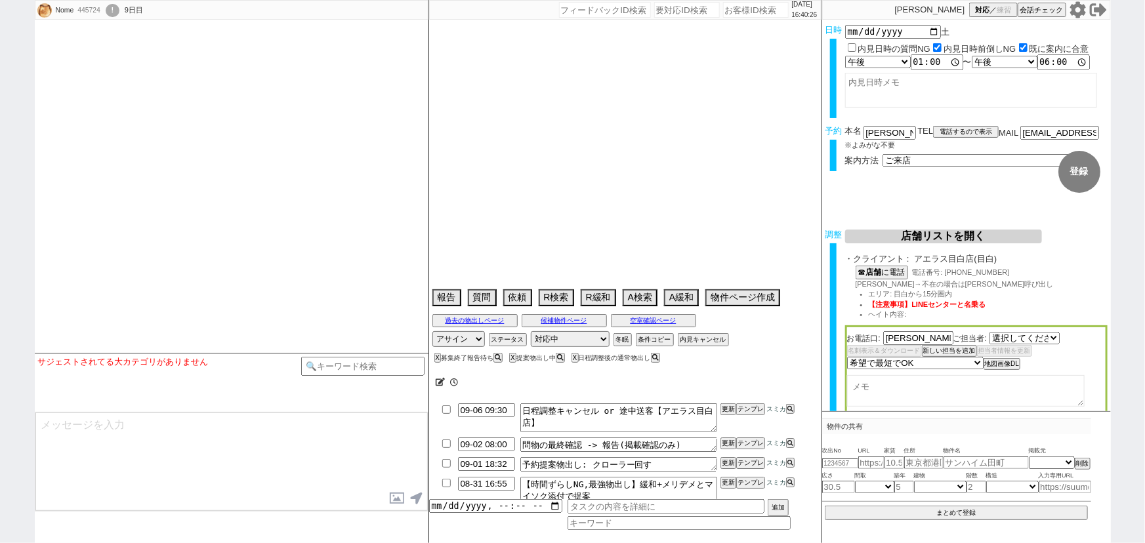
select select "[DATE]"
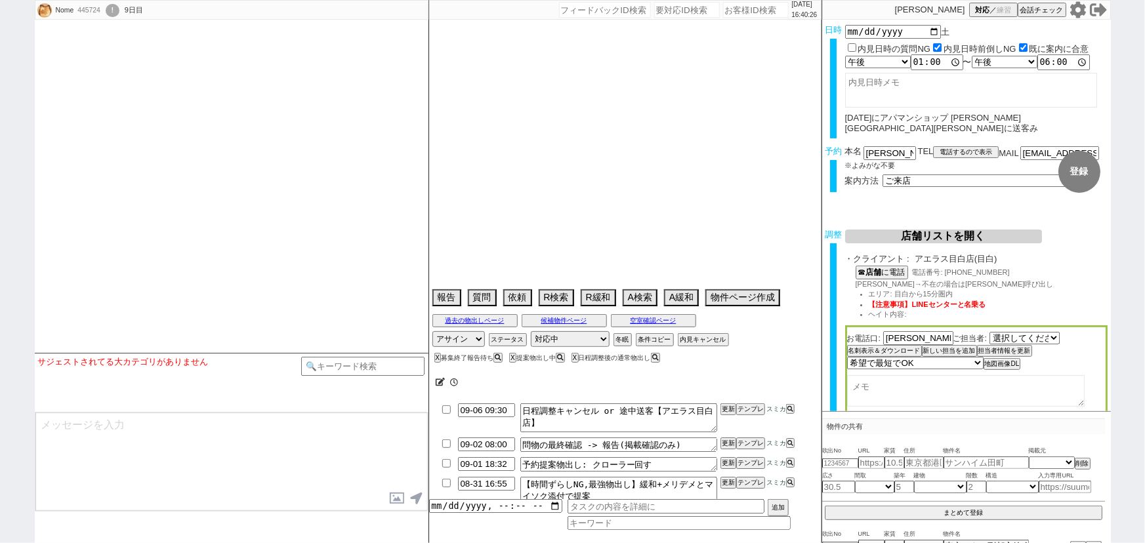
select select "2025"
select select "10"
select select "32"
select select "1"
select select "14"
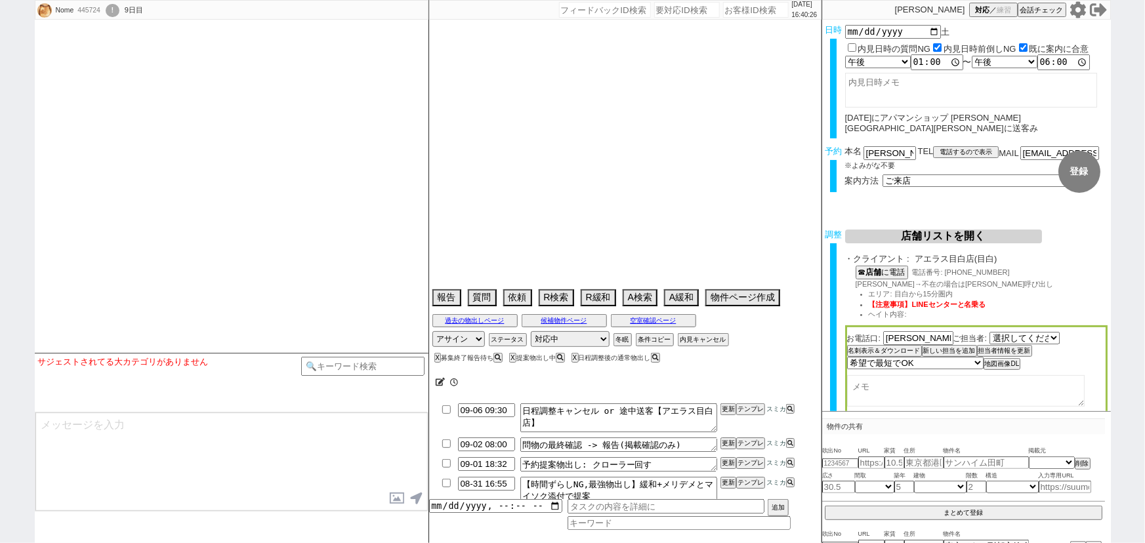
select select "484"
select select "68"
select select "[DATE]"
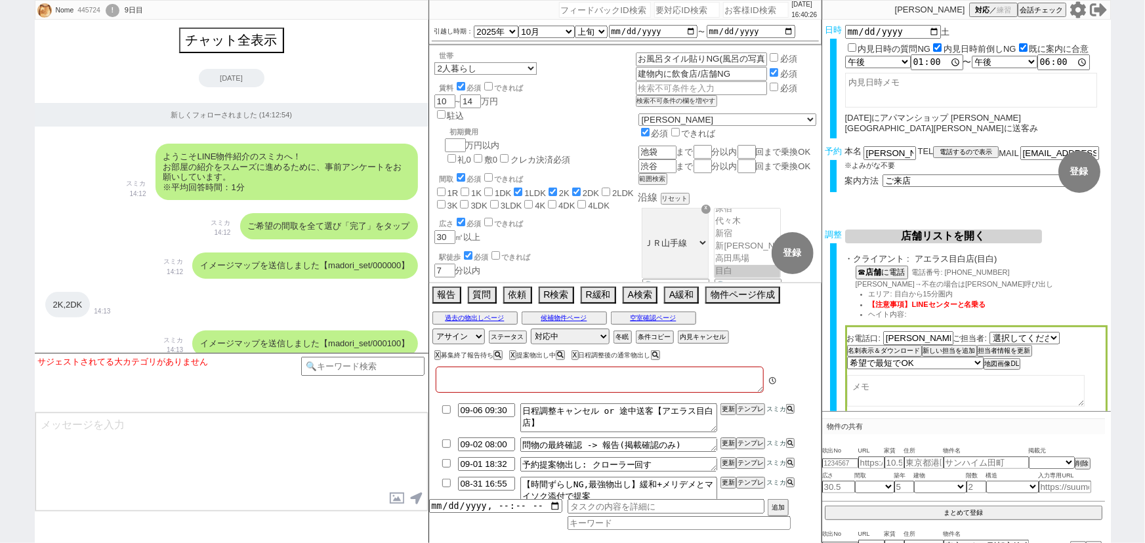
type textarea "[DATE]にアパマンショップ [PERSON_NAME][GEOGRAPHIC_DATA][PERSON_NAME]に送客み @禊テンプレ出なかったので手動…"
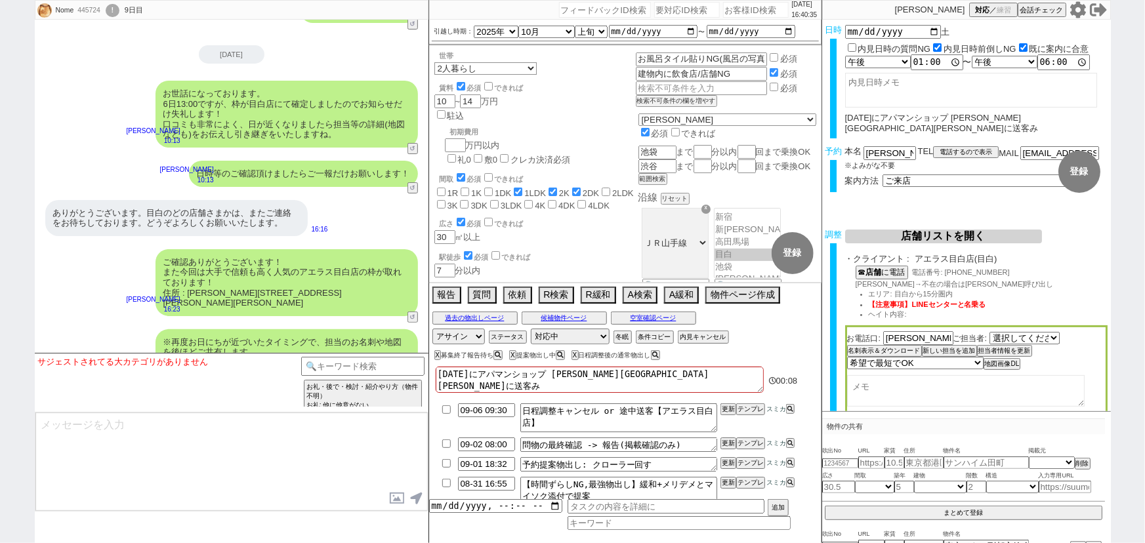
scroll to position [43, 0]
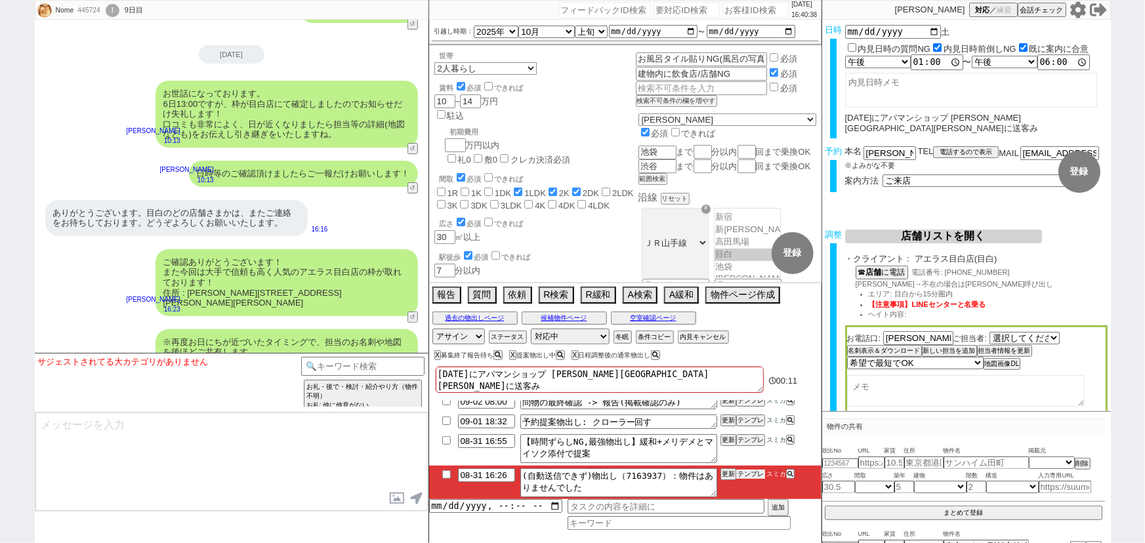
click at [752, 472] on button "テンプレ" at bounding box center [750, 474] width 29 height 9
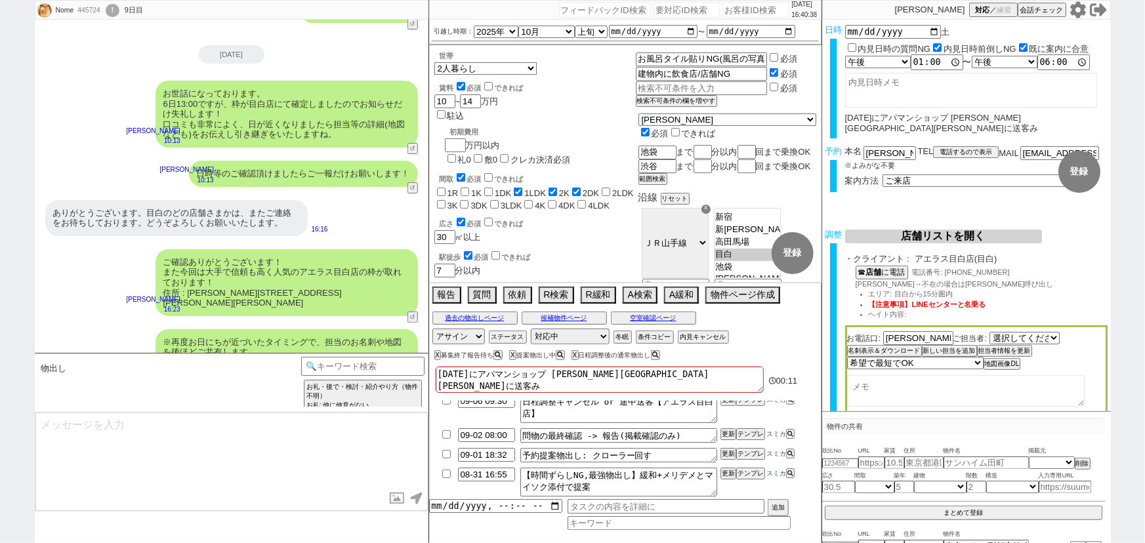
scroll to position [9, 0]
type textarea "@@この文字をクリック"
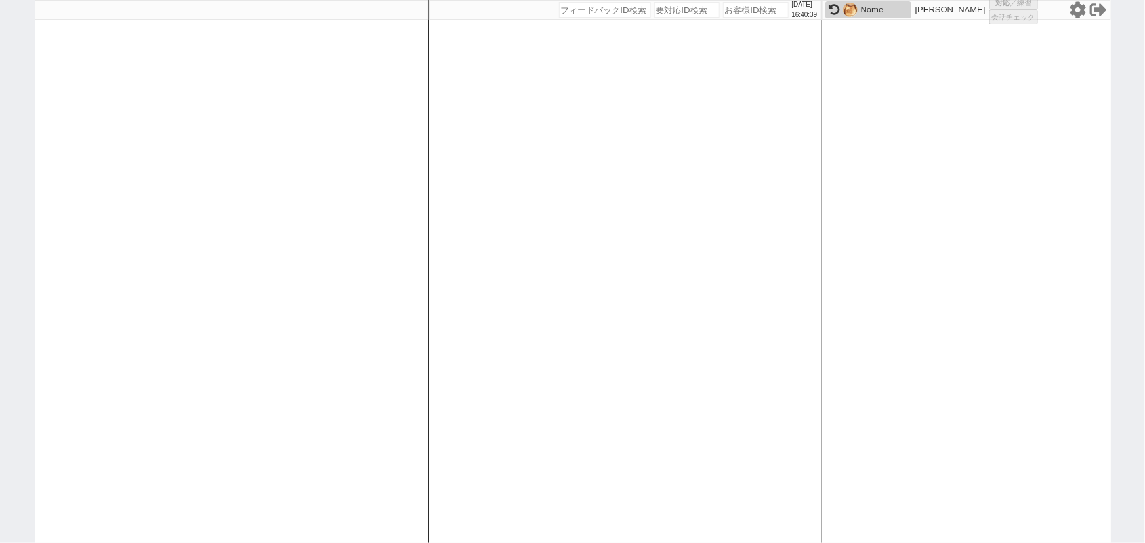
select select "3"
select select "2"
select select "5"
select select
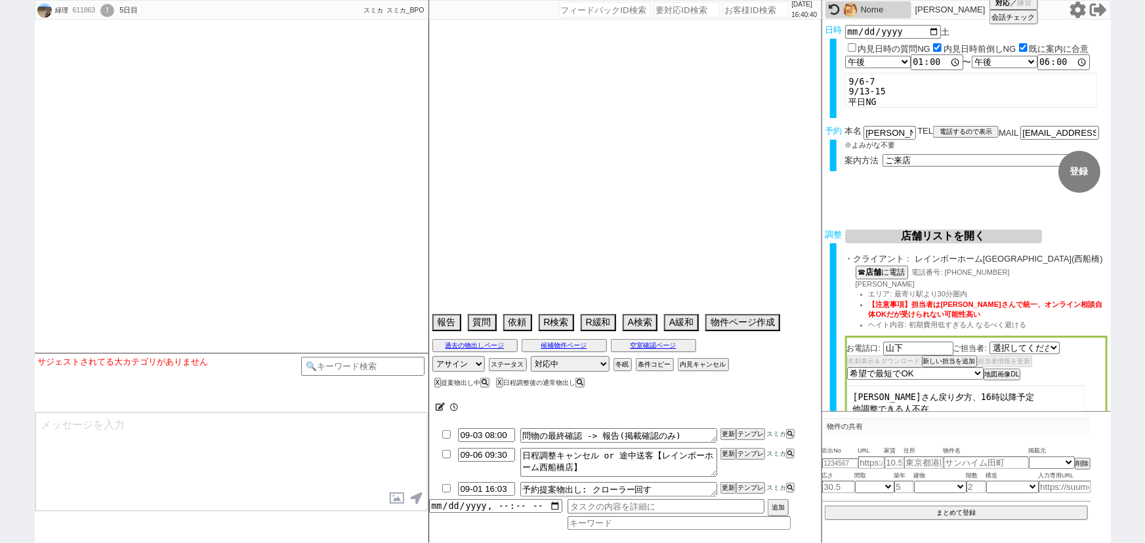
select select "1666"
type textarea "＠電話の際は先に番号教えてほしいとのこと"
select select "2025"
select select "10"
select select "36"
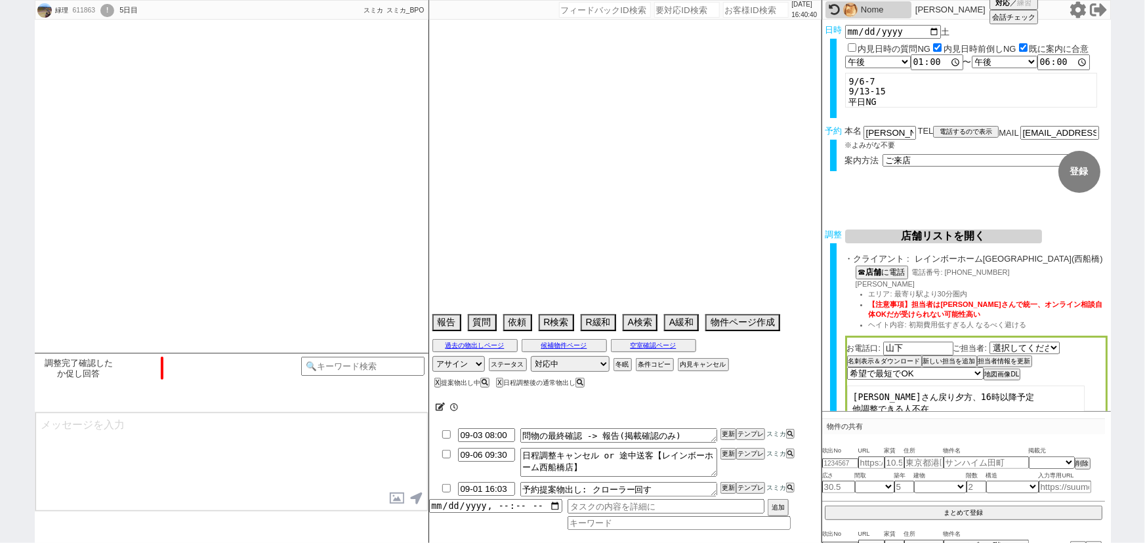
select select "1"
select select "63"
select select "1548"
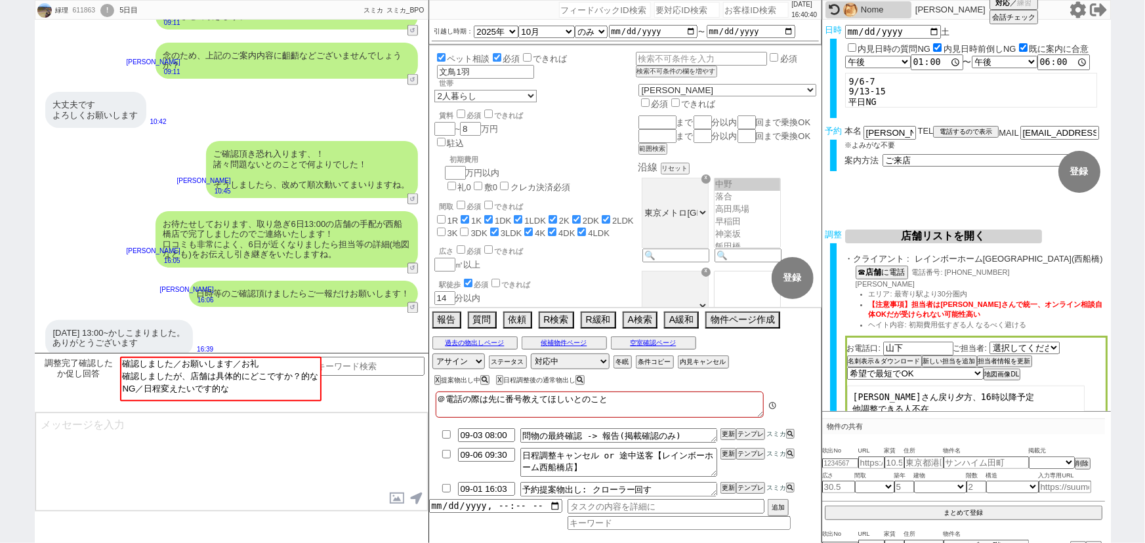
scroll to position [168, 0]
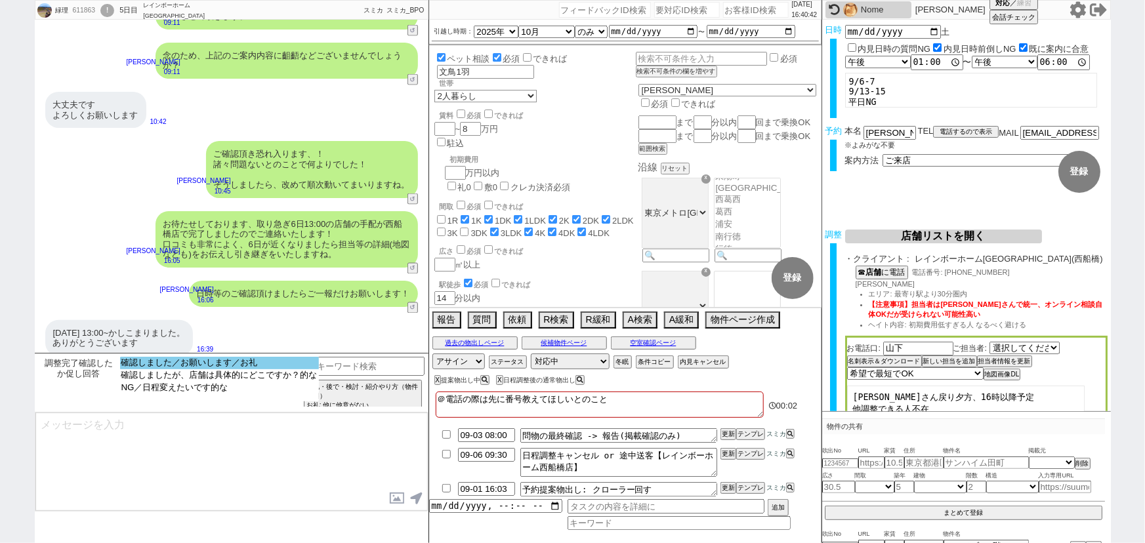
select select "確認しました／お願いします／お礼"
click at [290, 367] on option "確認しました／お願いします／お礼" at bounding box center [219, 363] width 199 height 12
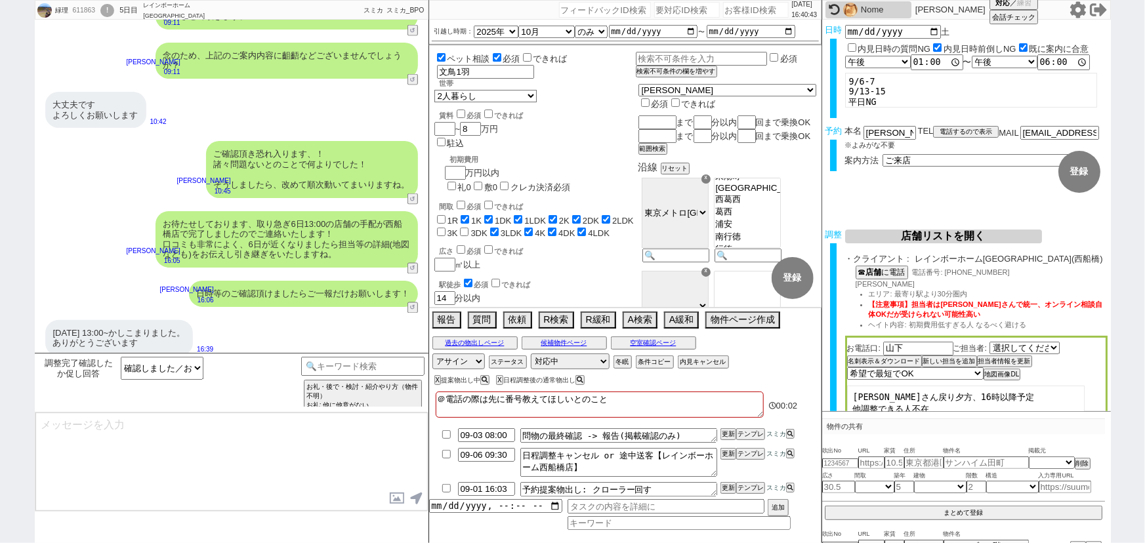
type textarea "ご確認ありがとうございます！当日までも動いてまいりますね。"
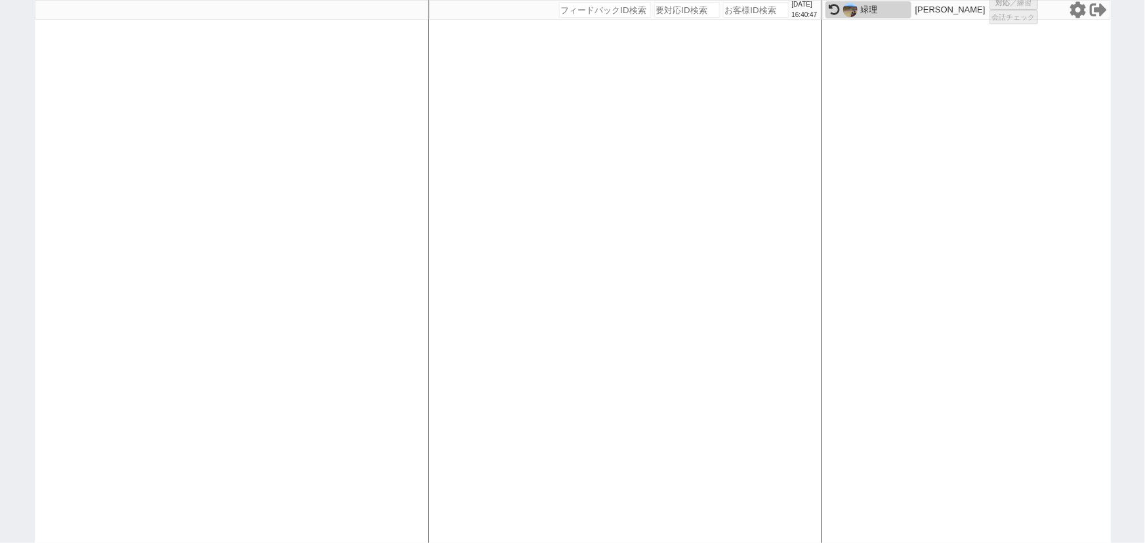
select select "1"
select select "6"
select select "2"
select select
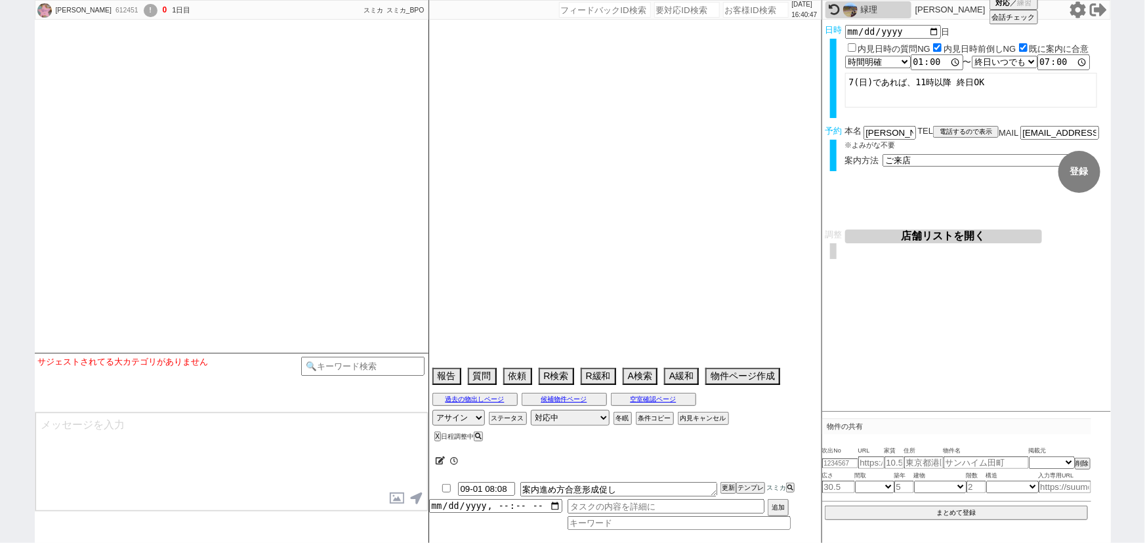
type textarea "9/7(日)12:00にフラワーシャトーエイブル 松戸店で内見予定"
select select
select select "15"
select select "7"
select select "24"
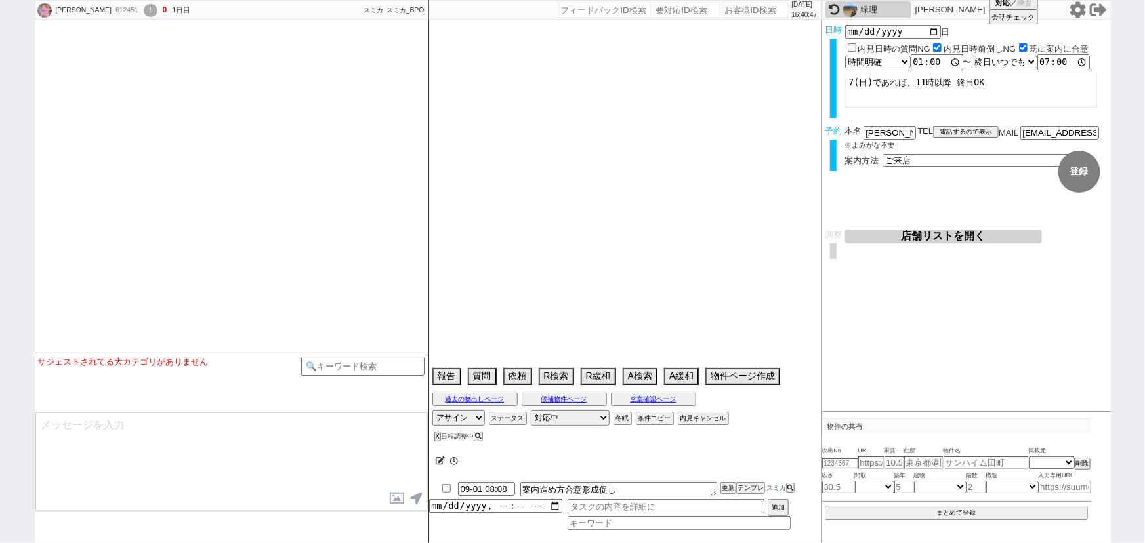
select select "773"
select select "16"
select select "550"
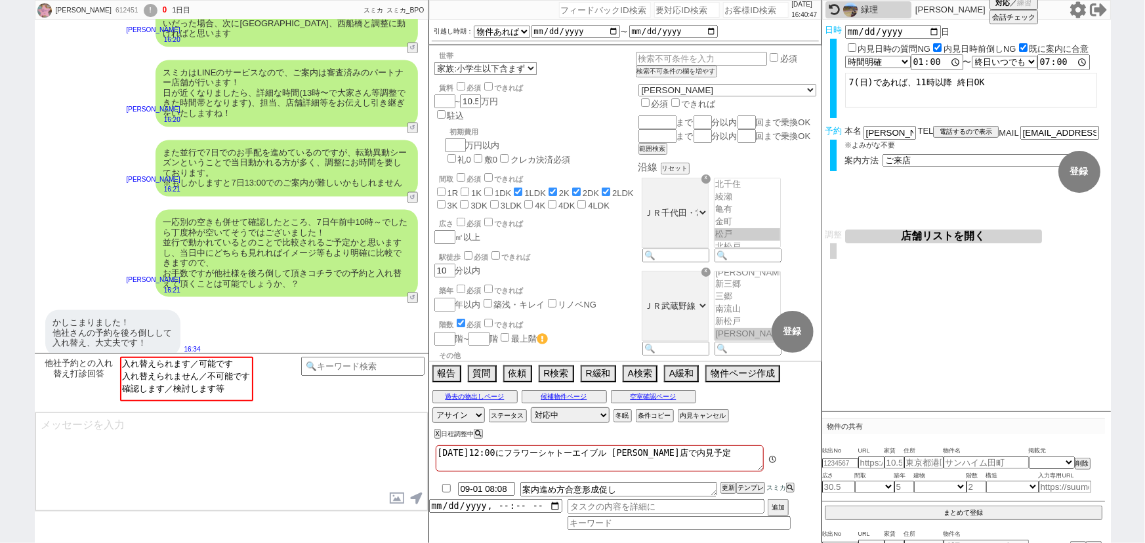
scroll to position [221, 0]
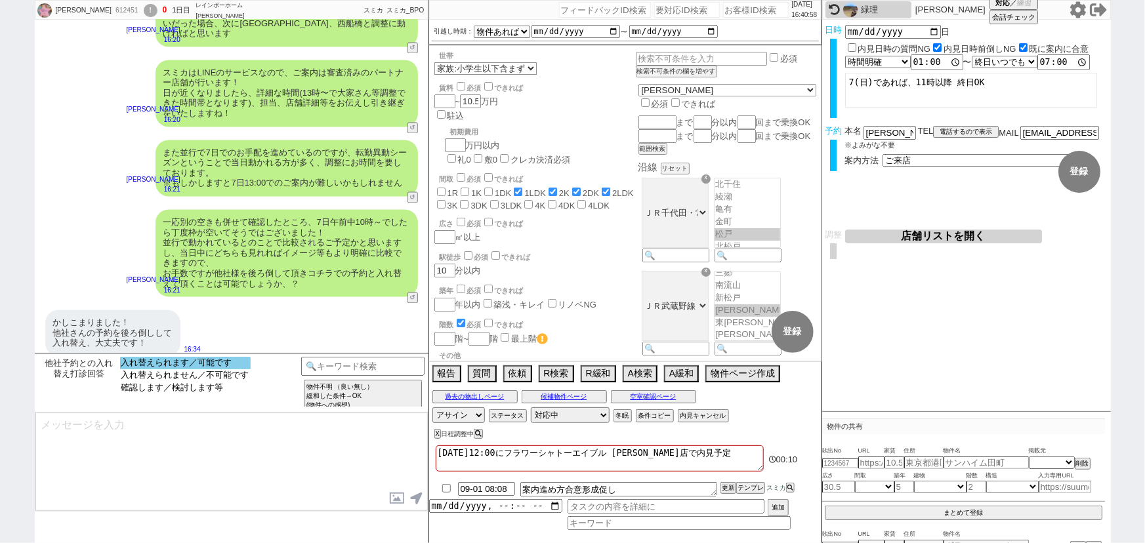
select select "入れ替えられます／可能です"
click at [239, 362] on option "入れ替えられます／可能です" at bounding box center [185, 363] width 131 height 12
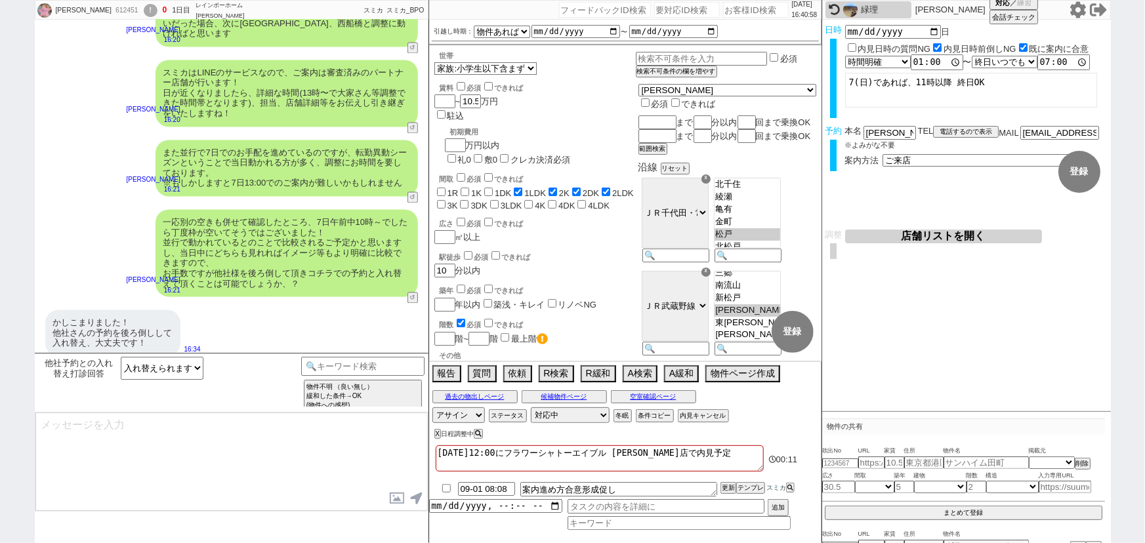
type textarea "ご調整頂きありがとうございます、！ そうしましたら、改めて@@【@@他社で元々予約されていた日時@@】日@@時に向けてお手配のほう進めてまいりますね！"
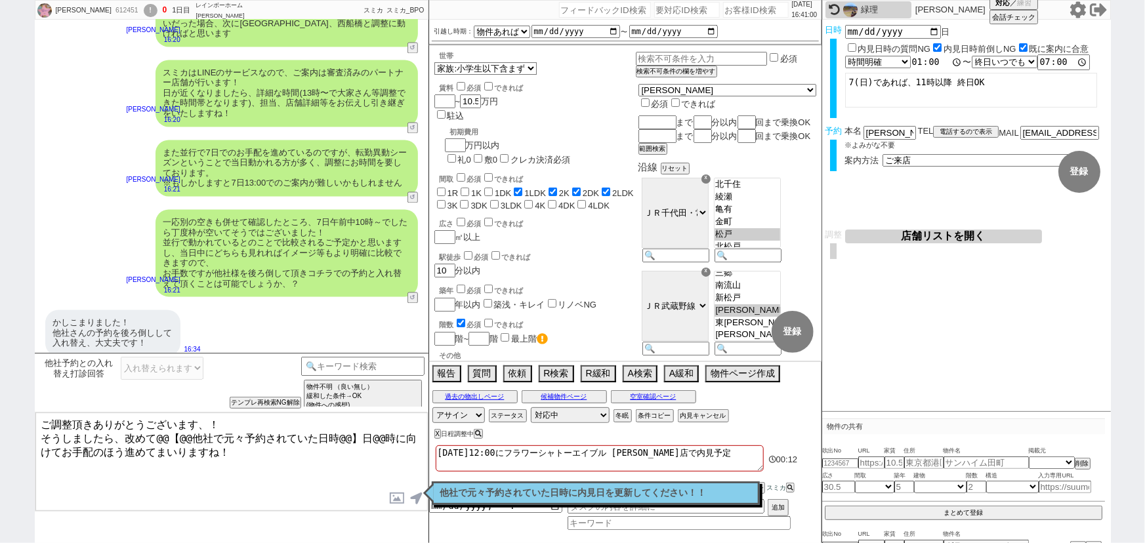
click at [918, 62] on input "13:00:00" at bounding box center [937, 62] width 52 height 13
type input "10:00:00"
click at [900, 87] on textarea "7(日)であれば、11時以降 終日OK" at bounding box center [971, 90] width 252 height 35
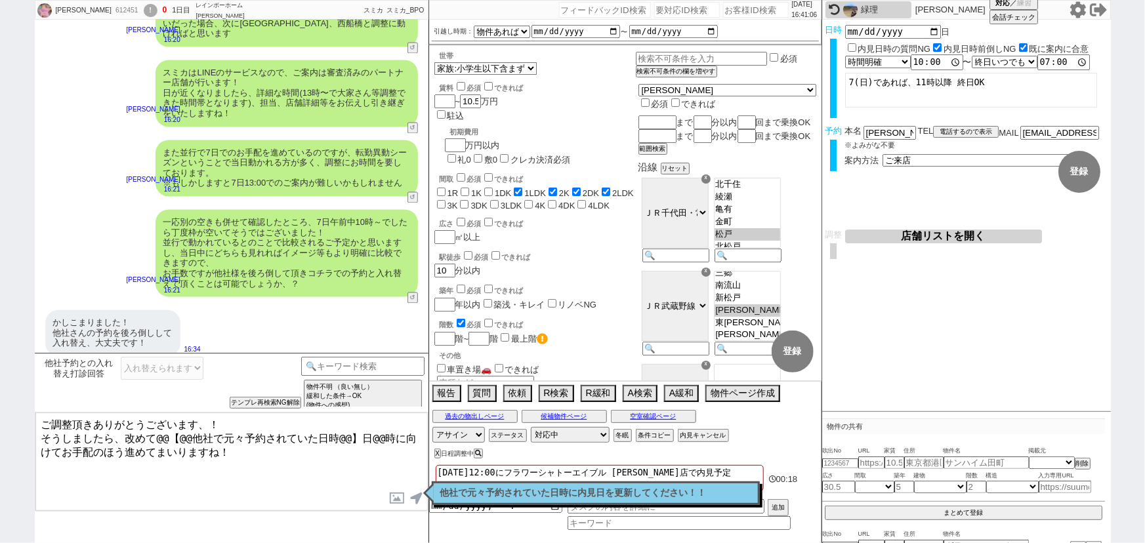
click at [475, 489] on p "他社で元々予約されていた日時に内見日を更新してください！！" at bounding box center [595, 493] width 311 height 10
drag, startPoint x: 157, startPoint y: 433, endPoint x: 354, endPoint y: 434, distance: 196.9
click at [354, 434] on textarea "ご調整頂きありがとうございます、！ そうしましたら、改めて@@【@@他社で元々予約されていた日時@@】日@@時に向けてお手配のほう進めてまいりますね！" at bounding box center [231, 462] width 392 height 98
type textarea "ご調整頂きありがとうございます、！ そうしましたら、改めて7日10時に向けてお手配のほう進めてまいりますね！"
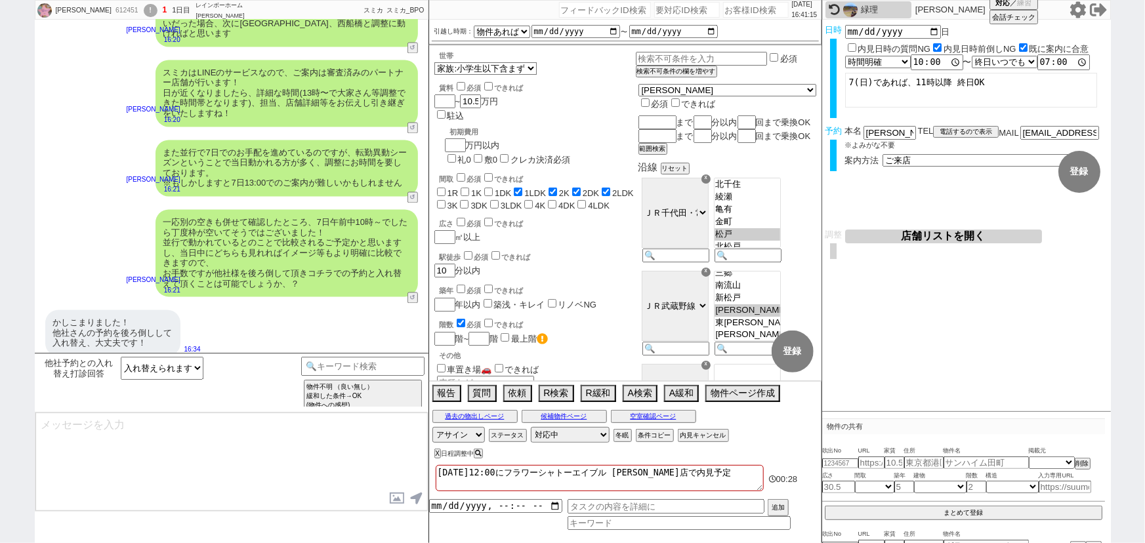
scroll to position [3828, 0]
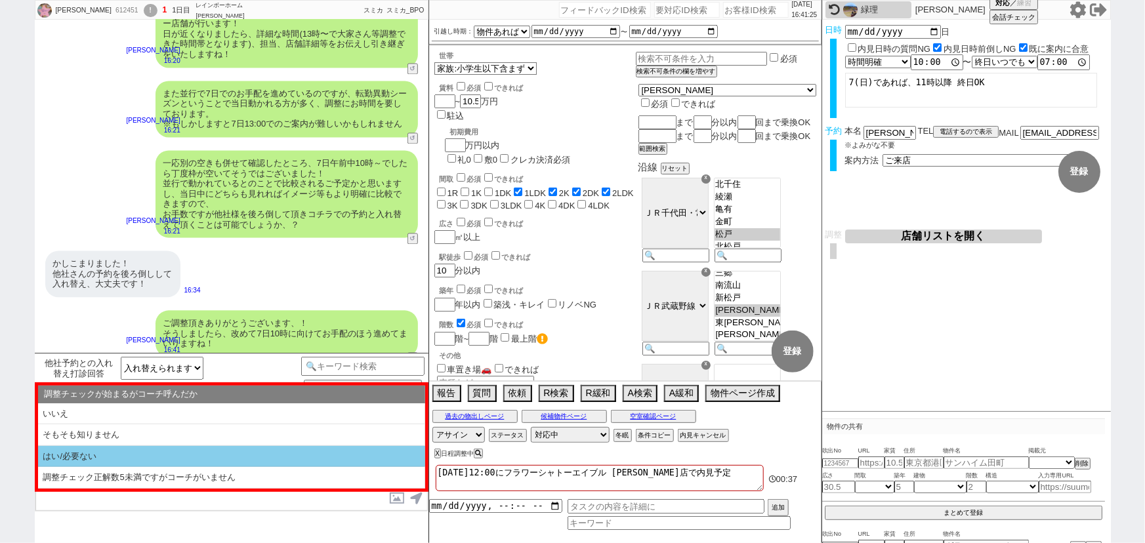
click at [101, 456] on li "はい/必要ない" at bounding box center [231, 457] width 387 height 22
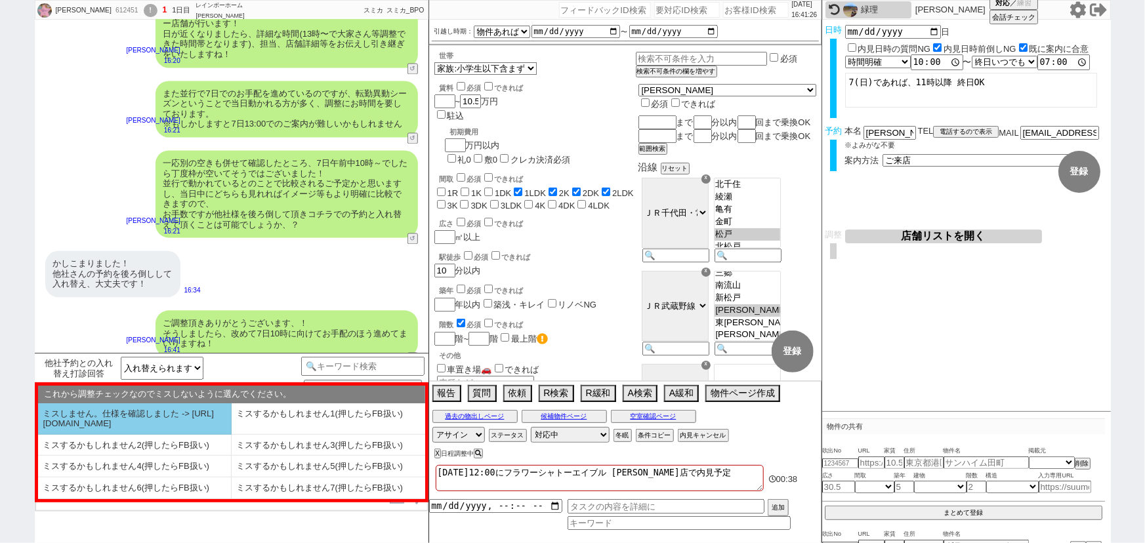
click at [123, 424] on li "ミスしません。仕様を確認しました -> https://jent.notion.site/841a6651aa67425da7d40ddfad41a184" at bounding box center [135, 419] width 194 height 31
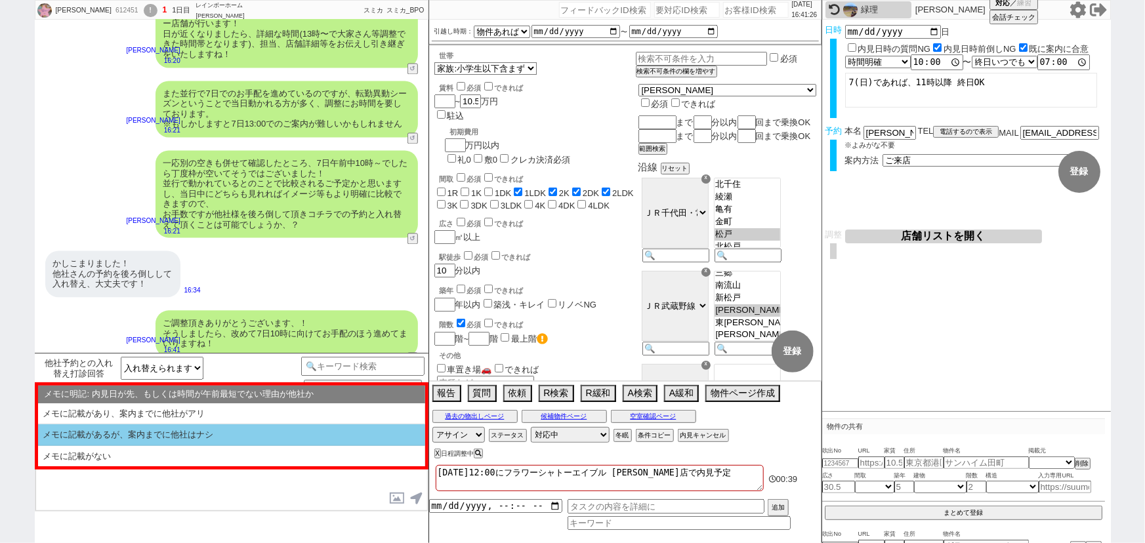
click at [138, 428] on li "メモに記載があるが、案内までに他社はナシ" at bounding box center [231, 436] width 387 height 22
select select "はい/必要ない"
select select "ミスしません。仕様を確認しました -> https://jent.notion.site/841a6651aa67425da7d40ddfad41a184"
select select "メモに記載があるが、案内までに他社はナシ"
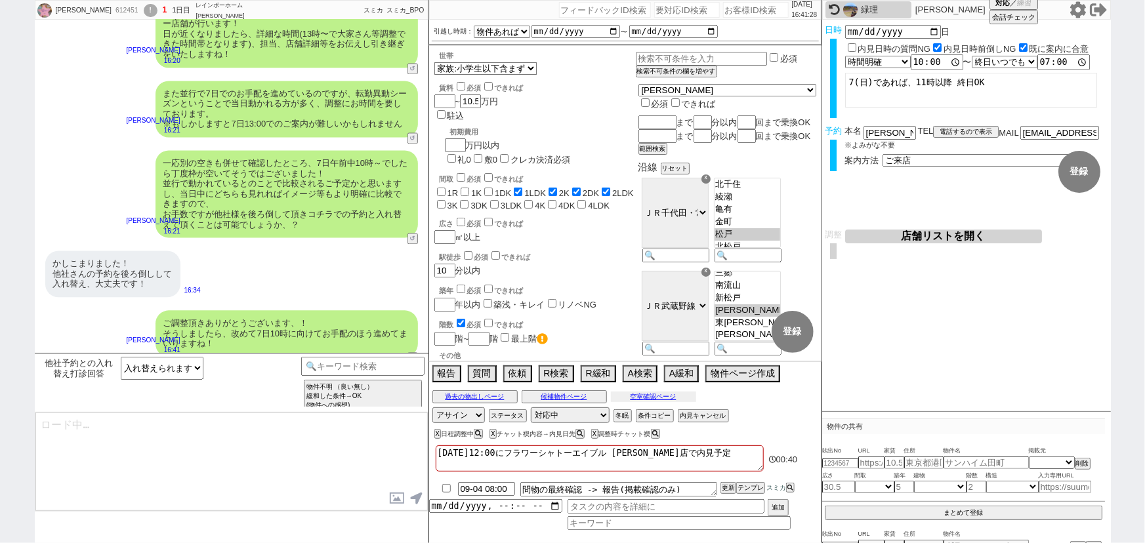
click at [636, 402] on button "空室確認ページ" at bounding box center [653, 397] width 85 height 10
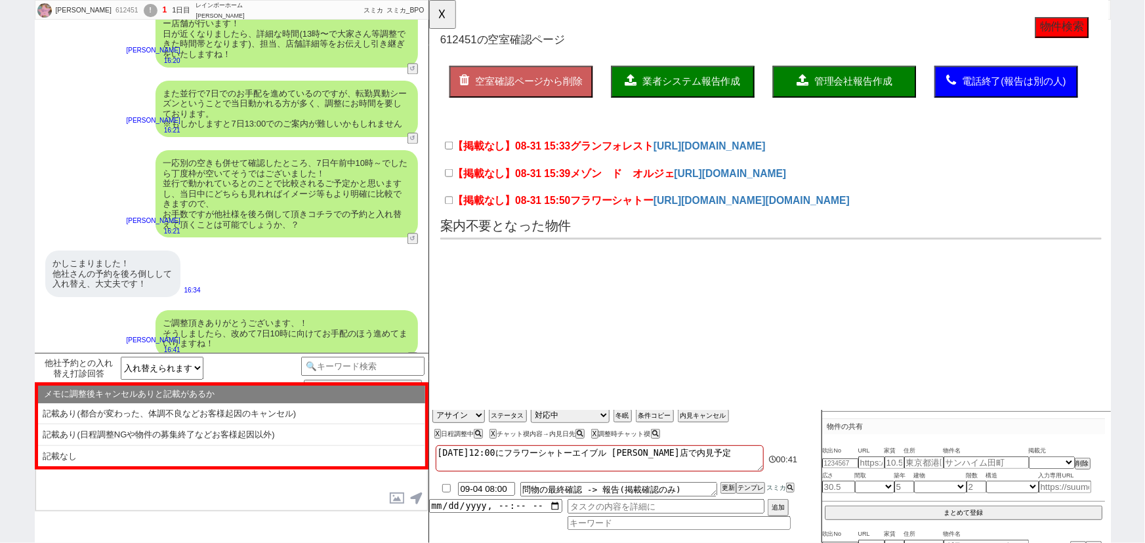
scroll to position [0, 0]
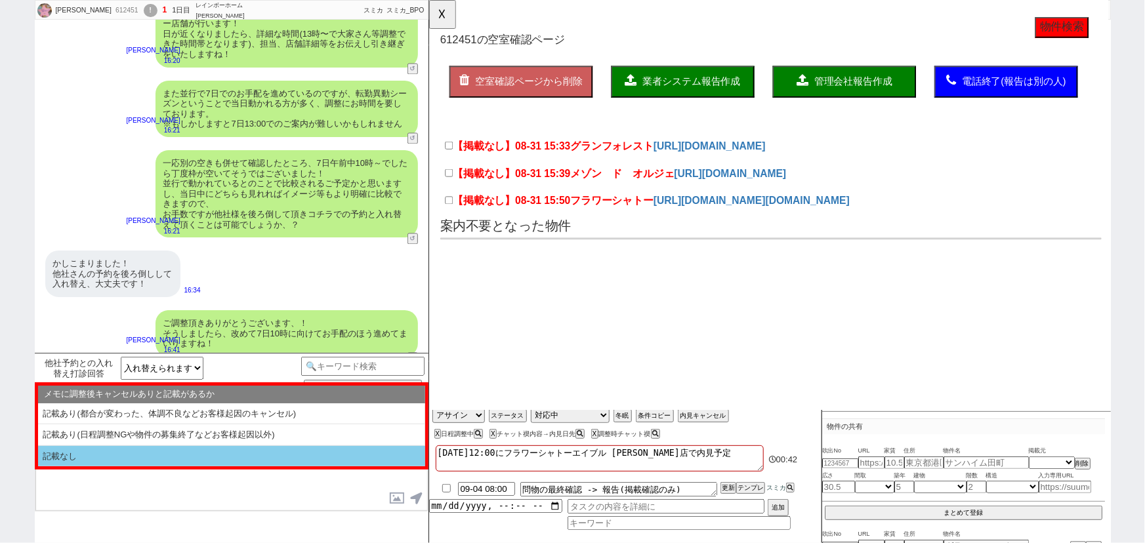
click at [264, 451] on li "記載なし" at bounding box center [231, 456] width 387 height 21
select select "記載なし"
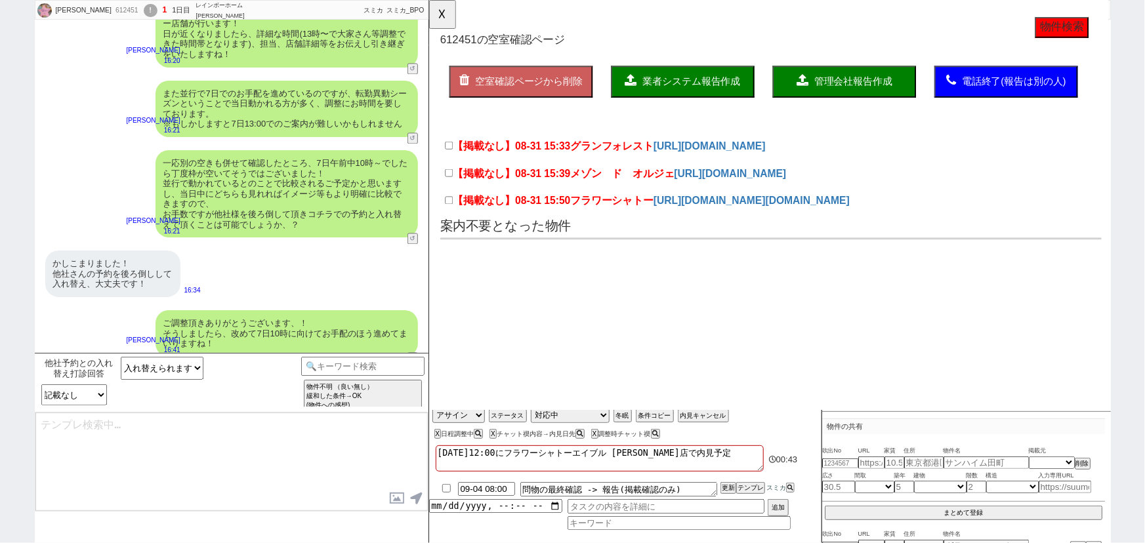
type textarea "ちなみになのですが7日10:00までに別の内見のご予約等はございますでしょうか？ 内見された後のご感想は最もご紹介に反映しやすいので、ぜひ！"
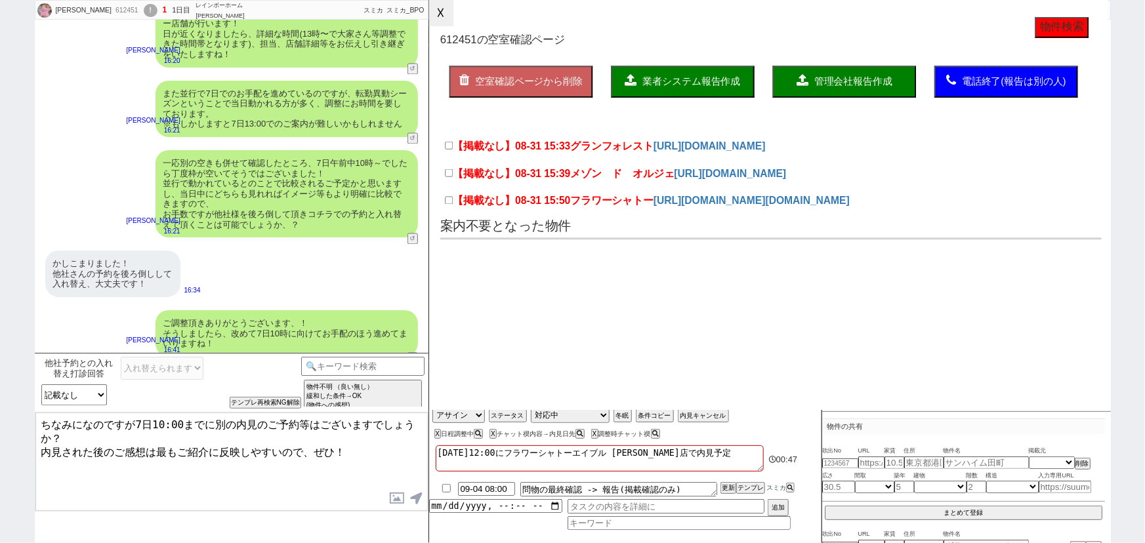
click at [442, 20] on button "☓" at bounding box center [441, 13] width 24 height 26
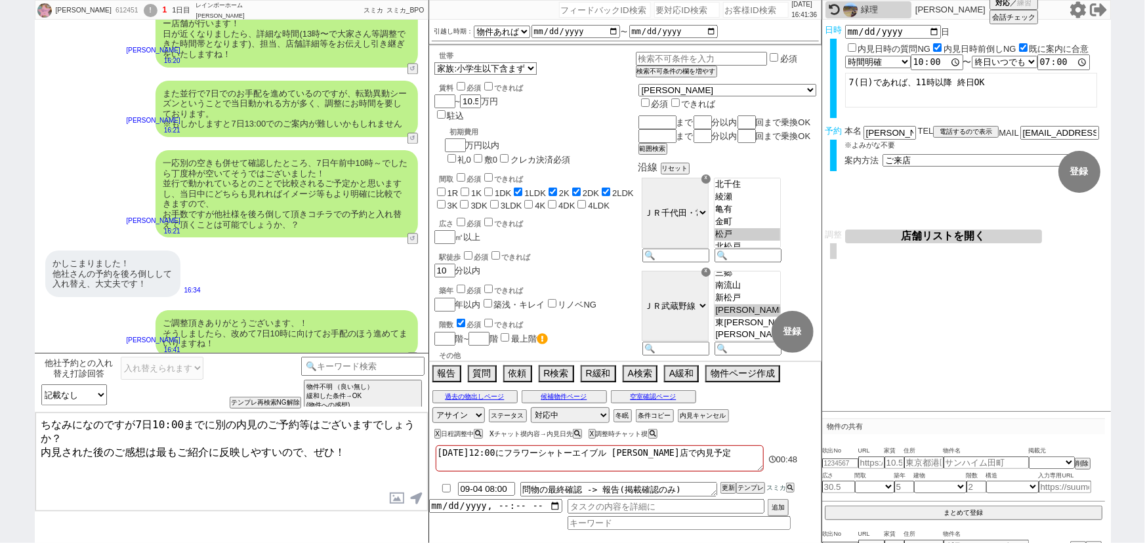
click at [494, 431] on button "X" at bounding box center [491, 433] width 5 height 7
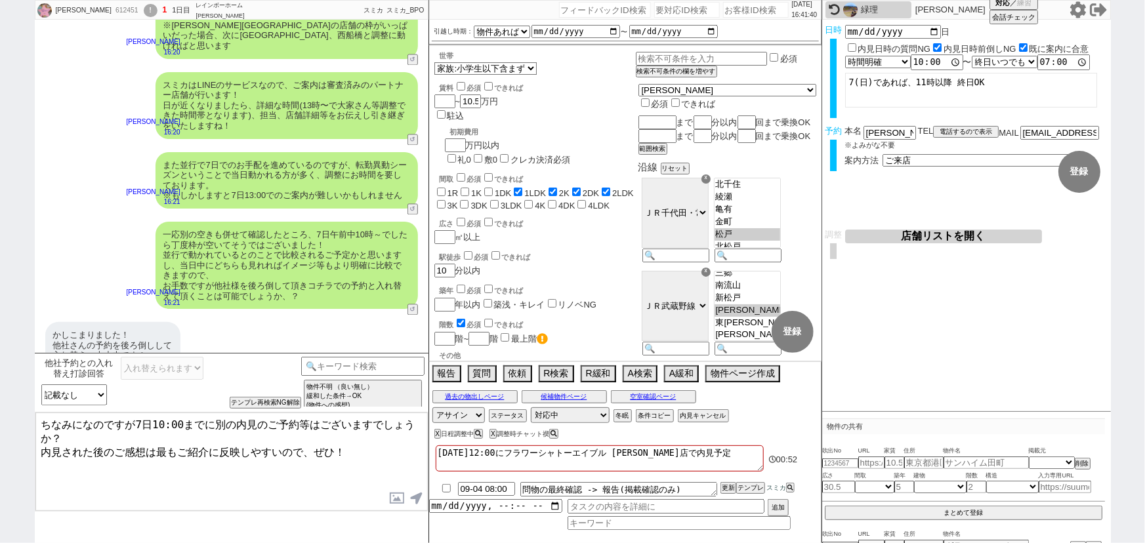
scroll to position [3828, 0]
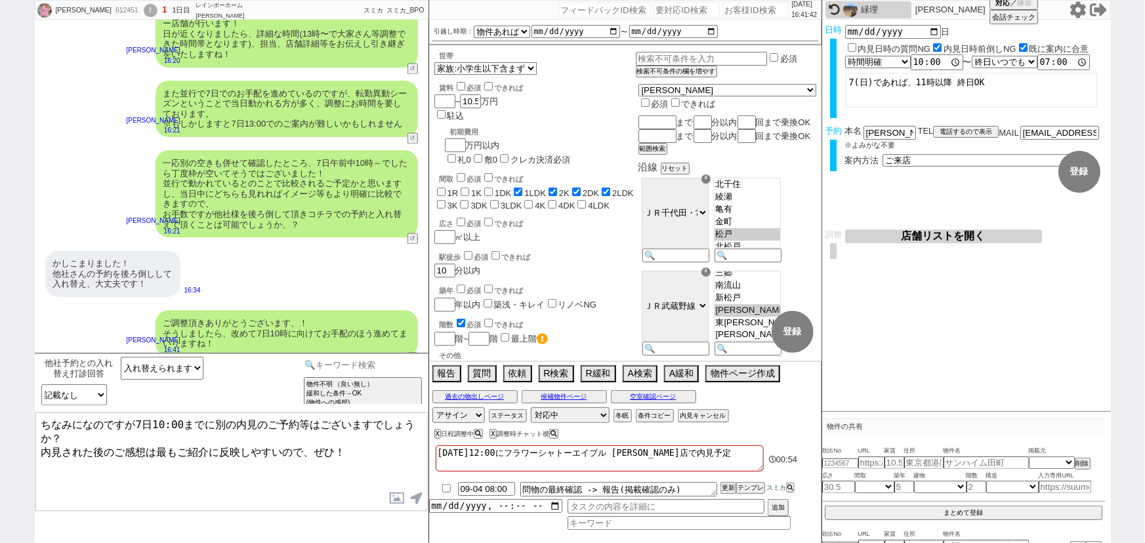
click at [361, 370] on input at bounding box center [363, 365] width 124 height 16
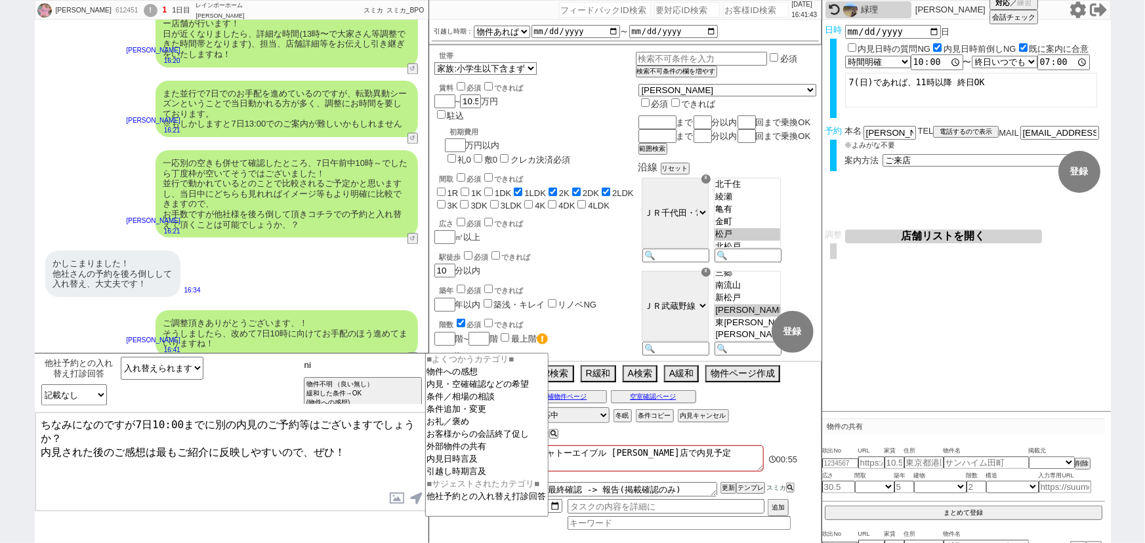
type input "n"
type input "日程"
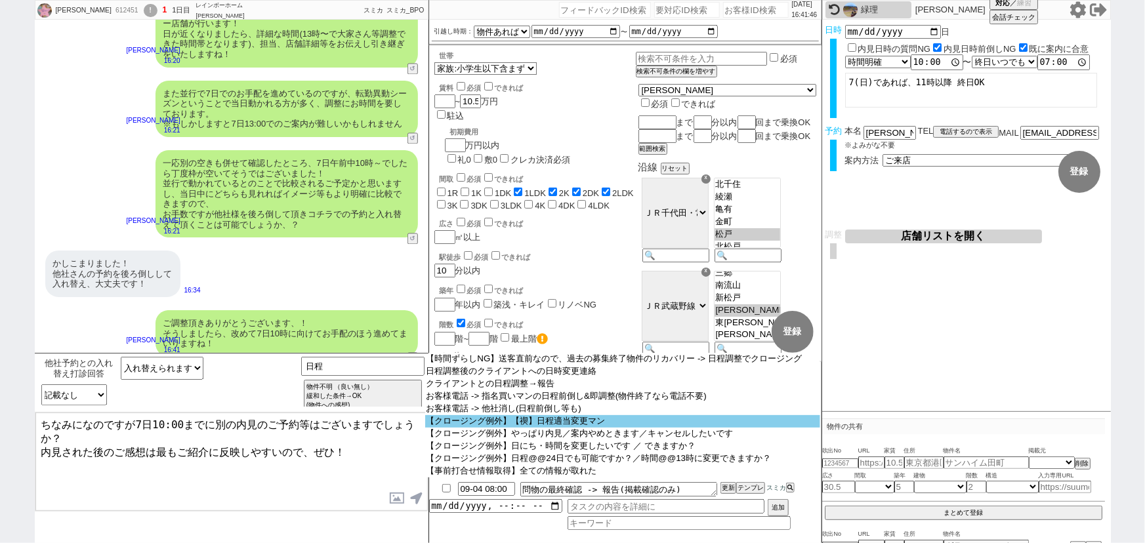
click at [538, 420] on option "【クロージング例外】【禊】日程適当変更マン" at bounding box center [622, 421] width 395 height 12
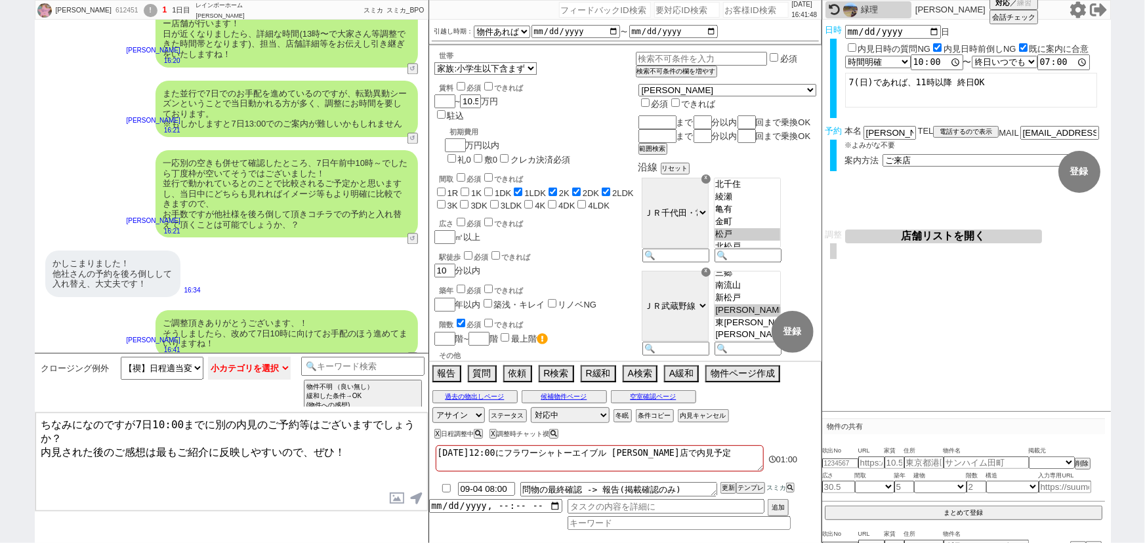
click at [241, 373] on select "小カテゴリを選択 来店(特殊条件、問物無し含む) オンライン(特殊条件、問物無し含む) 事前打合せ 現地" at bounding box center [249, 368] width 83 height 23
select select "来店(特殊条件、問物無し含む)"
click at [208, 357] on select "小カテゴリを選択 来店(特殊条件、問物無し含む) オンライン(特殊条件、問物無し含む) 事前打合せ 現地" at bounding box center [249, 368] width 83 height 23
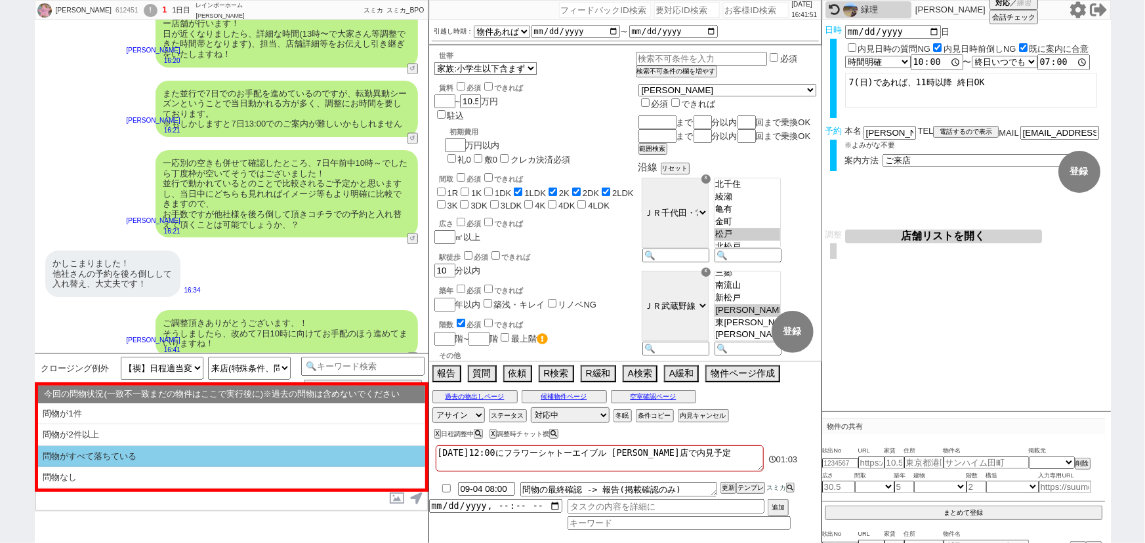
click at [222, 454] on li "問物がすべて落ちている" at bounding box center [231, 457] width 387 height 22
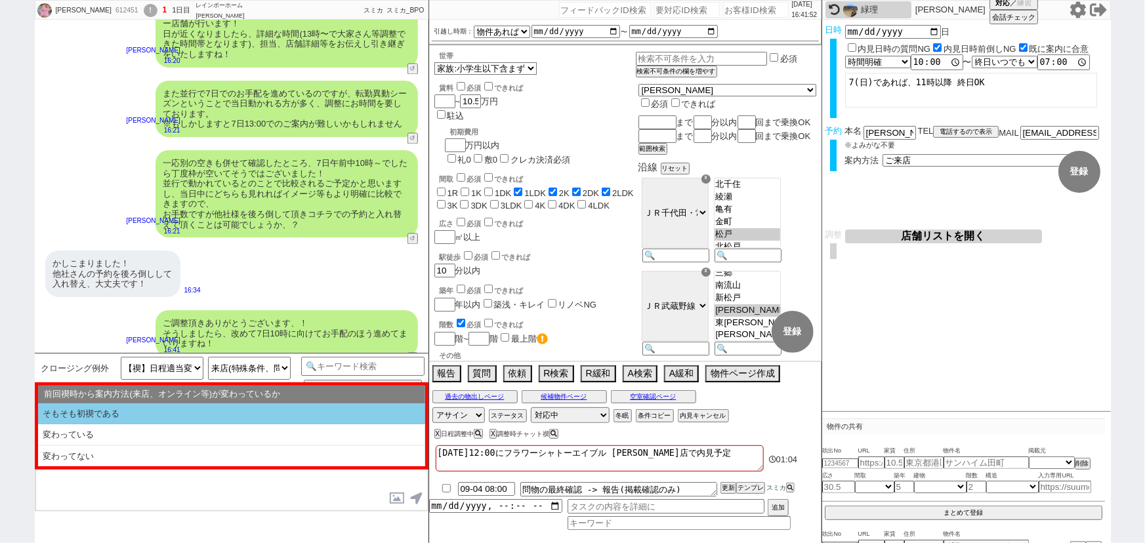
click at [172, 407] on li "そもそも初禊である" at bounding box center [231, 415] width 387 height 22
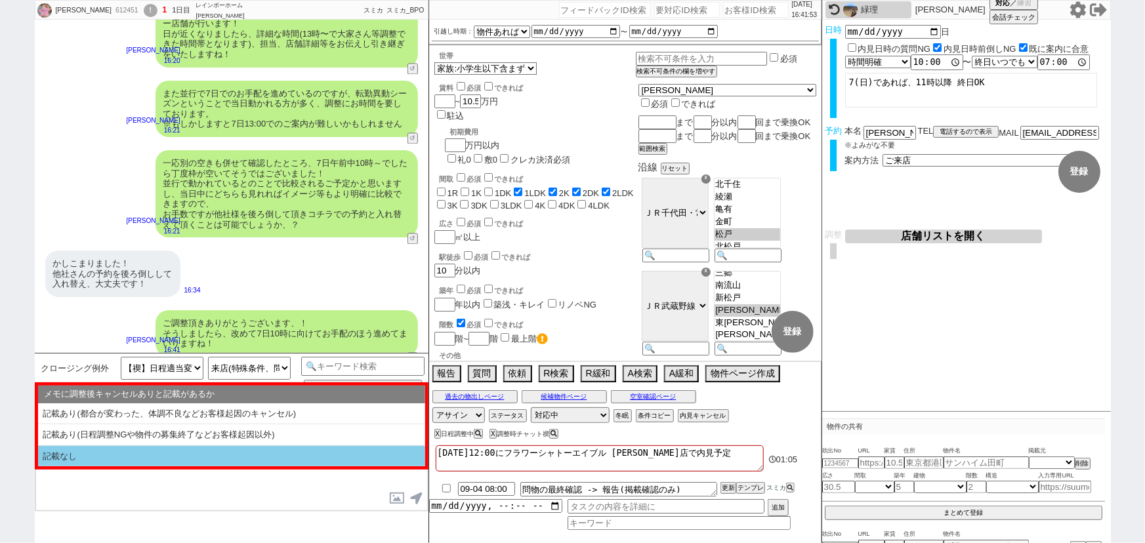
click at [154, 451] on li "記載なし" at bounding box center [231, 456] width 387 height 21
select select "問物がすべて落ちている"
select select "そもそも初禊である"
select select "記載なし"
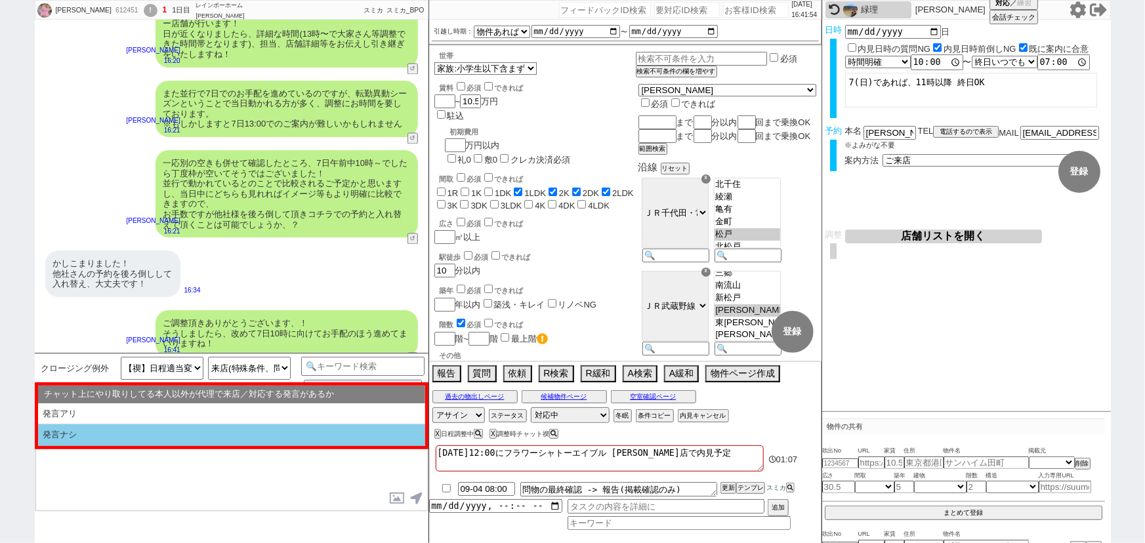
click at [170, 434] on li "発言ナシ" at bounding box center [231, 436] width 387 height 22
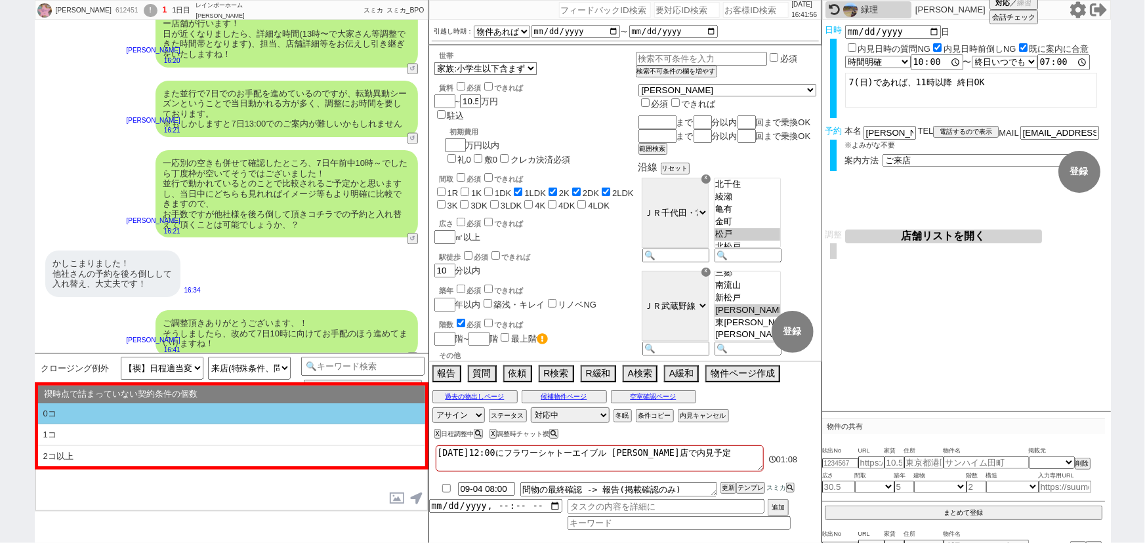
click at [194, 413] on li "0コ" at bounding box center [231, 415] width 387 height 22
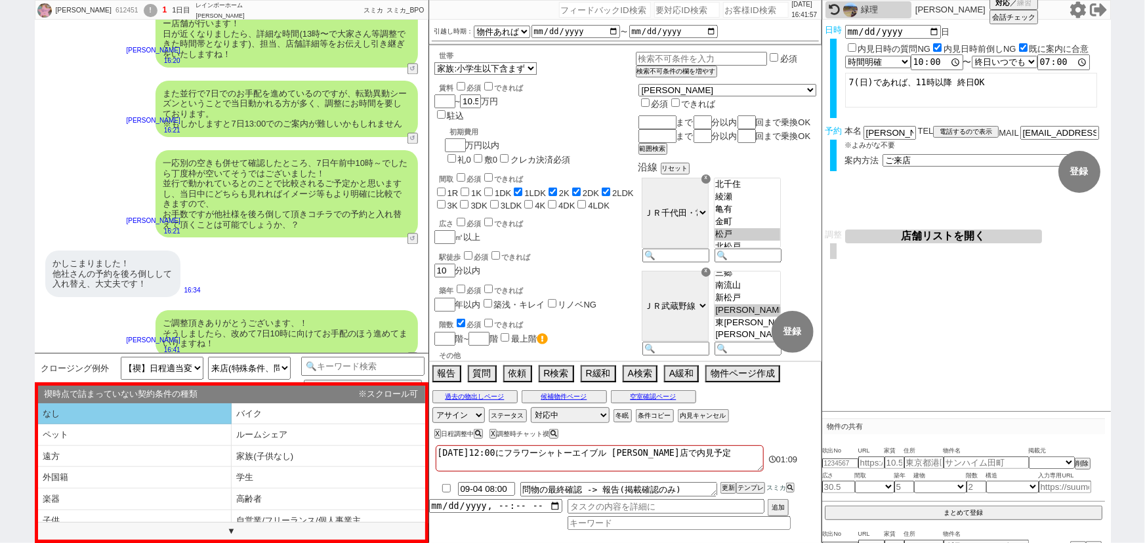
click at [169, 417] on li "なし" at bounding box center [135, 415] width 194 height 22
select select "問物がすべて落ちている"
select select "そもそも初禊である"
select select "記載なし"
select select "発言ナシ"
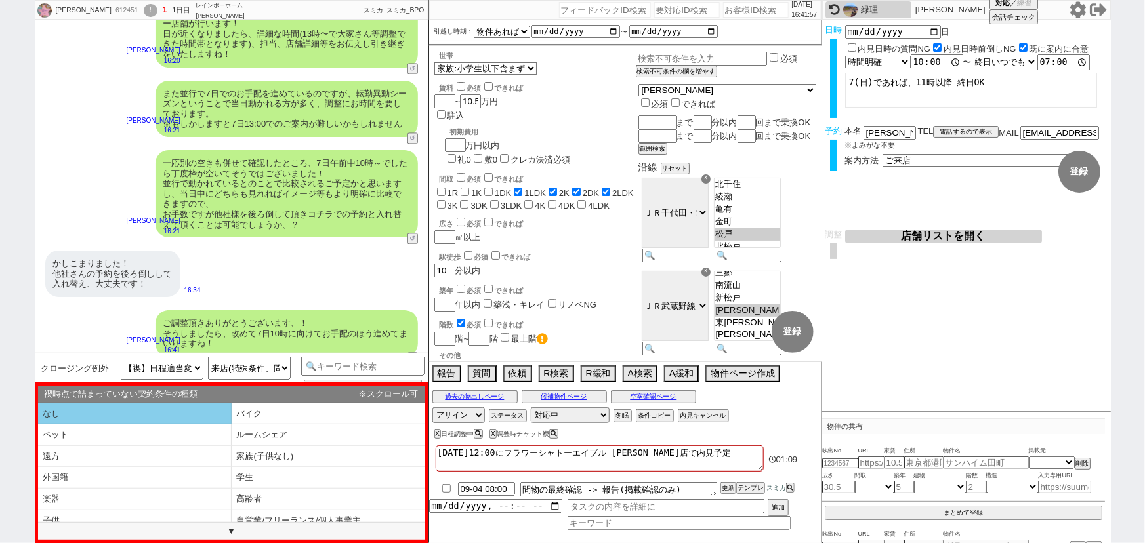
select select "0コ"
select select "なし"
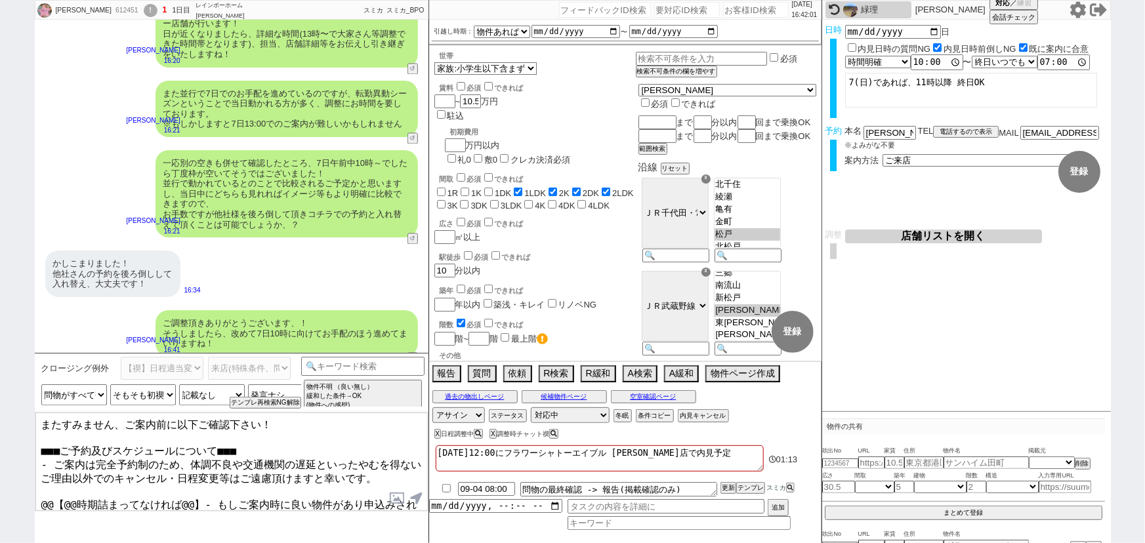
drag, startPoint x: 193, startPoint y: 482, endPoint x: 10, endPoint y: 486, distance: 182.5
click at [10, 486] on div "絵理 612451 ! 1 1日目 レインボーホーム 松戸店 冬眠中 自社客 スミカ スミカ_BPO チャット全表示 2025-08-31 新しくフォローされ…" at bounding box center [572, 271] width 1145 height 543
type textarea "またすみません、ご案内前に以下ご確認下さい！ ■■■ご予約及びスケジュールについて■■■ - ご案内は完全予約制のため、体調不良や交通機関の遅延といったやむを…"
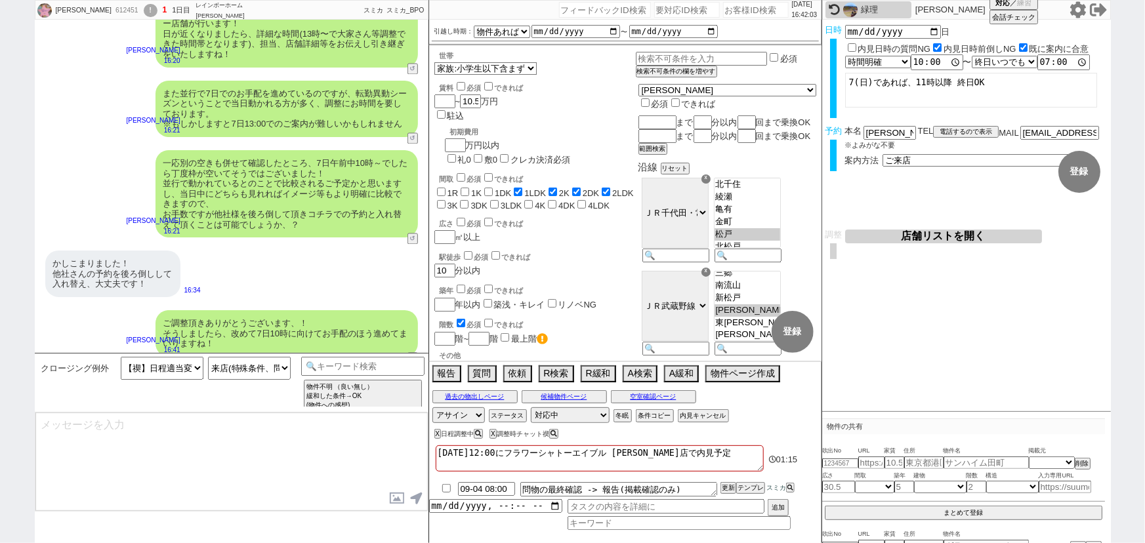
scroll to position [3949, 0]
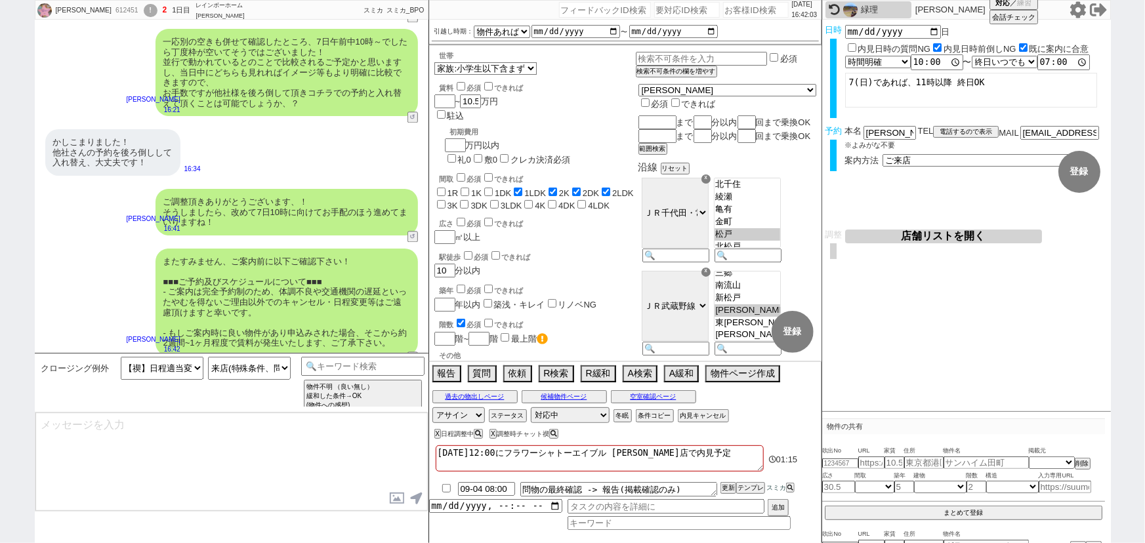
select select "535"
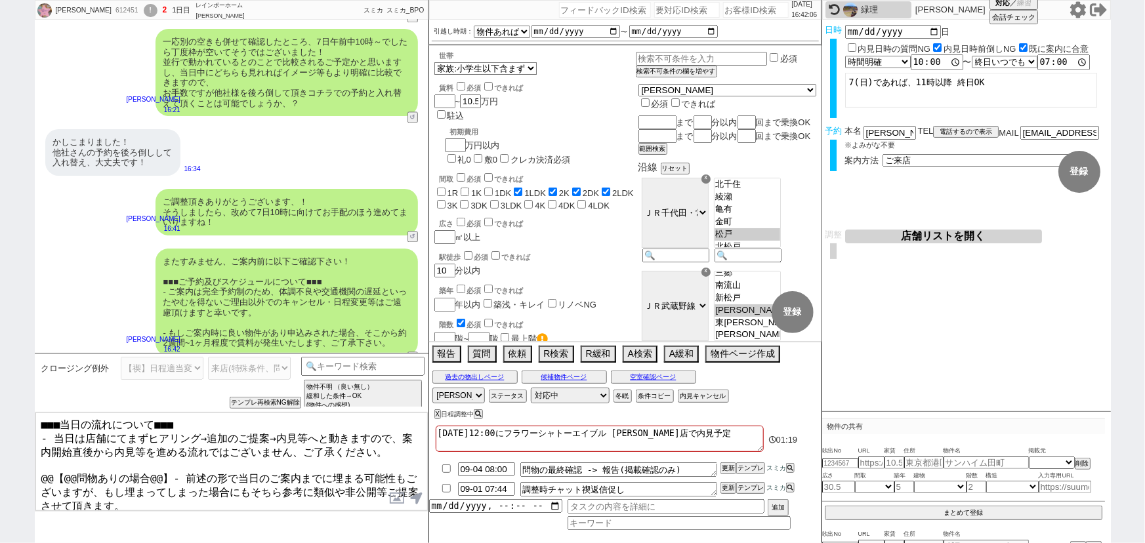
drag, startPoint x: 165, startPoint y: 463, endPoint x: 26, endPoint y: 463, distance: 139.8
click at [26, 463] on div "絵理 612451 ! 2 1日目 レインボーホーム 松戸店 冬眠中 自社客 スミカ スミカ_BPO チャット全表示 2025-08-31 新しくフォローされ…" at bounding box center [572, 271] width 1145 height 543
type textarea "■■■当日の流れについて■■■ - 当日は店舗にてまずヒアリング→追加のご提案→内見等へと動きますので、案内開始直後から内見等を進める流れではございません、ご…"
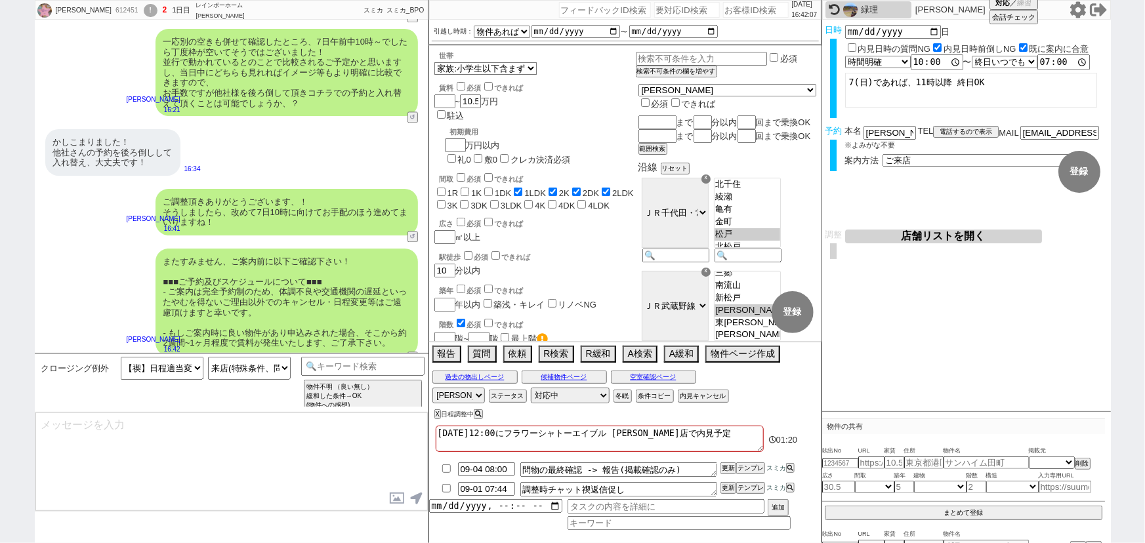
scroll to position [4060, 0]
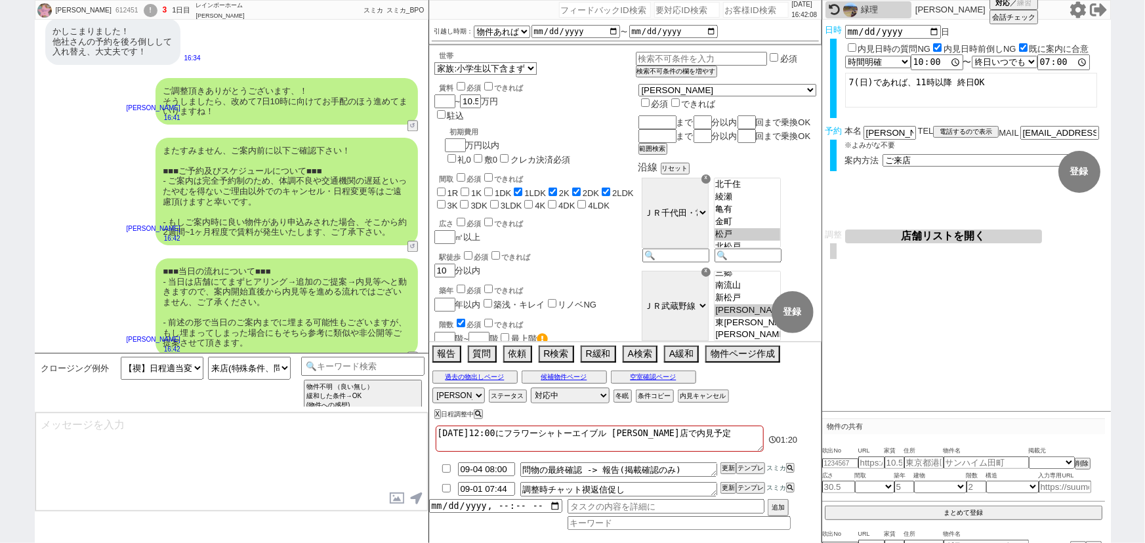
type textarea "念のため、上記のご案内内容に齟齬などございませんでしょうか？"
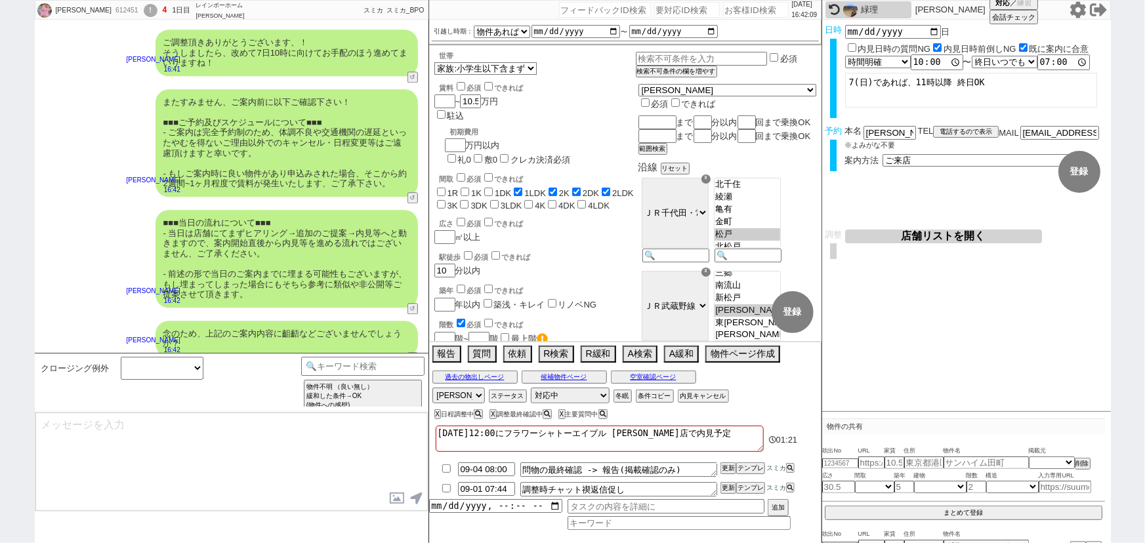
select select
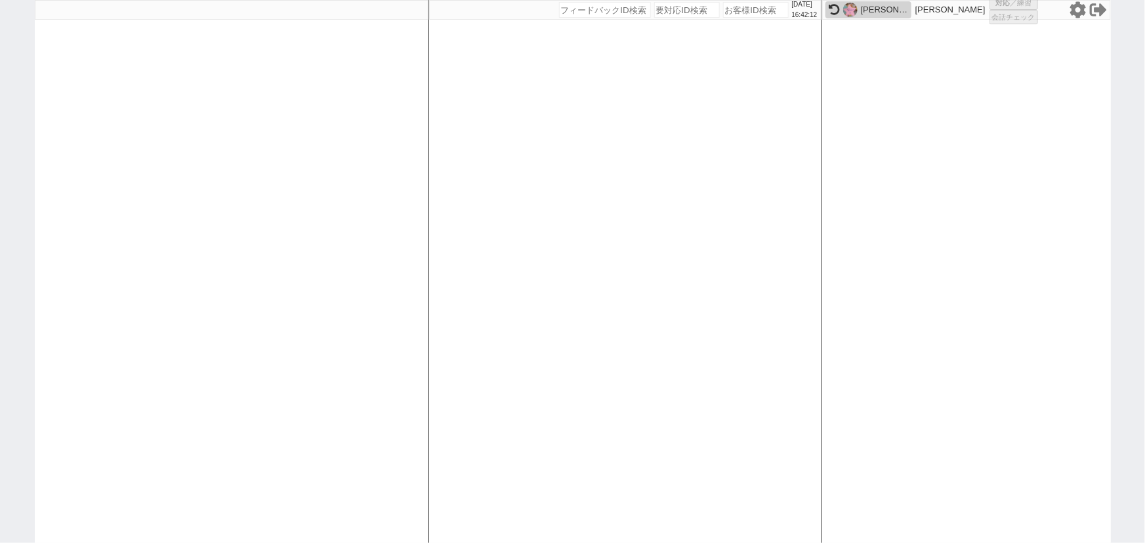
select select "2"
select select
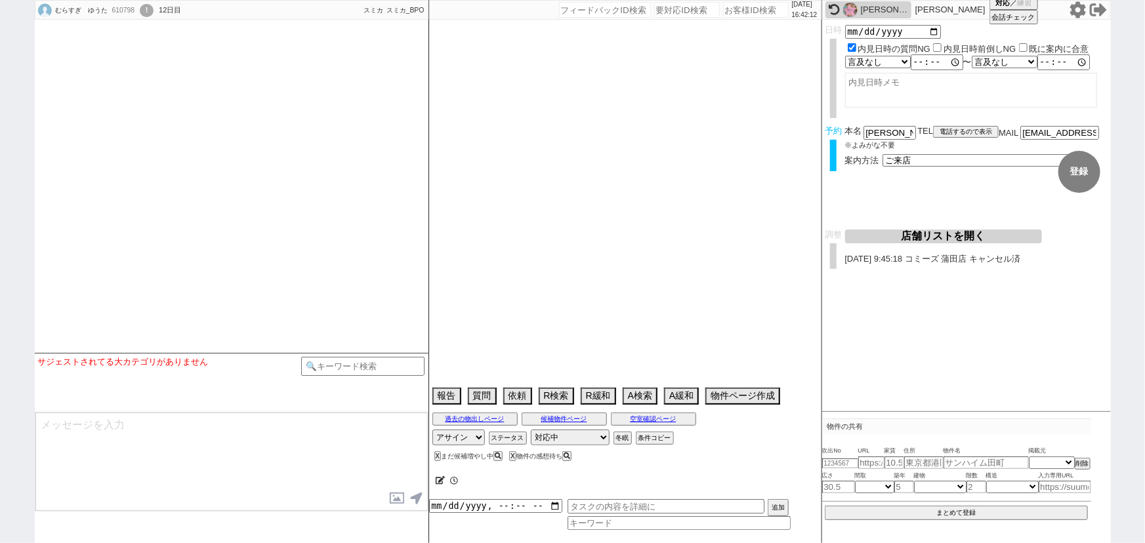
select select
select select "2025"
select select "10"
select select "37"
select select "0"
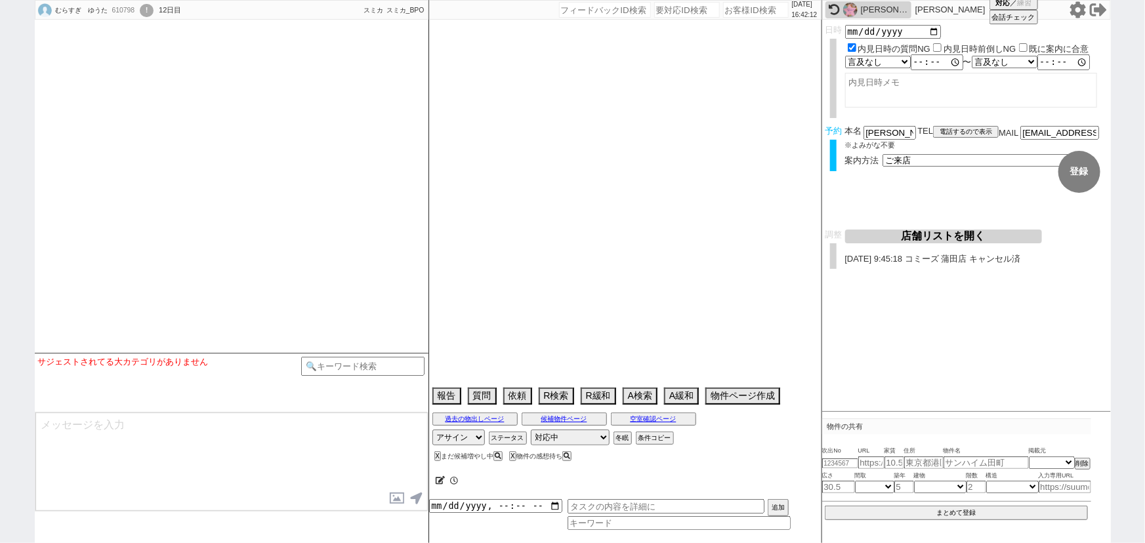
select select "14"
select select "23"
select select "767"
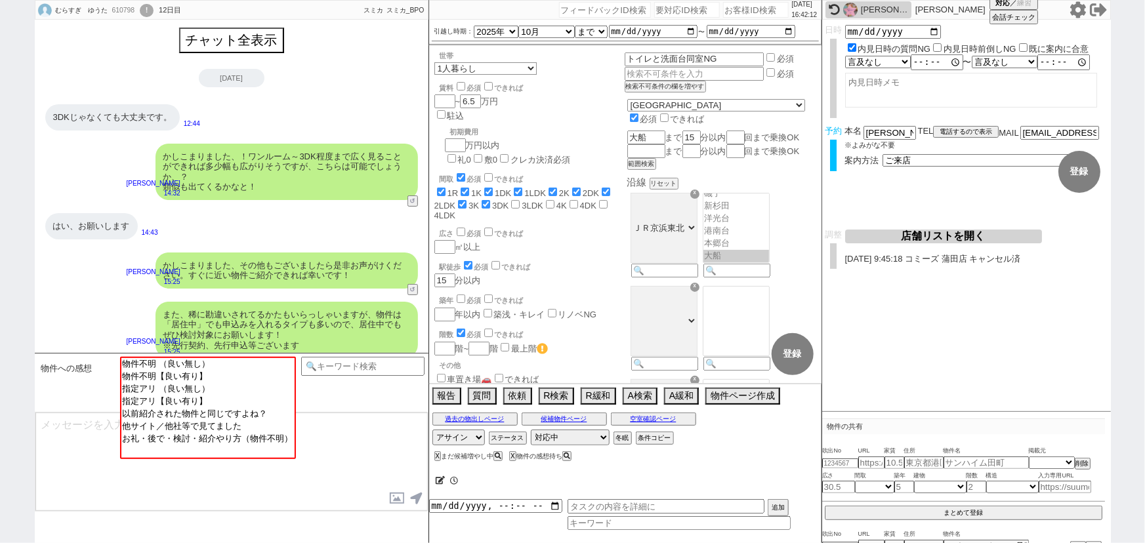
scroll to position [550, 0]
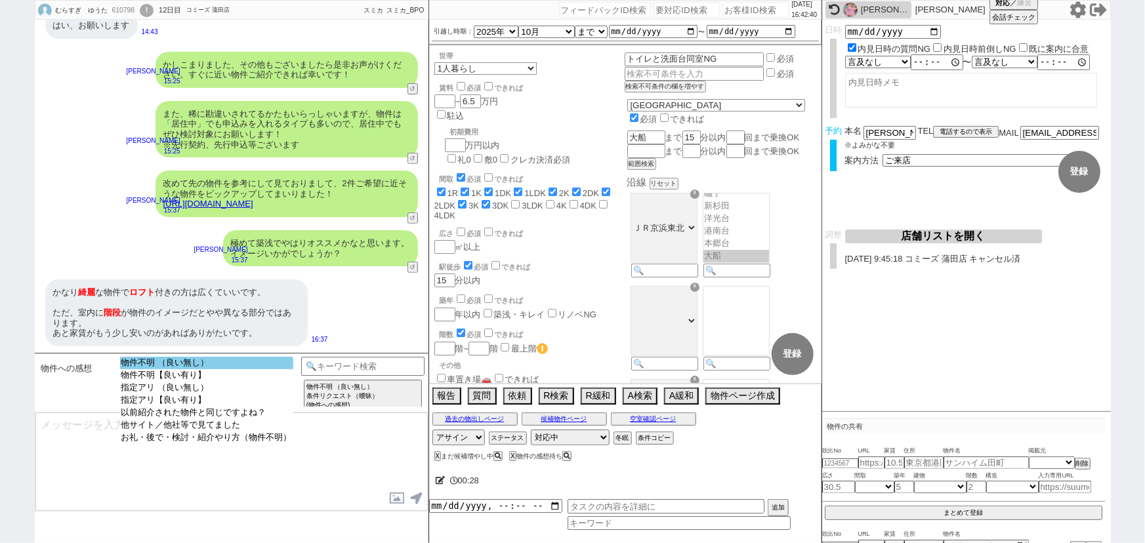
select select "物件不明 （良い無し）"
click at [198, 358] on option "物件不明 （良い無し）" at bounding box center [206, 363] width 173 height 12
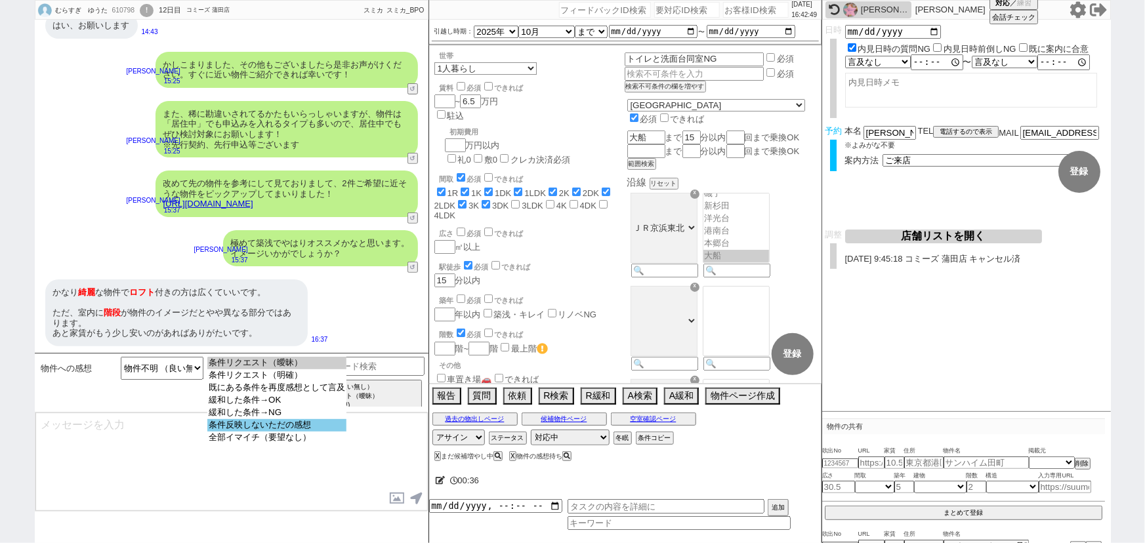
select select "条件反映しないただの感想"
click at [307, 428] on option "条件反映しないただの感想" at bounding box center [276, 425] width 139 height 12
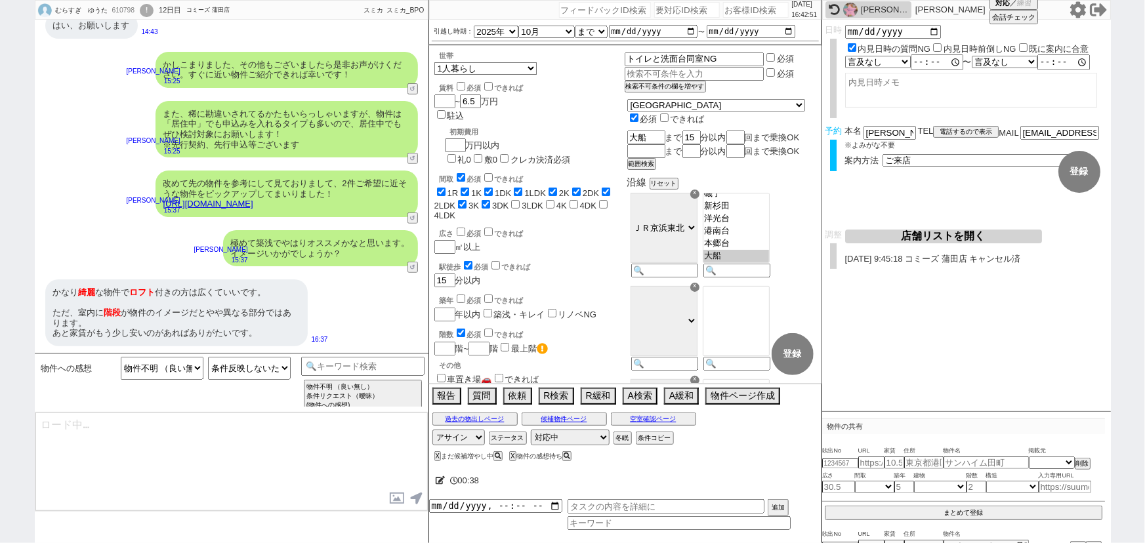
click at [506, 85] on label "できれば" at bounding box center [503, 88] width 42 height 8
click at [493, 85] on input "できれば" at bounding box center [488, 86] width 9 height 9
checkbox input "true"
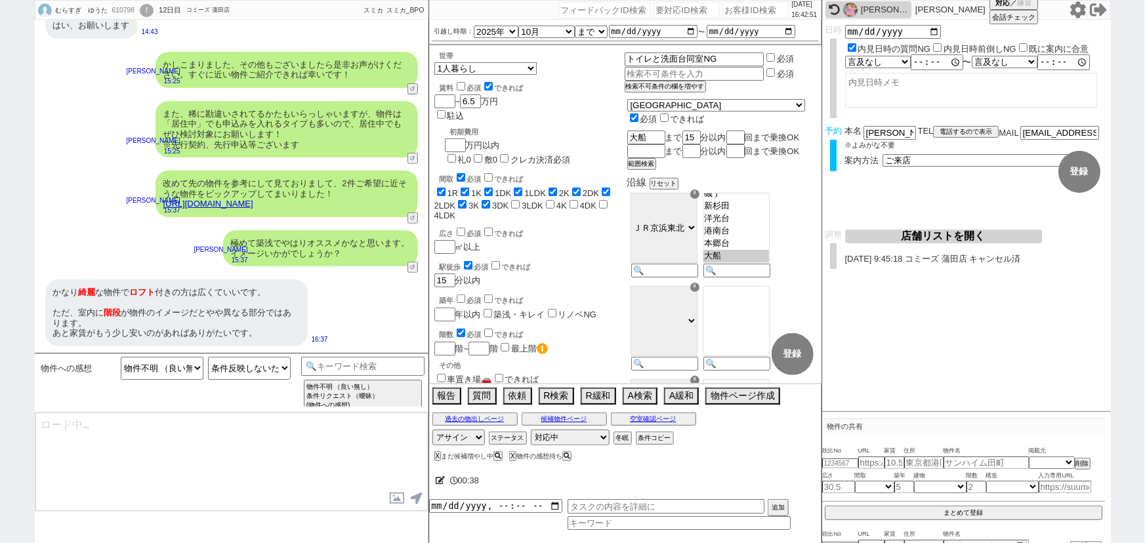
checkbox input "true"
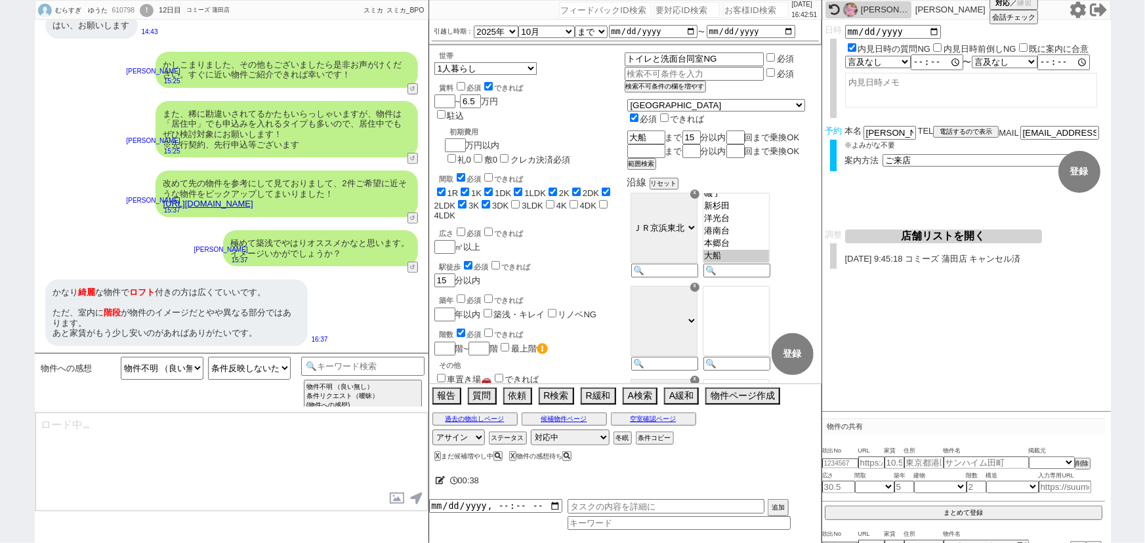
checkbox input "true"
checkbox input "false"
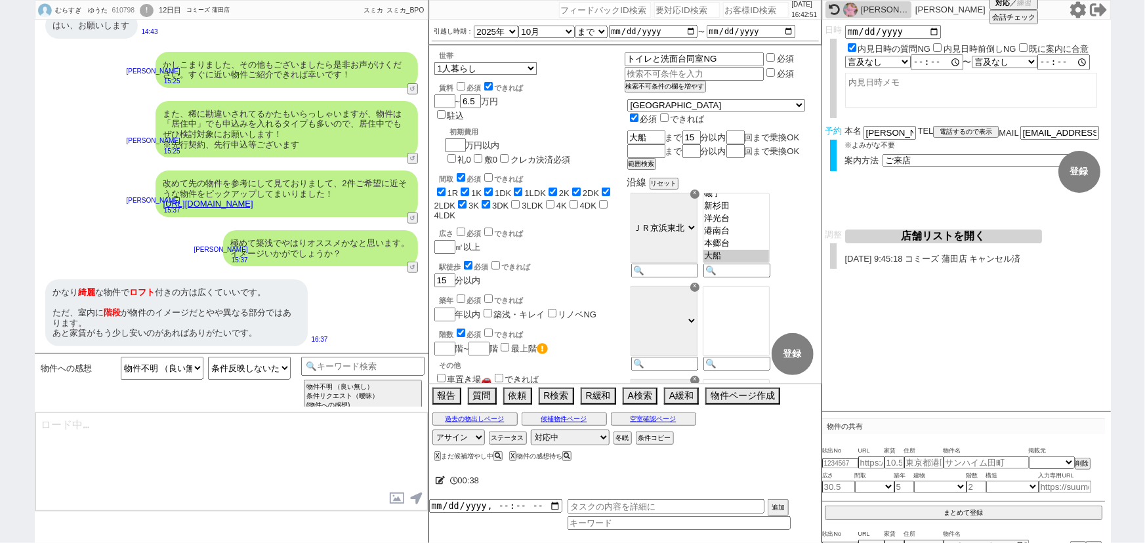
checkbox input "false"
type textarea "ご希望ありがとうございます！ できれば、理想としては、といった、皆様が喜ばれる条件は元から優先するようになっておりますので、 含めつつ取りこぼしの無いように全…"
select select "23"
select select "767"
type textarea "ご希望ありがとうございます！ できれば、理想としては、といった、皆様が喜ばれる条件は元から優先するようになっておりますので、 含めつつ取りこぼしの無いように全…"
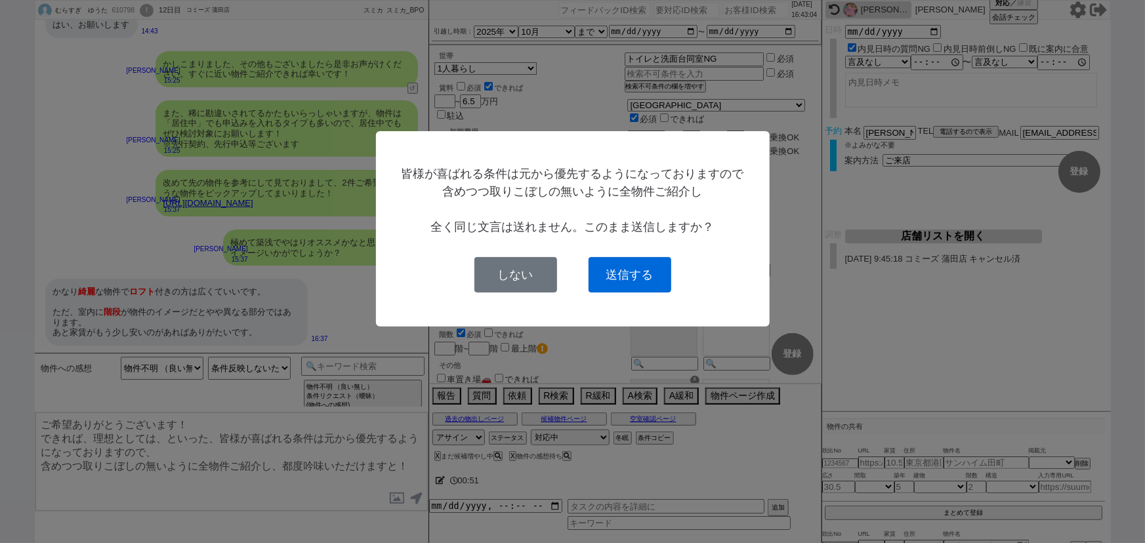
click at [634, 280] on button "送信する" at bounding box center [630, 274] width 83 height 35
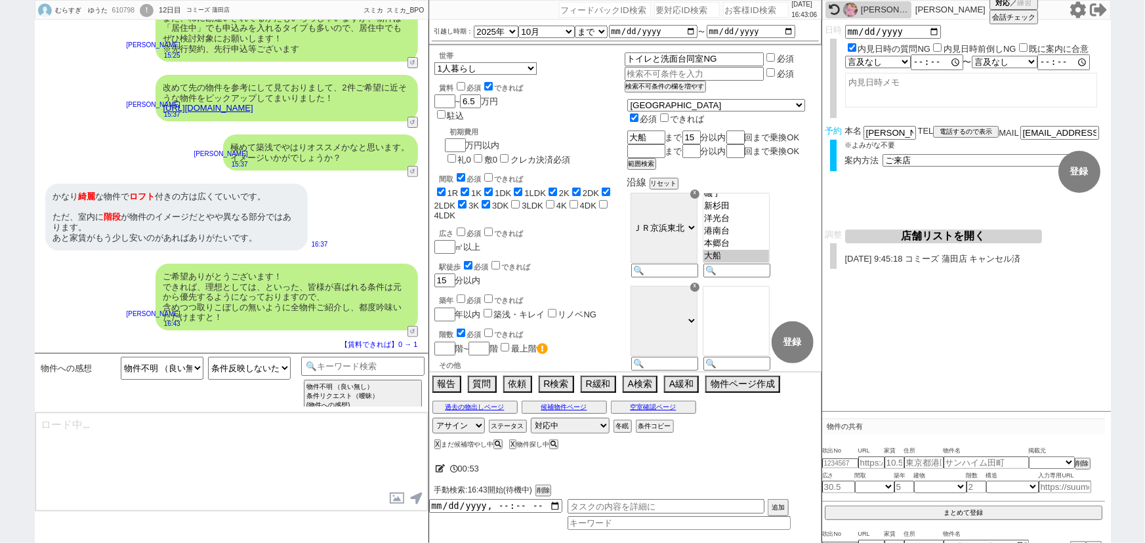
scroll to position [41, 0]
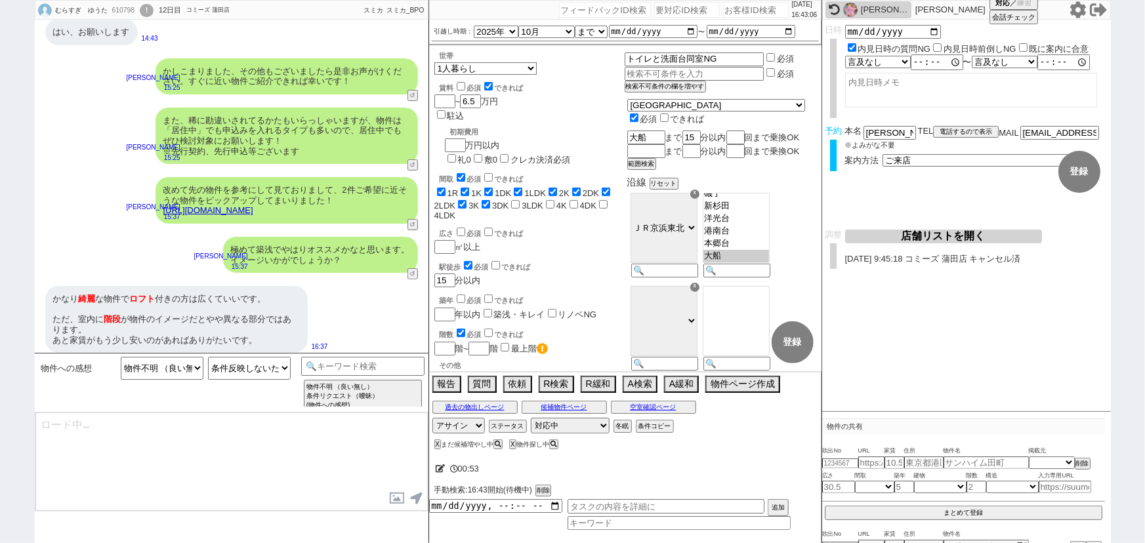
type textarea "その他なにかご希望ございましたらお声がけください！"
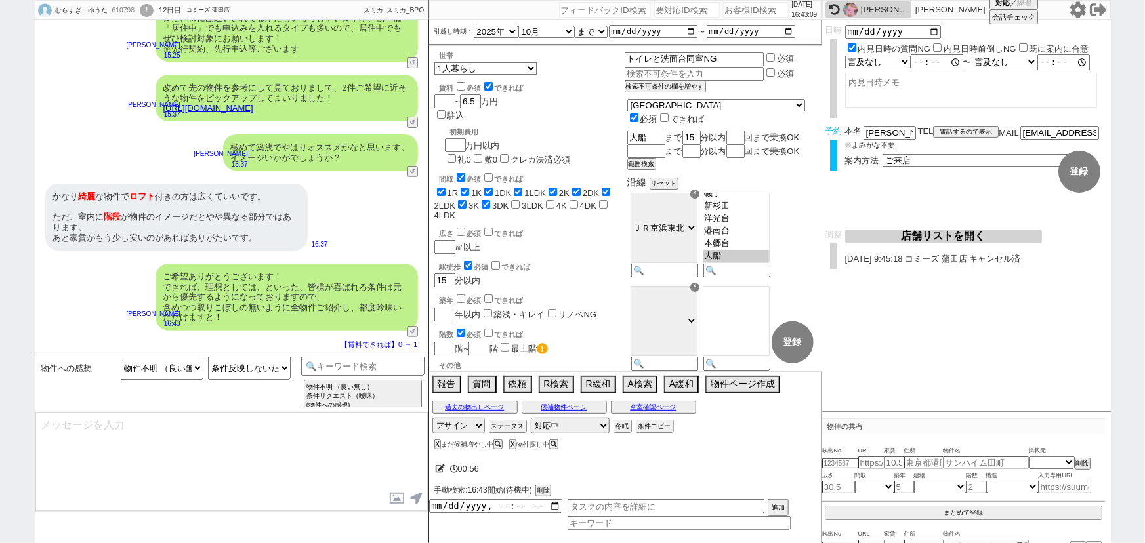
scroll to position [227, 0]
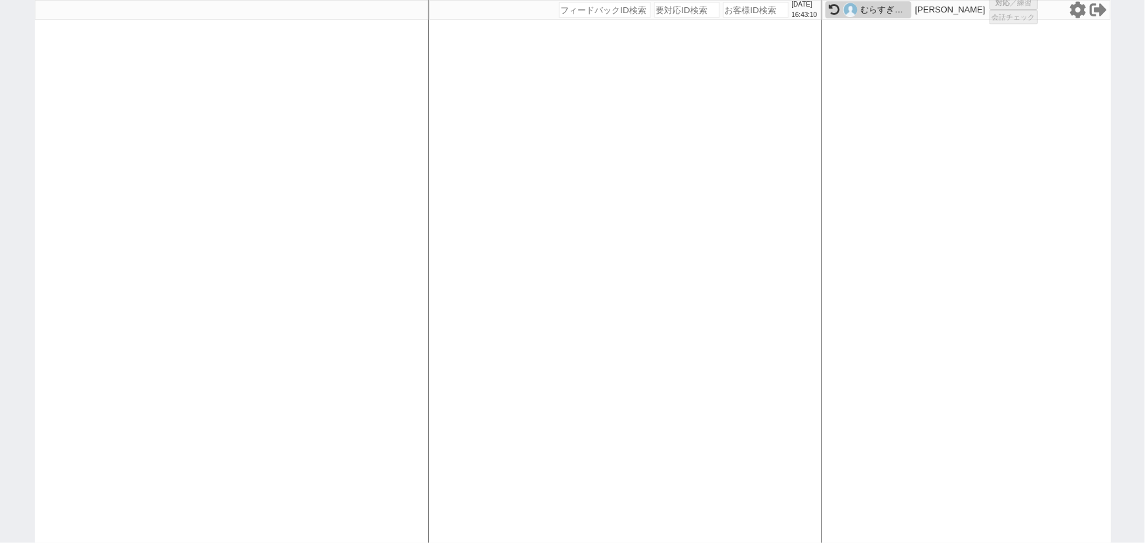
select select
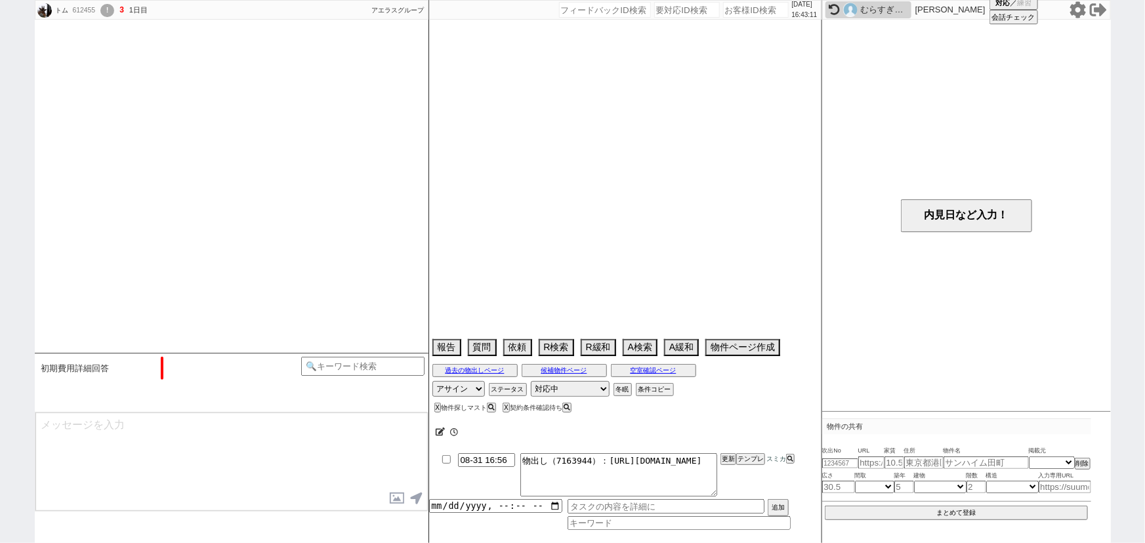
scroll to position [171, 0]
select select "2025"
select select "10"
select select "36"
select select "0"
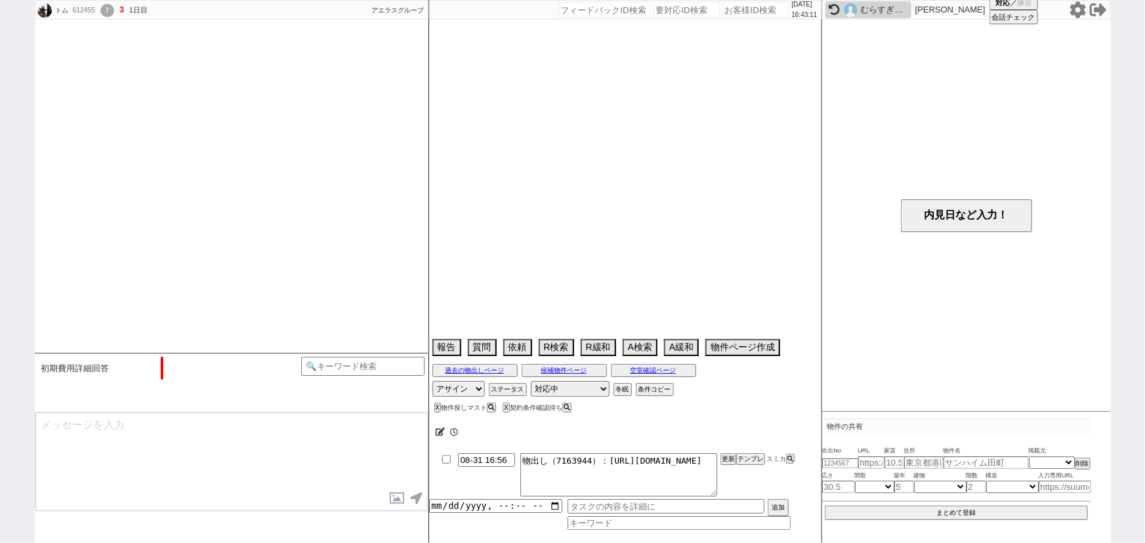
select select "12"
select select "118"
select select "2914"
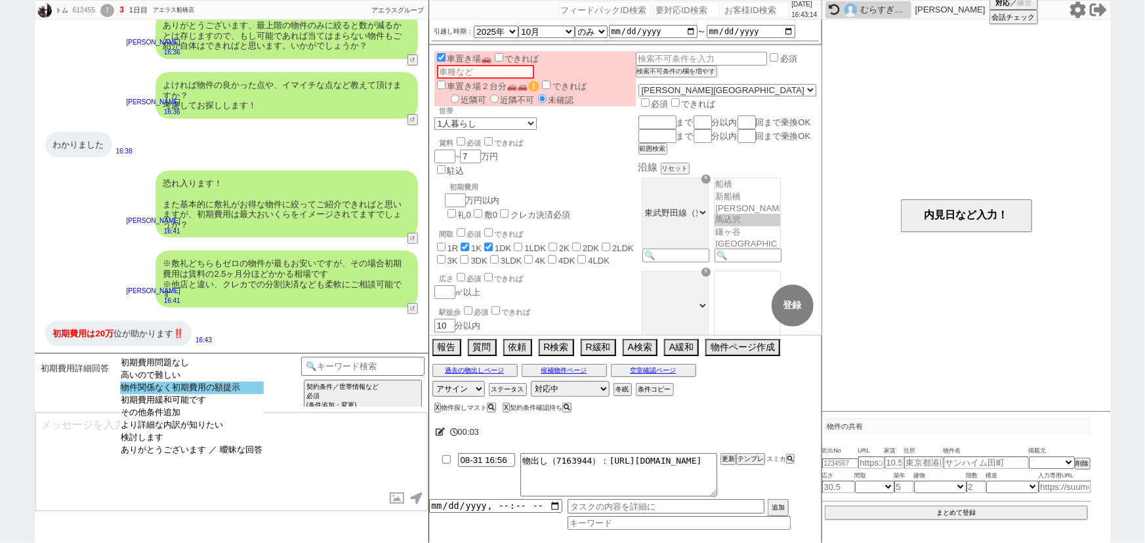
click at [223, 385] on option "物件関係なく初期費用の額提示" at bounding box center [192, 388] width 144 height 12
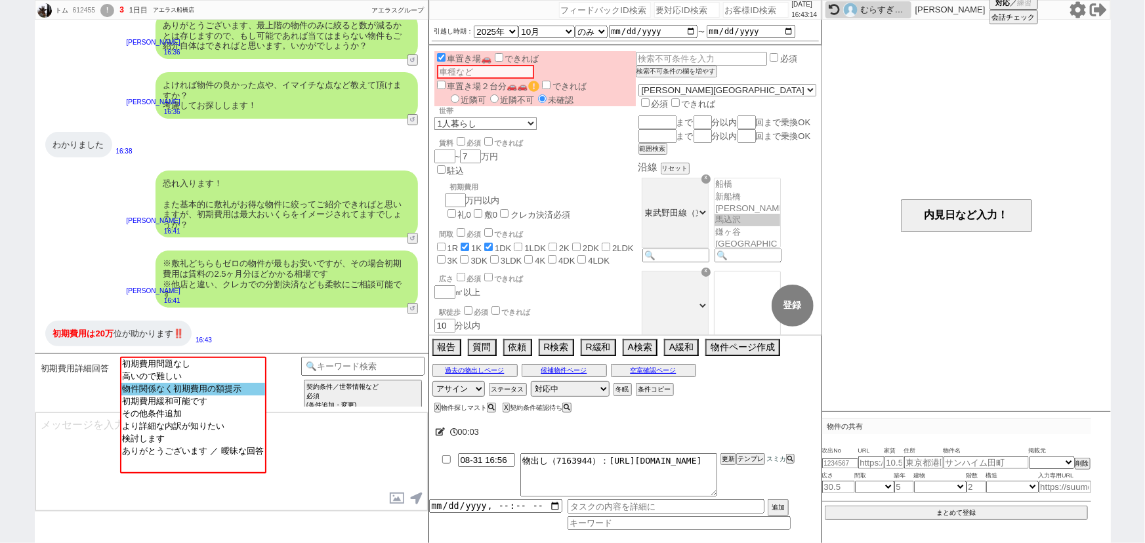
scroll to position [31, 0]
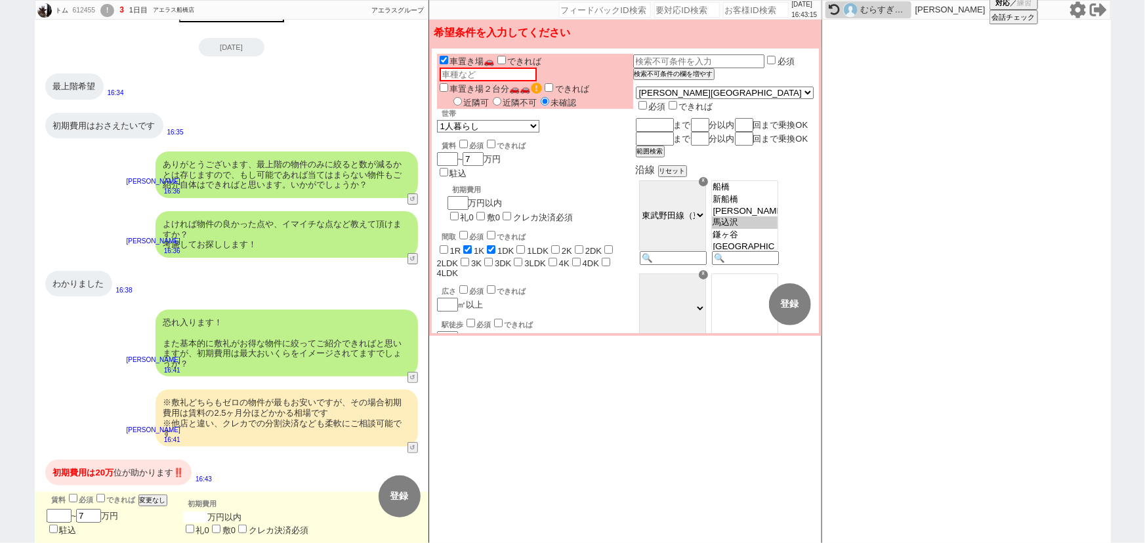
click at [200, 518] on input "number" at bounding box center [195, 517] width 25 height 11
type input "2"
checkbox input "false"
checkbox input "true"
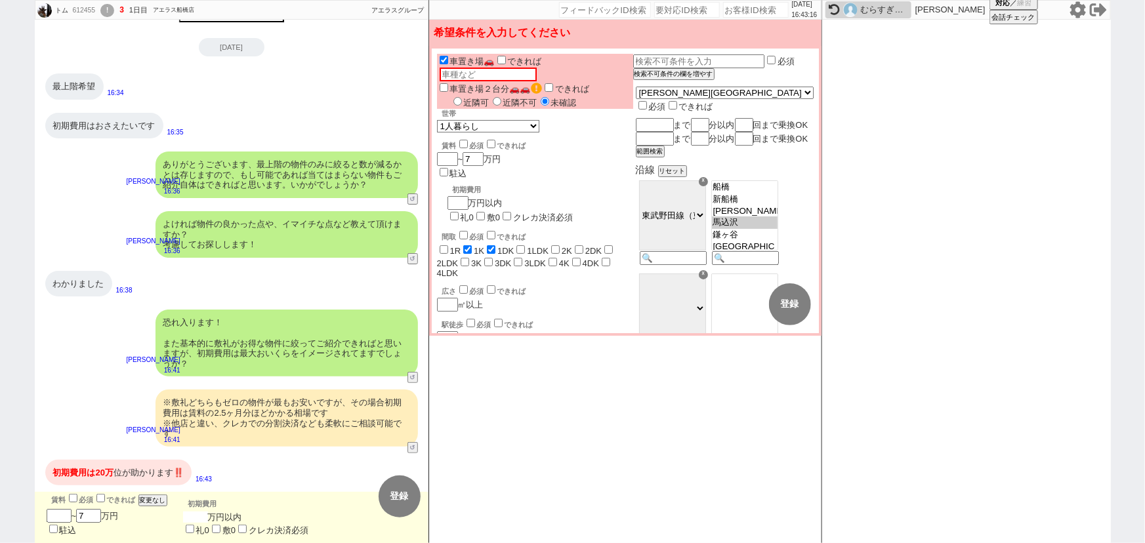
checkbox input "false"
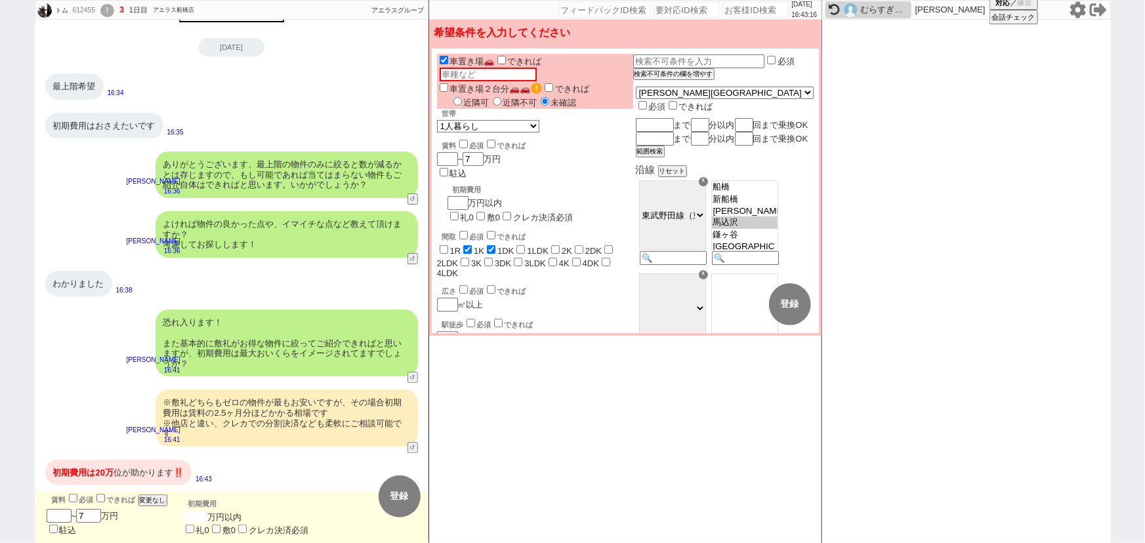
checkbox input "false"
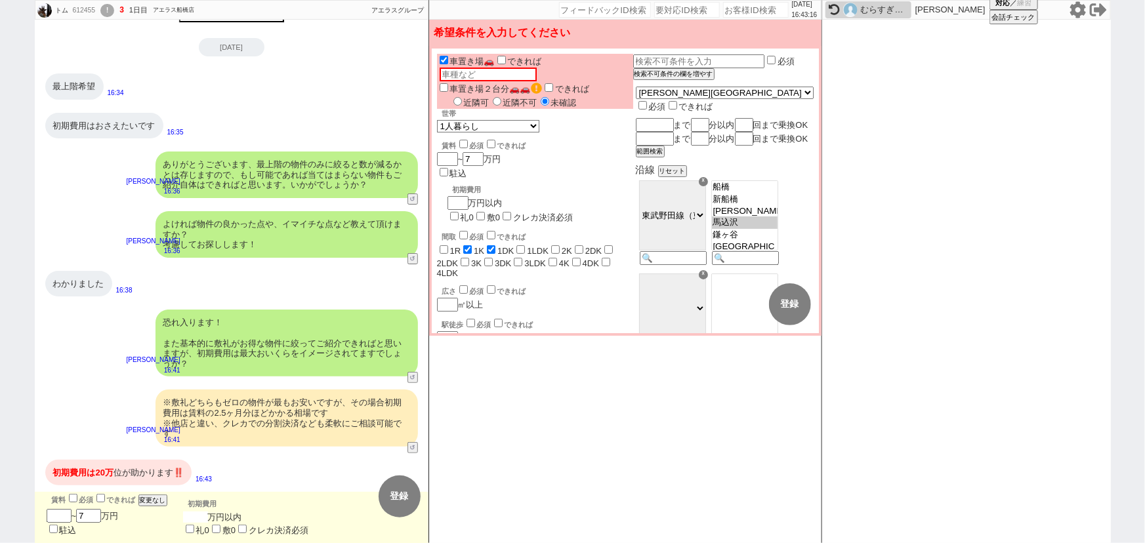
type input "2"
type input "20"
checkbox input "false"
checkbox input "true"
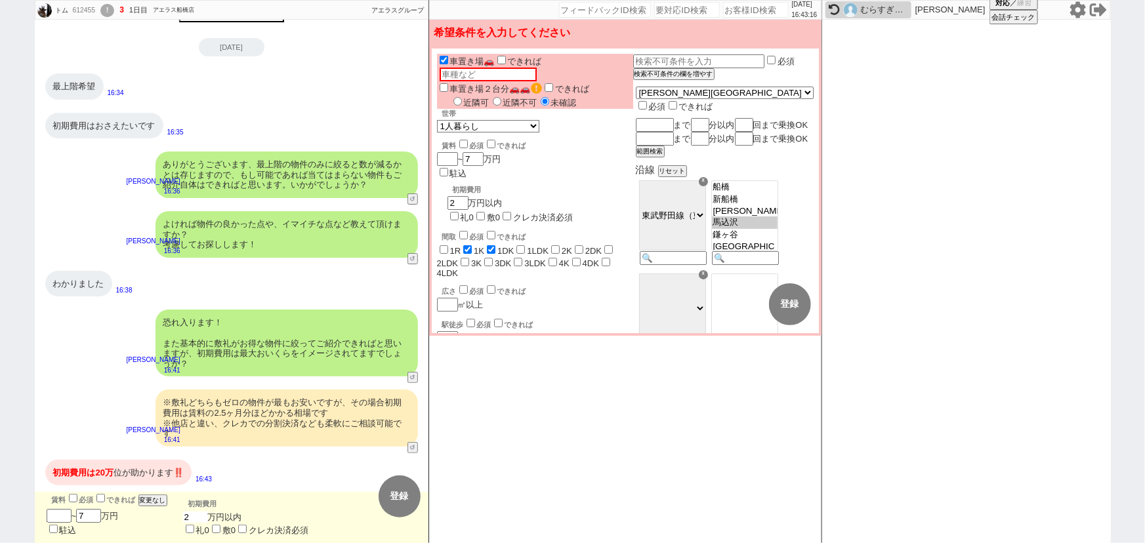
checkbox input "false"
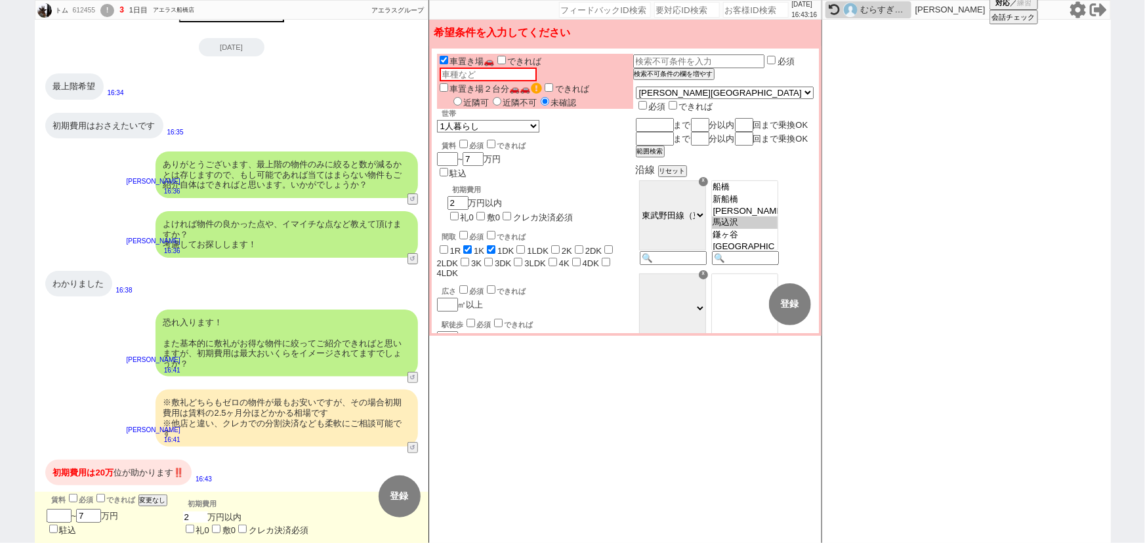
checkbox input "false"
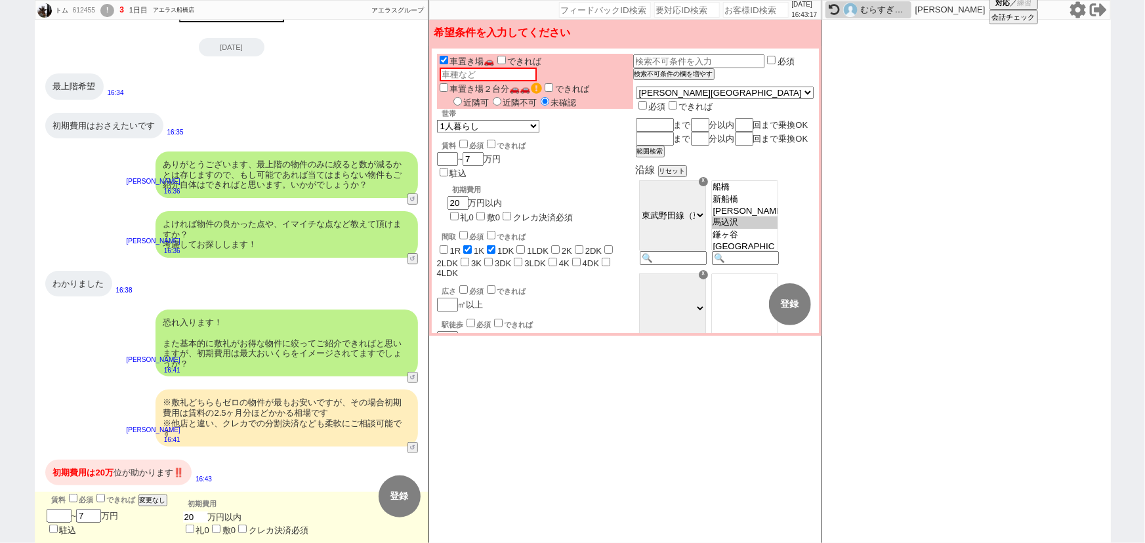
type input "20"
checkbox input "false"
checkbox input "true"
checkbox input "false"
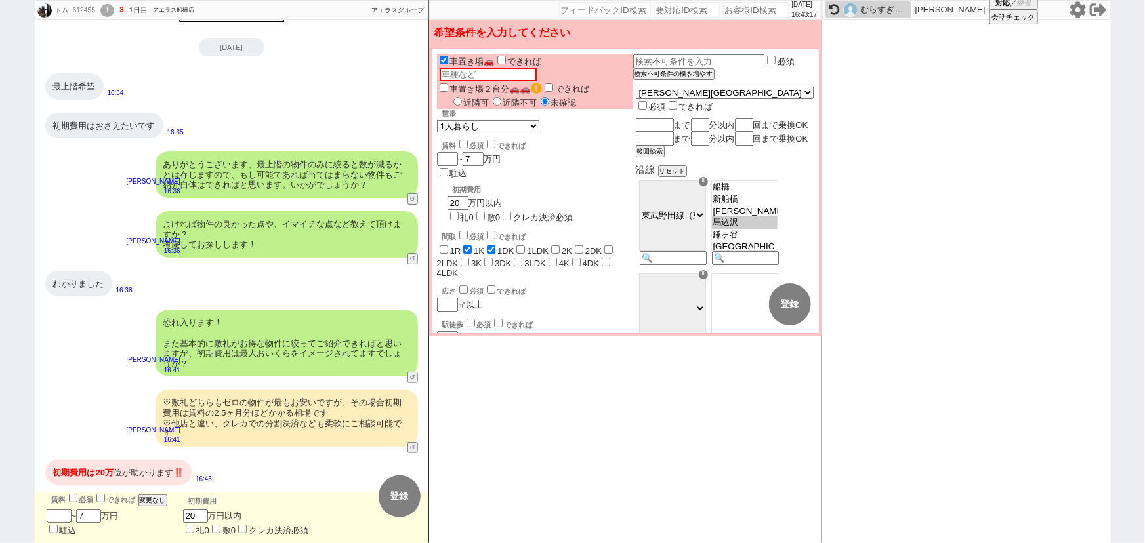
checkbox input "false"
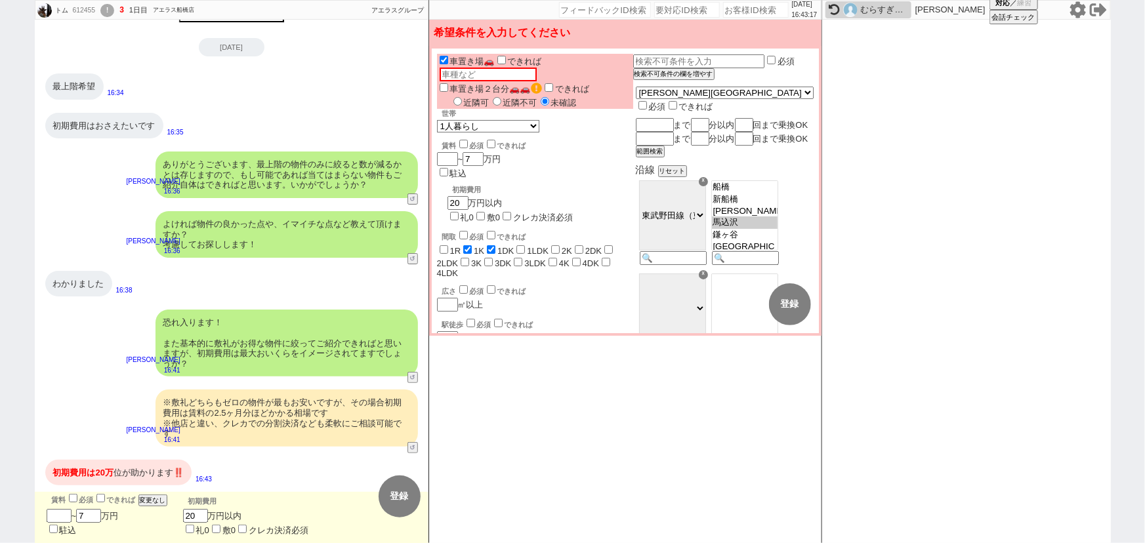
checkbox input "false"
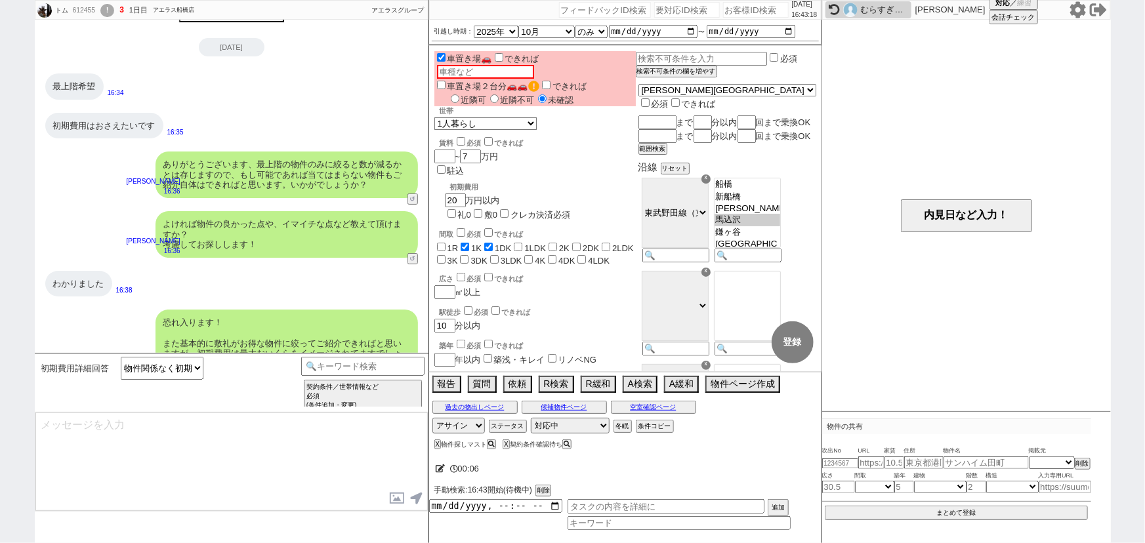
type textarea "かしこまりました、そうしますと敷礼ゼロゼロで追ってまいりますね！ 物件自体はかなり減りますので、どちらかゼロでも可能性ありましたらお声がけください、！ もしネ…"
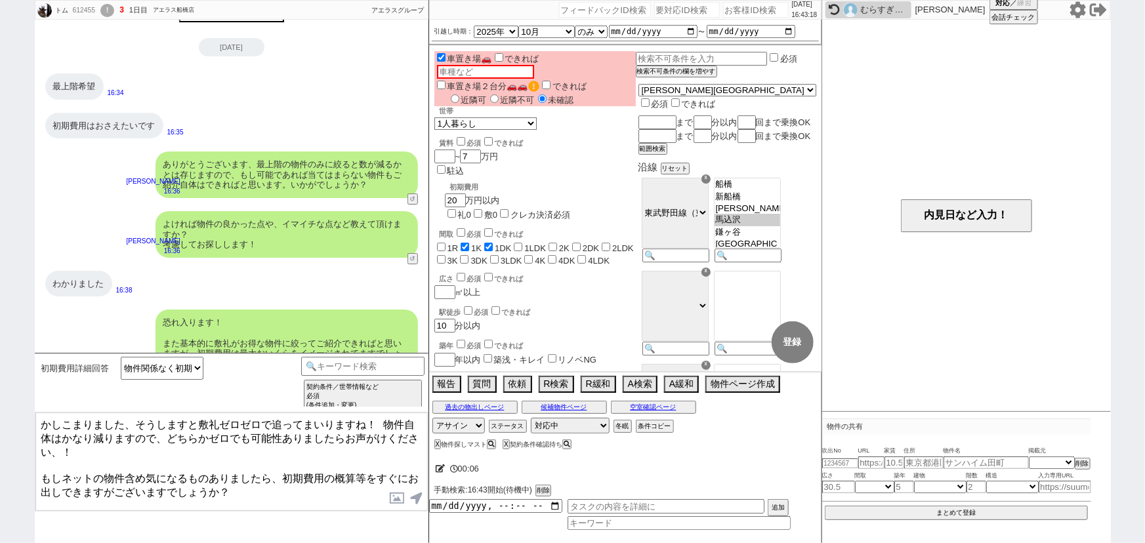
select select "118"
select select "2914"
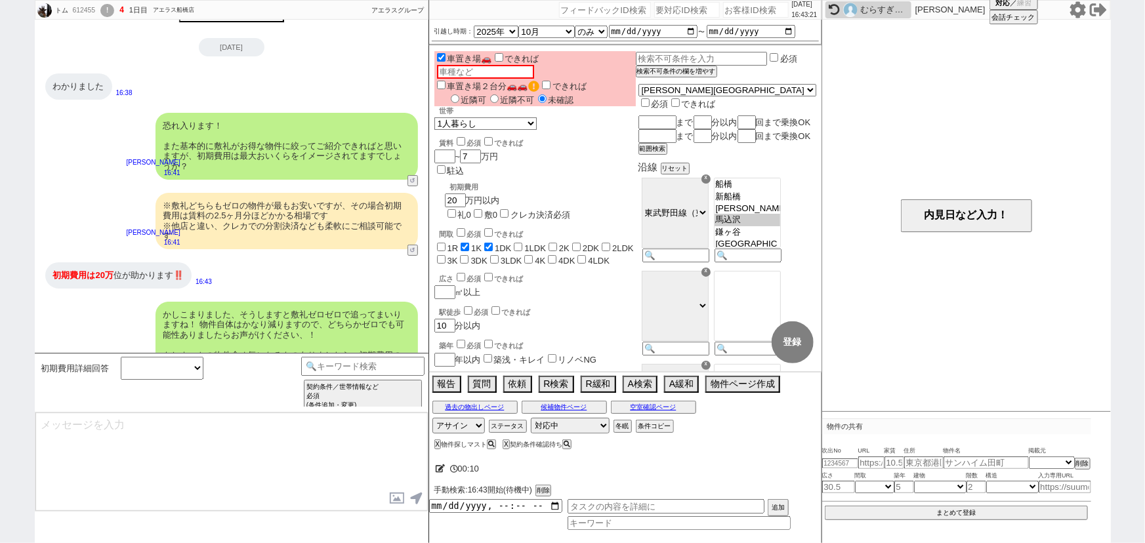
scroll to position [79, 0]
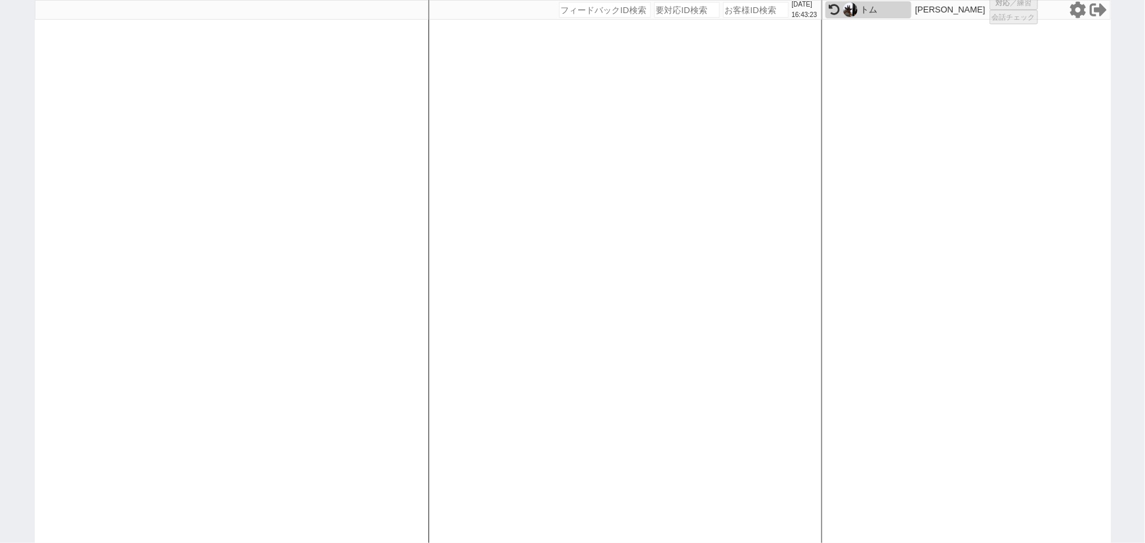
select select "100"
select select "1"
select select "2"
select select "5"
select select
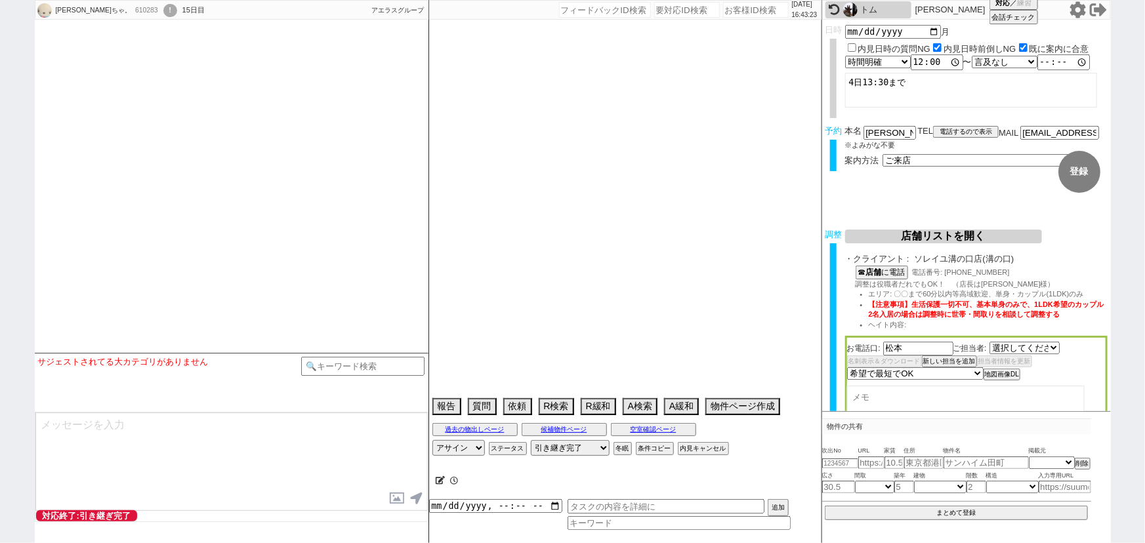
select select "2751"
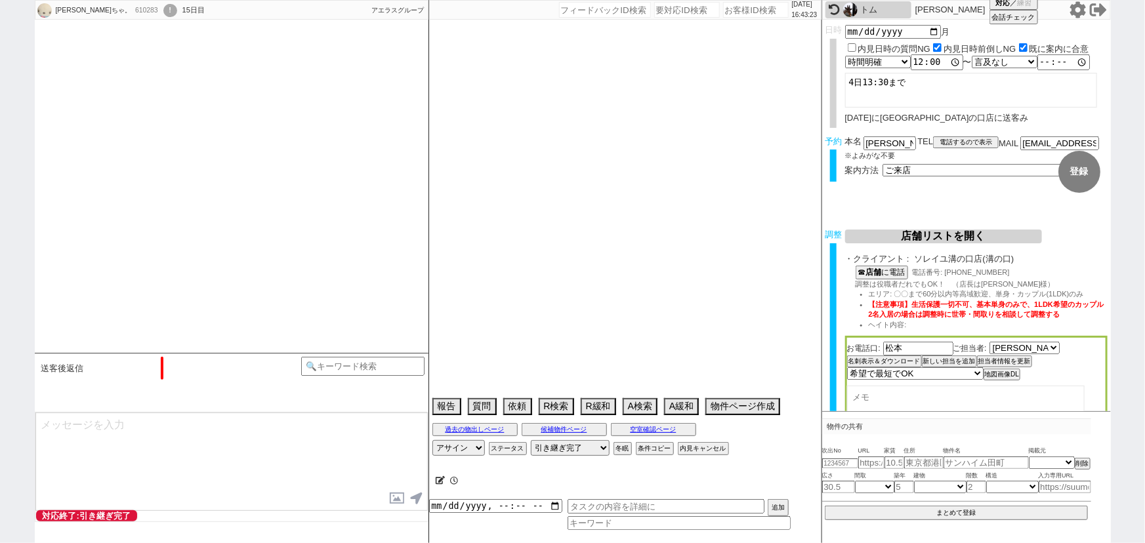
type textarea "@めっちゃキャンセル示唆してくるので前日調整する 調整後キャンセルあり"
select select "2025"
select select "10"
select select "37"
select select "0"
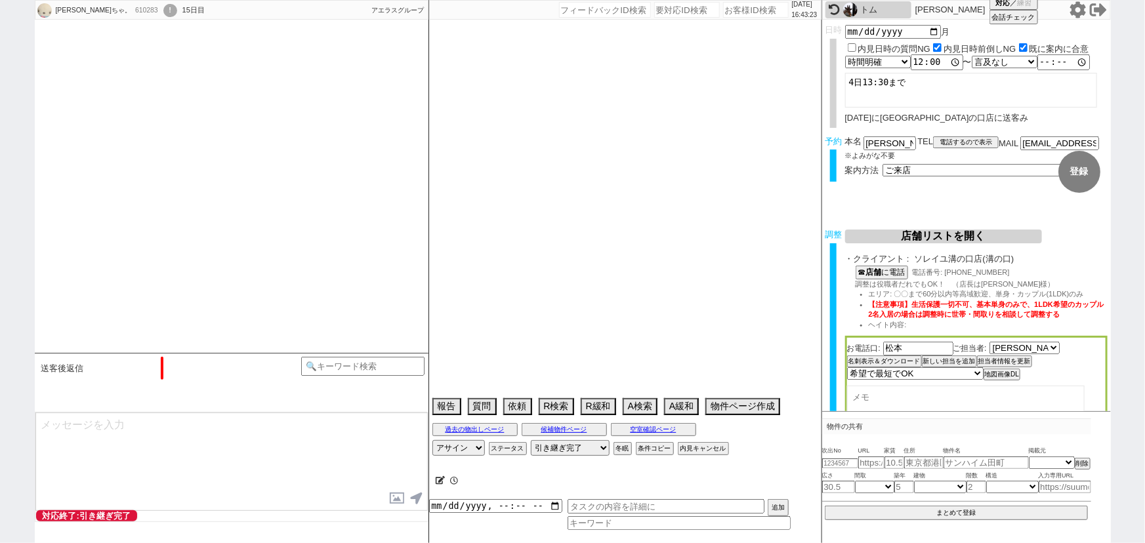
select select "15"
select select "505"
select select "55"
select select "53"
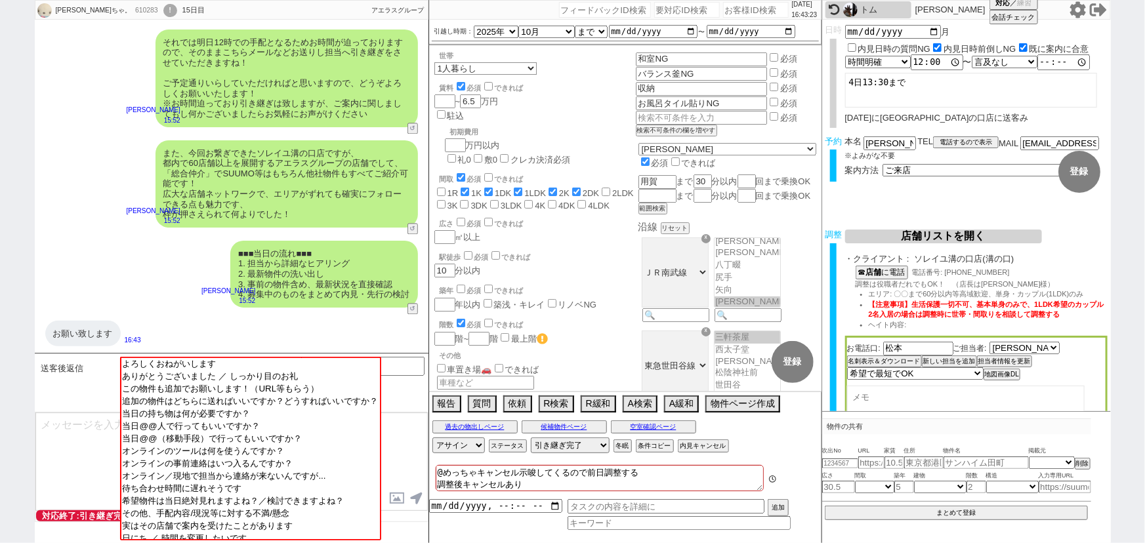
scroll to position [36, 0]
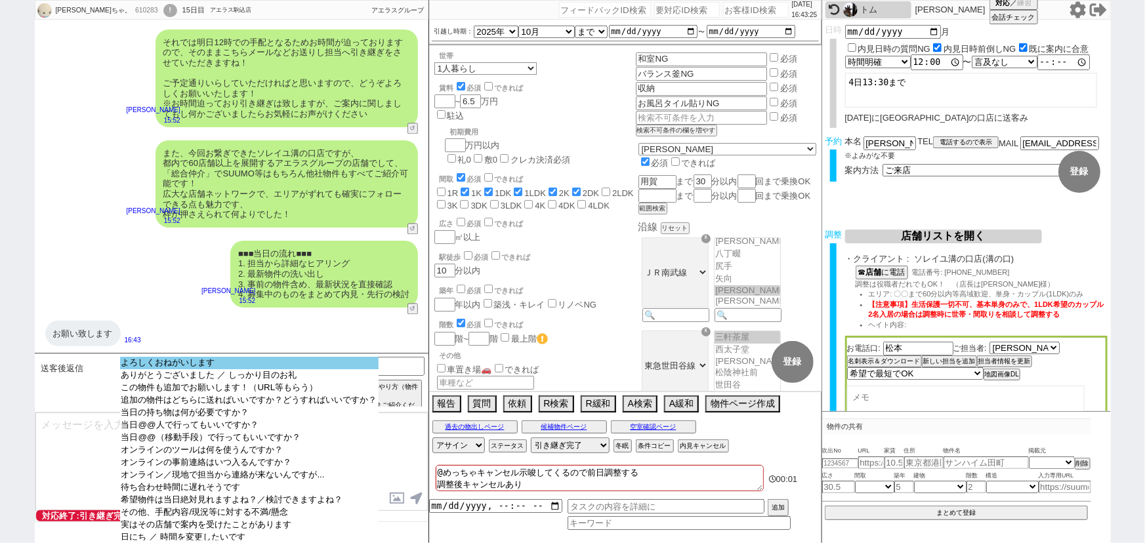
select select "よろしくおねがいします"
click at [236, 362] on option "よろしくおねがいします" at bounding box center [249, 363] width 259 height 12
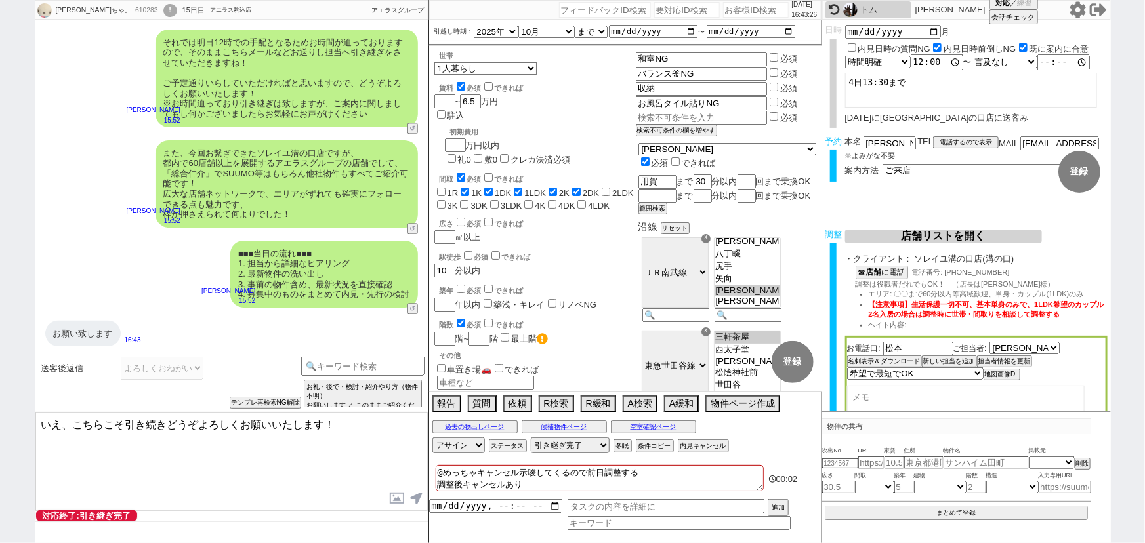
drag, startPoint x: 72, startPoint y: 420, endPoint x: 0, endPoint y: 401, distance: 74.0
click at [0, 401] on div "しほちゃ。 610283 ! 0 15日目 アエラス駒込店 冬眠中 自社客 アエラスグループ スミカ_BPO チャット全表示 2025-08-31 また先日の…" at bounding box center [572, 271] width 1145 height 543
type textarea "こちらこそ引き続きどうぞよろしくお願いいたします！"
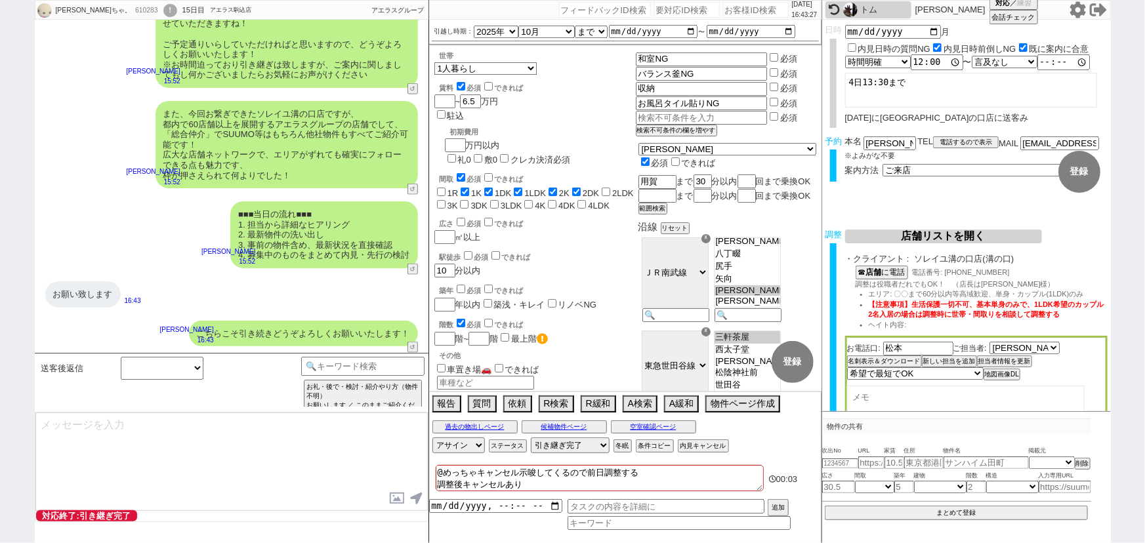
scroll to position [842, 0]
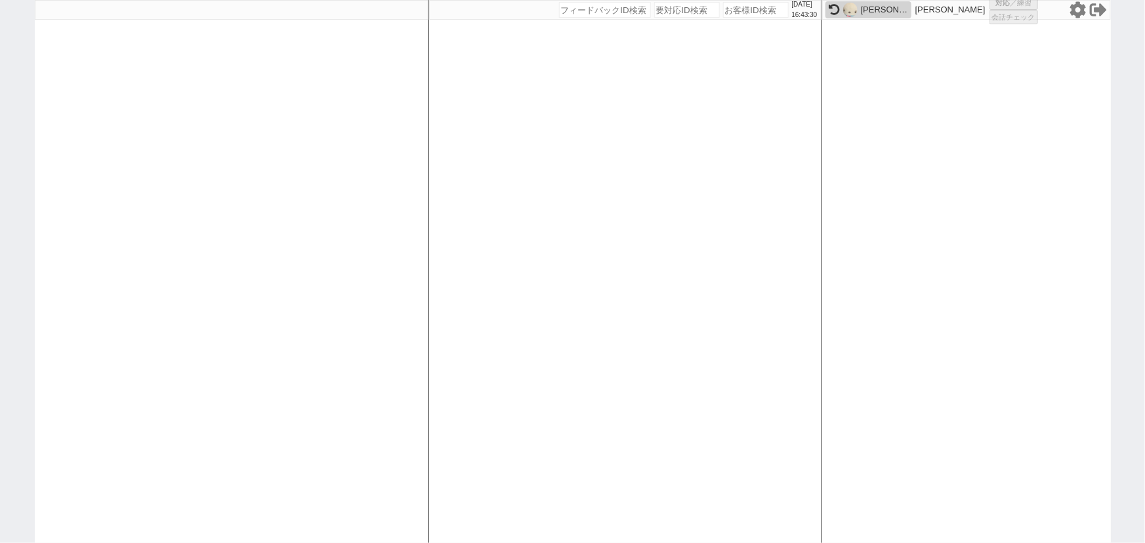
select select
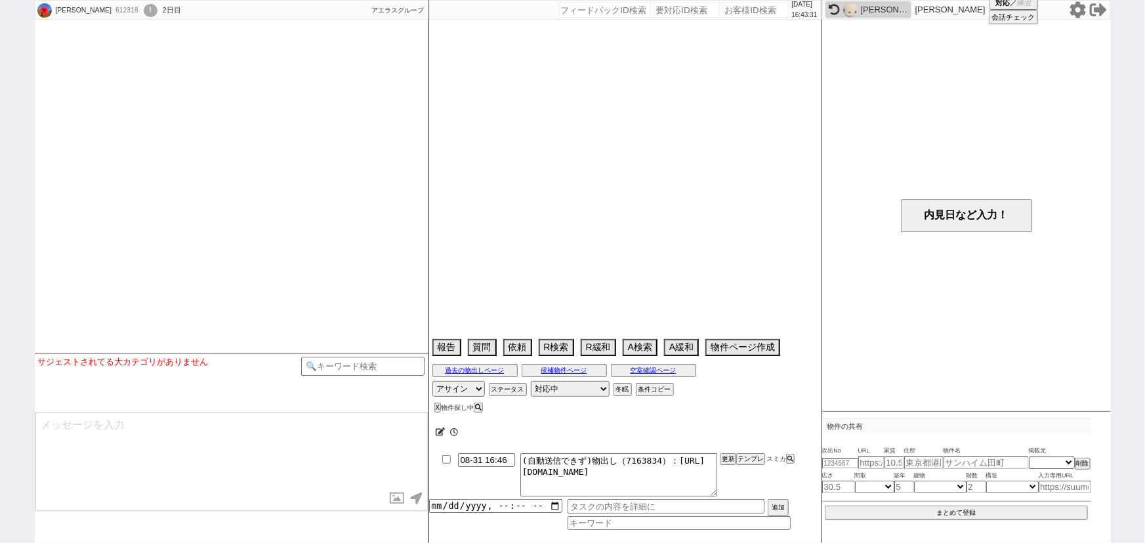
scroll to position [193, 0]
select select
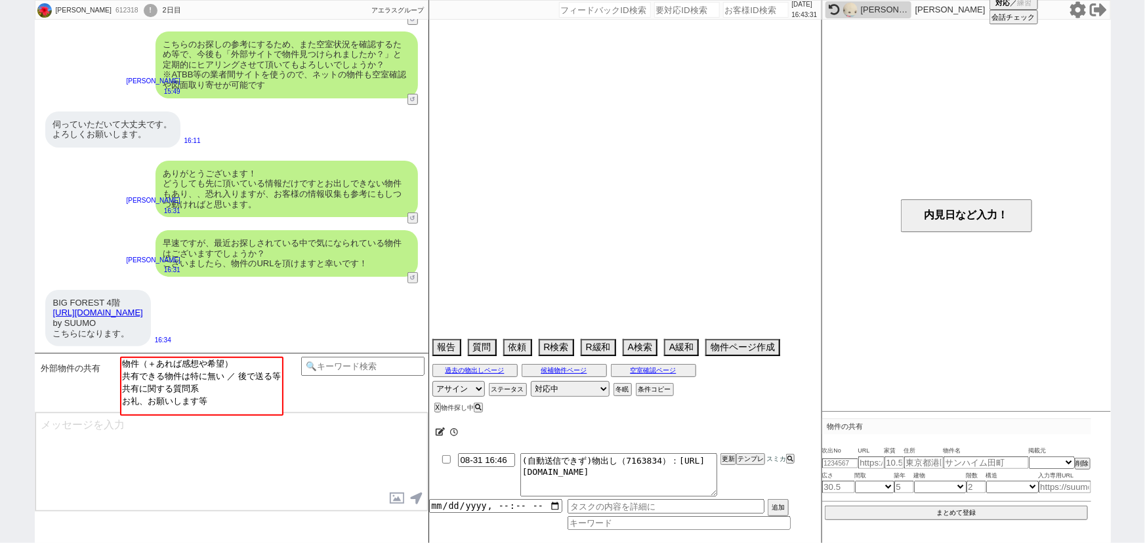
select select "15"
select select "0"
select select "62"
select select "1511"
select select "69"
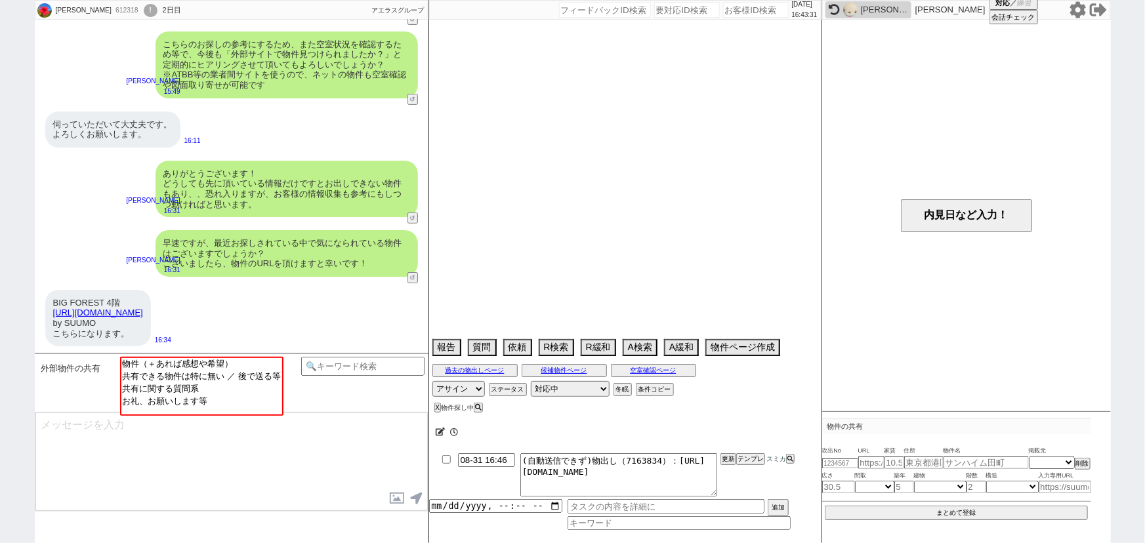
select select "1655"
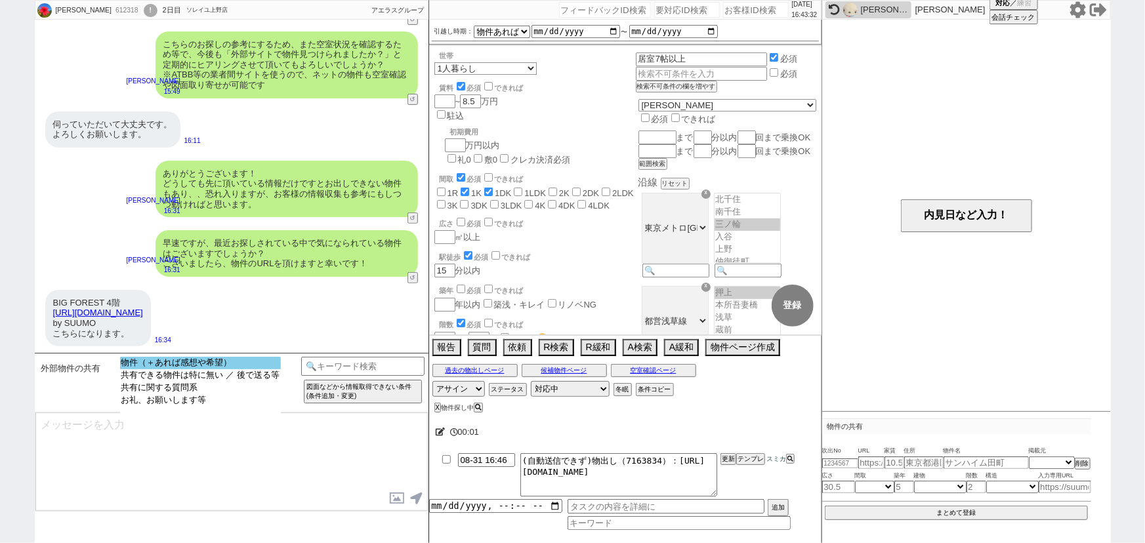
select select "物件（＋あれば感想や希望）"
click at [225, 359] on option "物件（＋あれば感想や希望）" at bounding box center [200, 363] width 161 height 12
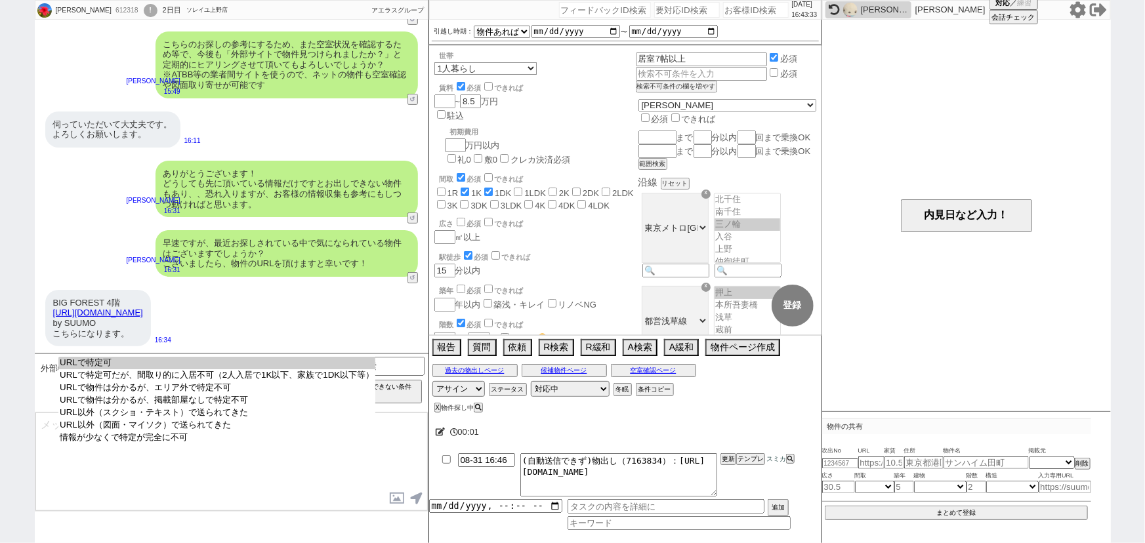
select select "URLで特定可"
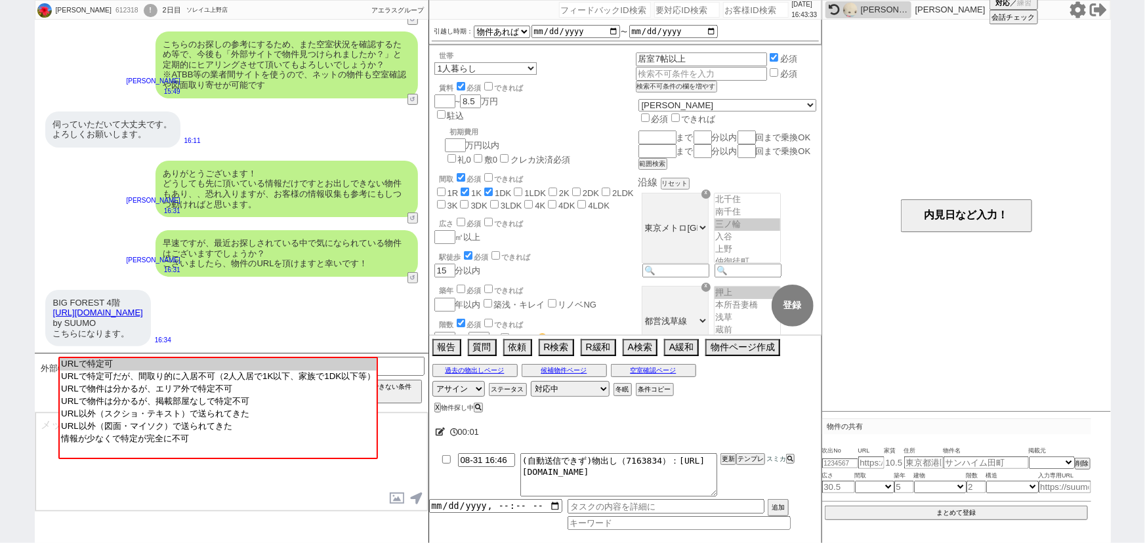
click at [225, 359] on option "URLで特定可" at bounding box center [218, 364] width 317 height 12
type input "36916372"
type input "https://suumo.jp/chintai/bc_100453657889/"
select select "1"
select select
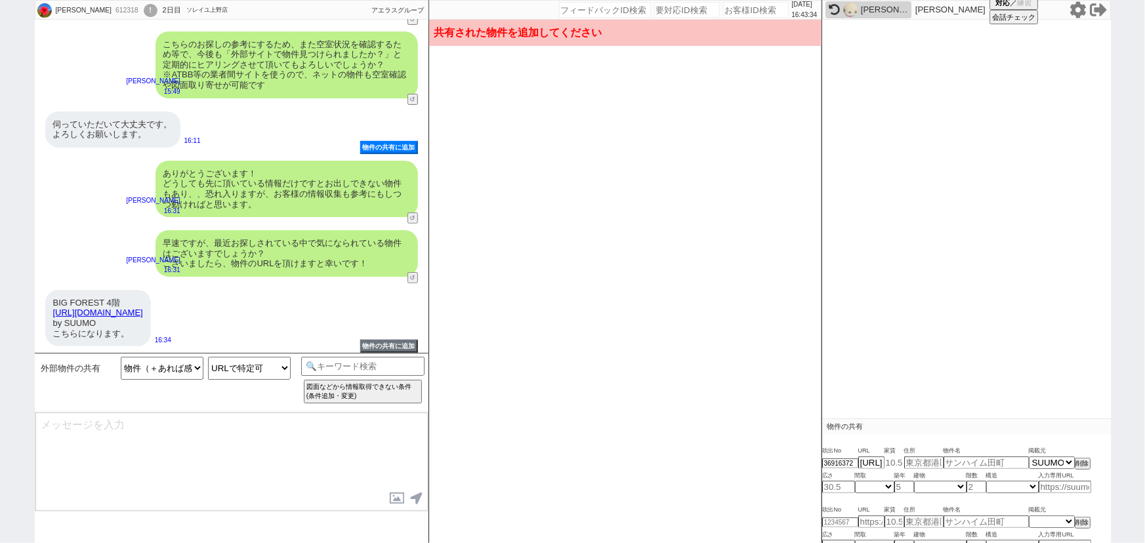
scroll to position [56, 0]
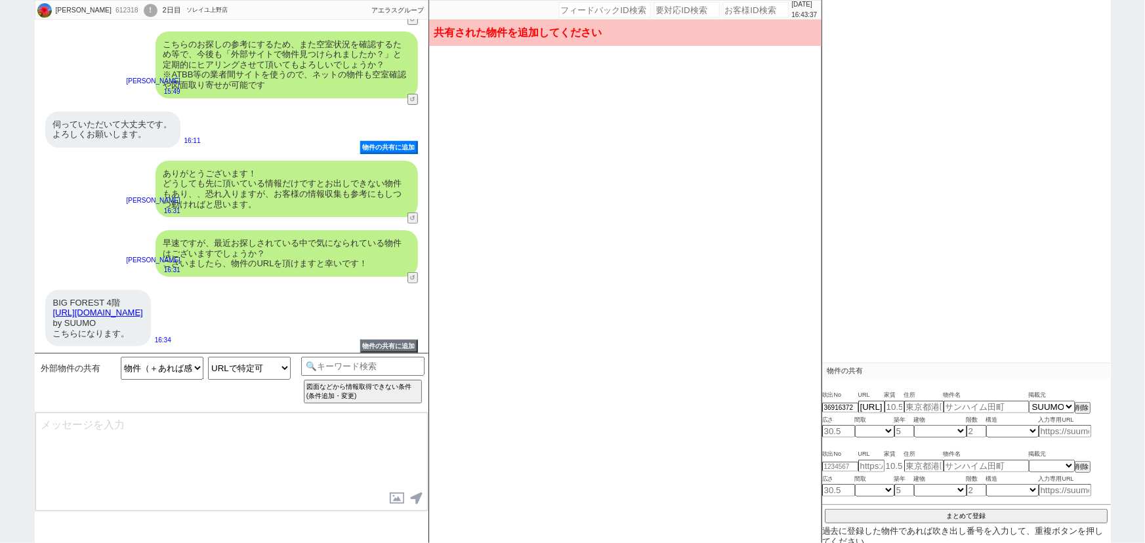
type input "8.1"
type input "東京都荒川区南千住６"
type input "BIG FOREST"
type input "25.23"
select select "1"
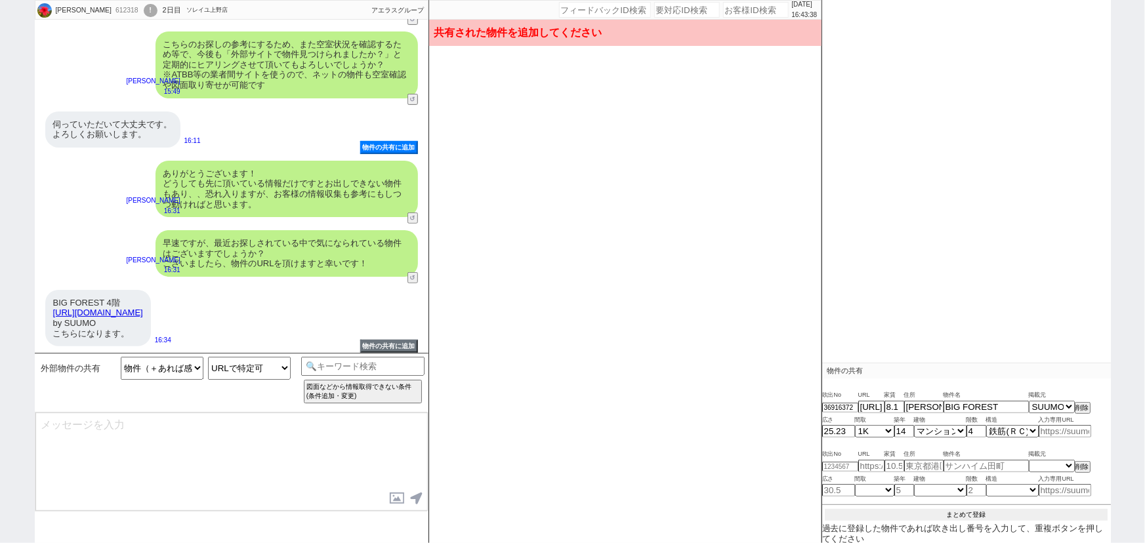
scroll to position [54, 0]
click at [957, 511] on button "まとめて登録" at bounding box center [966, 517] width 283 height 12
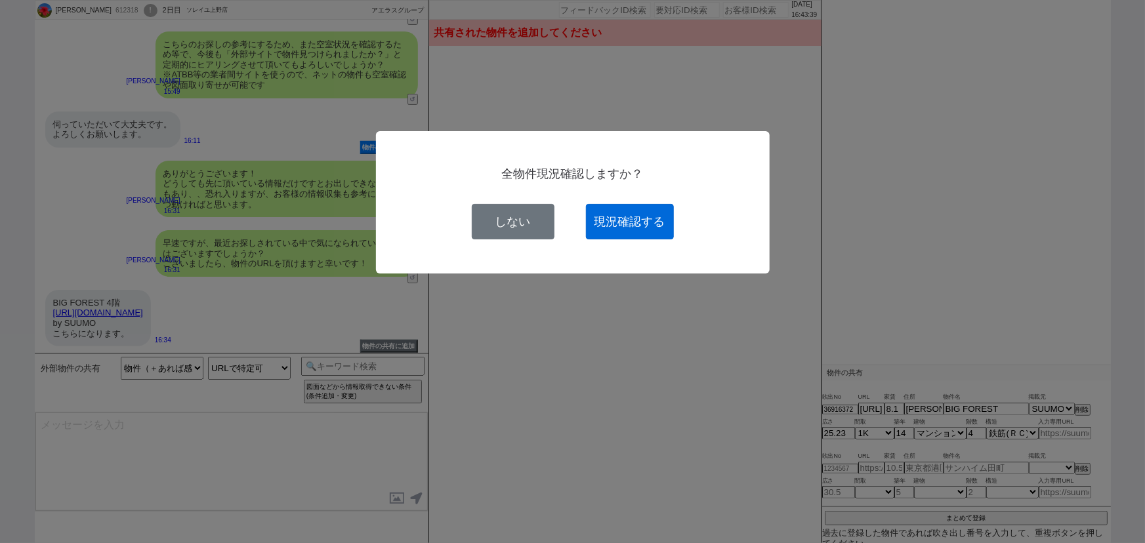
click at [630, 213] on button "現況確認する" at bounding box center [630, 221] width 88 height 35
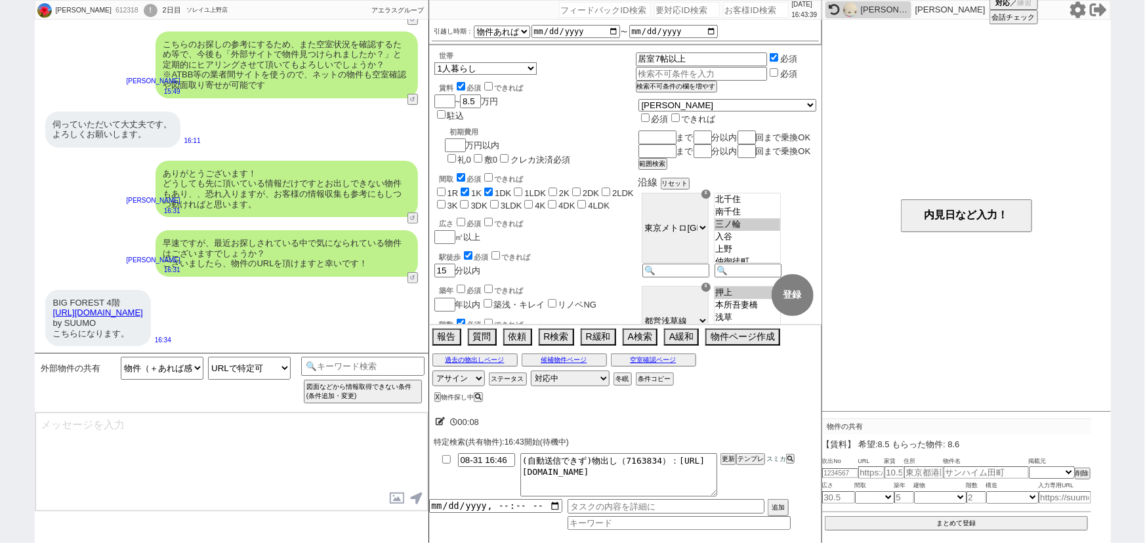
scroll to position [0, 0]
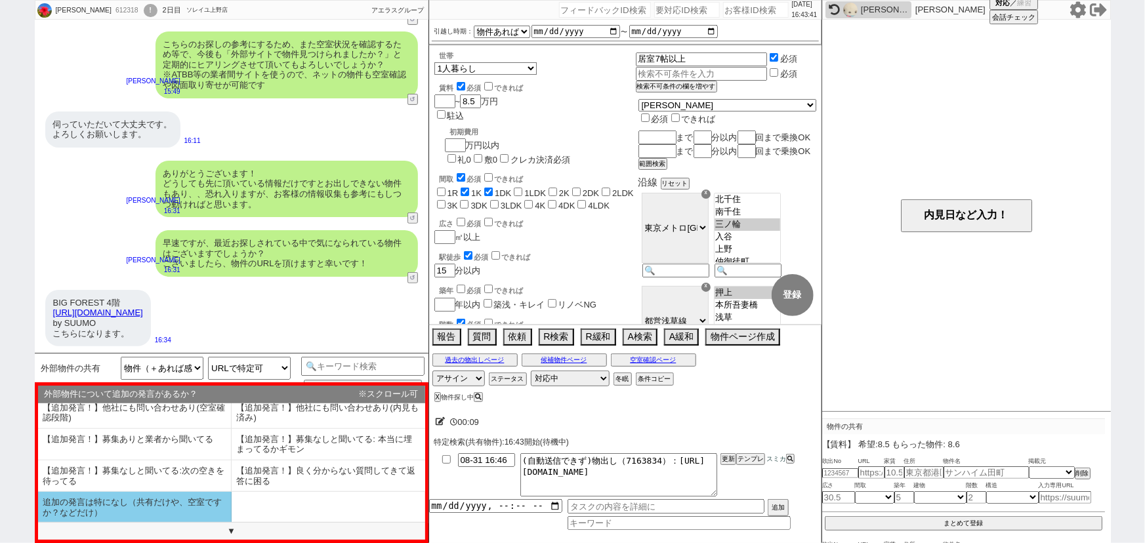
click at [132, 509] on li "追加の発言は特になし（共有だけや、空室ですか？などだけ）" at bounding box center [135, 507] width 194 height 31
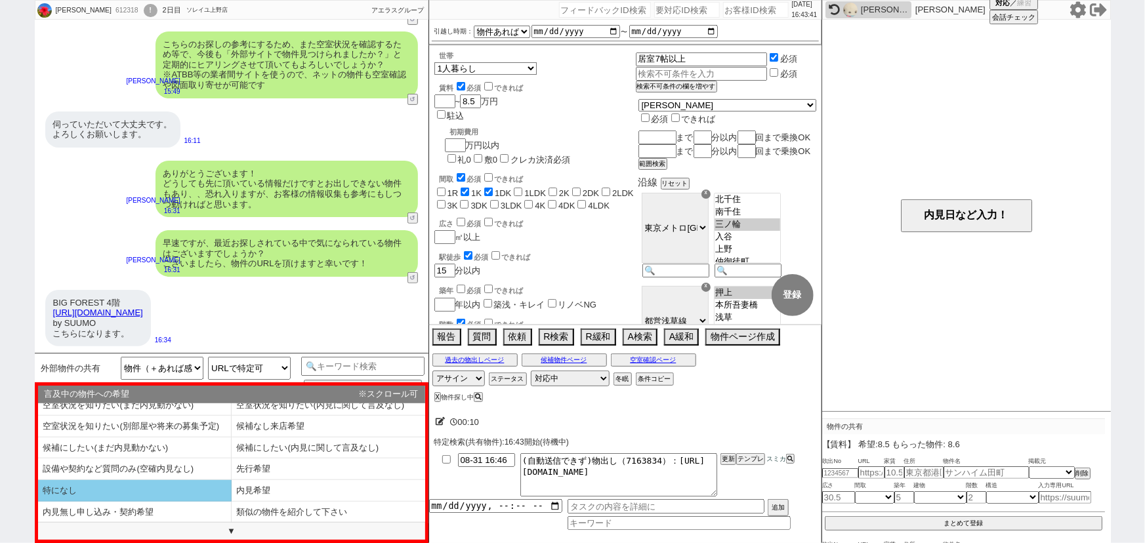
click at [126, 489] on li "特になし" at bounding box center [135, 491] width 194 height 22
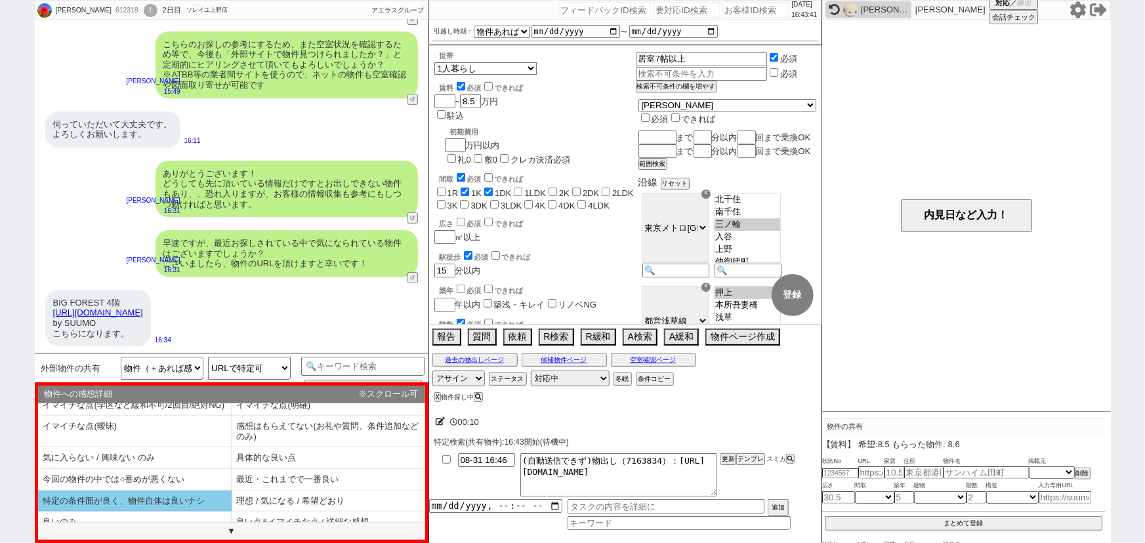
scroll to position [29, 0]
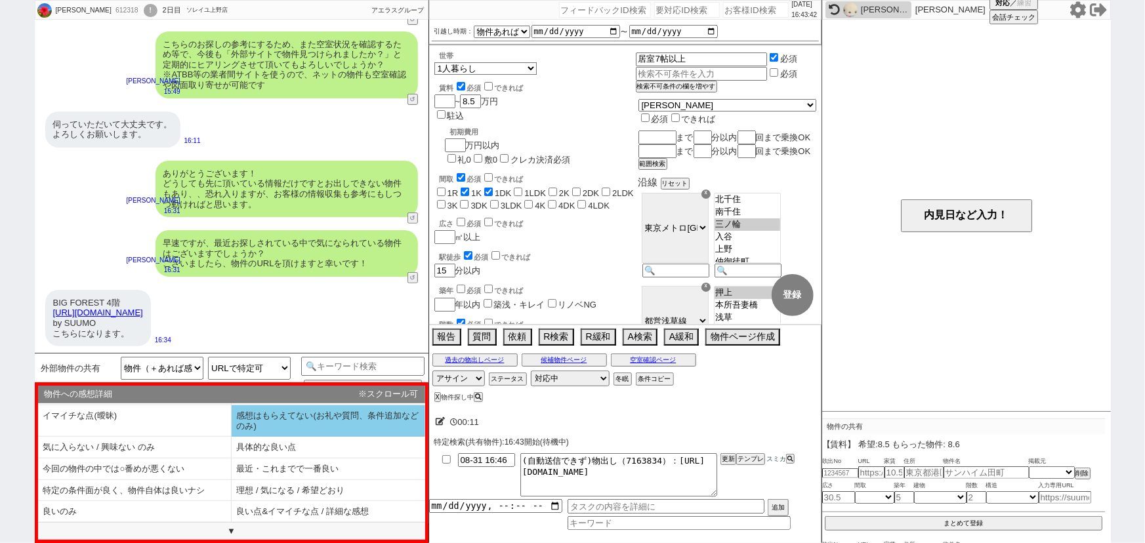
click at [310, 413] on li "感想はもらえてない(お礼や質問、条件追加などのみ)" at bounding box center [329, 421] width 194 height 31
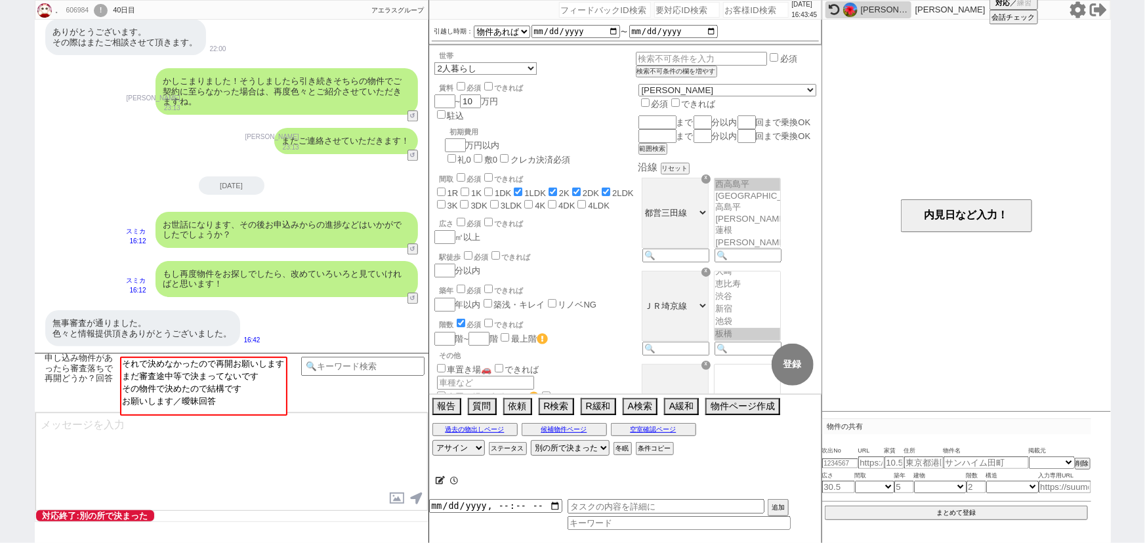
scroll to position [49, 0]
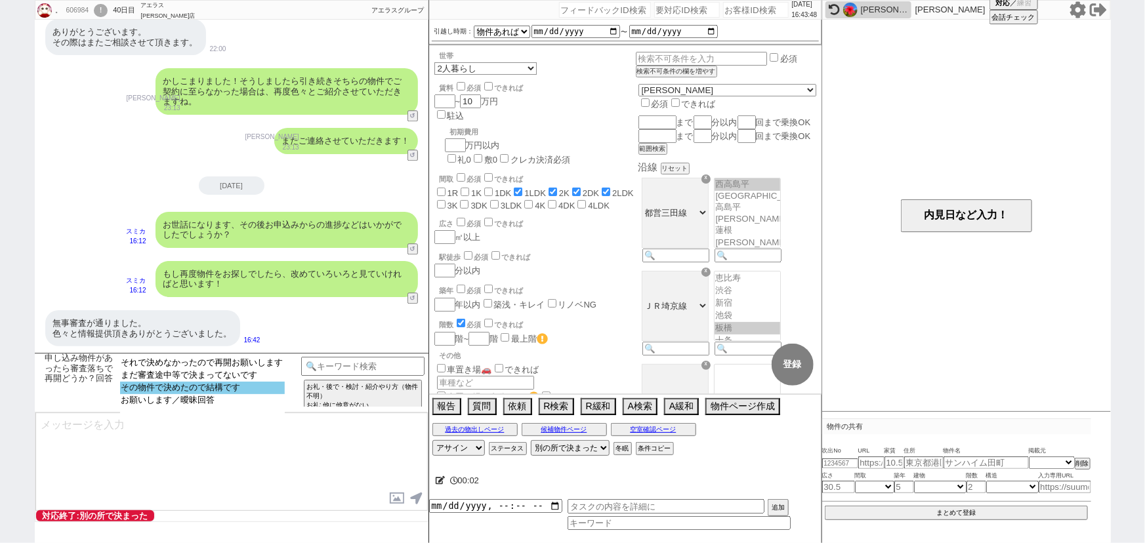
click at [238, 390] on option "その物件で決めたので結構です" at bounding box center [202, 388] width 165 height 12
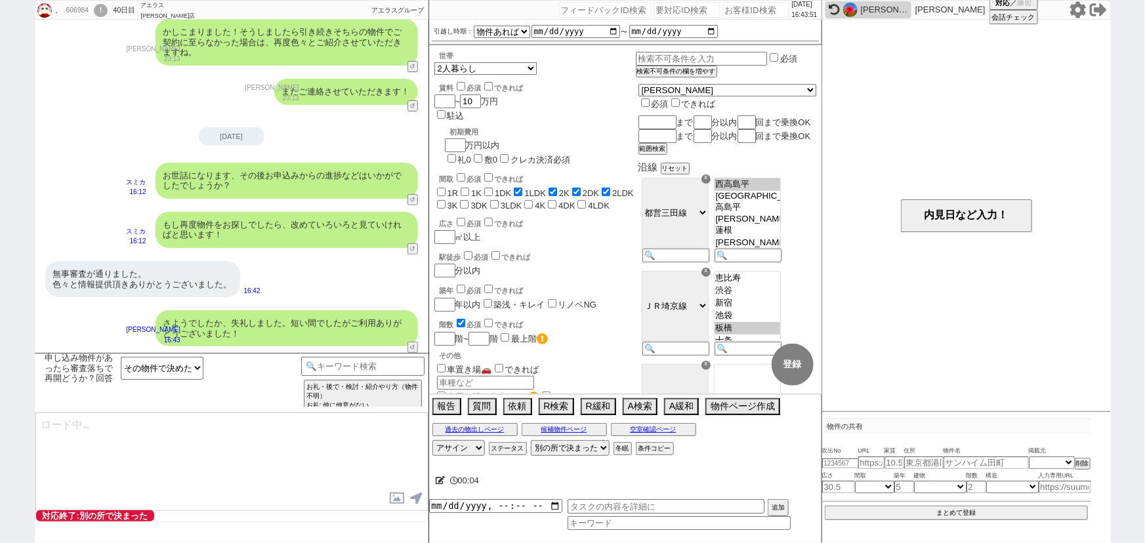
scroll to position [135, 0]
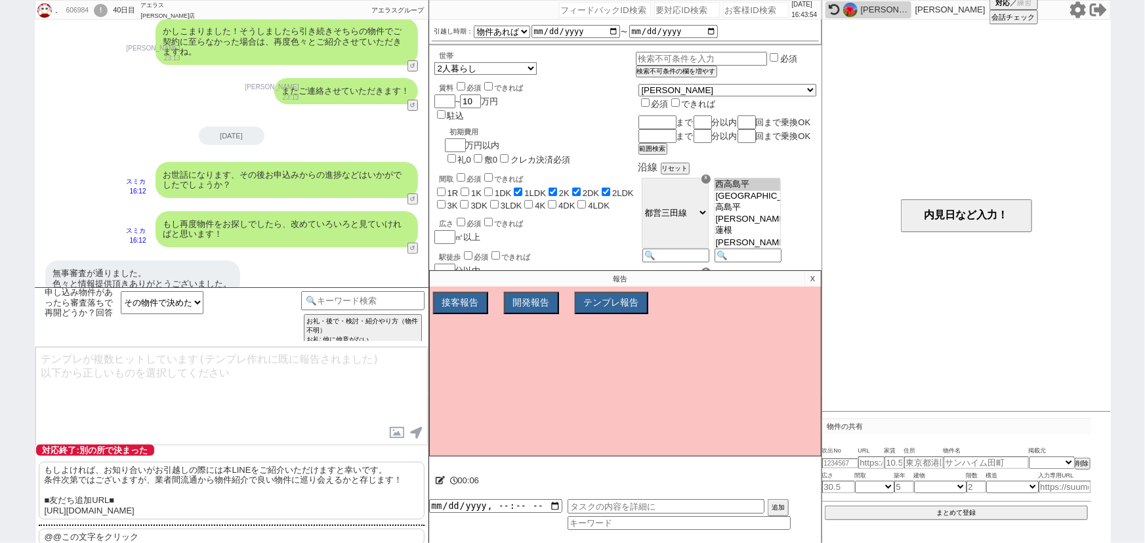
click at [194, 492] on p "もしよければ、お知り合いがお引越しの際には本LINEをご紹介いただけますと幸いです。 条件次第ではございますが、業者間流通から物件紹介で良い物件に巡り会えるか…" at bounding box center [232, 491] width 386 height 58
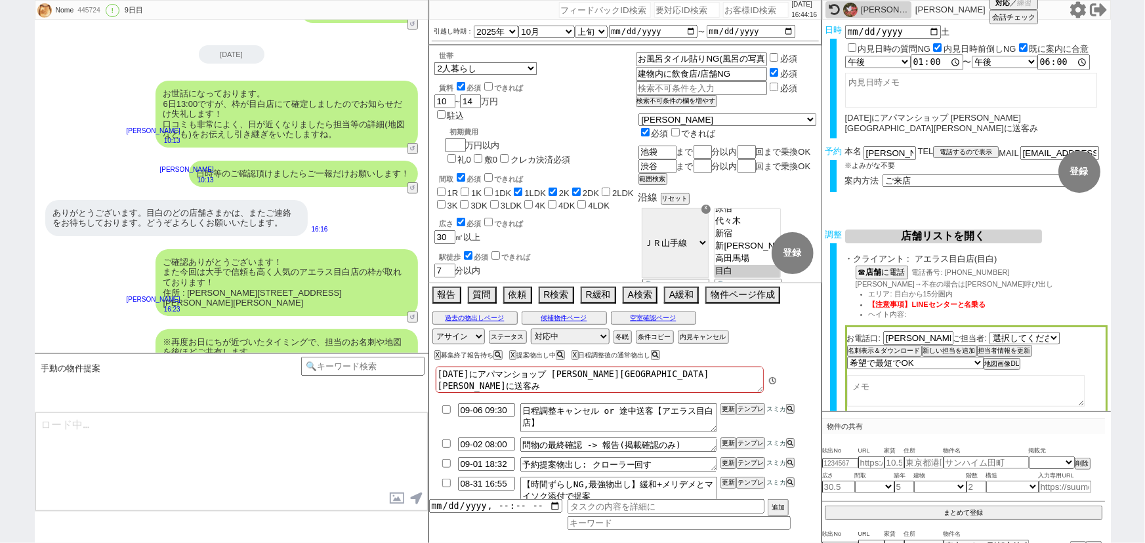
scroll to position [62, 0]
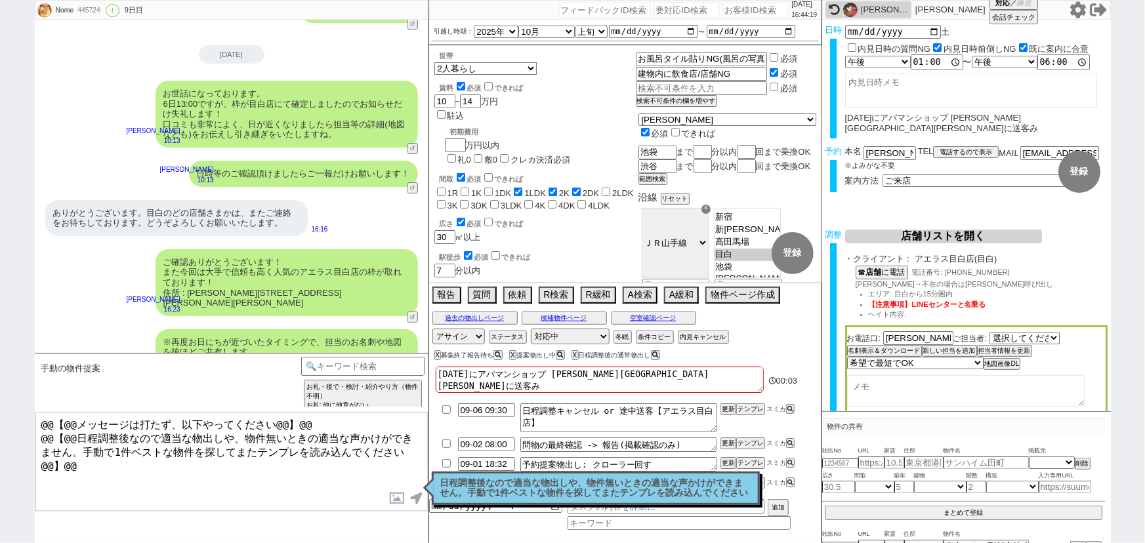
click at [518, 486] on p "日程調整後なので適当な物出しや、物件無いときの適当な声かけができません。手動で1件ベストな物件を探してまたテンプレを読み込んでください" at bounding box center [595, 488] width 311 height 20
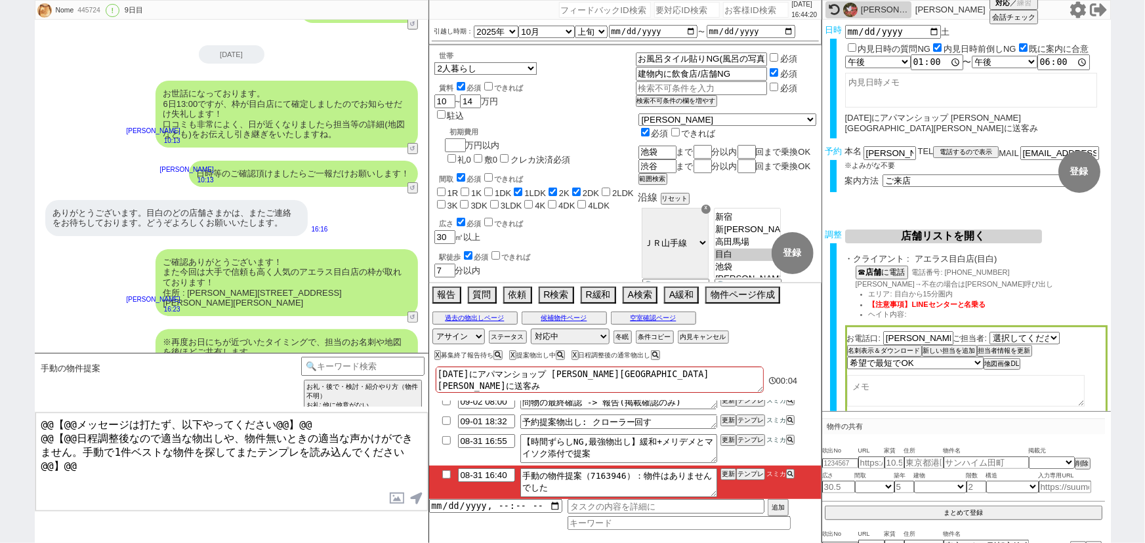
scroll to position [0, 0]
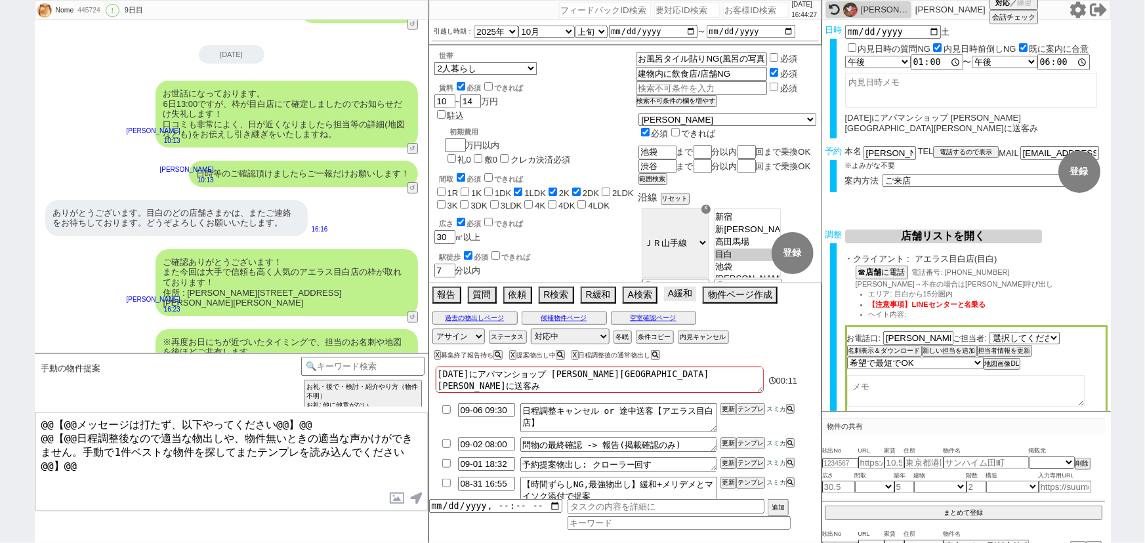
click at [692, 296] on button "A緩和" at bounding box center [680, 294] width 32 height 14
click at [726, 11] on input "number" at bounding box center [756, 10] width 66 height 16
paste input "611004"
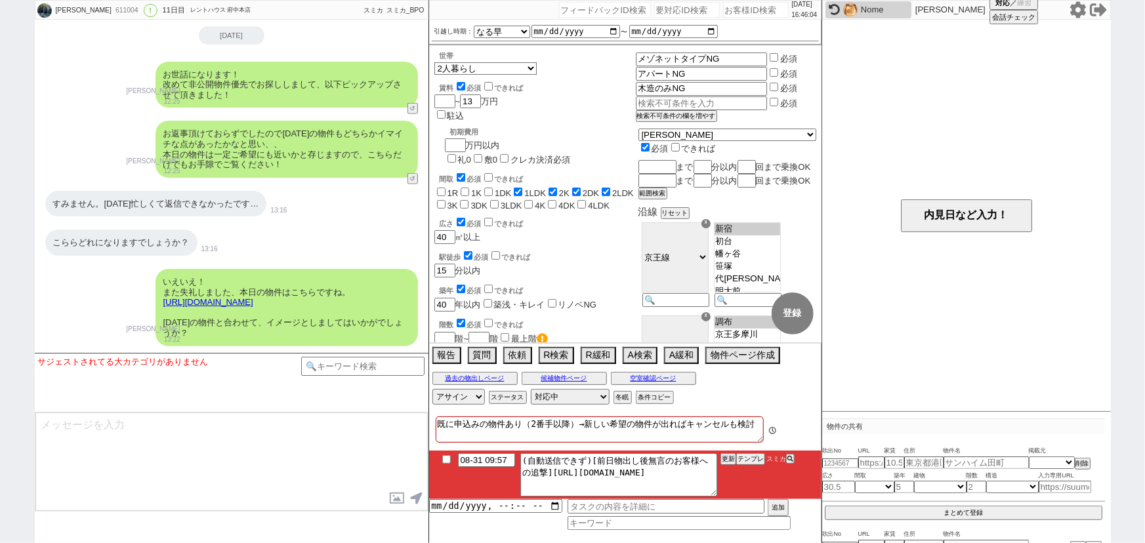
scroll to position [10, 0]
drag, startPoint x: 543, startPoint y: 466, endPoint x: 764, endPoint y: 514, distance: 226.3
click at [764, 514] on div "08-31 09:57 (自動送信できず)[前日物出し後無言のお客様への追撃]https://jent-crm.com/2ng-84y191pn3984hy/…" at bounding box center [625, 490] width 392 height 79
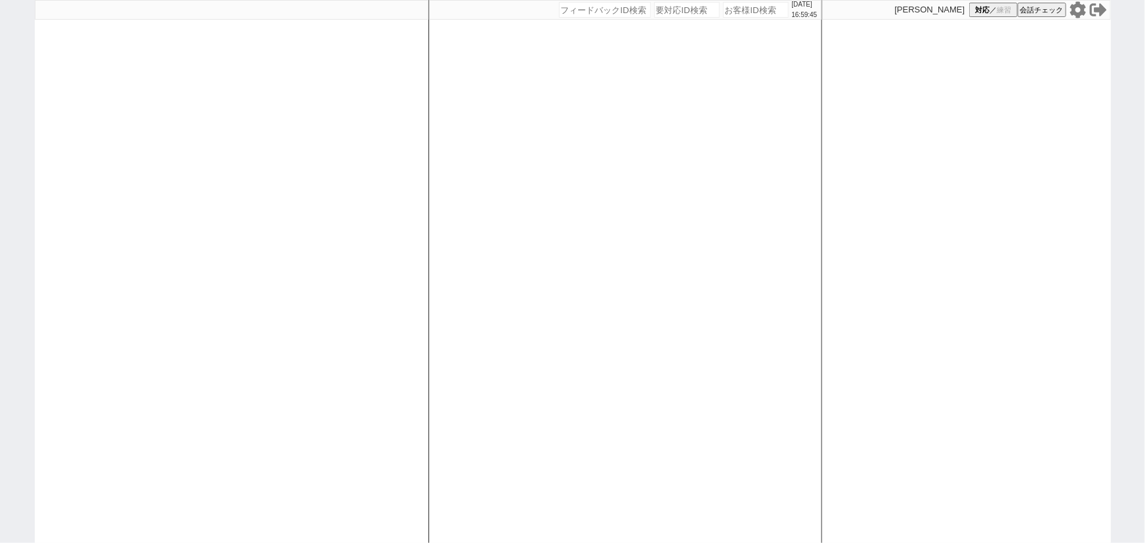
click at [730, 9] on input "number" at bounding box center [756, 10] width 66 height 16
paste input "611551"
type input "611551"
select select
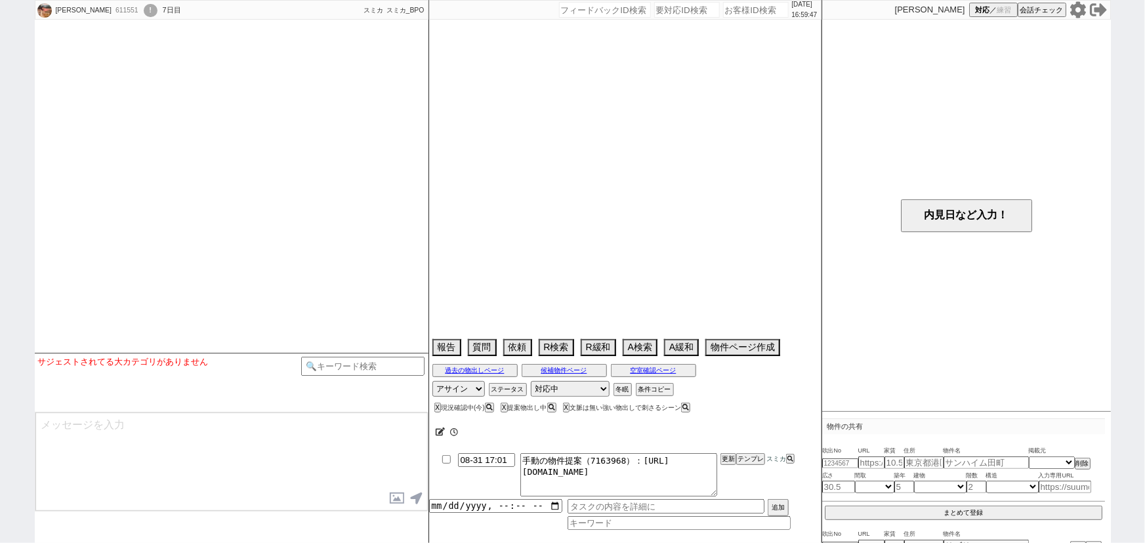
scroll to position [5748, 0]
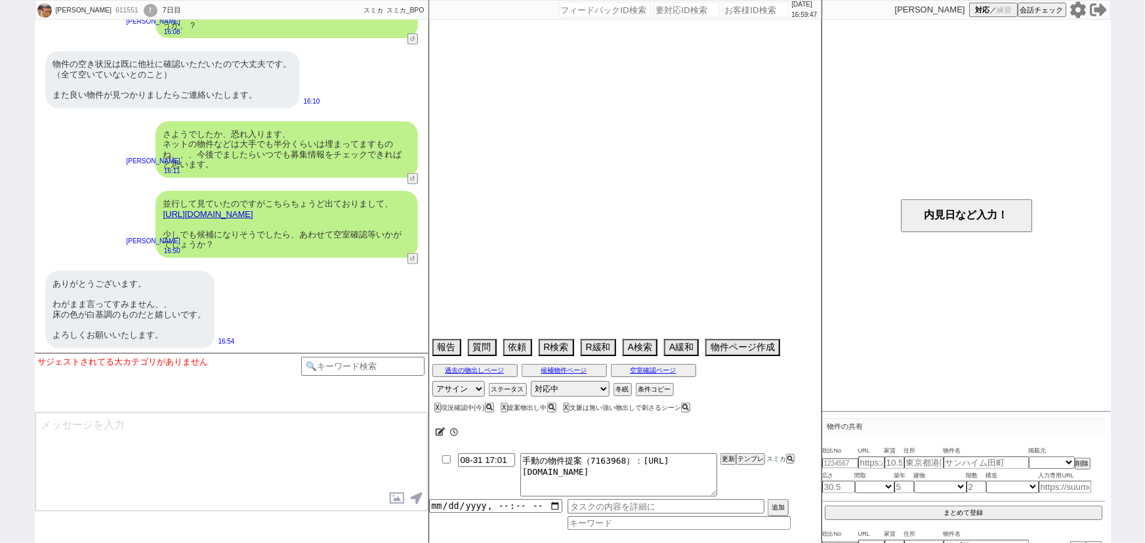
select select "2025"
select select "11"
select select "37"
select select "0"
select select "14"
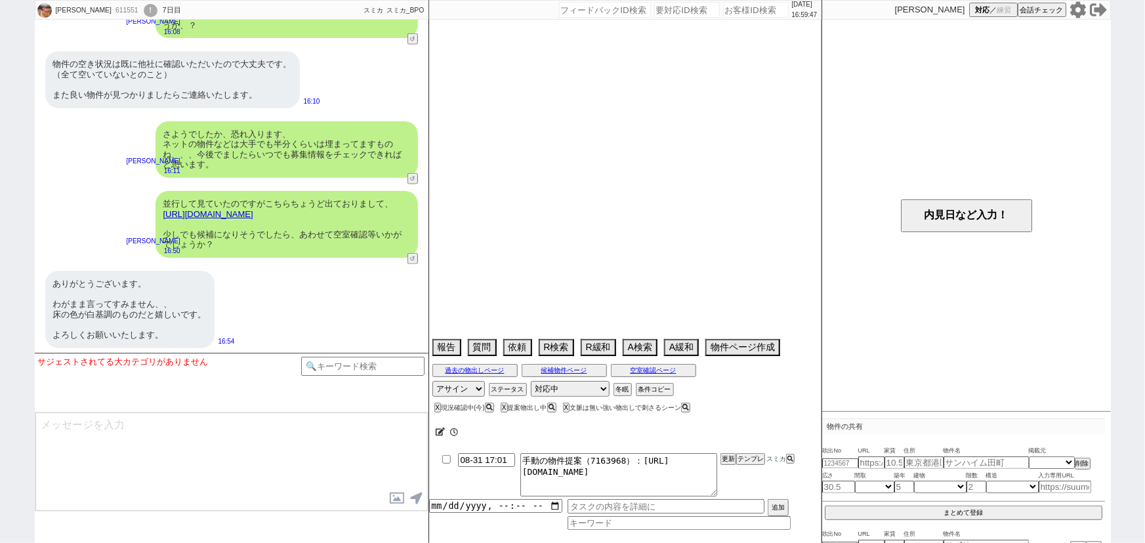
select select "64"
select select "65"
select select "66"
select select "67"
select select "68"
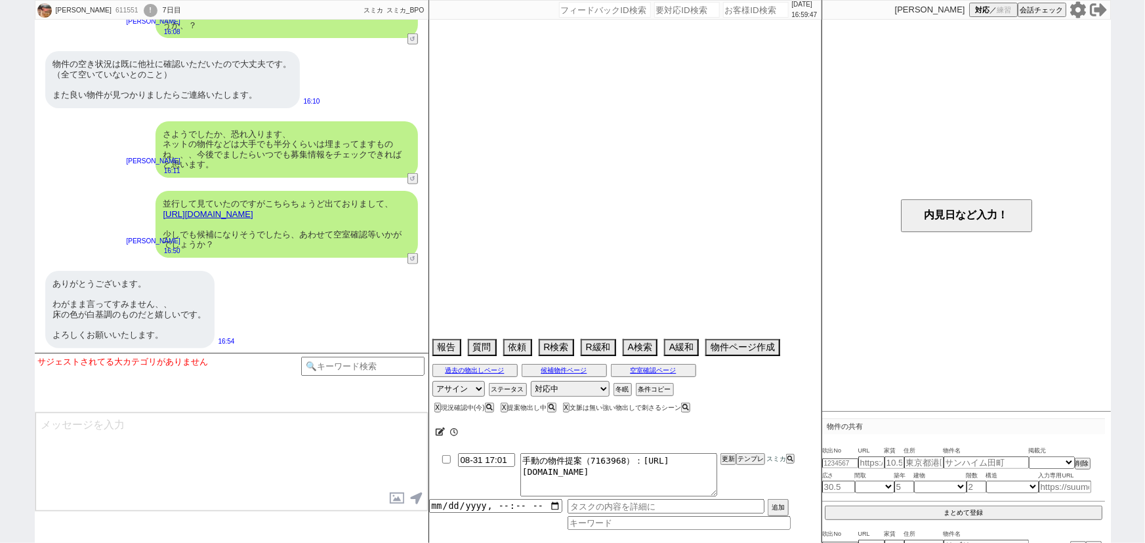
select select "69"
select select "70"
select select "71"
select select "72"
select select "73"
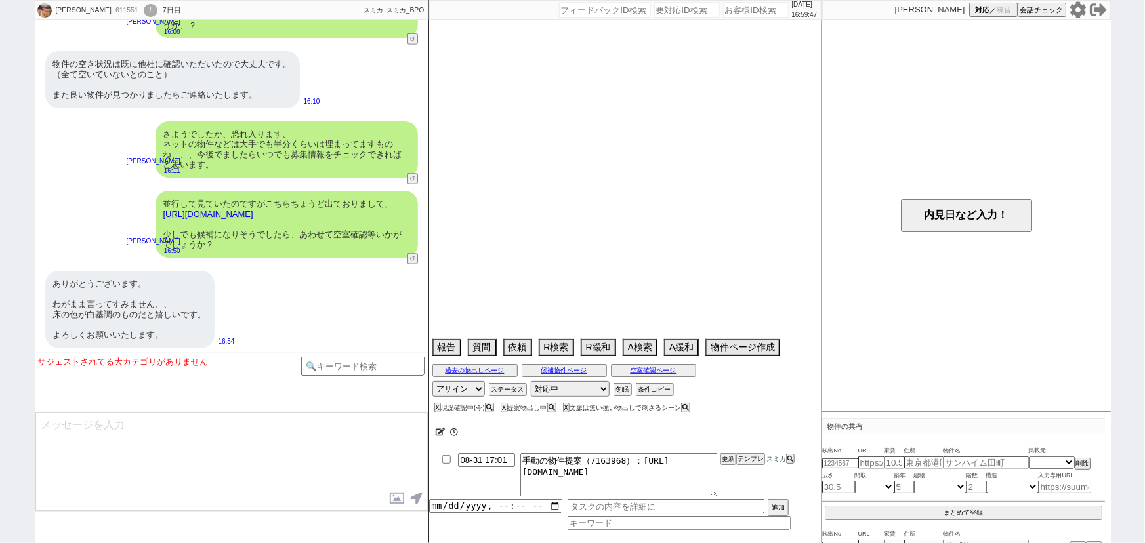
select select "74"
select select "75"
select select "76"
select select "77"
select select "78"
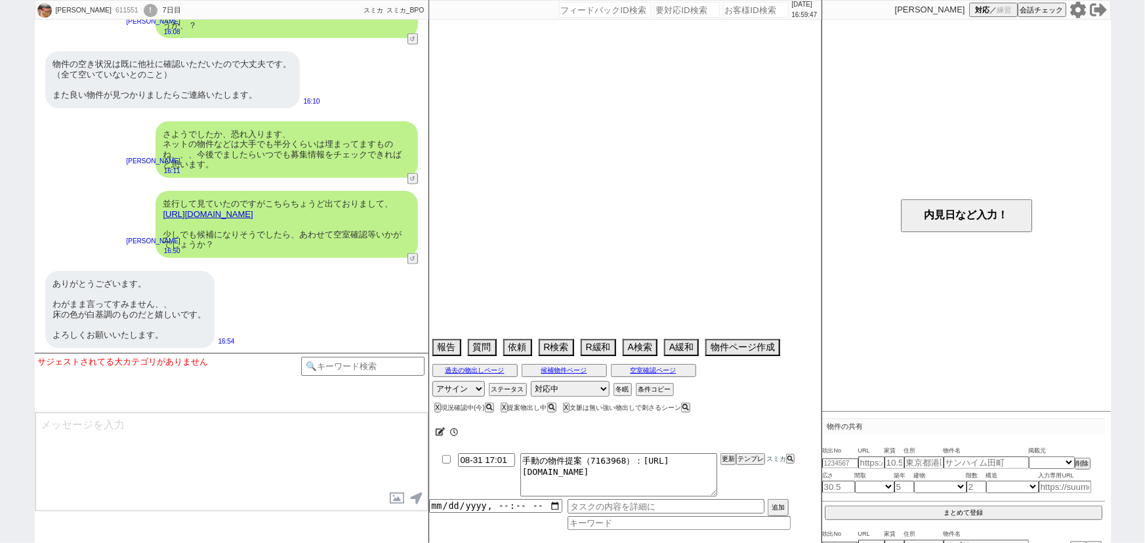
select select "79"
select select "80"
select select "81"
select select "82"
select select "83"
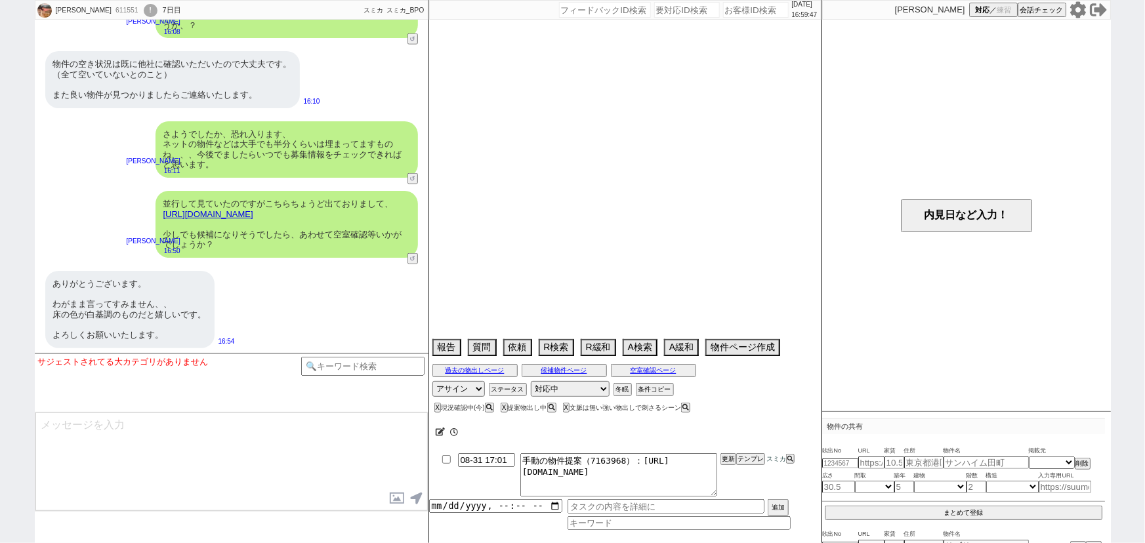
select select "84"
select select "85"
select select "86"
select select "87"
select select "88"
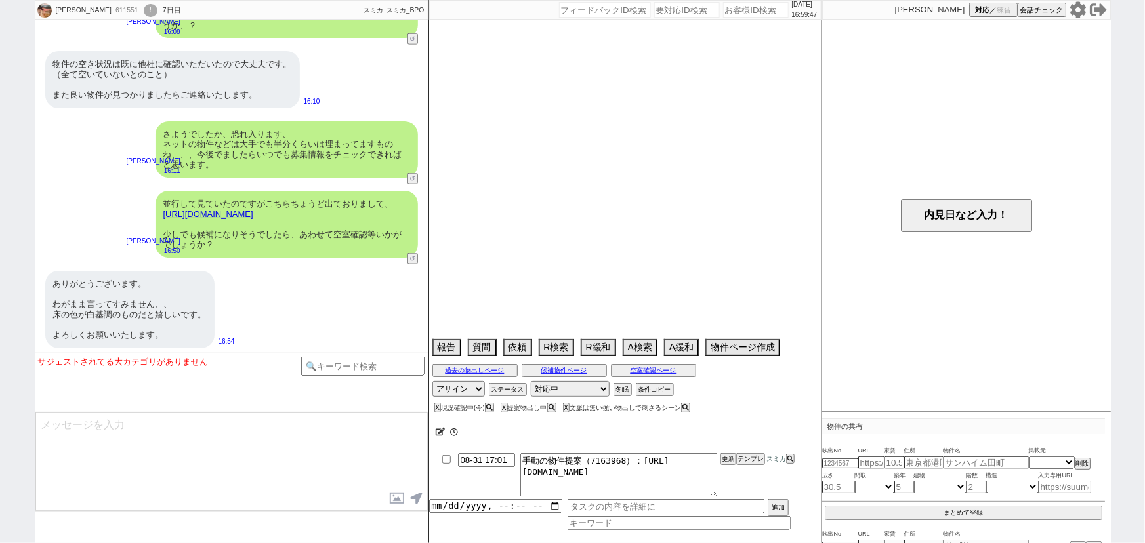
select select "89"
select select "90"
select select "91"
select select "92"
select select "93"
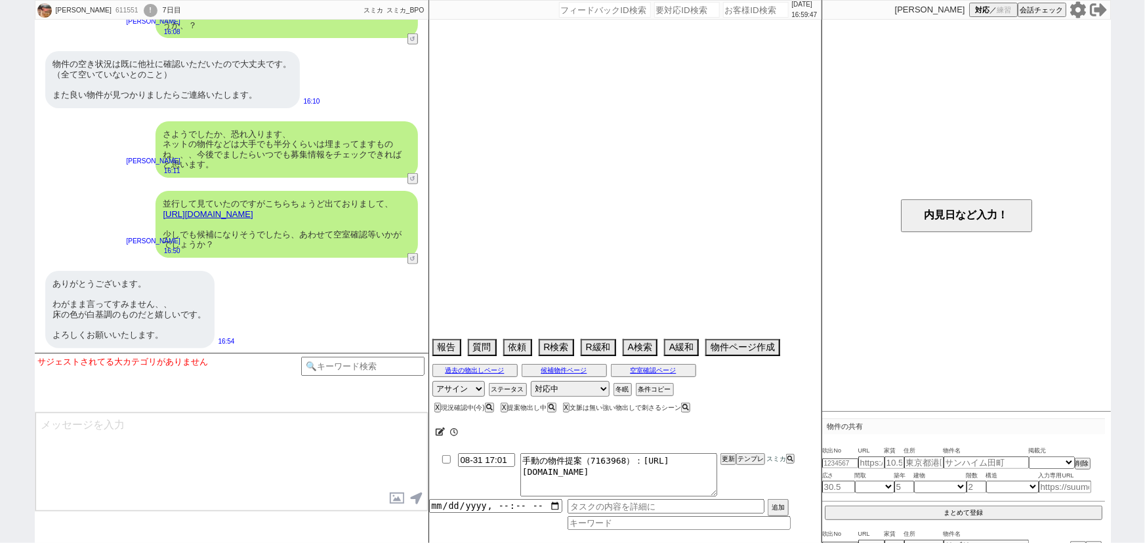
select select "94"
select select "95"
select select "96"
select select "97"
select select "98"
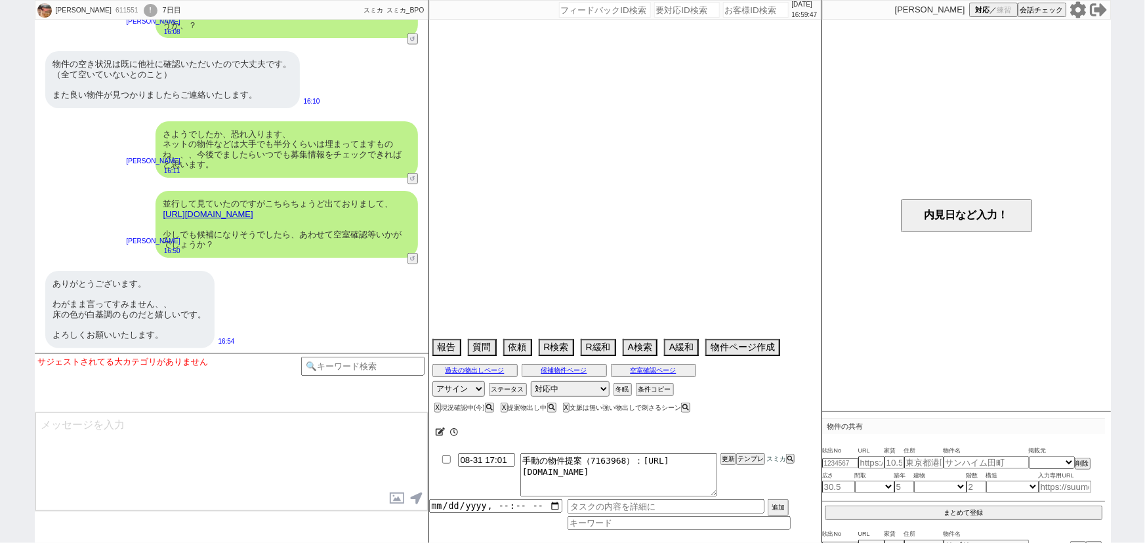
select select "99"
select select "100"
select select "101"
select select "102"
select select "103"
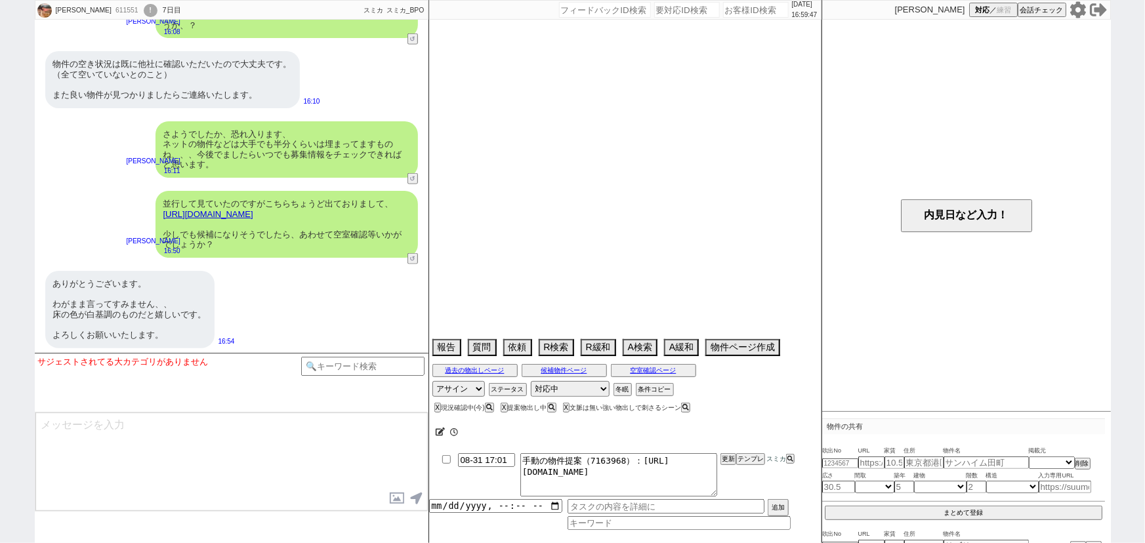
select select "104"
select select "105"
select select "108"
select select "109"
select select "110"
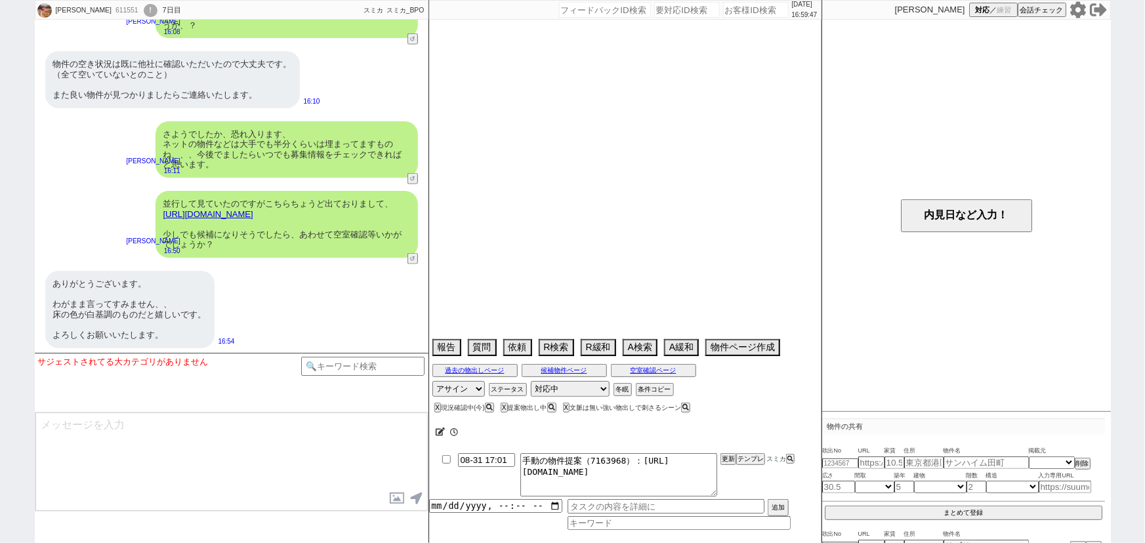
select select "113"
select select "115"
select select "116"
select select "117"
select select "118"
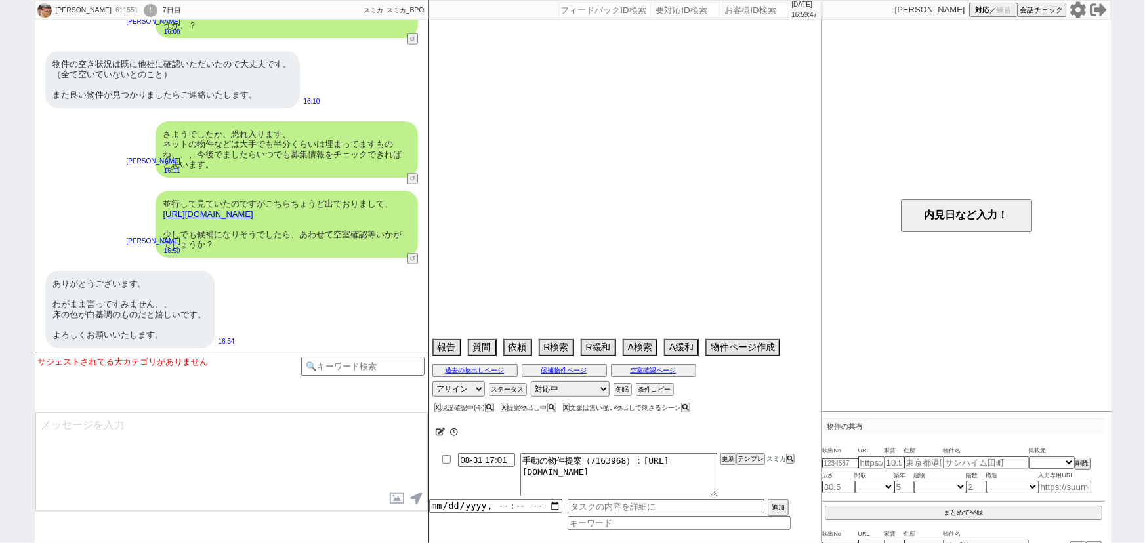
select select "23"
select select "751"
select select "57"
select select "[DATE]"
select select "91"
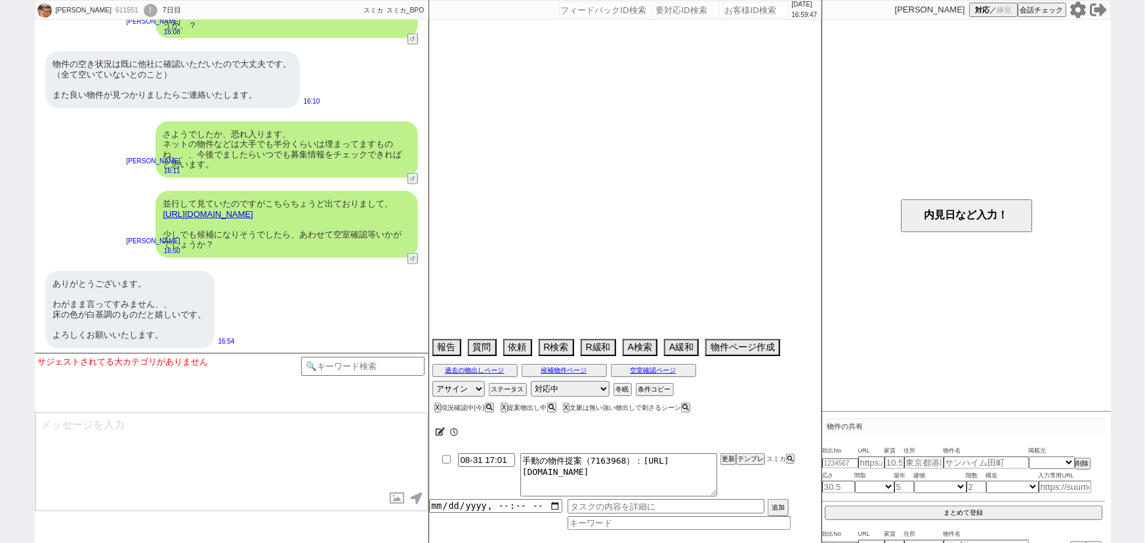
select select "[DATE]"
select select "48"
select select "[DATE]"
select select "25"
select select "3116"
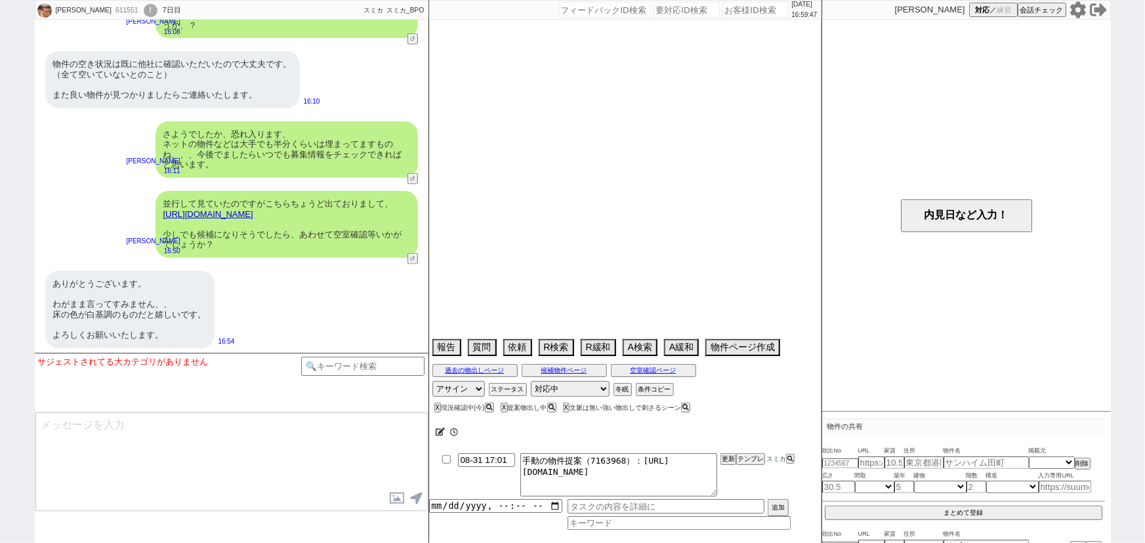
select select "53"
select select "[DATE]"
select select "9"
select select "339"
select select "15"
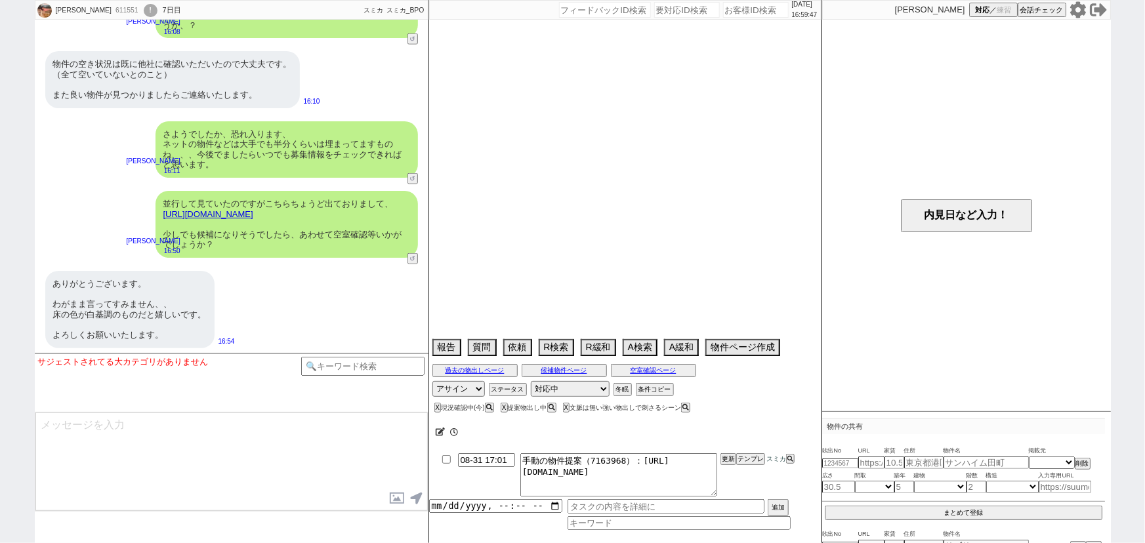
select select "52"
select select "[DATE]"
select select "10"
select select "380"
select select "56"
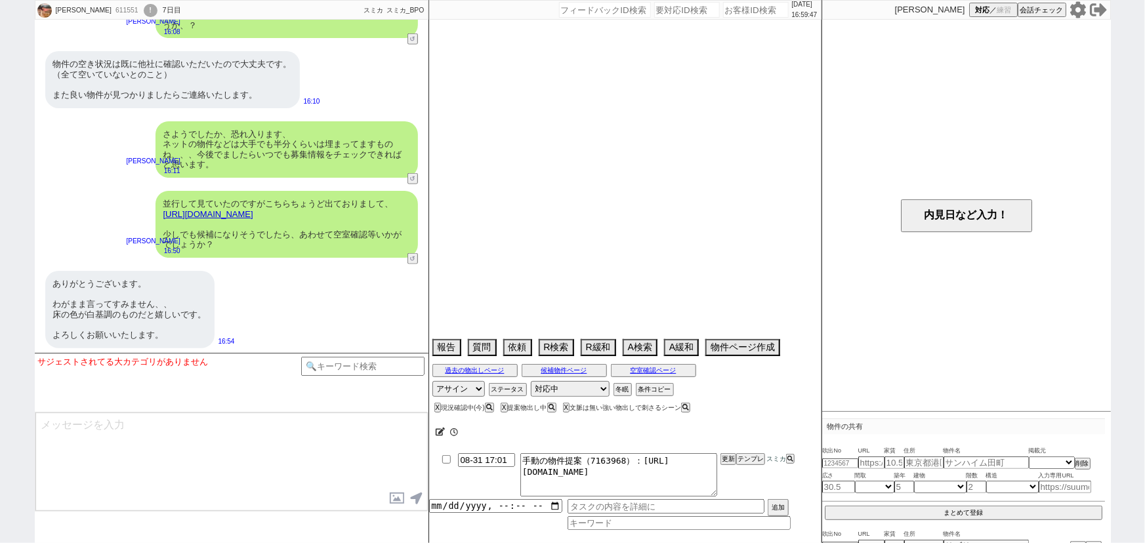
select select "[DATE]"
select select "89"
select select "81"
select select "17"
select select "86"
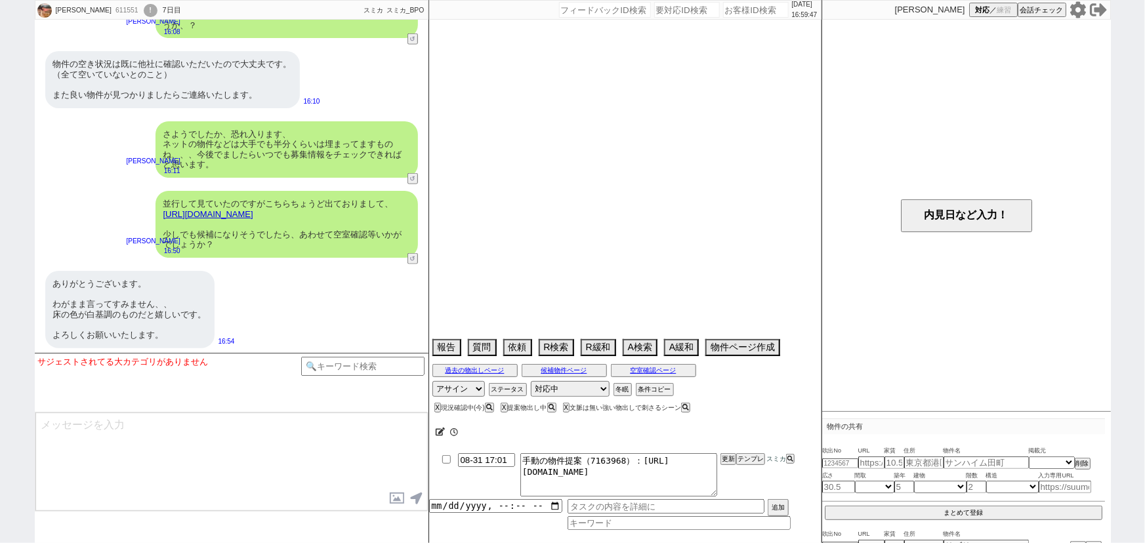
select select "93"
select select "94"
select select "2564"
select select "49"
select select "46"
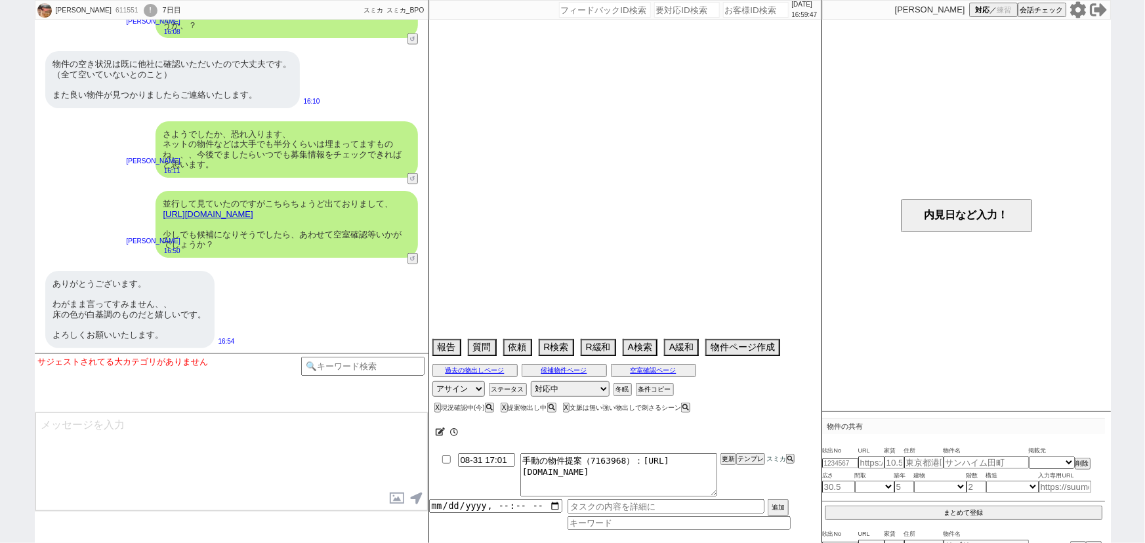
select select "1195"
select select "129"
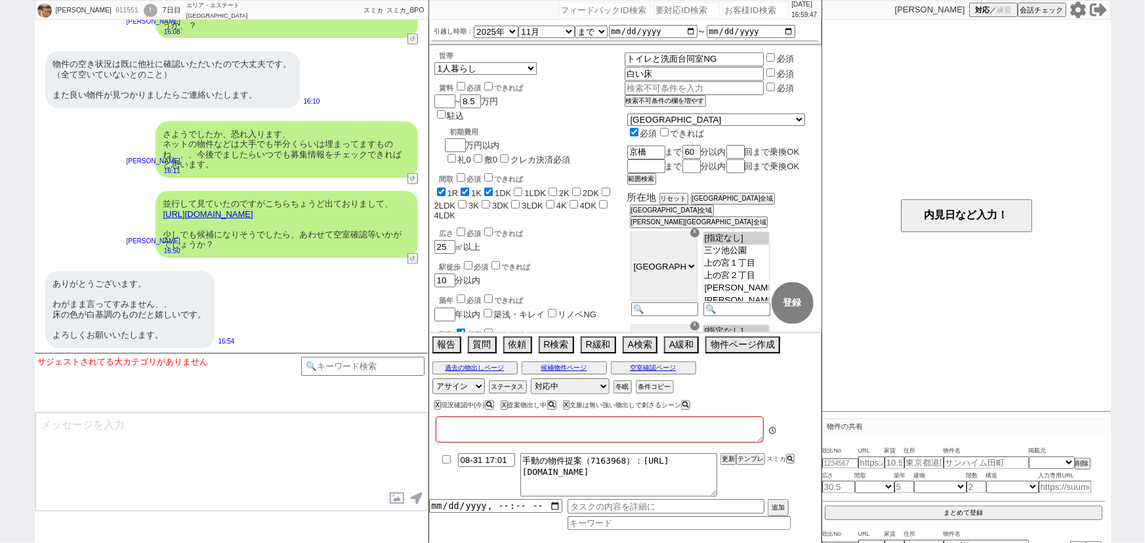
type textarea "8/30　他社で複数内見予定"
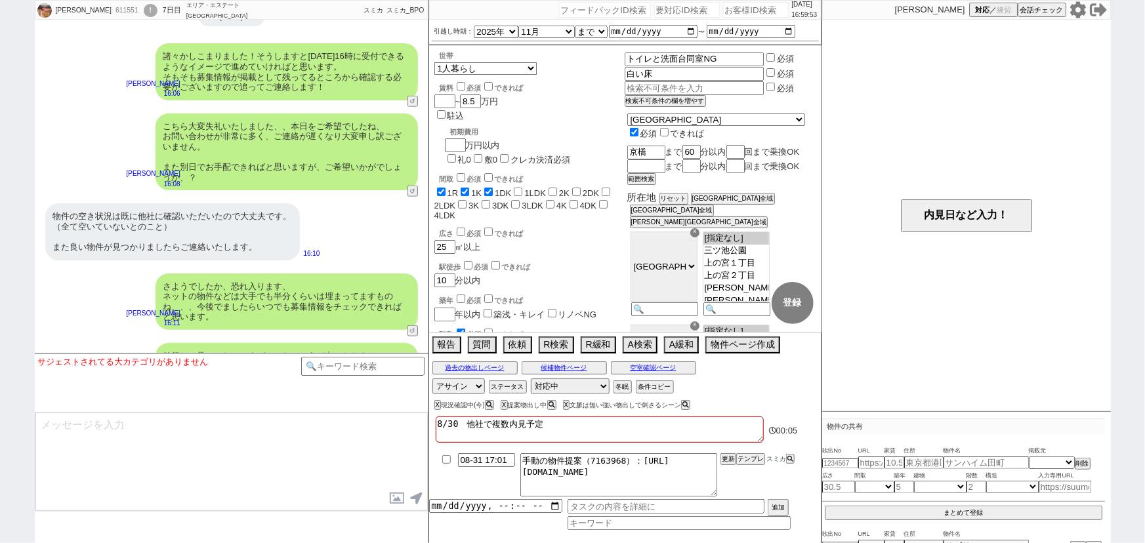
scroll to position [5595, 0]
click at [438, 407] on button "X" at bounding box center [436, 405] width 5 height 7
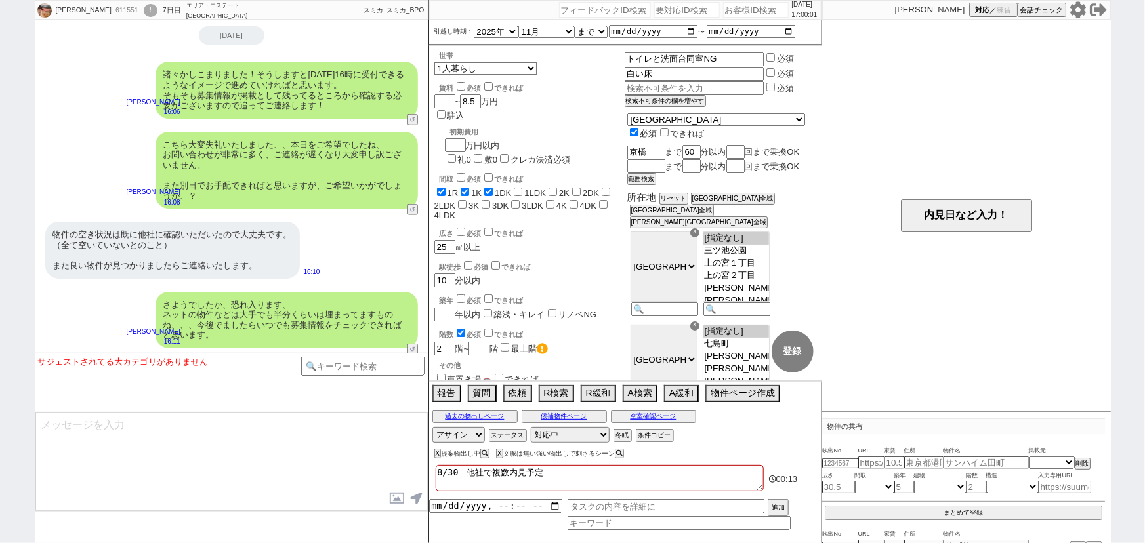
scroll to position [5577, 0]
click at [657, 417] on button "空室確認ページ" at bounding box center [653, 416] width 85 height 10
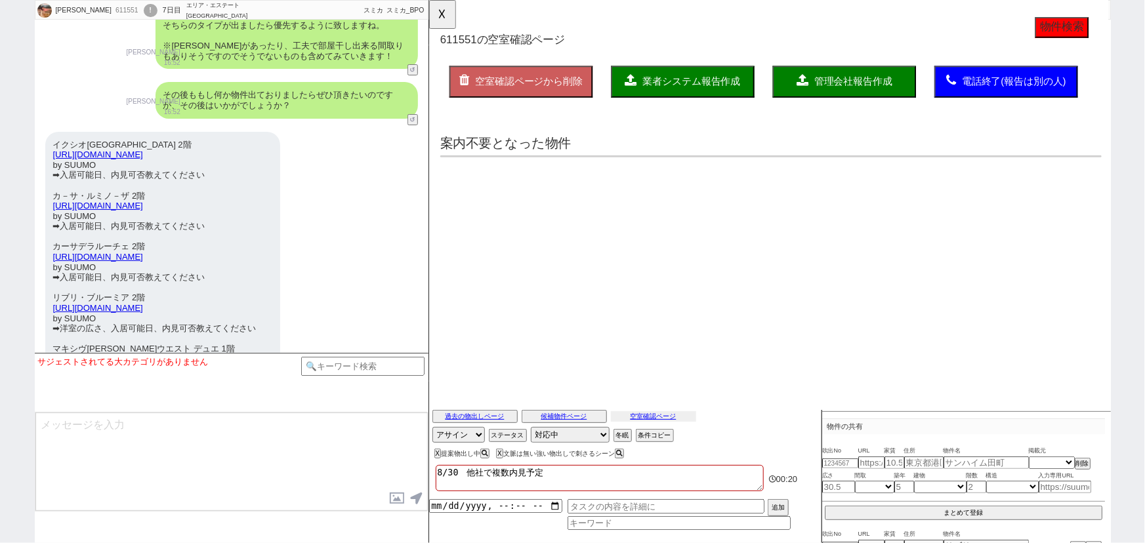
scroll to position [5098, 0]
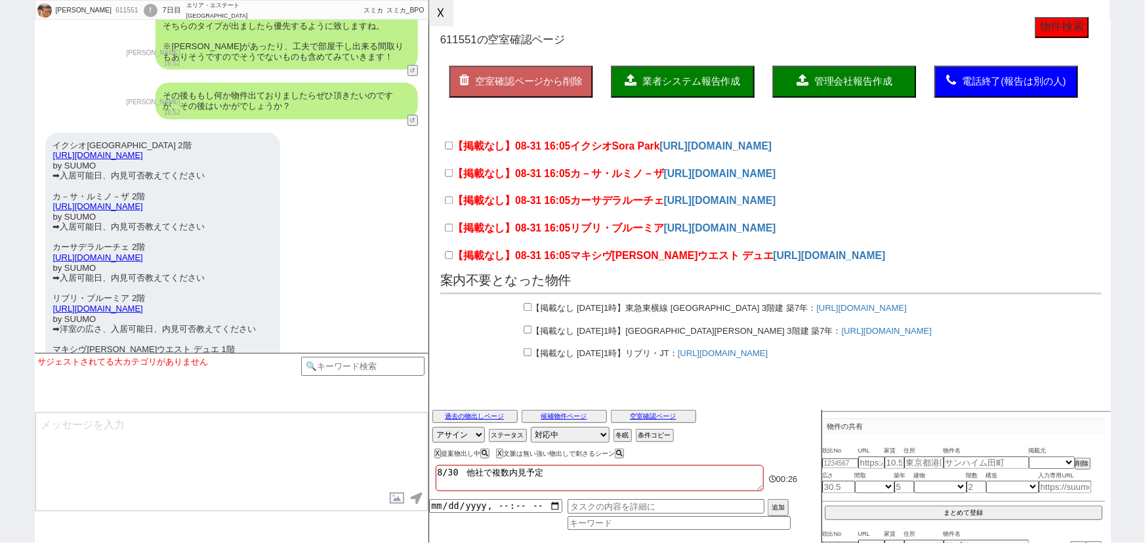
click at [448, 16] on button "☓" at bounding box center [441, 13] width 24 height 26
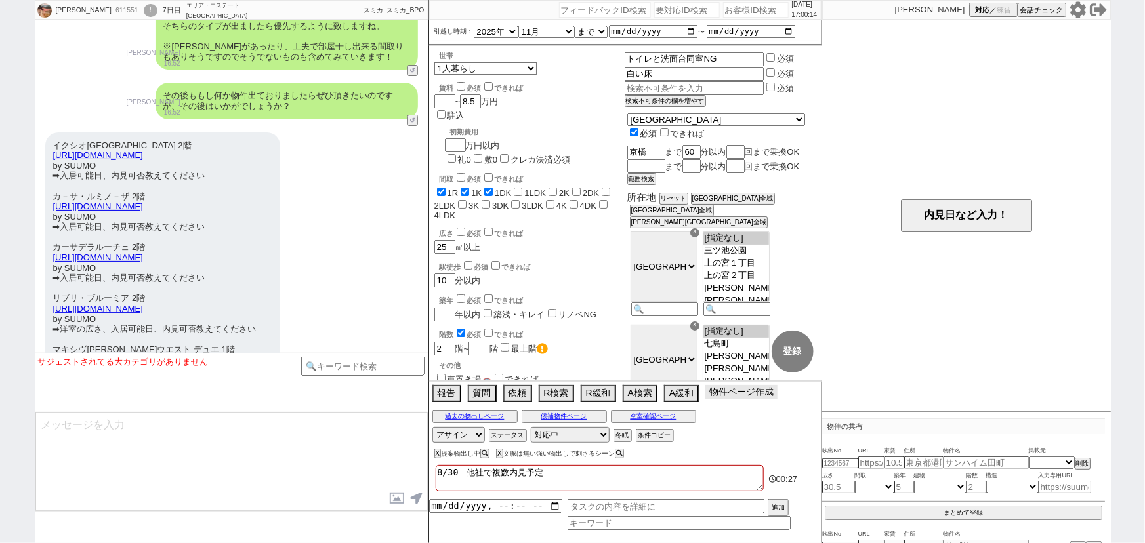
click at [738, 394] on button "物件ページ作成 今は物件がないので押せません" at bounding box center [741, 392] width 72 height 14
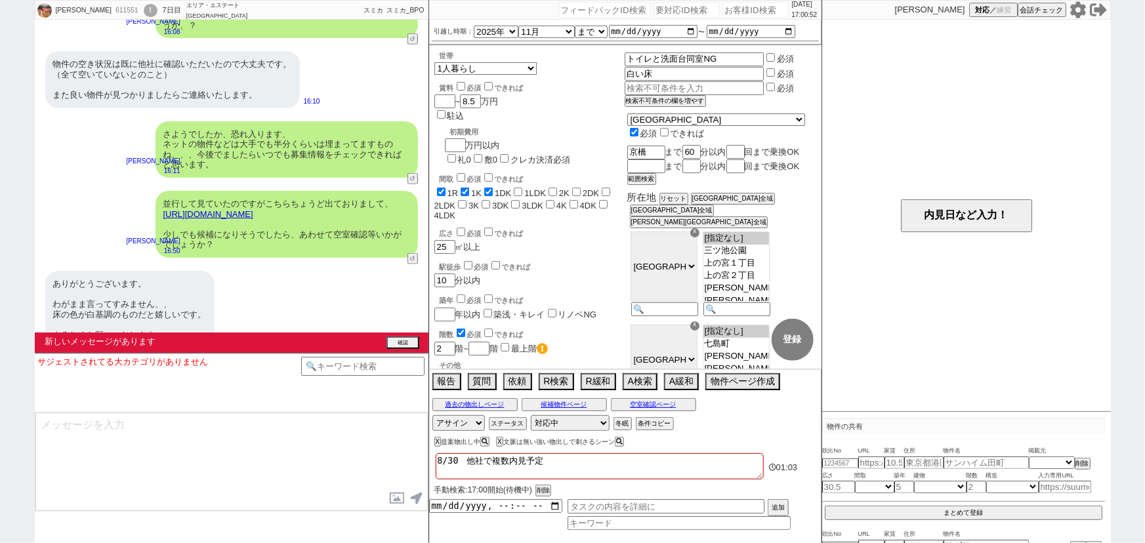
scroll to position [5848, 0]
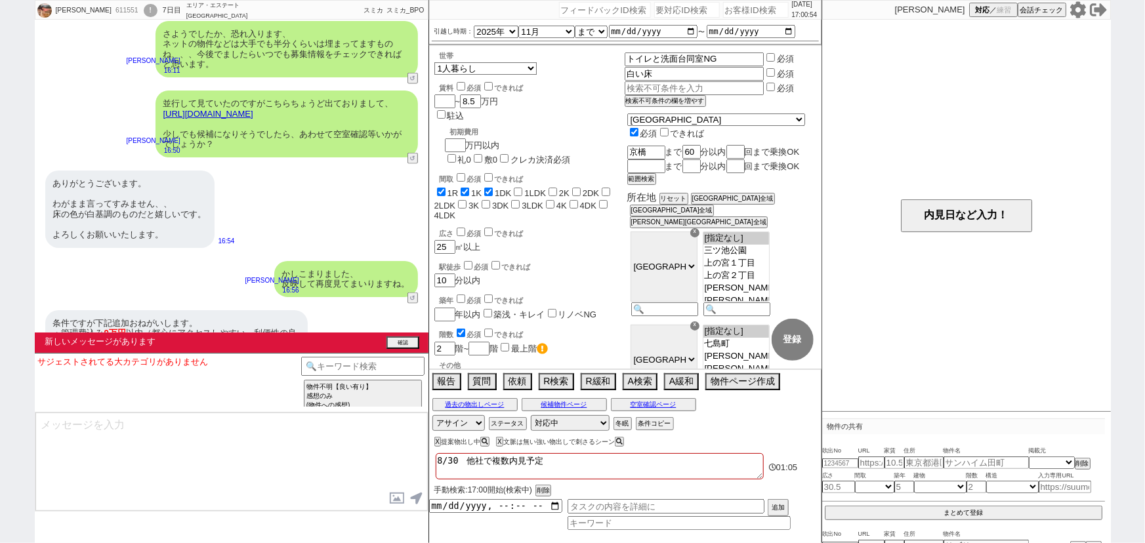
click at [253, 310] on div "条件ですが下記追加おねがいします。 ・管理費込み 9万円 以内（都心にアクセスしやすい、利便性の良い駅などの場合は 9.5万円 以内） ・ネット無料 ・ 京橋…" at bounding box center [176, 343] width 262 height 67
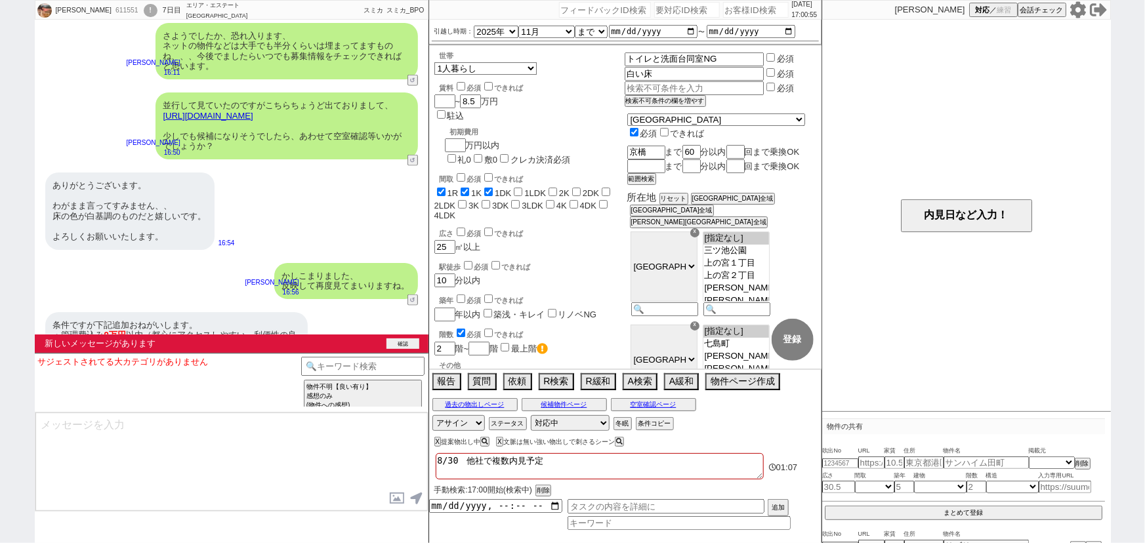
click at [402, 339] on button "確認" at bounding box center [402, 344] width 33 height 10
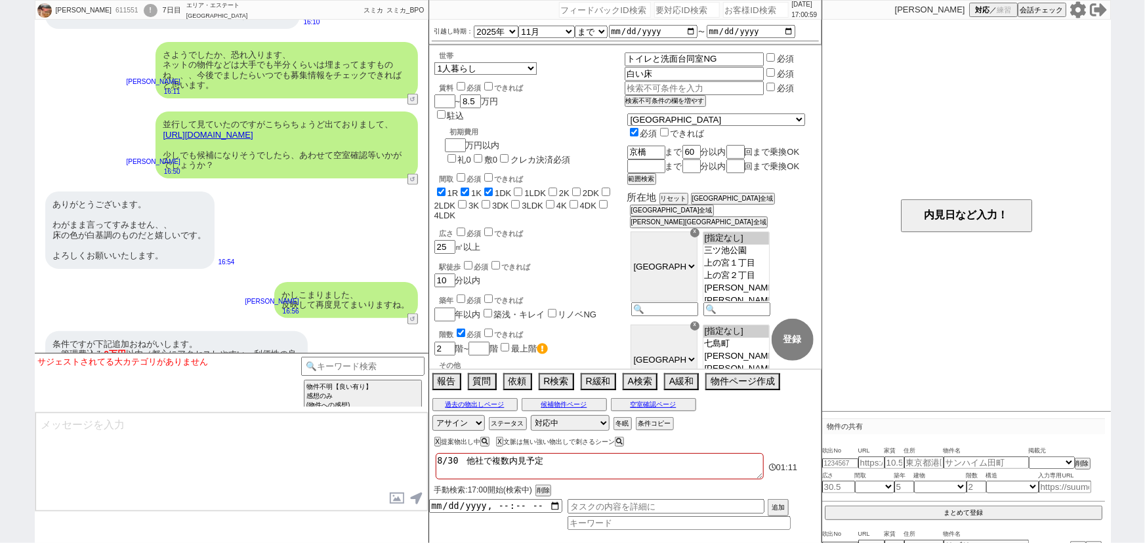
click at [325, 282] on div "かしこまりました、 反映して再度見てまいりますね。" at bounding box center [346, 300] width 144 height 36
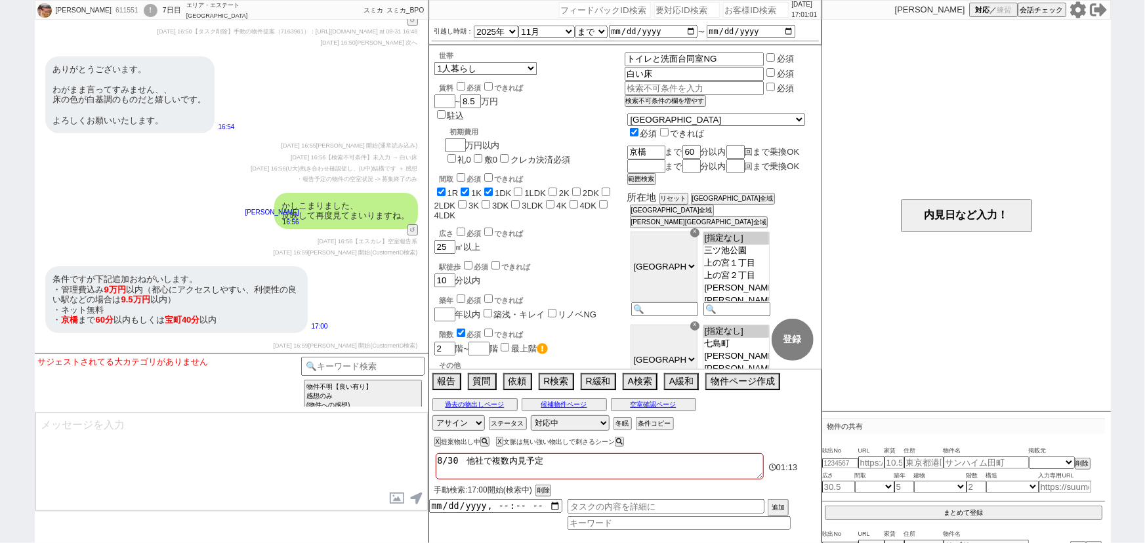
scroll to position [10810, 0]
click at [327, 232] on div "かしこまりました、 反映して再度見てまいりますね。 和田麻衣 16:56 16237-A1" at bounding box center [232, 210] width 394 height 49
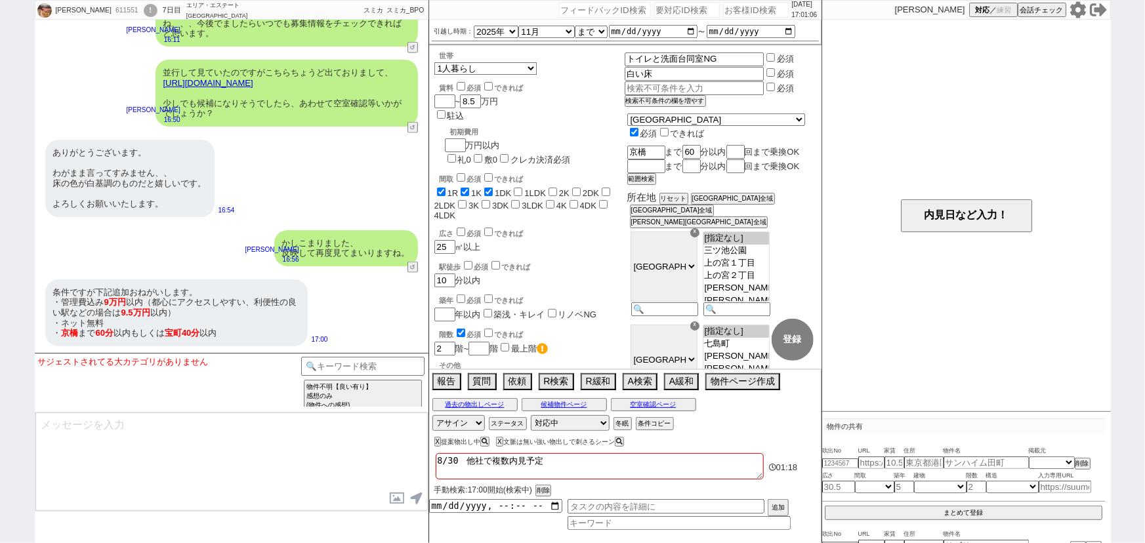
scroll to position [5827, 0]
